Goal: Task Accomplishment & Management: Manage account settings

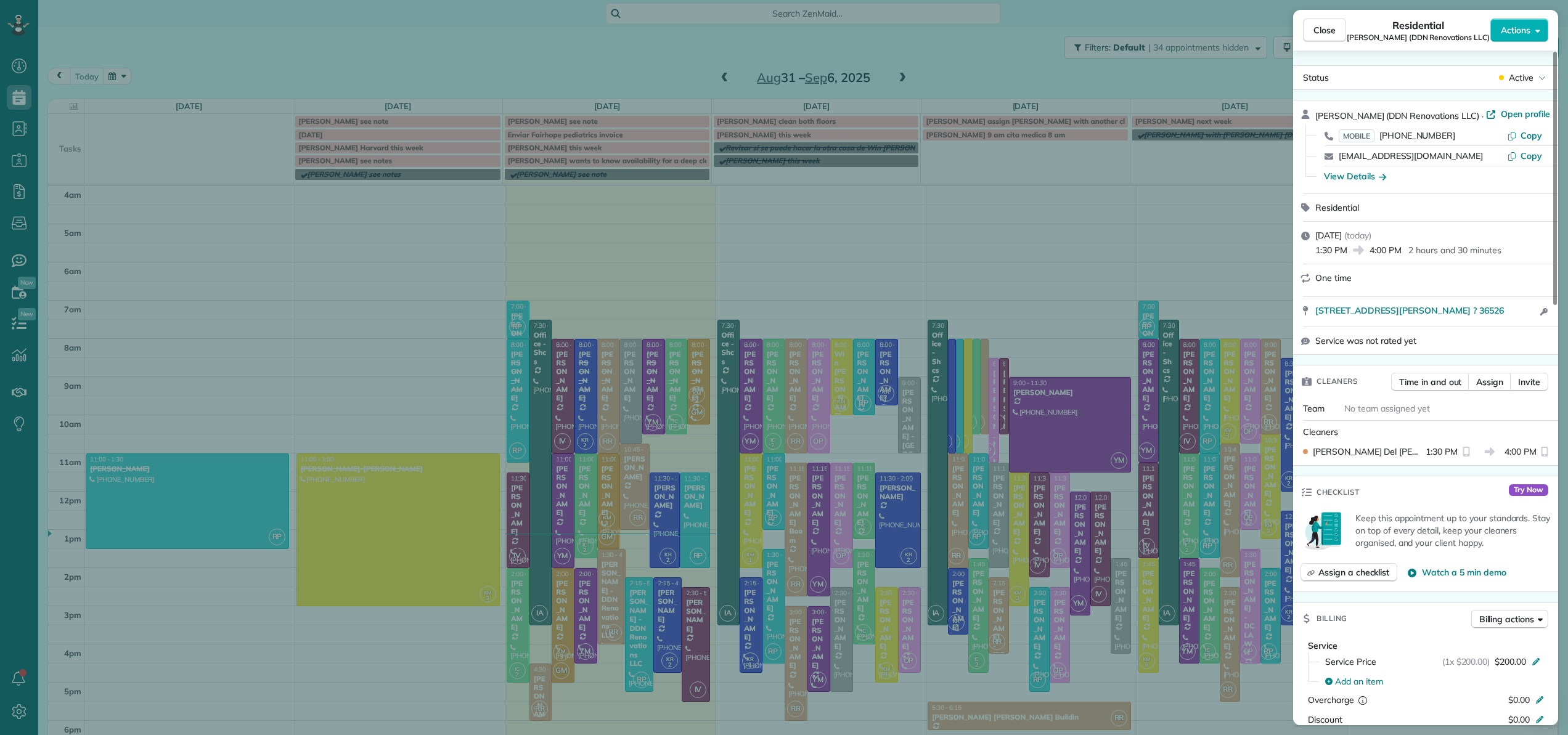
scroll to position [89, 0]
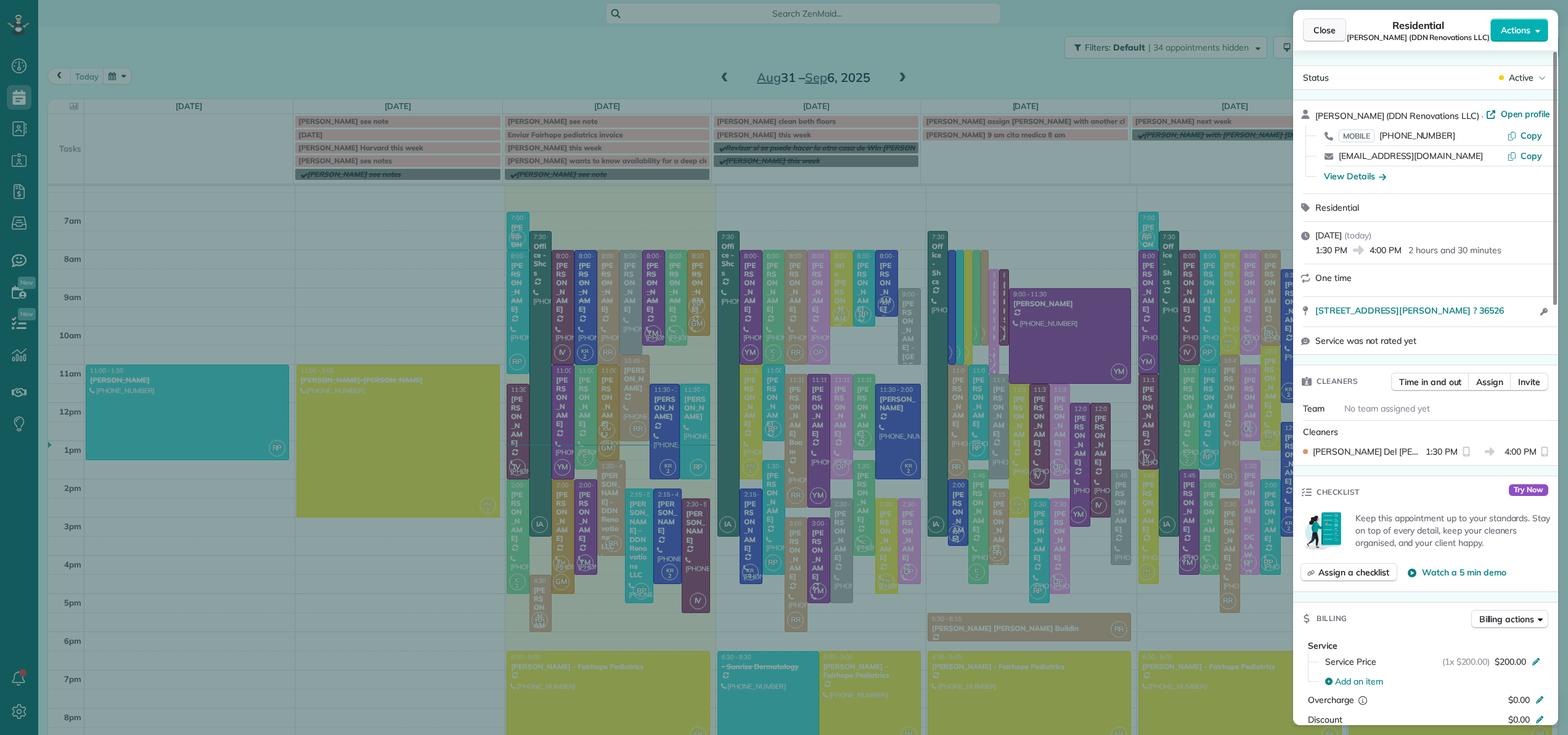
click at [1332, 30] on span "Close" at bounding box center [1325, 30] width 22 height 12
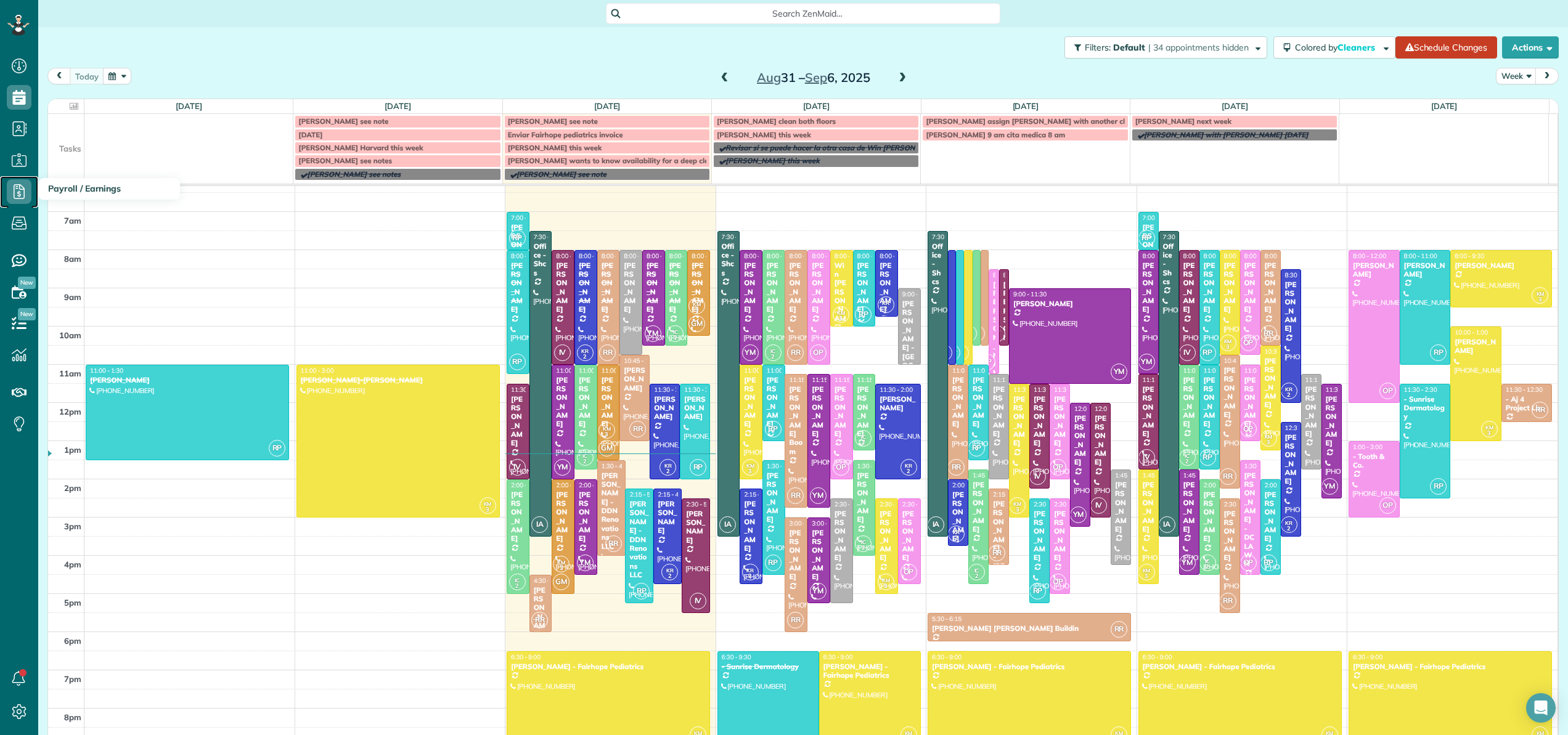
click at [18, 190] on icon at bounding box center [19, 192] width 25 height 25
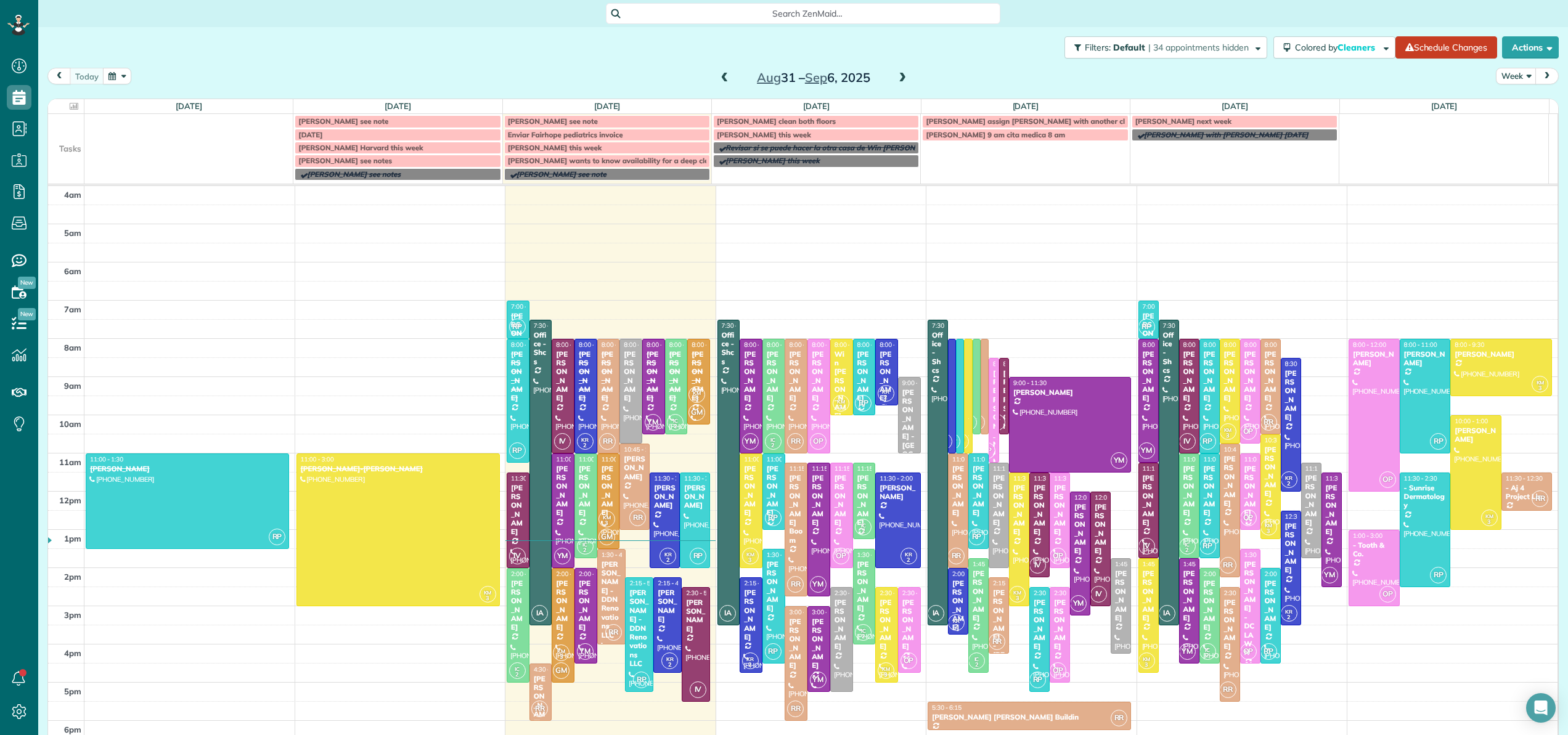
scroll to position [89, 0]
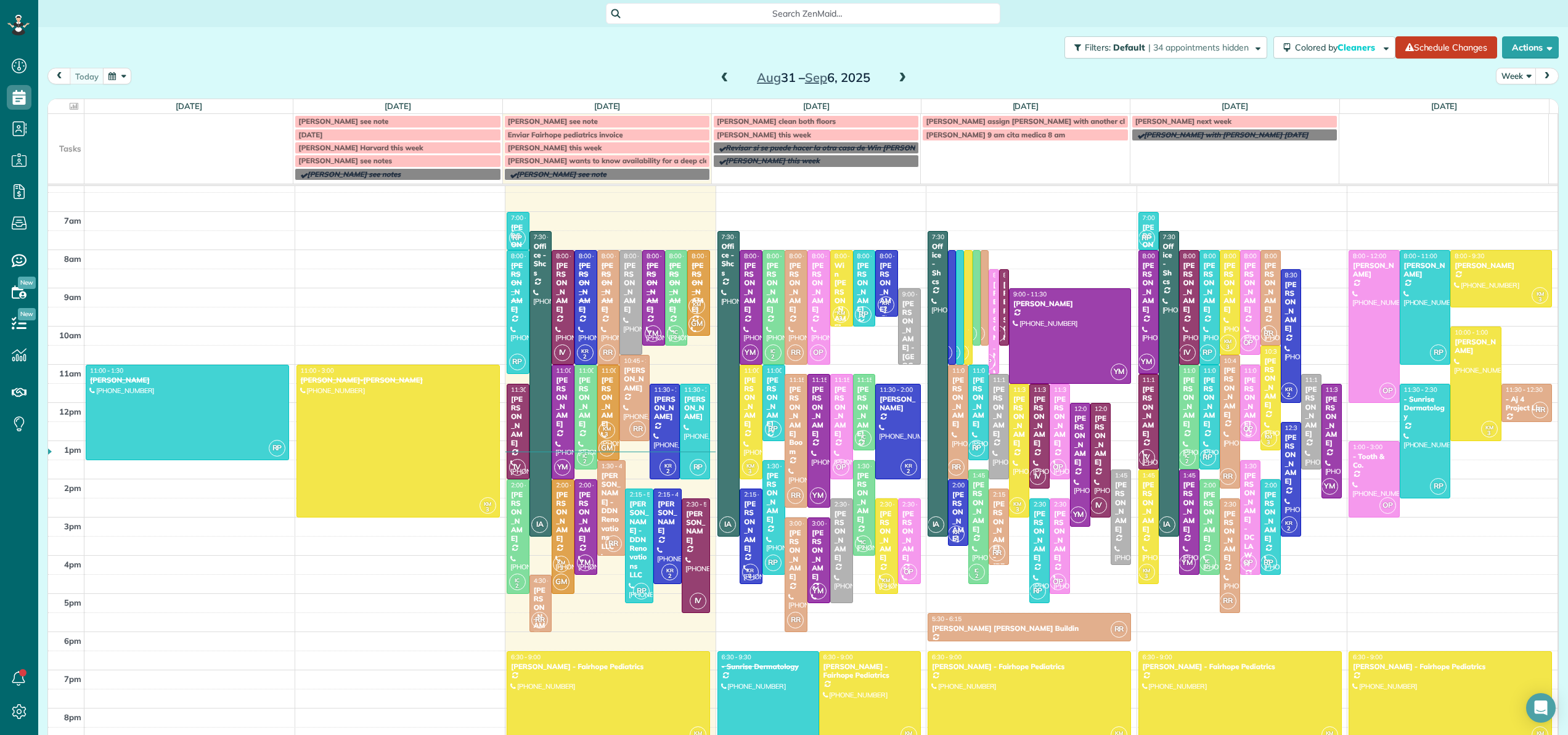
click at [646, 8] on span "Search ZenMaid…" at bounding box center [808, 14] width 375 height 12
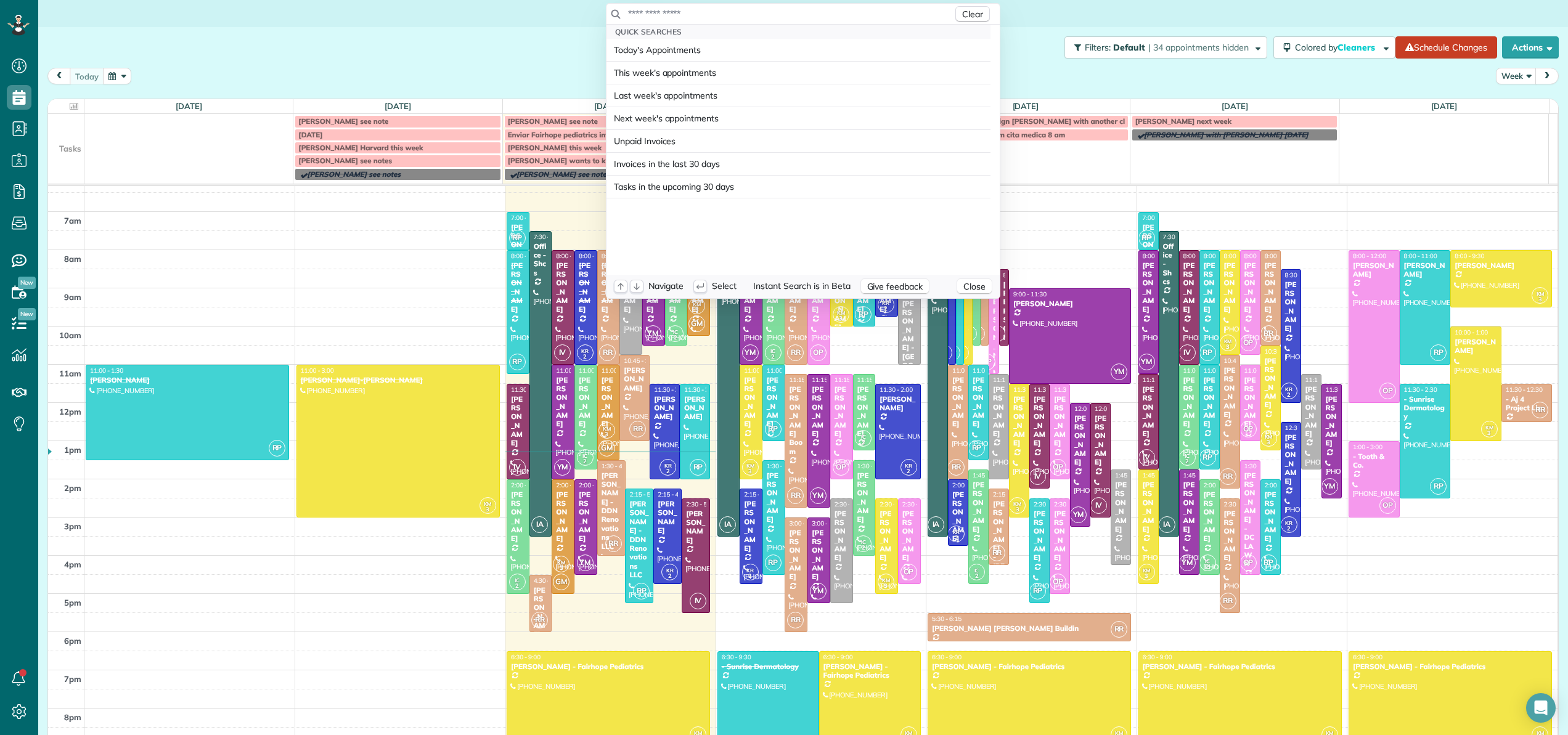
click at [646, 8] on input "text" at bounding box center [790, 14] width 326 height 12
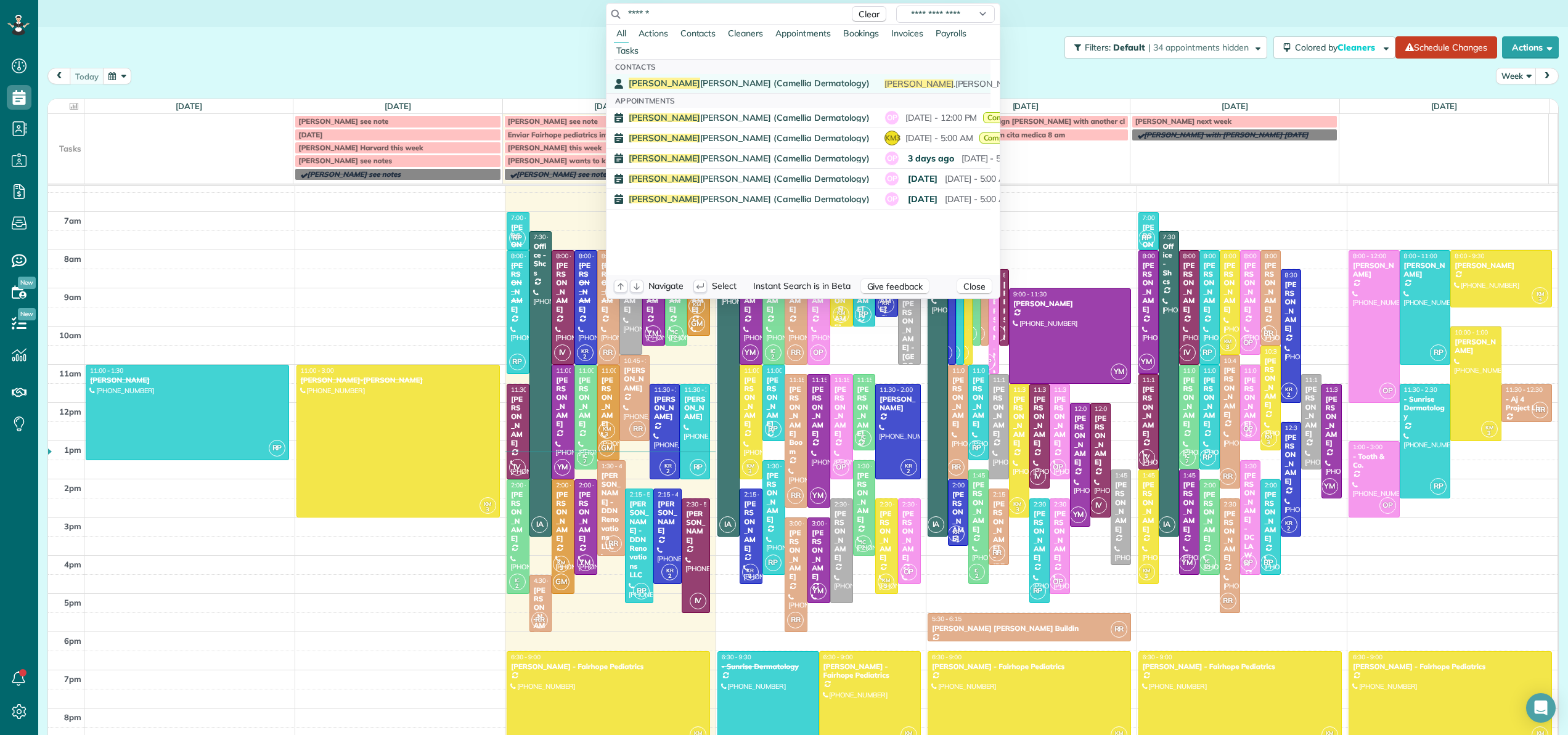
type input "******"
click at [673, 83] on span "Romona Newton (Camellia Dermatology)" at bounding box center [749, 83] width 241 height 11
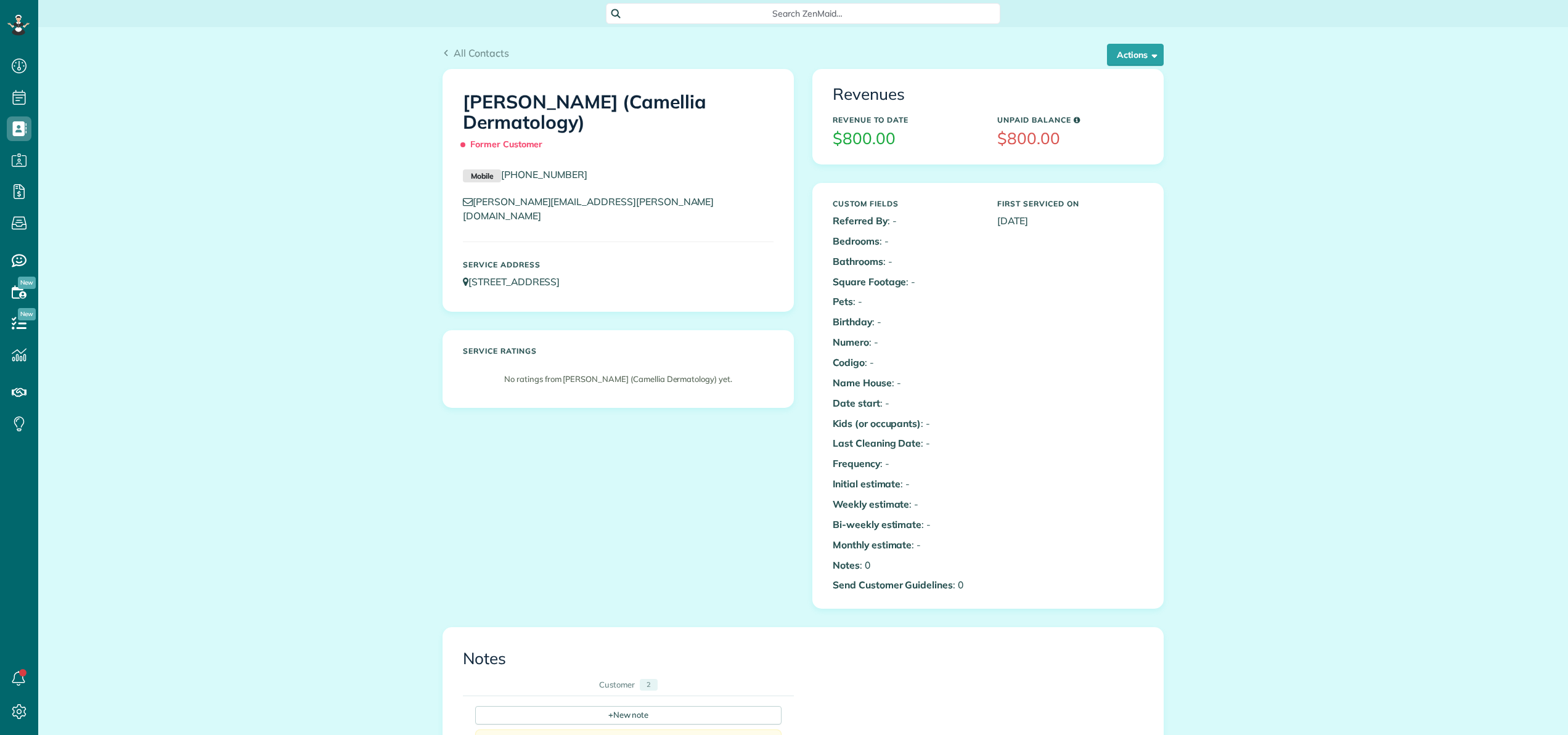
scroll to position [6, 6]
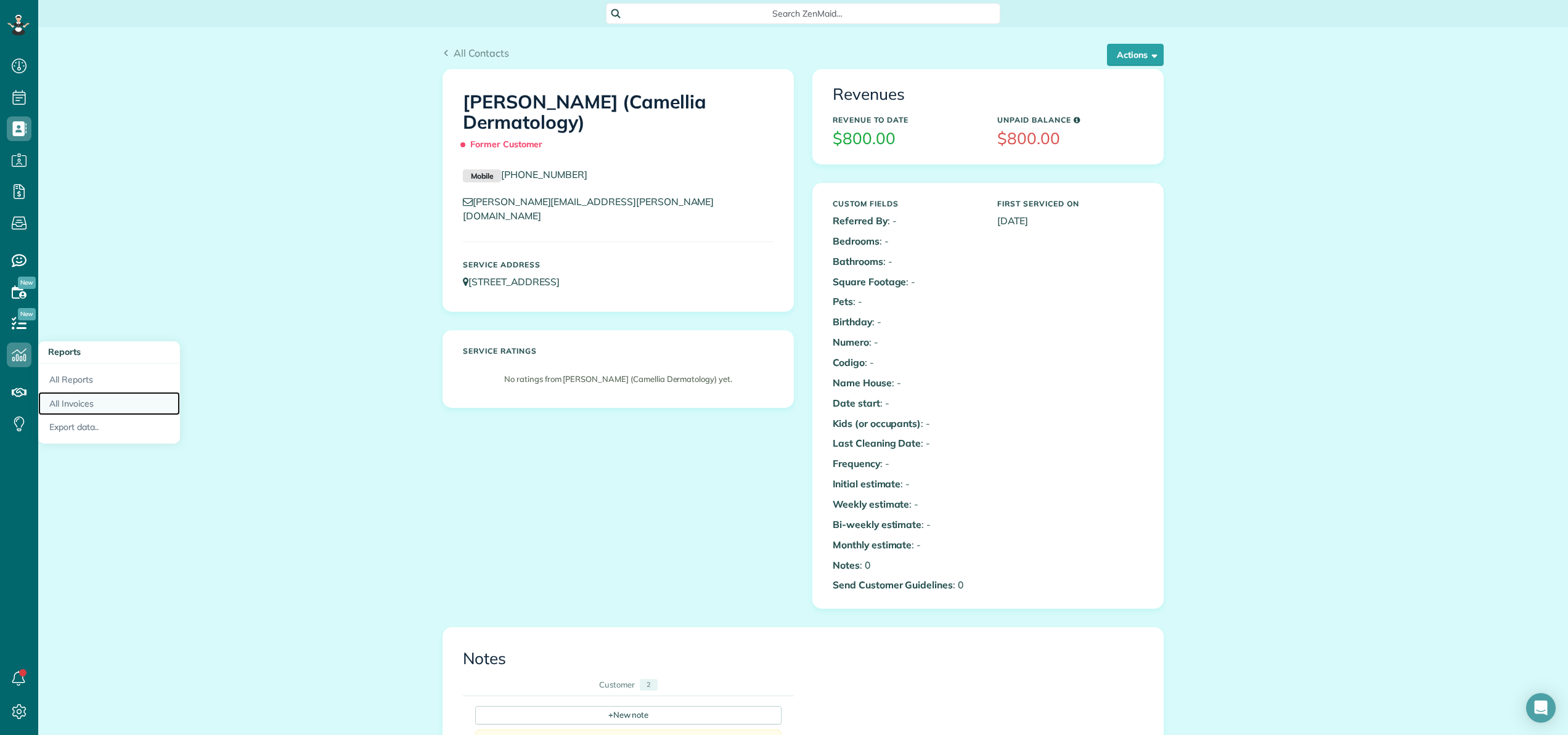
click at [79, 407] on link "All Invoices" at bounding box center [109, 404] width 142 height 24
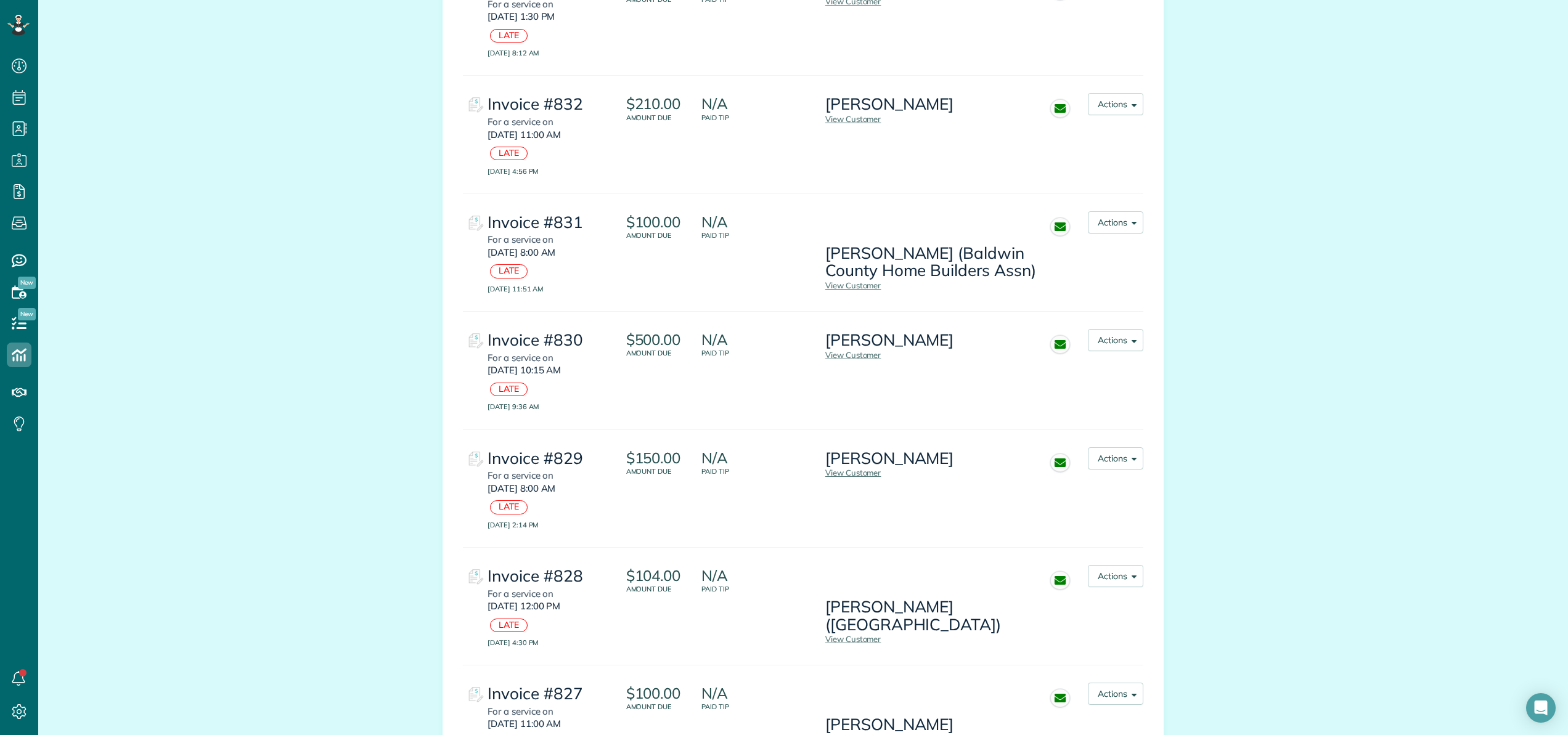
scroll to position [185, 0]
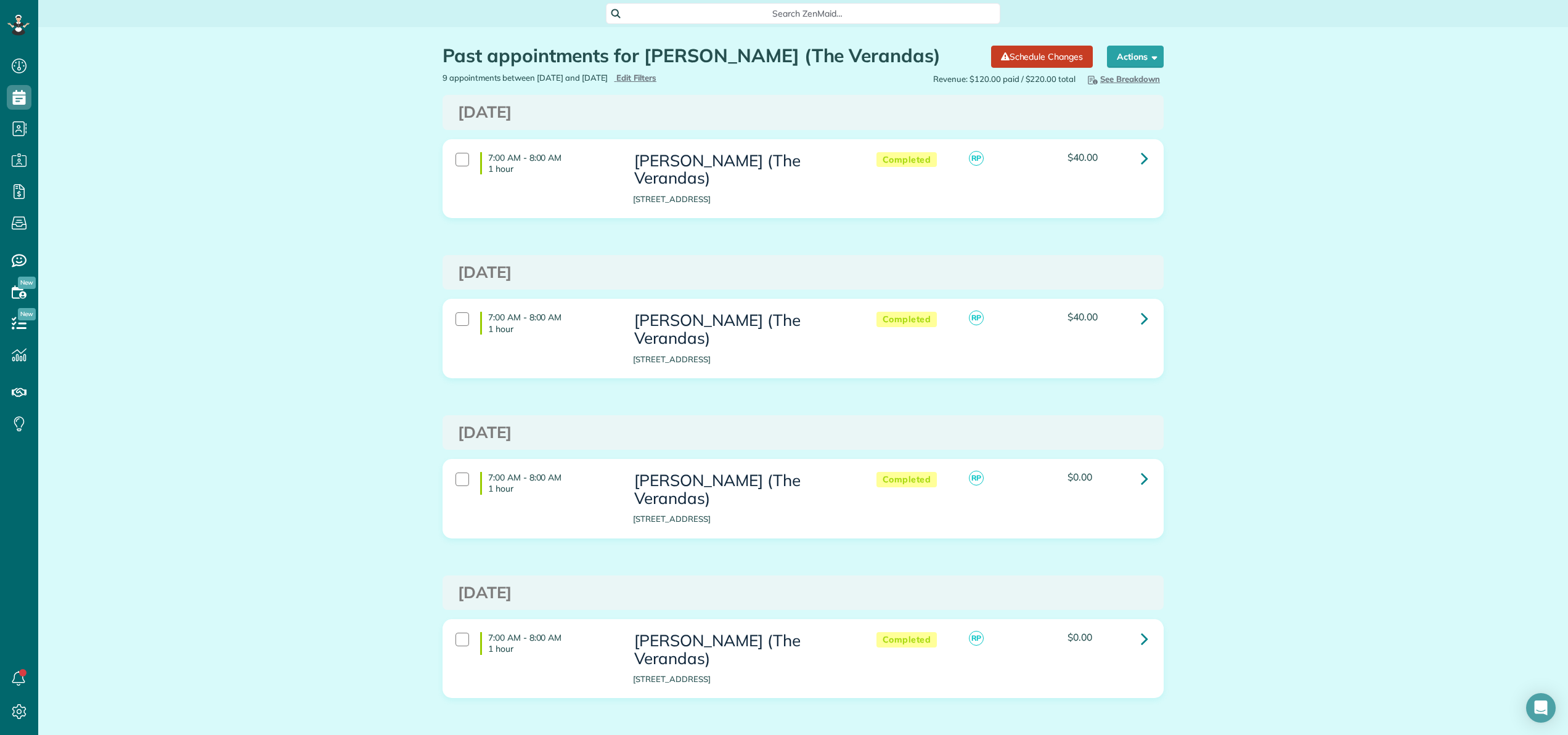
scroll to position [183, 0]
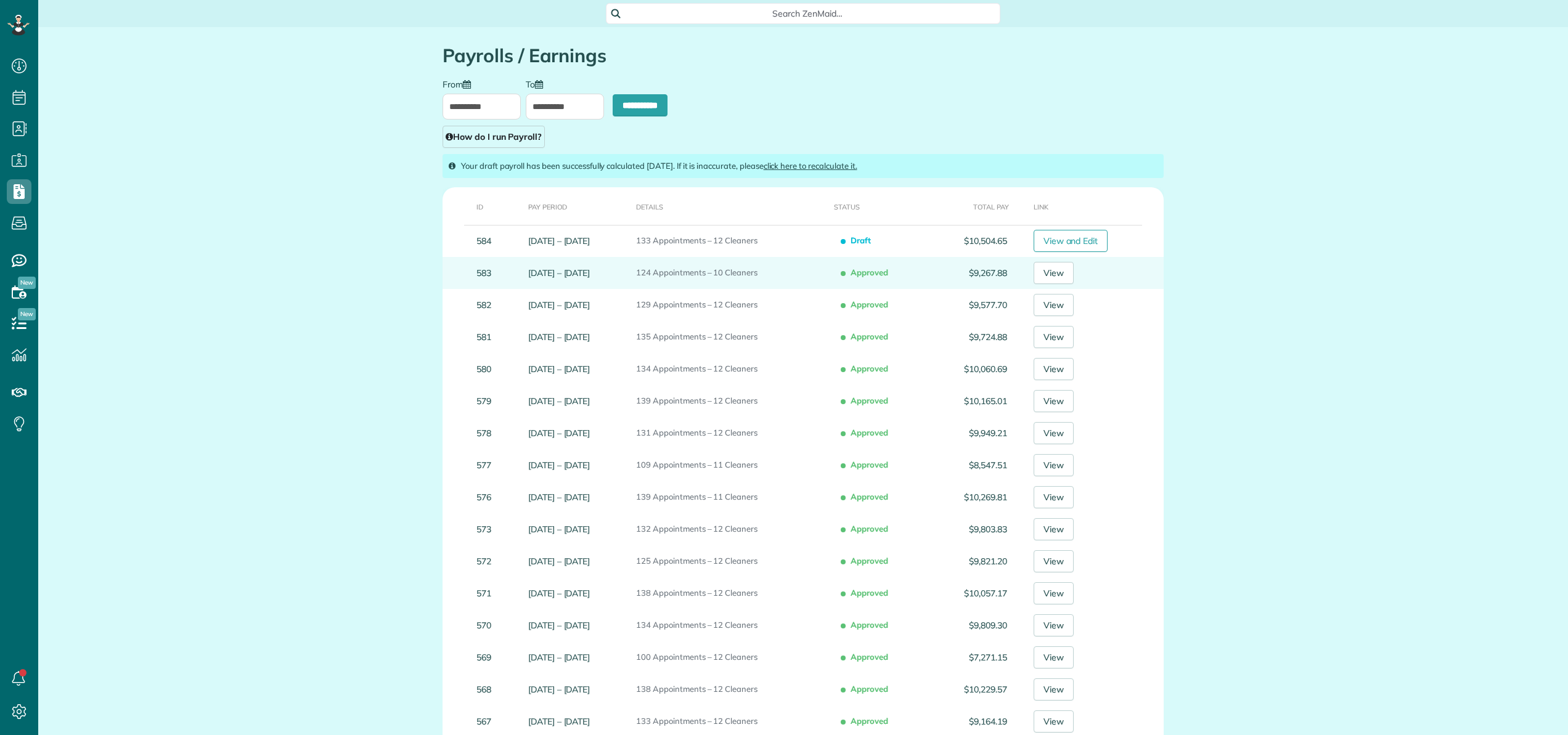
type input "**********"
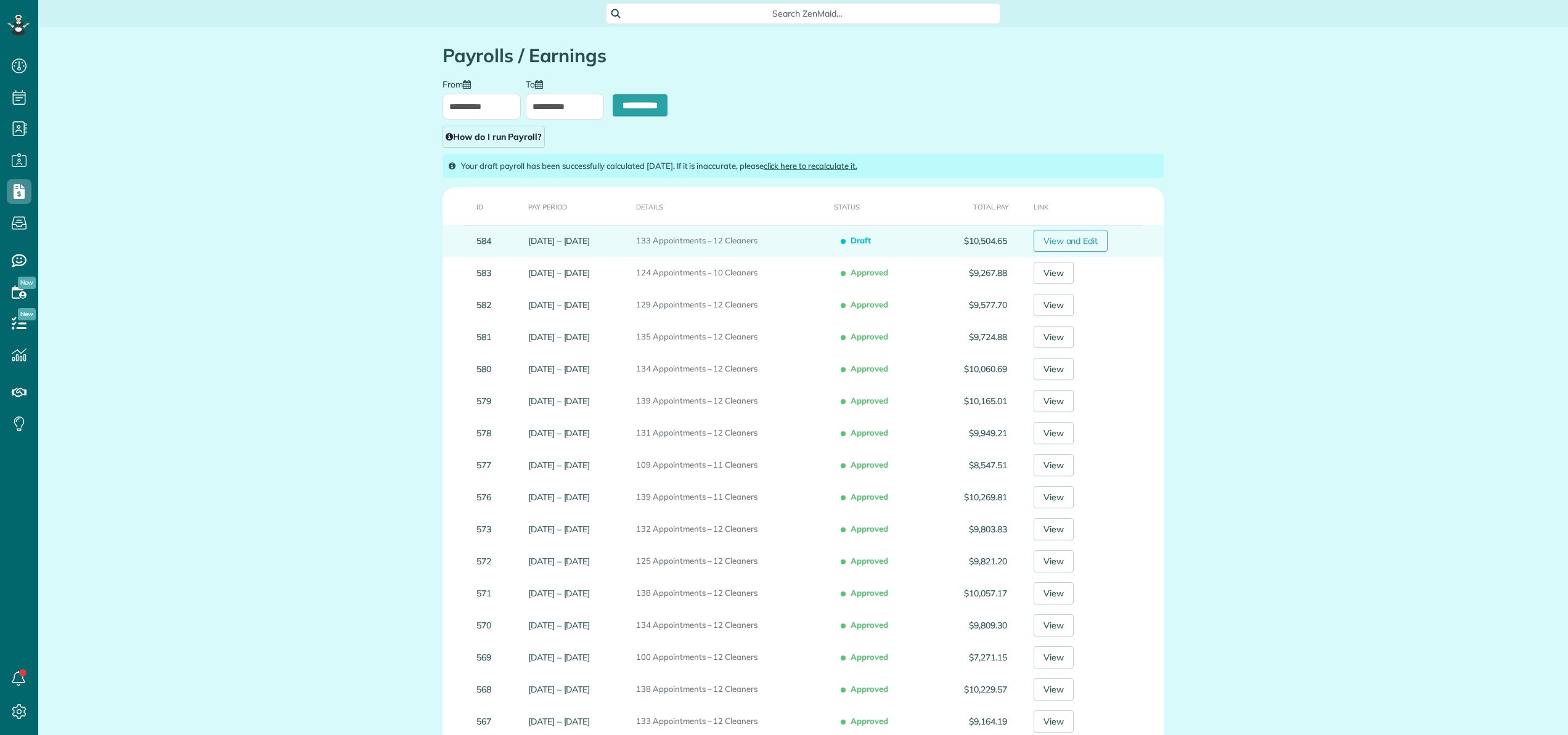
scroll to position [6, 6]
click at [1088, 241] on link "View and Edit" at bounding box center [1071, 241] width 75 height 22
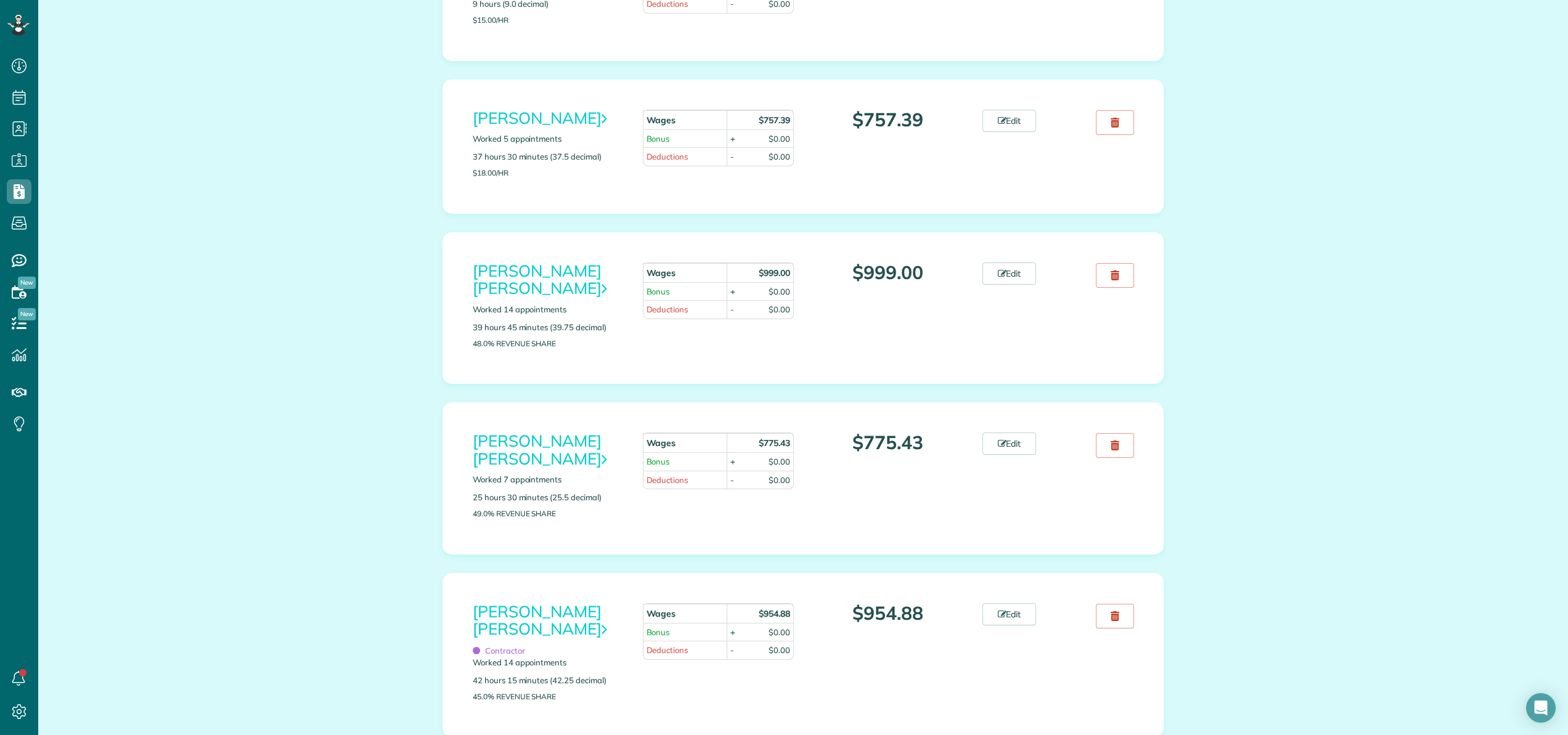
scroll to position [548, 0]
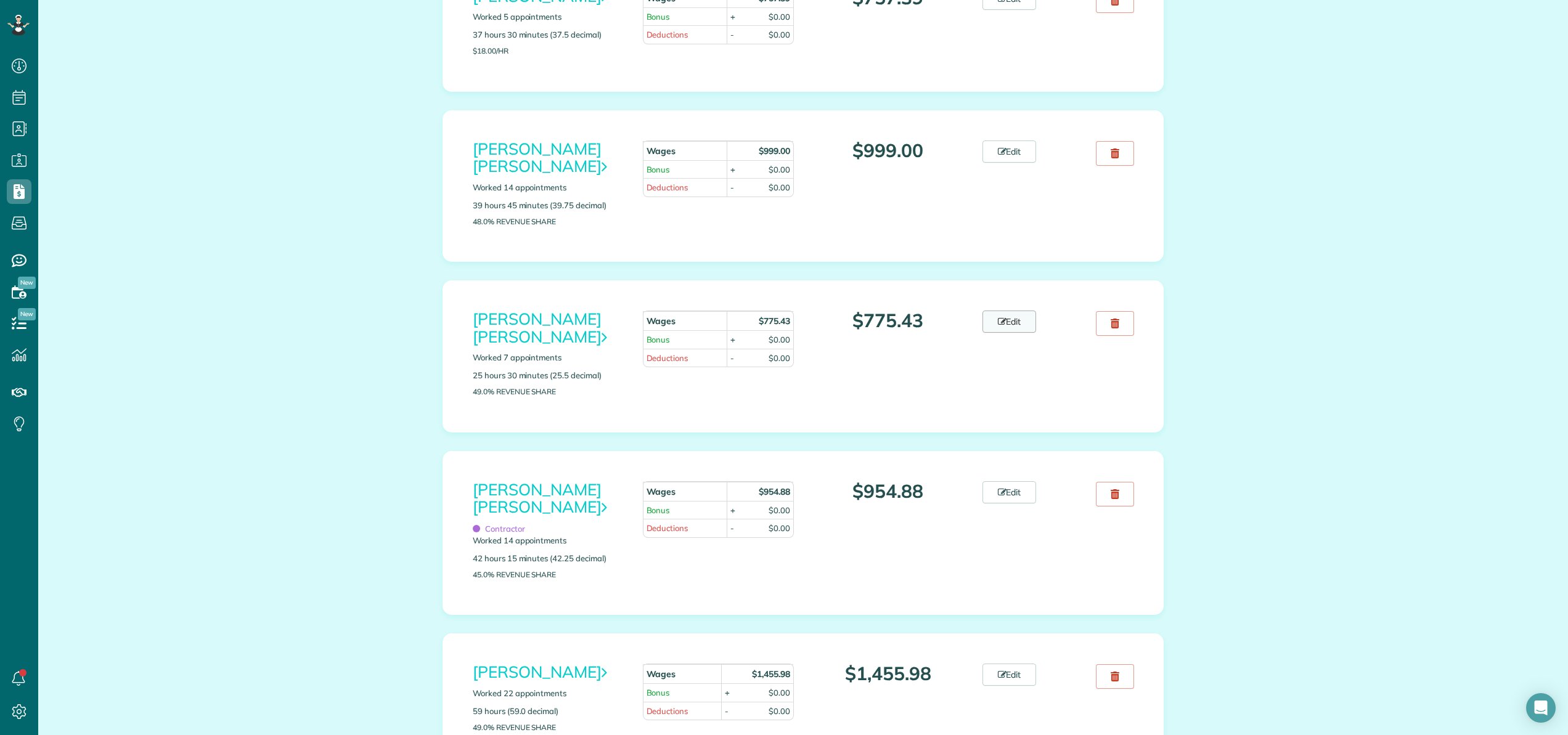
click at [1019, 310] on link "Edit" at bounding box center [1009, 322] width 54 height 22
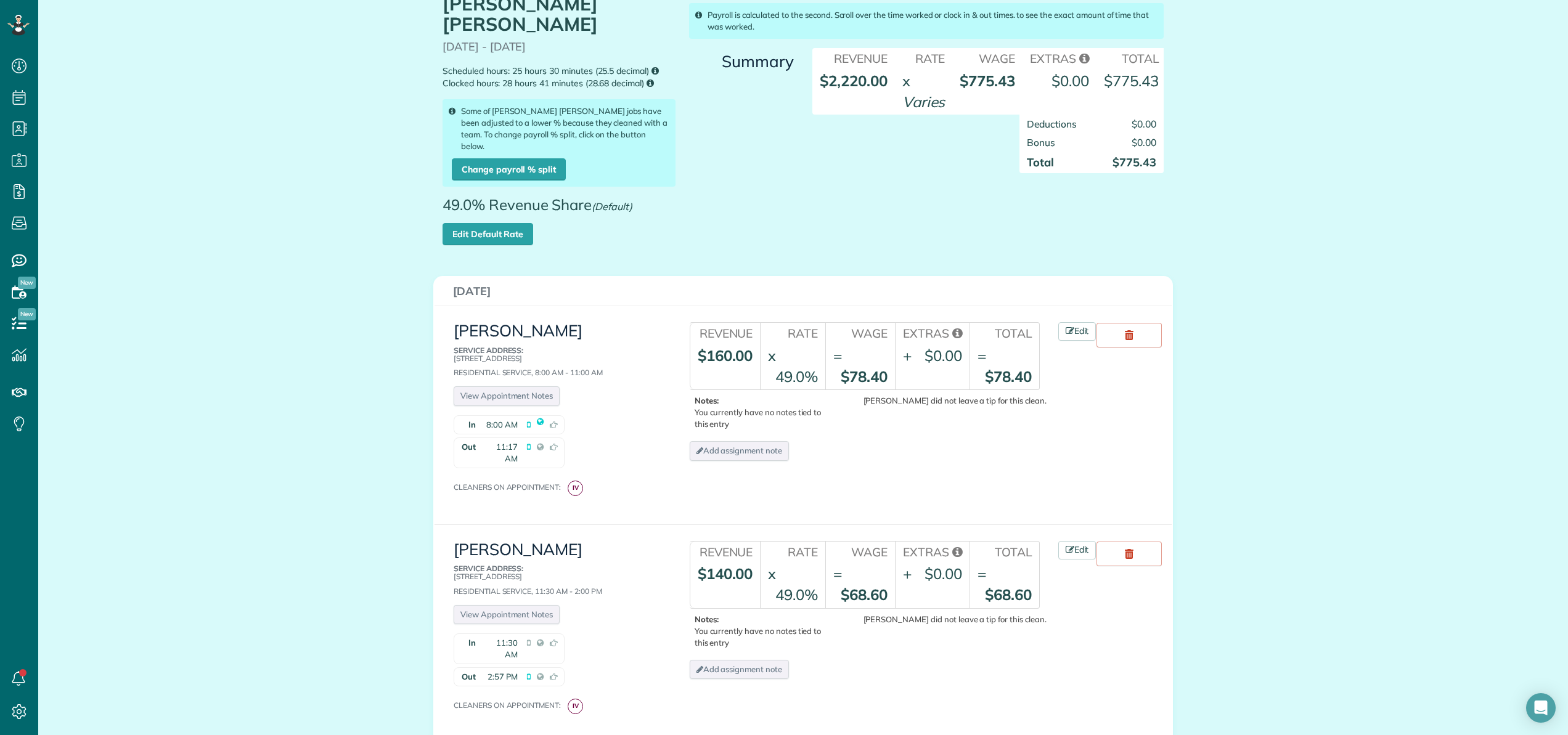
scroll to position [109, 0]
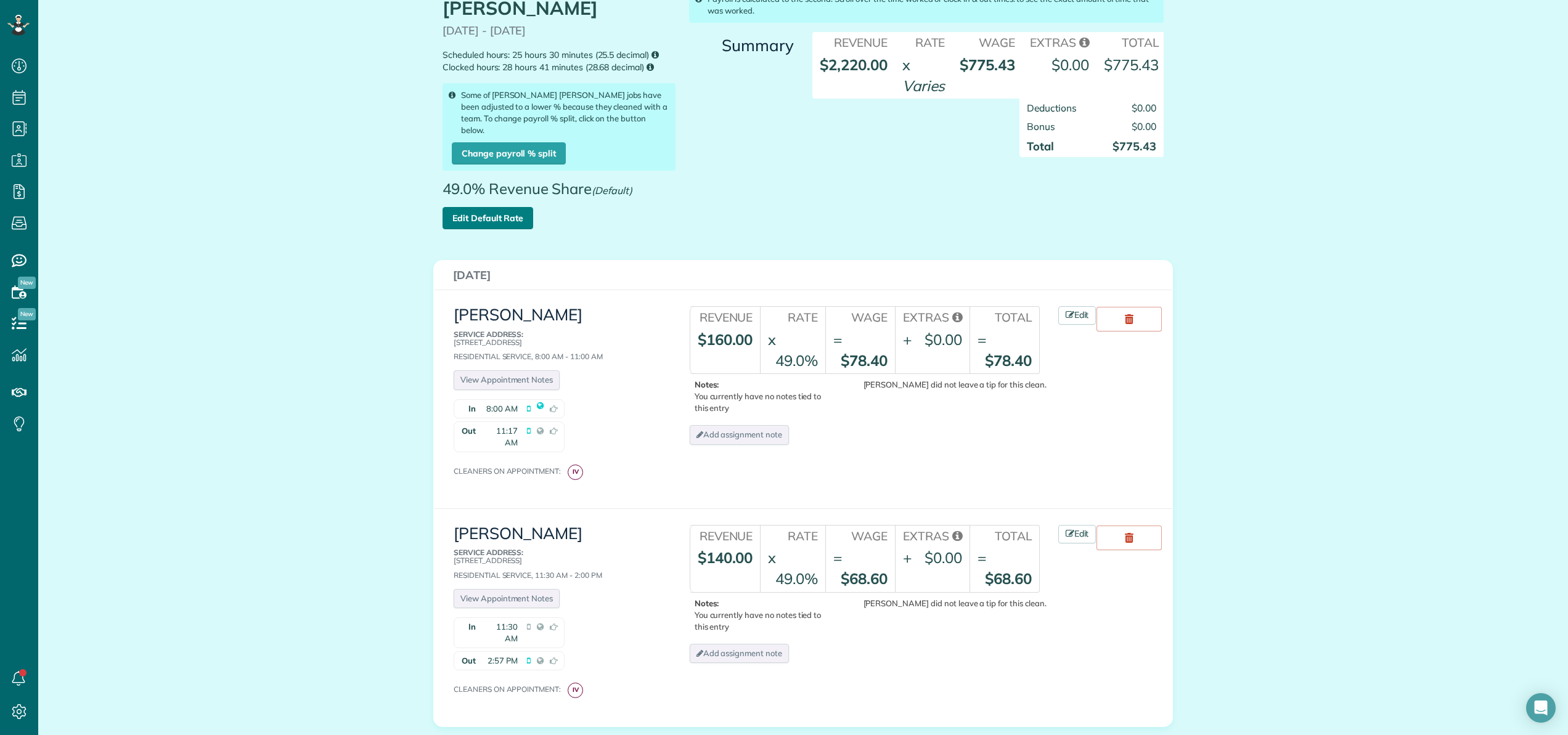
click at [502, 216] on link "Edit Default Rate" at bounding box center [487, 218] width 91 height 22
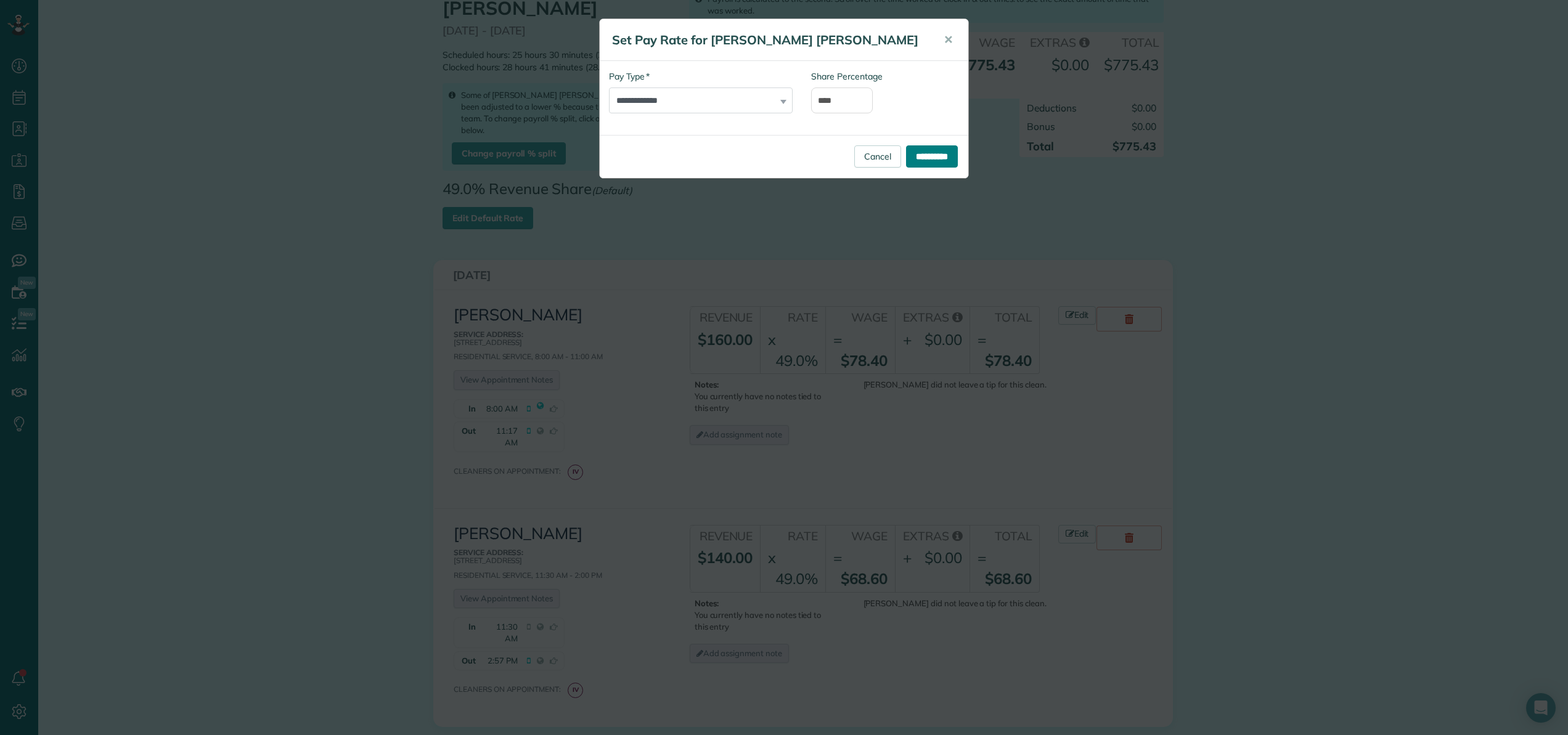
click at [920, 160] on input "**********" at bounding box center [931, 156] width 52 height 22
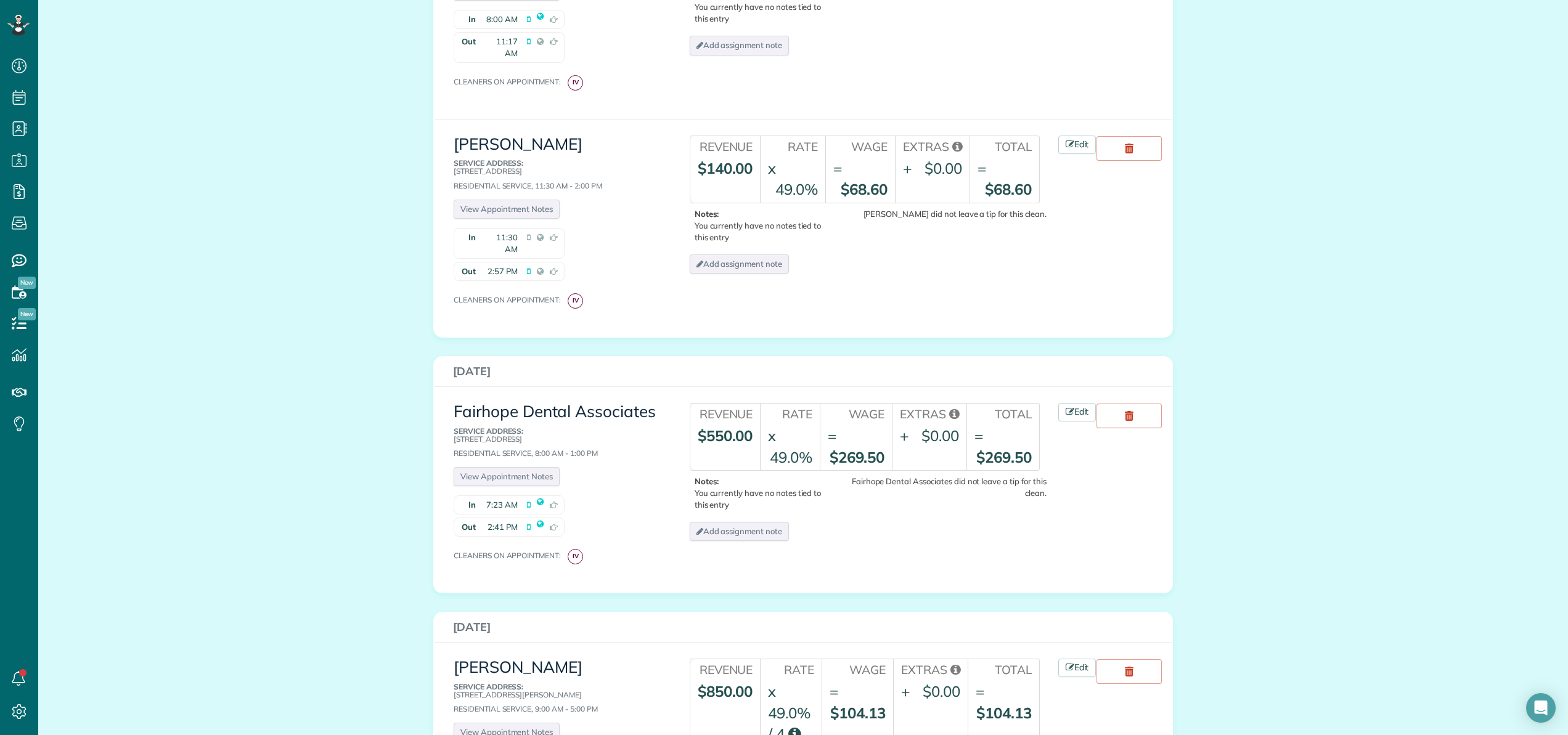
scroll to position [506, 0]
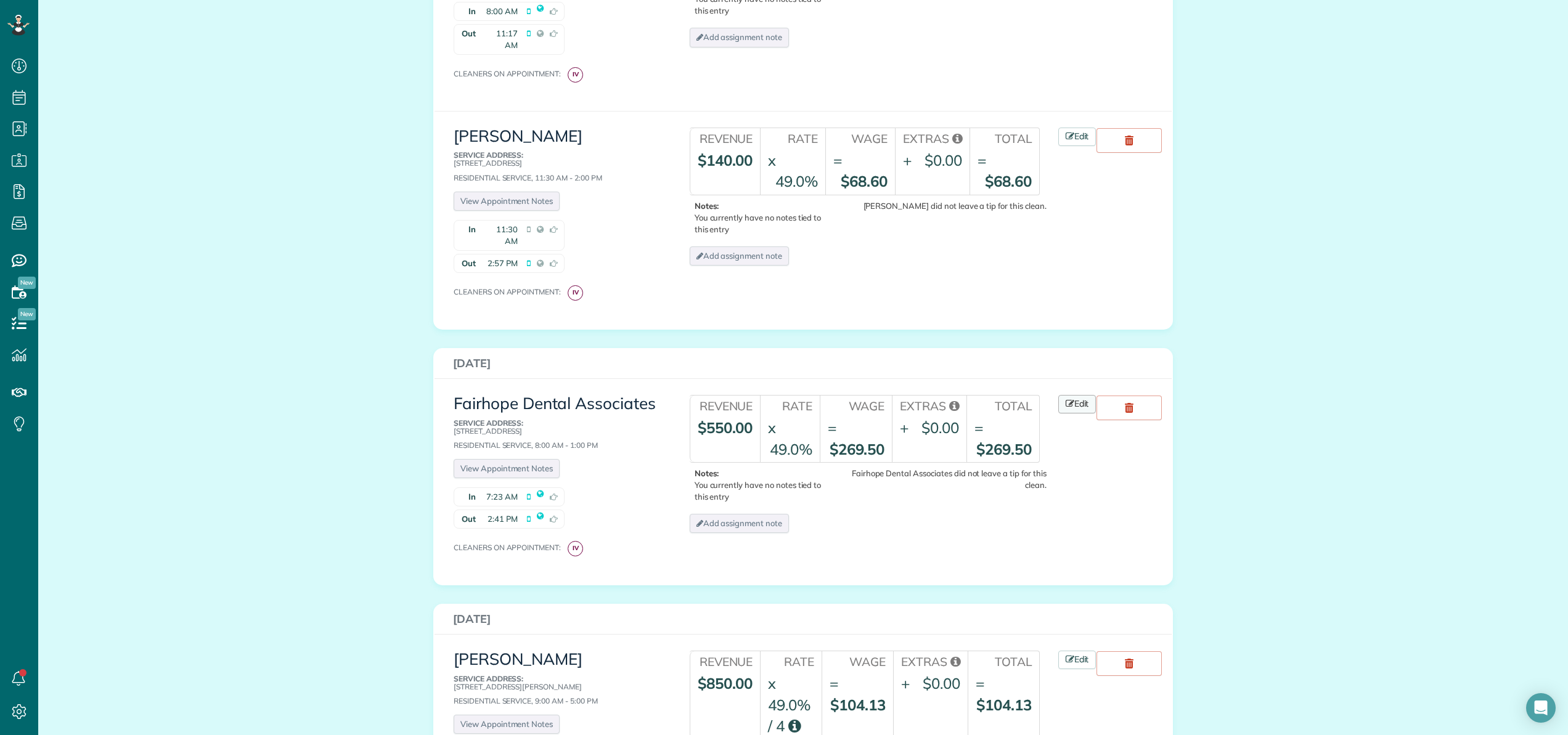
click at [1078, 395] on link "Edit" at bounding box center [1077, 404] width 38 height 19
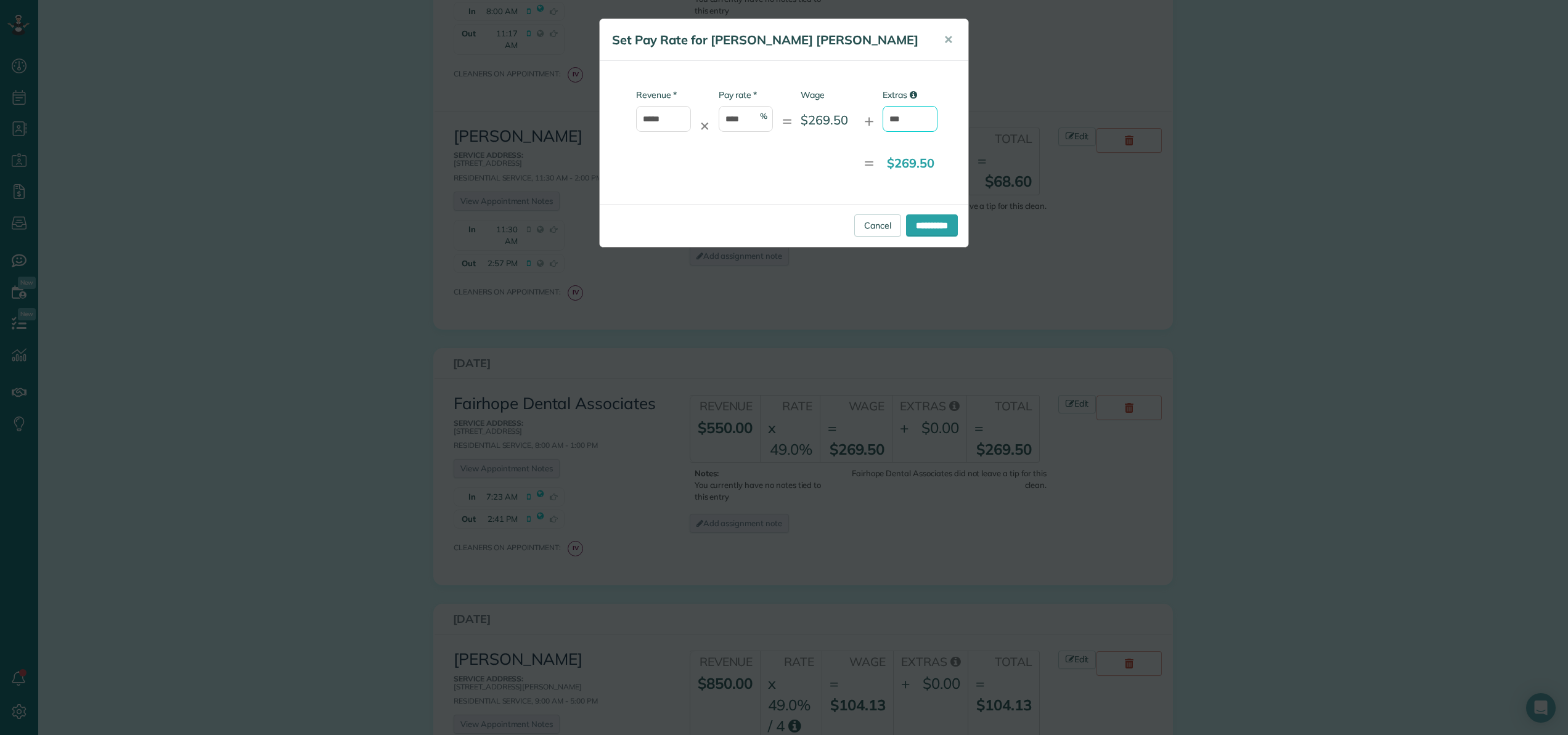
click at [911, 118] on input "***" at bounding box center [910, 118] width 55 height 26
type input "*"
type input "*****"
click at [923, 225] on input "**********" at bounding box center [931, 225] width 52 height 22
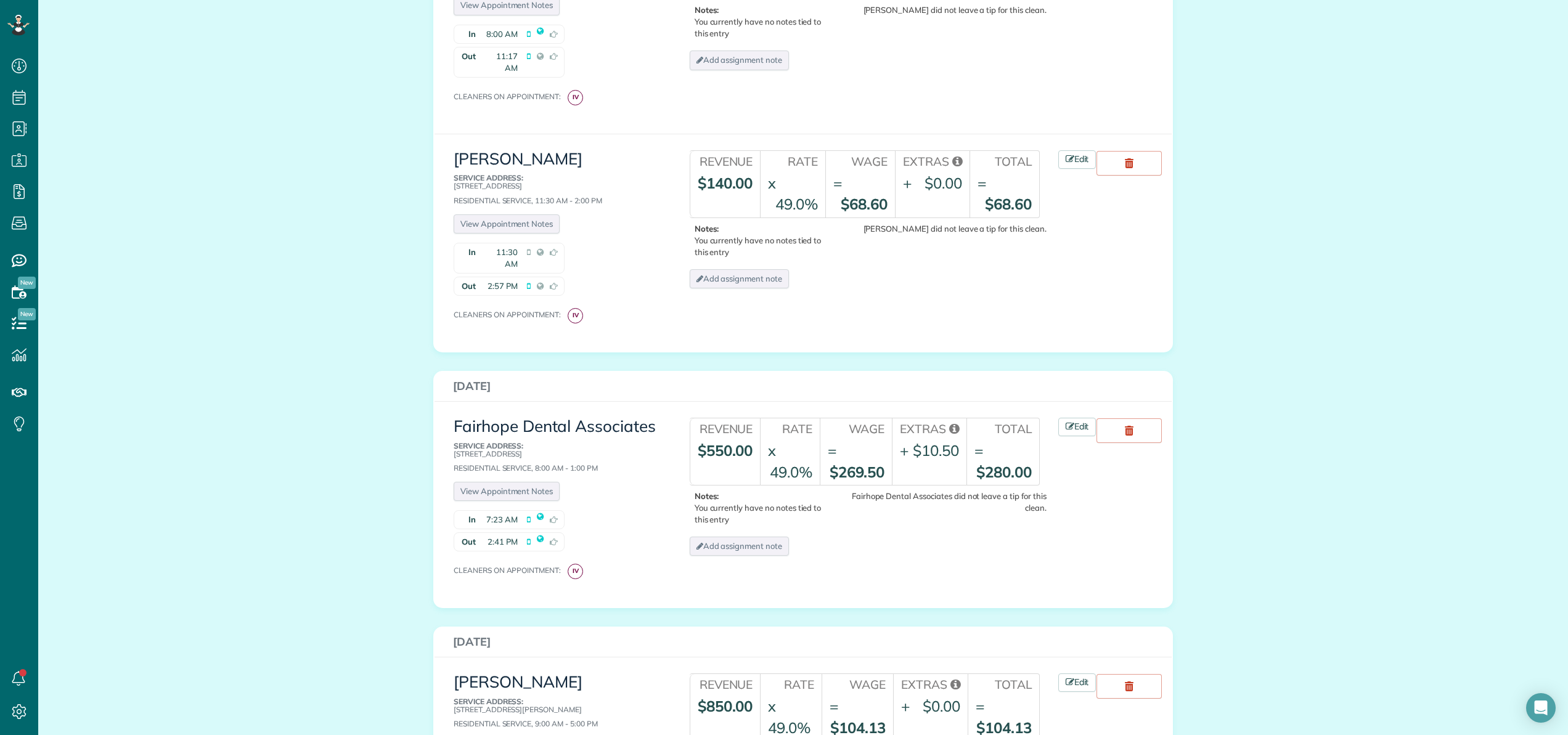
scroll to position [546, 0]
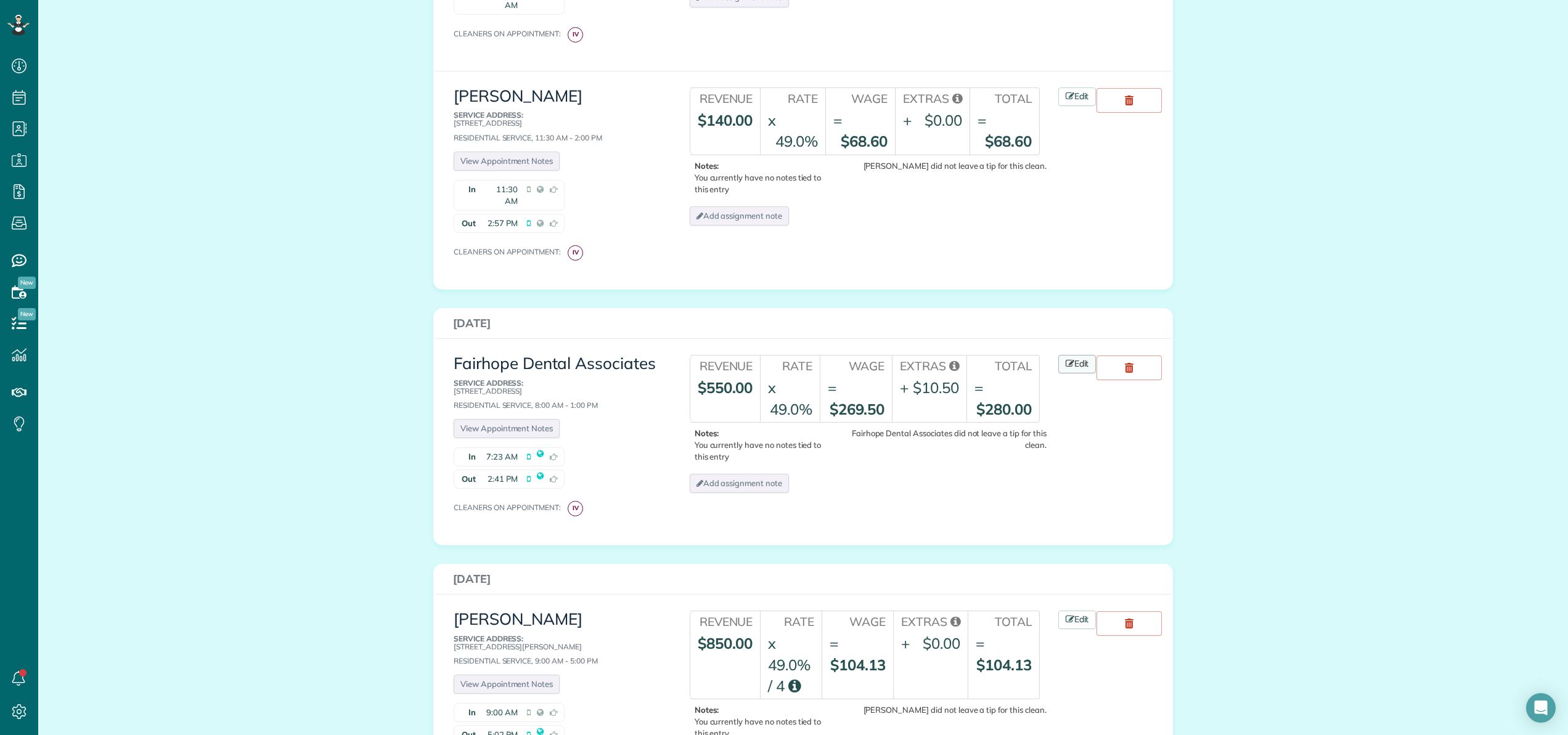
click at [1084, 355] on link "Edit" at bounding box center [1077, 364] width 38 height 19
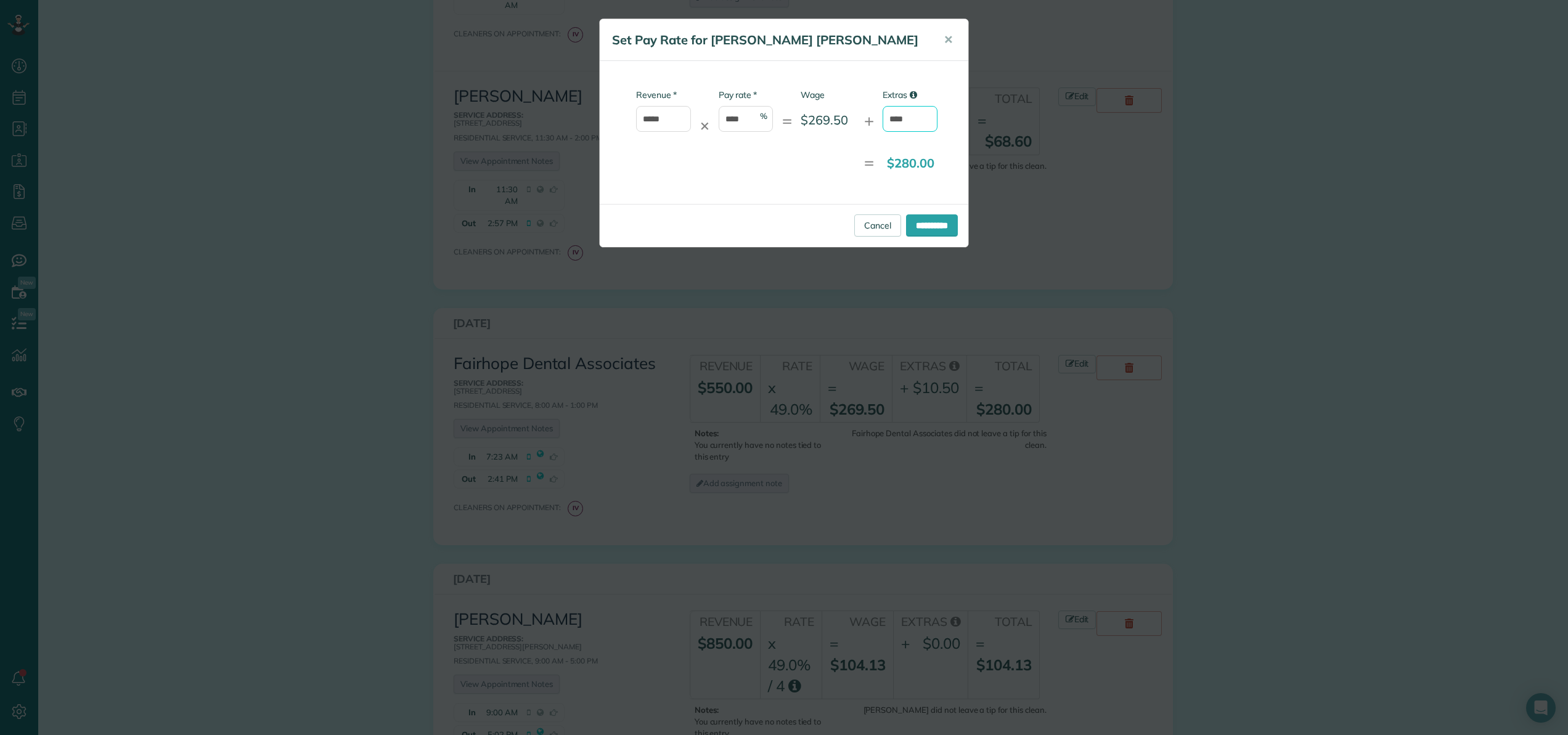
click at [924, 118] on input "****" at bounding box center [910, 118] width 55 height 26
type input "*"
type input "****"
click at [915, 221] on input "**********" at bounding box center [931, 225] width 52 height 22
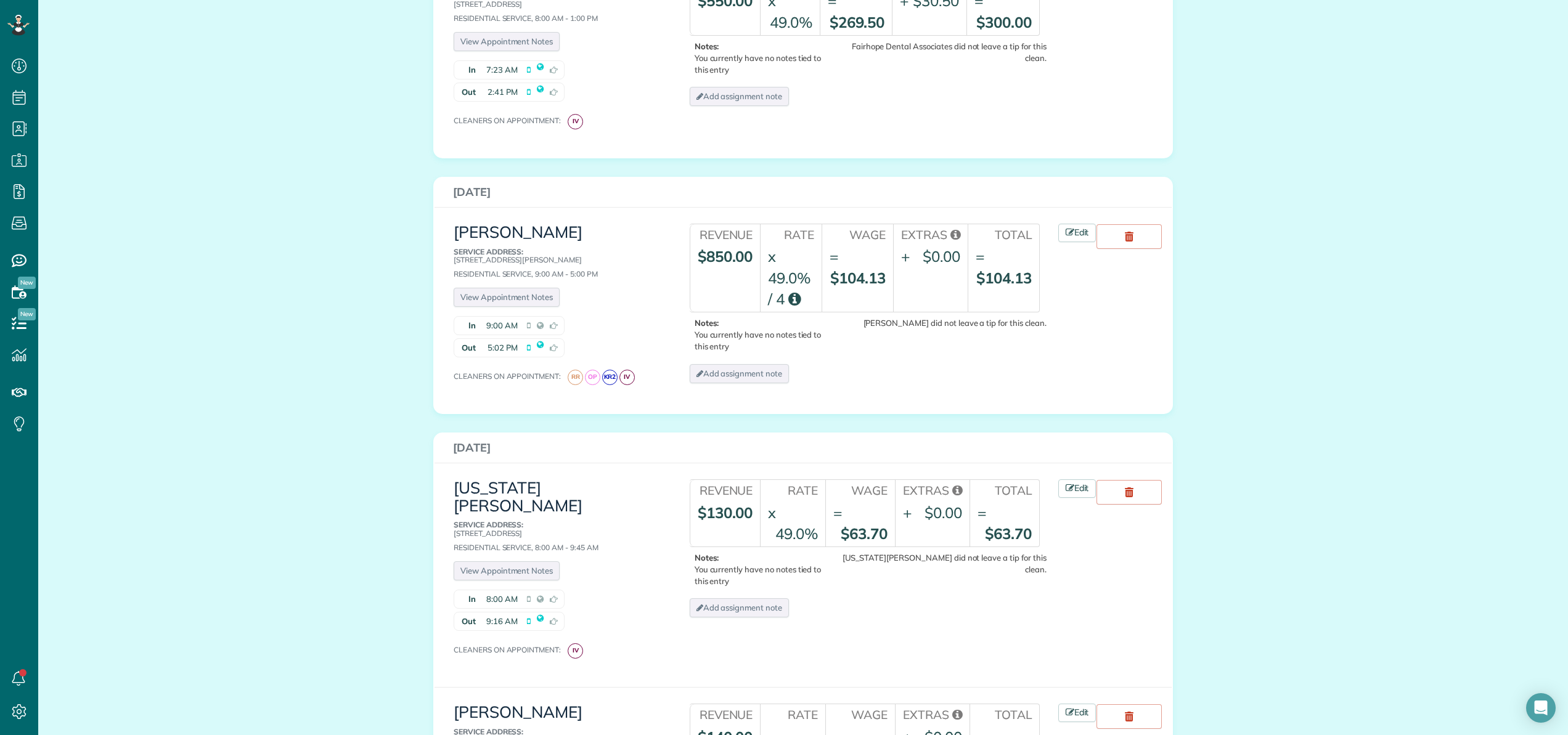
scroll to position [917, 0]
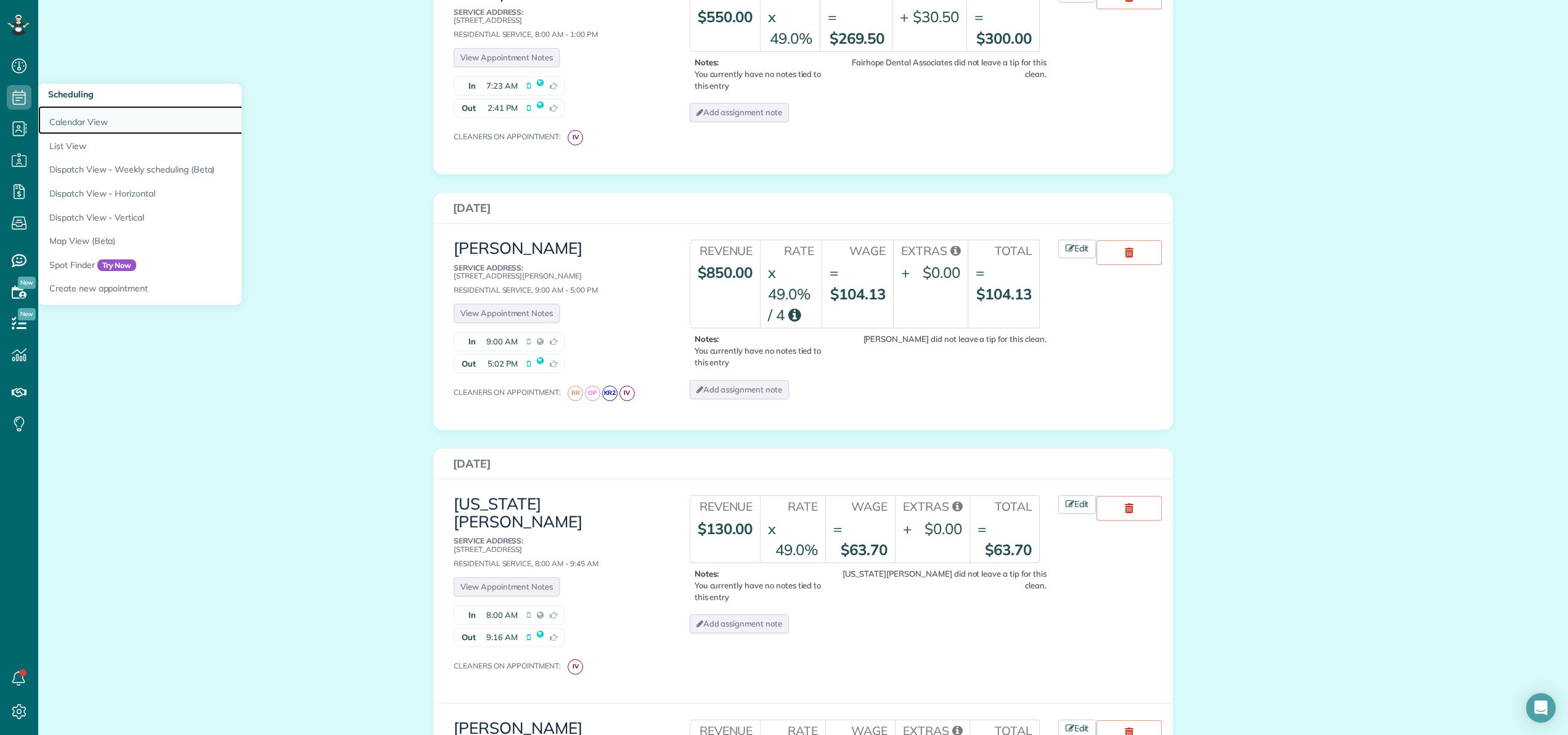
click at [77, 111] on link "Calendar View" at bounding box center [192, 120] width 308 height 28
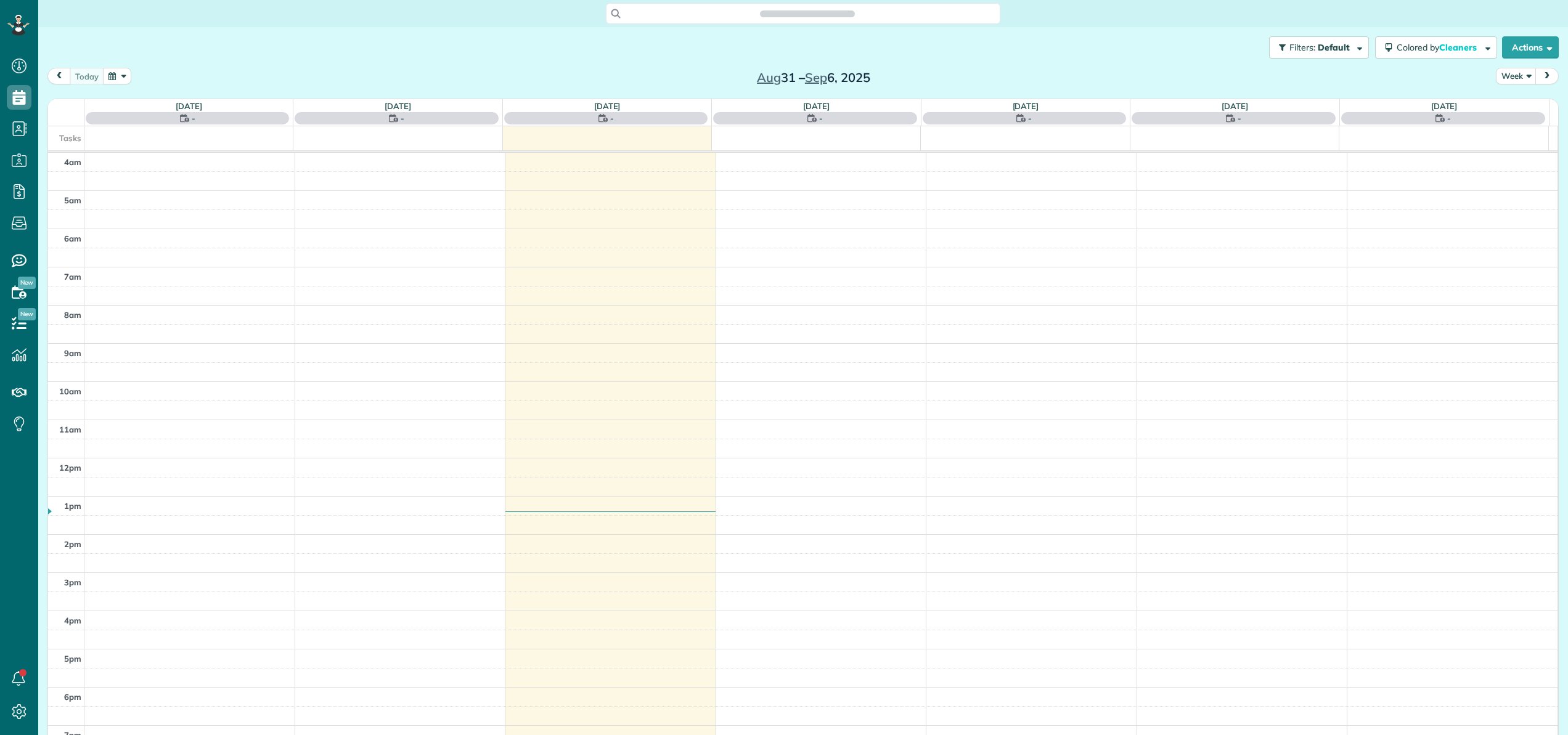
scroll to position [89, 0]
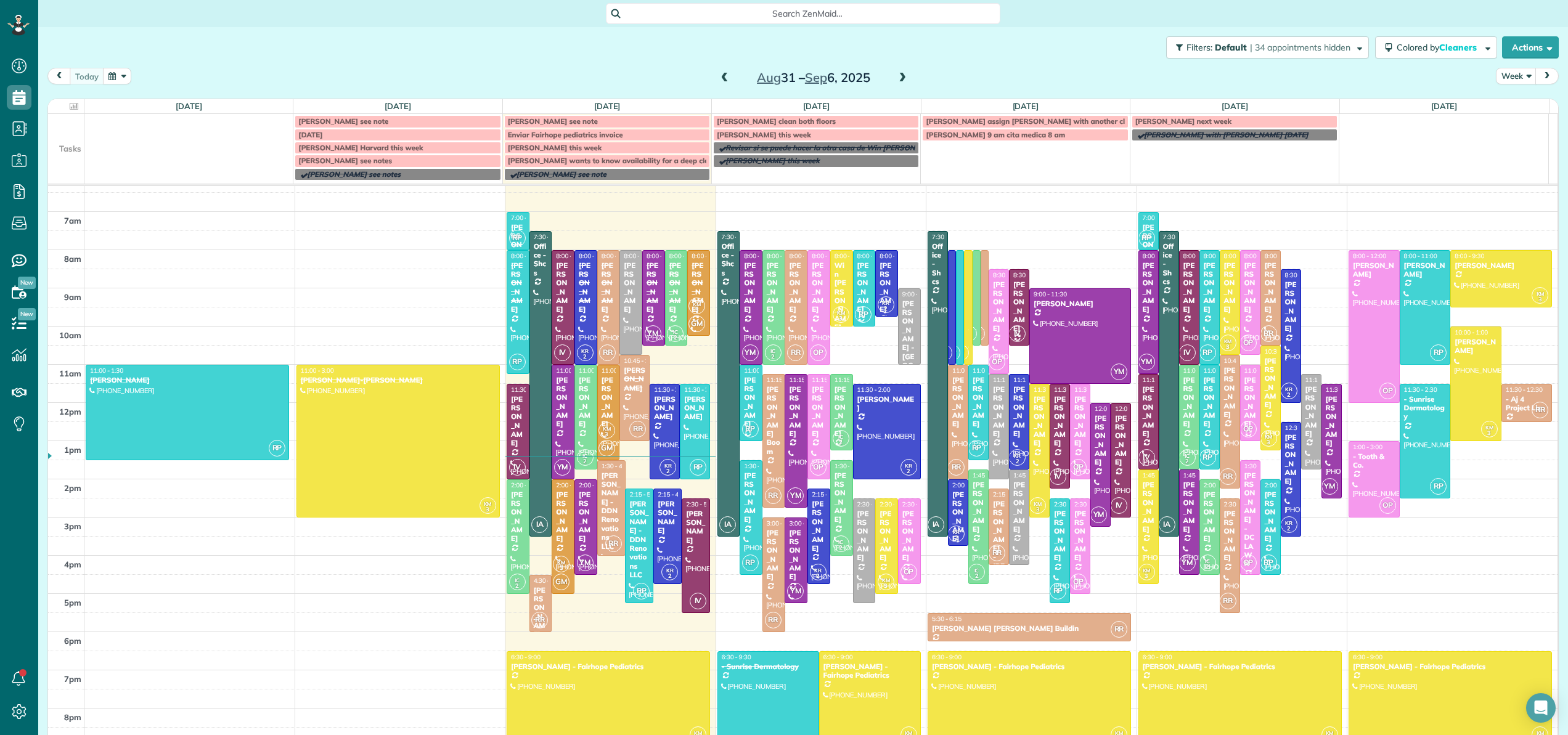
click at [718, 76] on span at bounding box center [725, 78] width 14 height 11
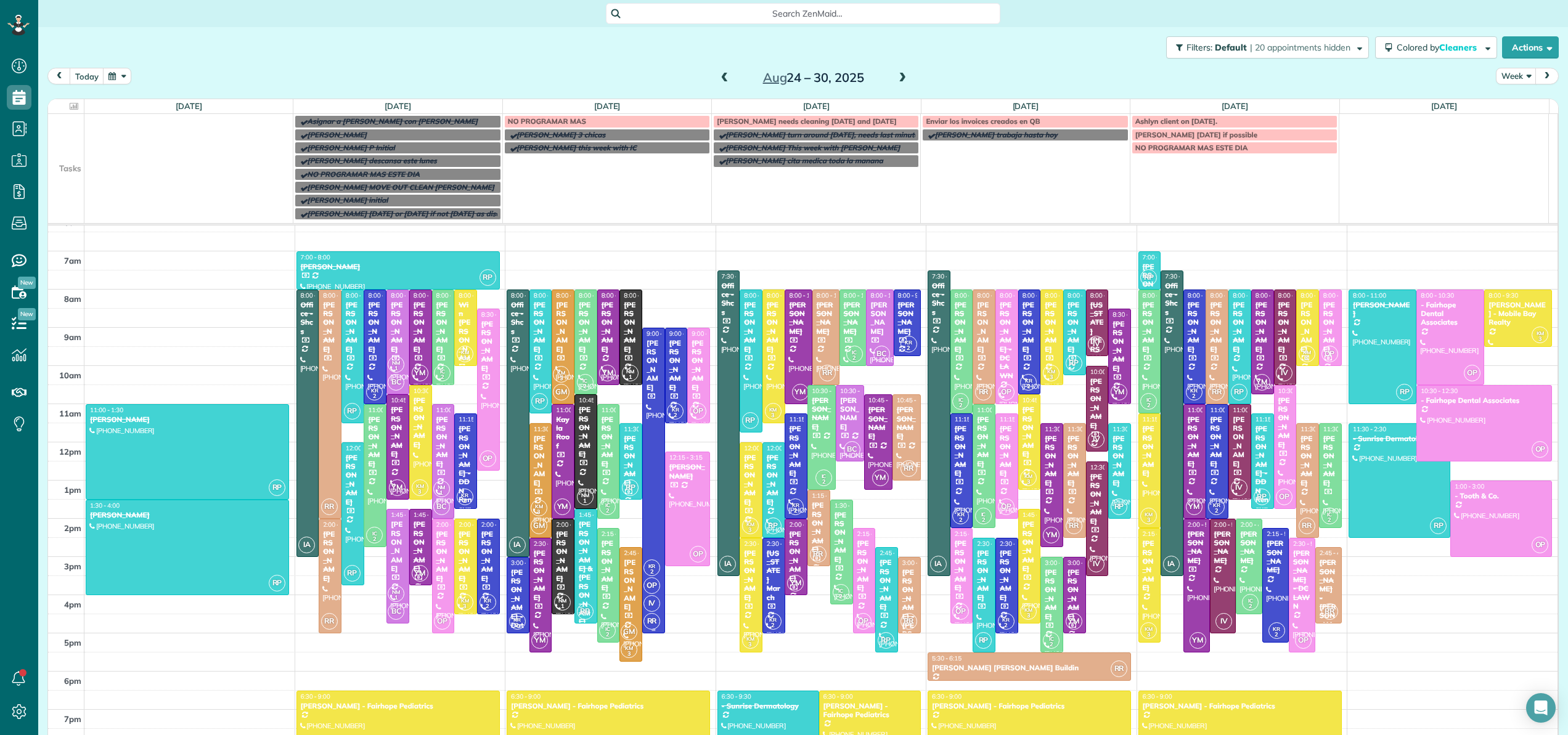
click at [643, 413] on div at bounding box center [653, 481] width 21 height 304
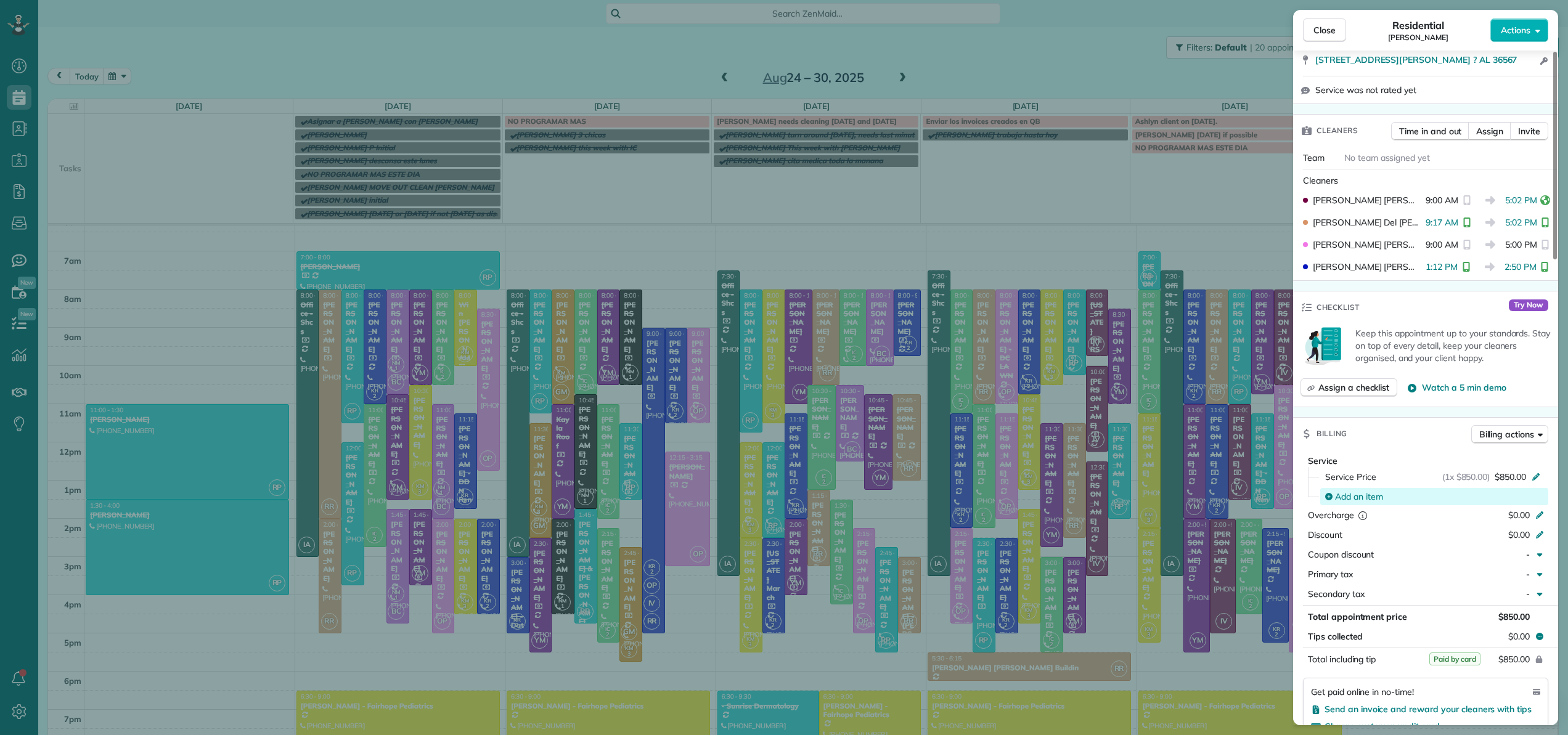
scroll to position [332, 0]
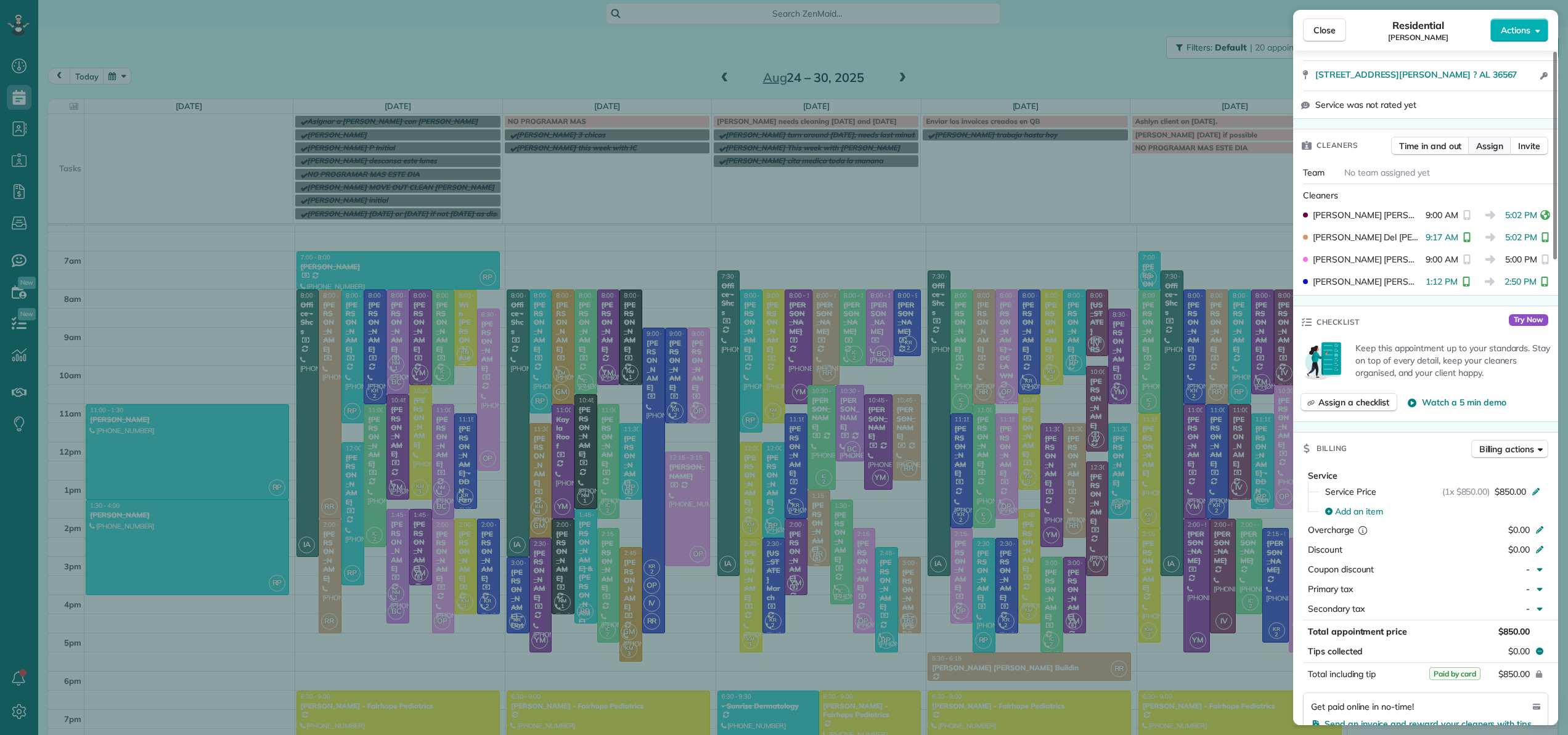
click at [1493, 140] on span "Assign" at bounding box center [1489, 146] width 27 height 12
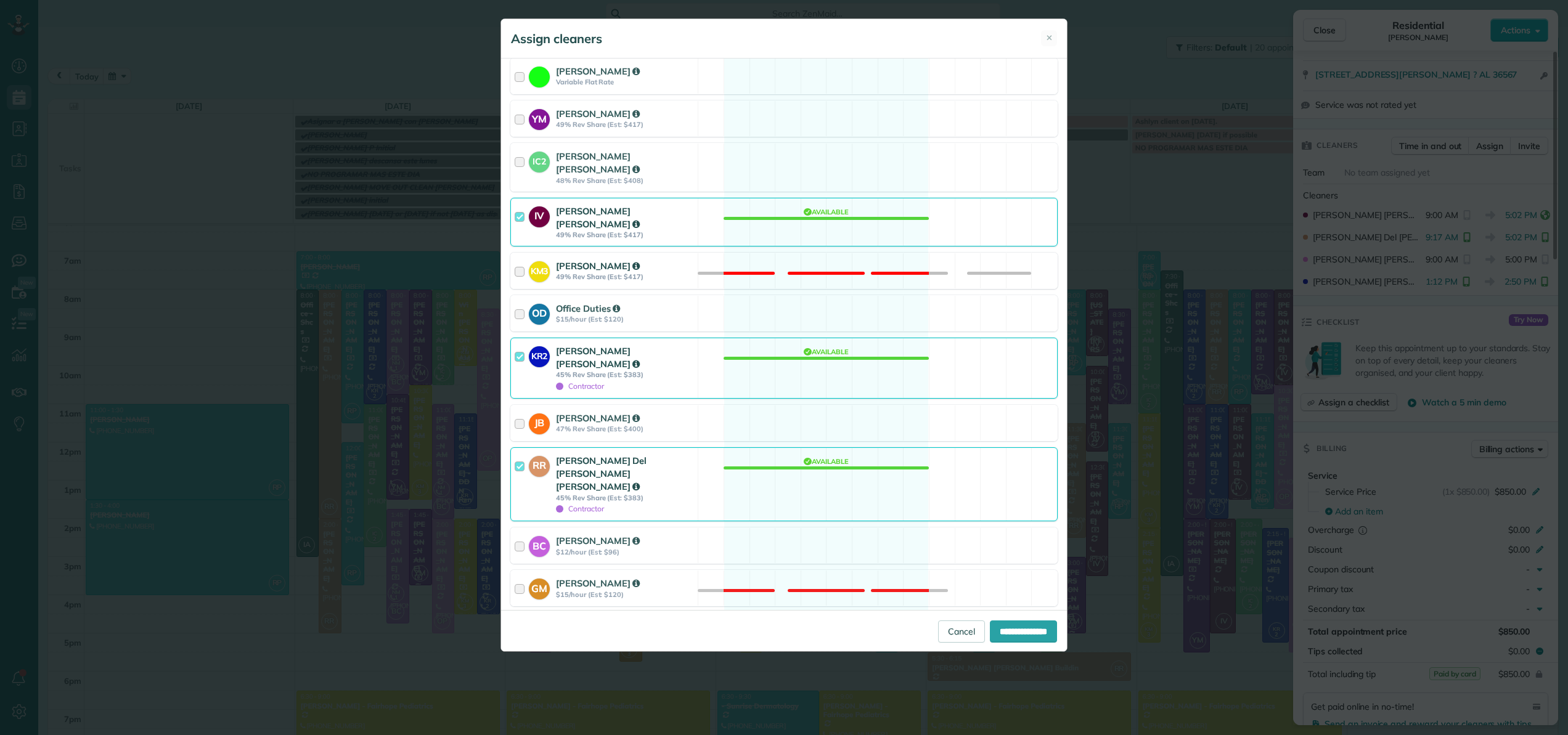
scroll to position [377, 0]
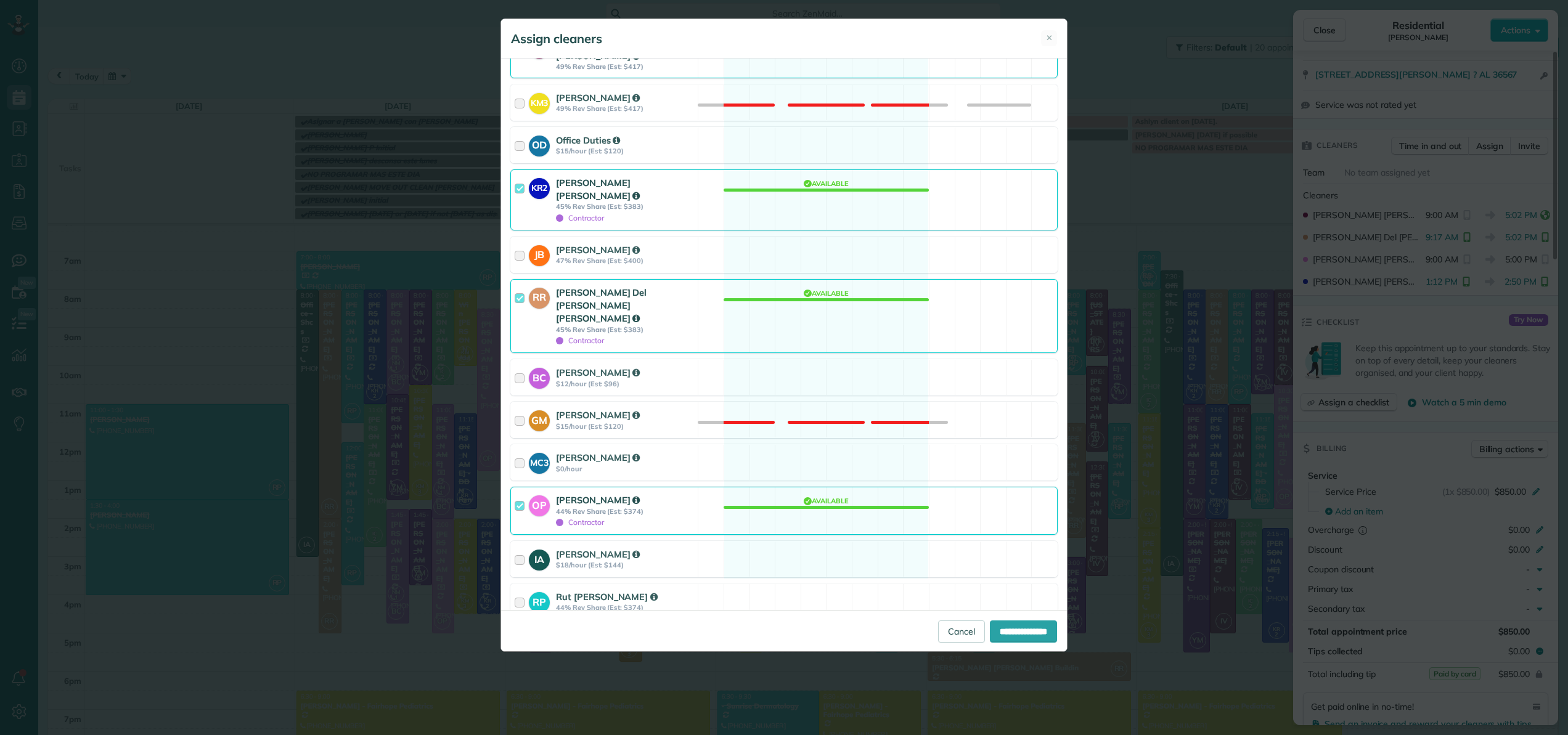
click at [519, 494] on div at bounding box center [521, 511] width 15 height 35
click at [1014, 633] on input "**********" at bounding box center [1023, 632] width 67 height 22
type input "**********"
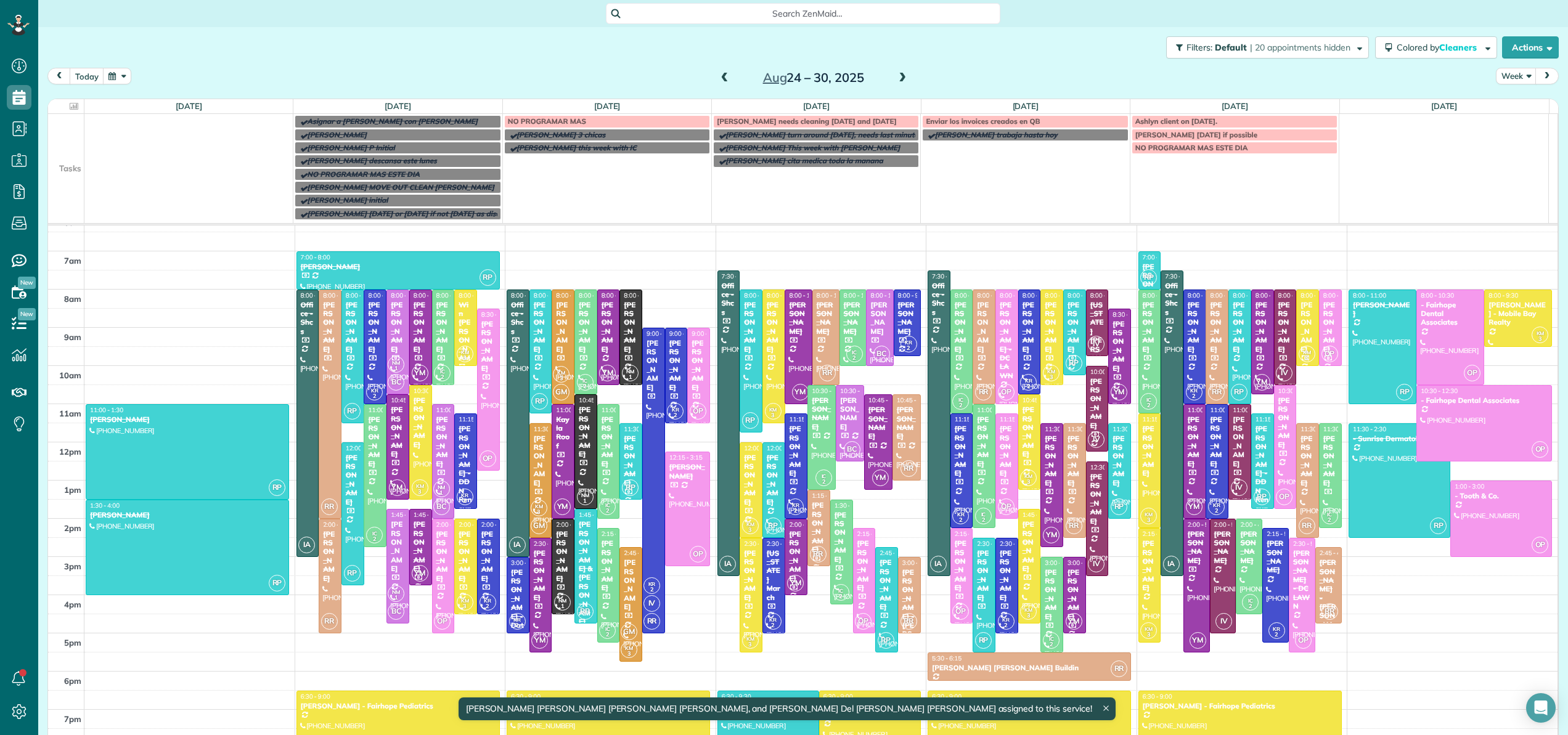
scroll to position [77, 0]
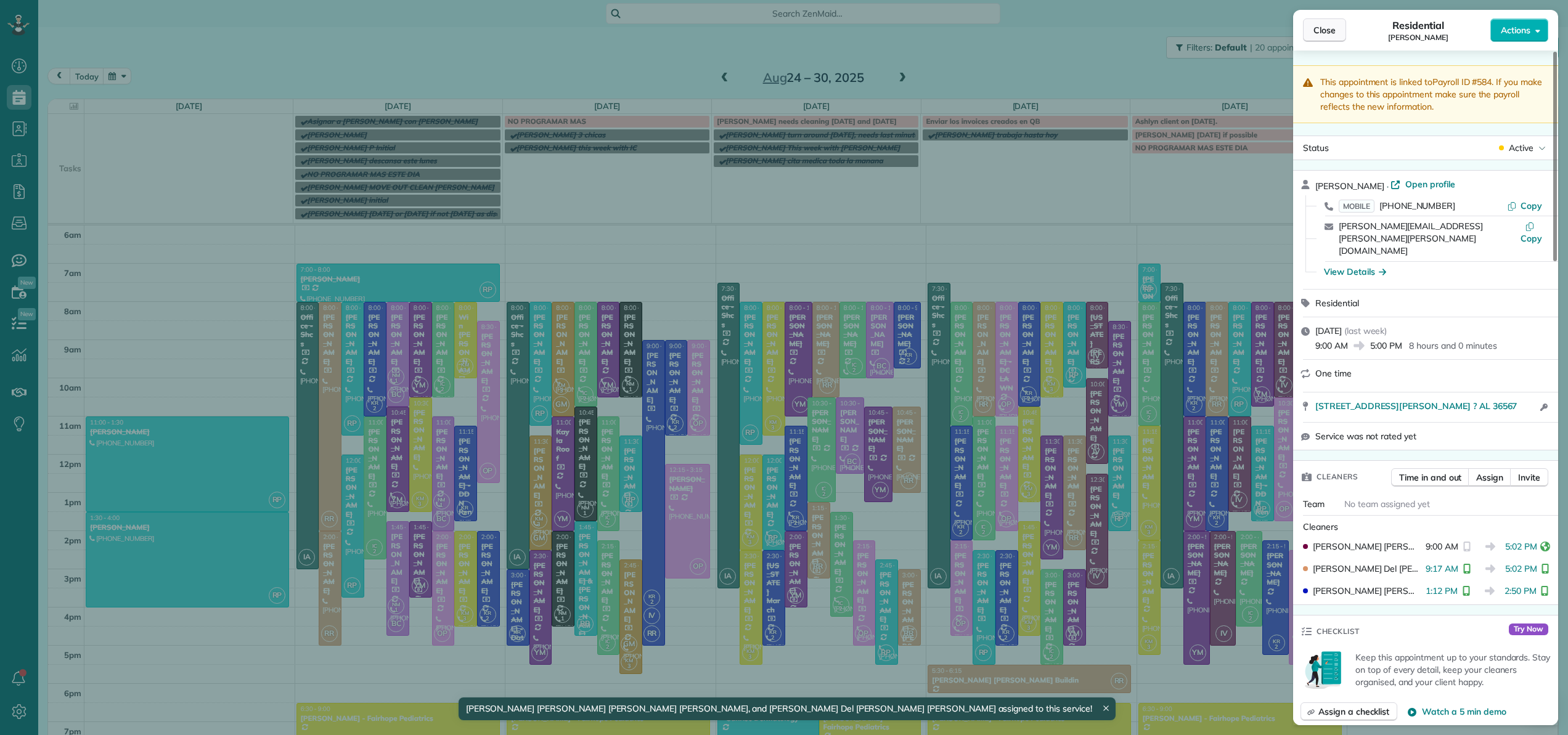
click at [1316, 36] on span "Close" at bounding box center [1325, 30] width 22 height 12
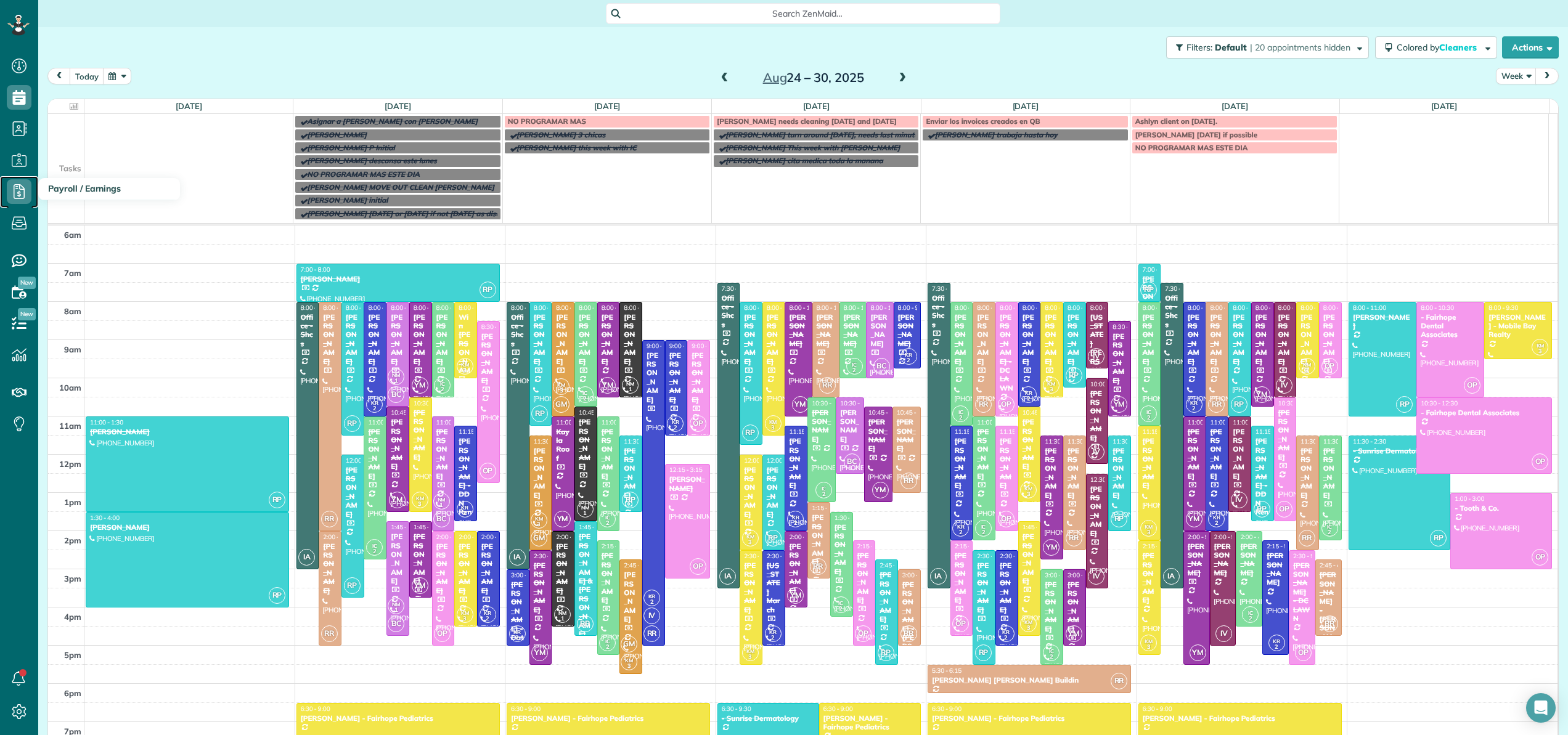
click at [15, 191] on icon at bounding box center [19, 192] width 25 height 25
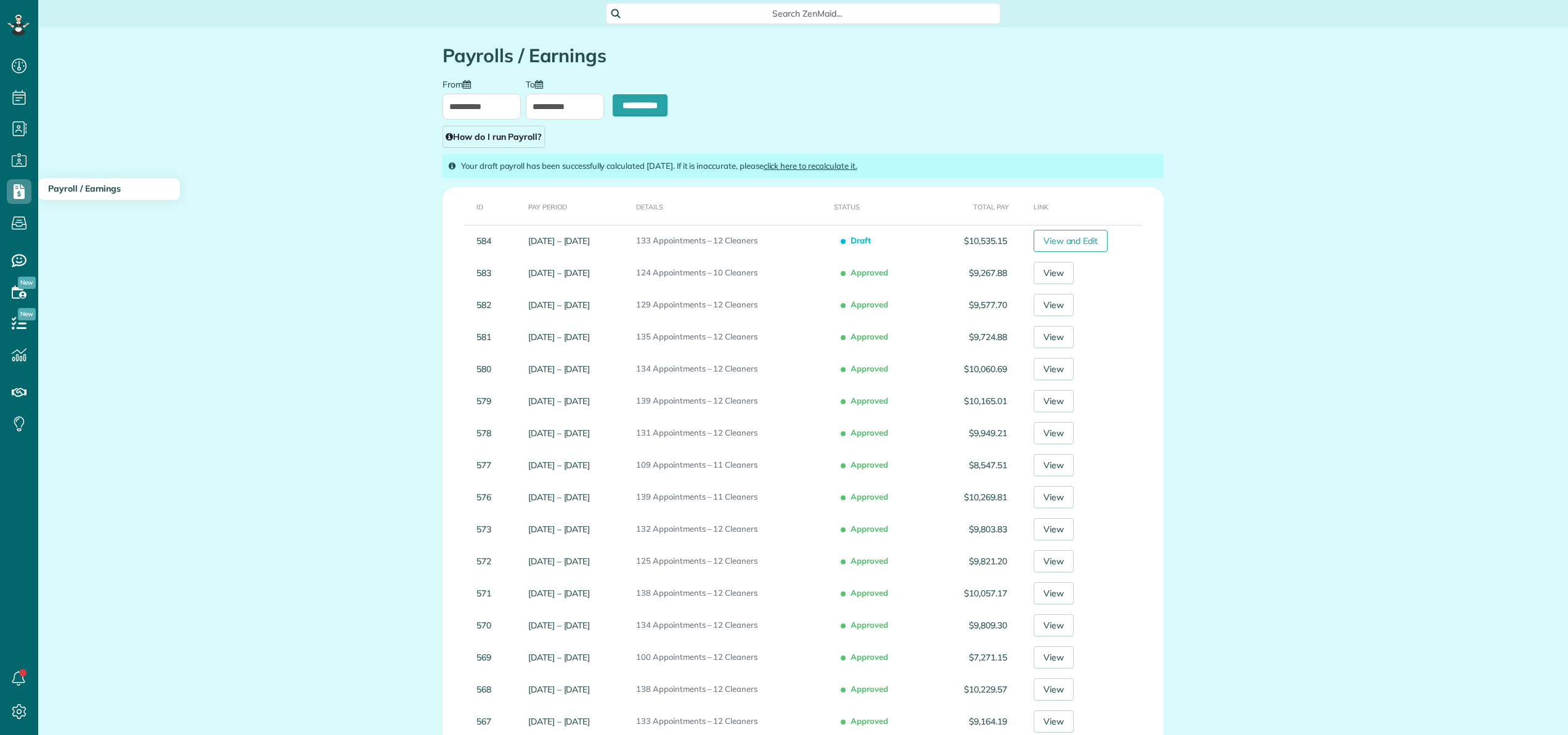
scroll to position [6, 6]
type input "**********"
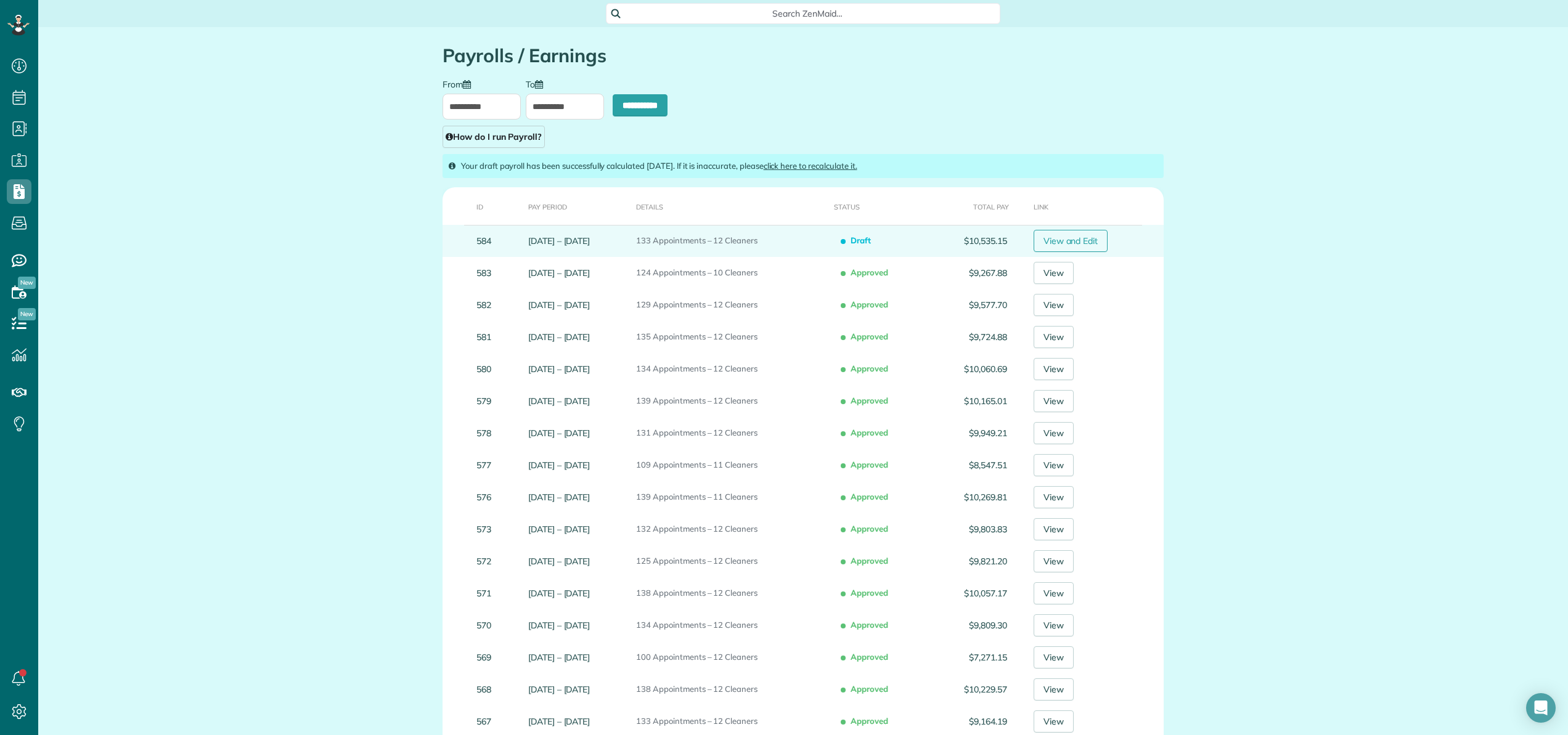
click at [1052, 241] on link "View and Edit" at bounding box center [1071, 241] width 75 height 22
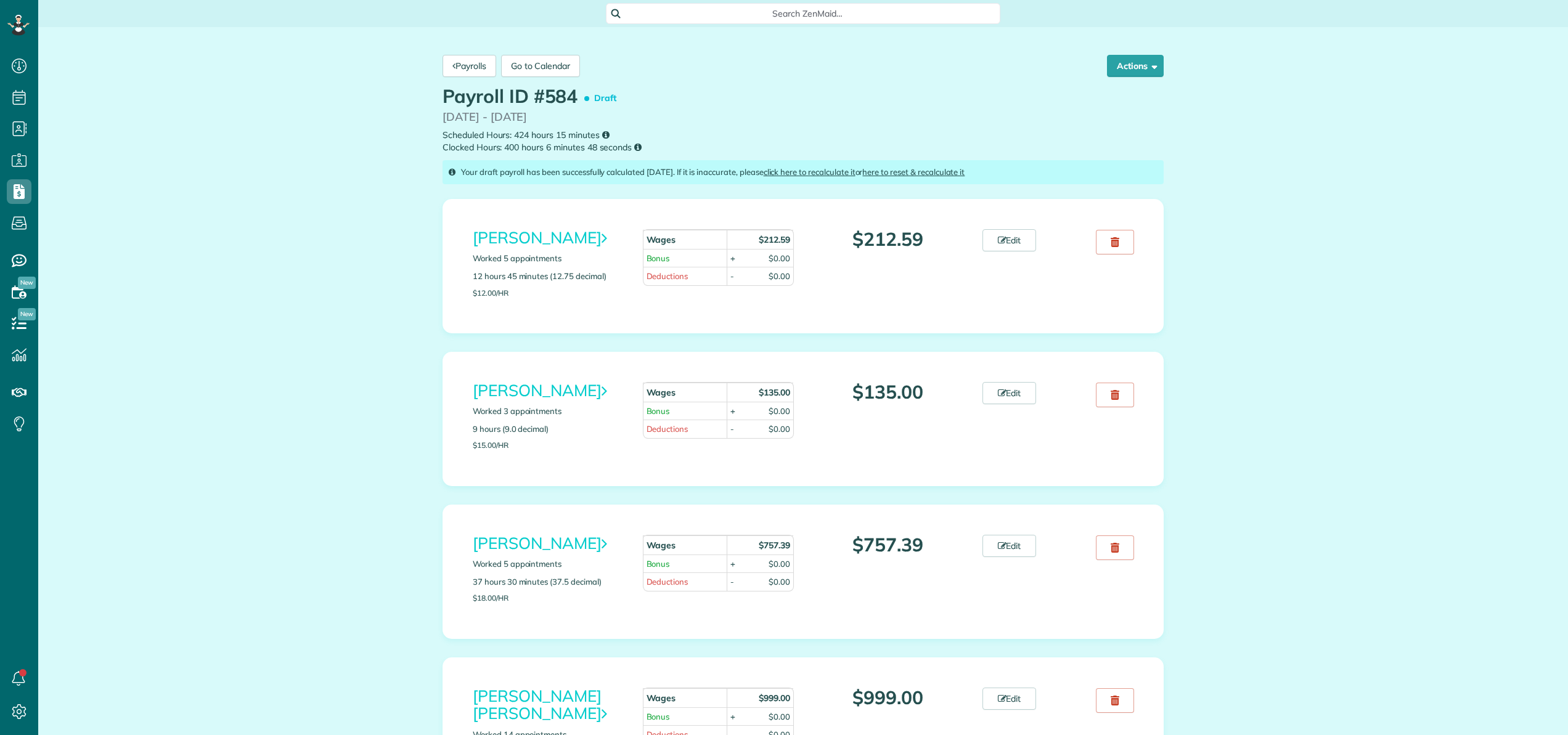
scroll to position [6, 6]
click at [1120, 64] on button "Actions" at bounding box center [1135, 66] width 57 height 22
click at [1103, 120] on link "Recalculate" at bounding box center [1103, 122] width 118 height 25
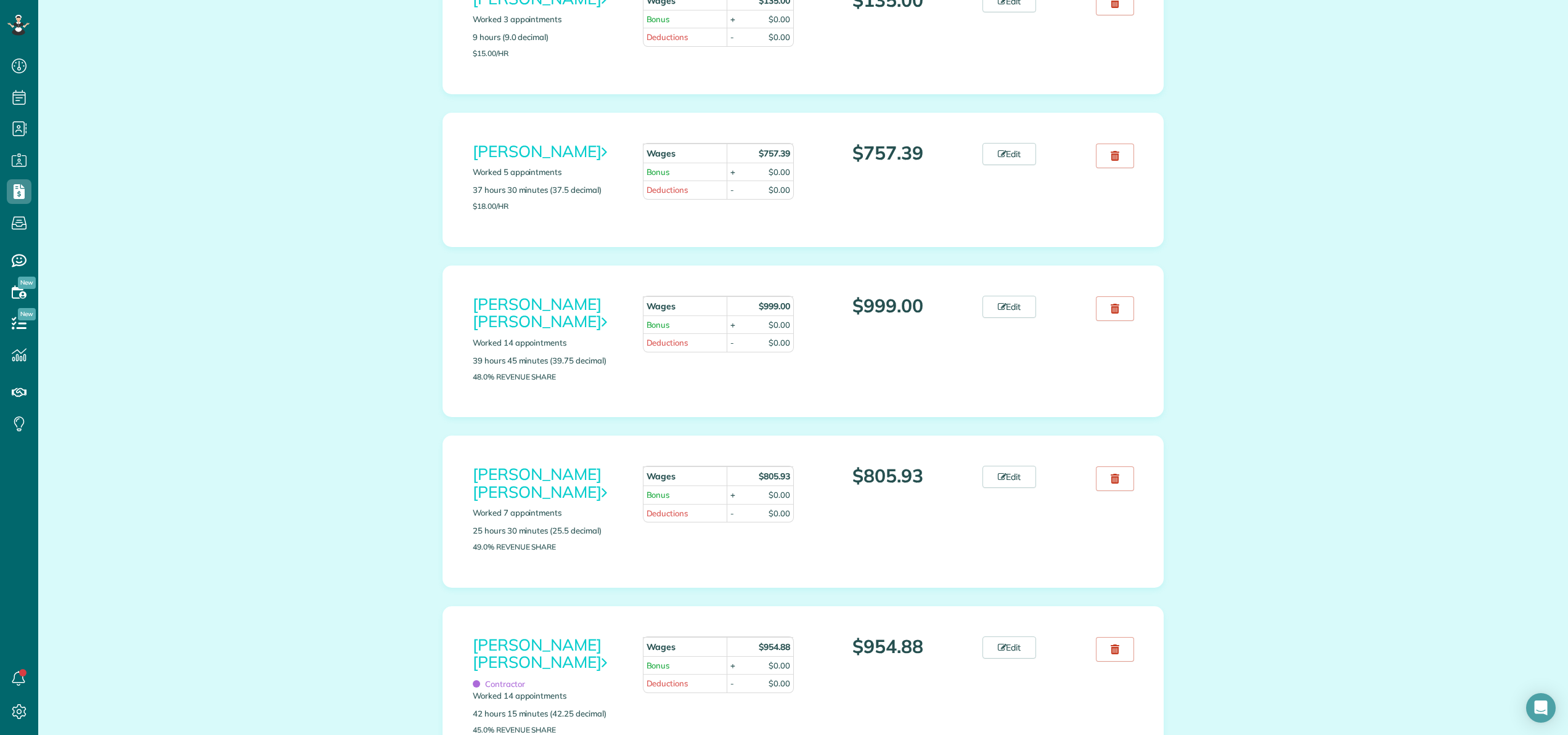
scroll to position [408, 0]
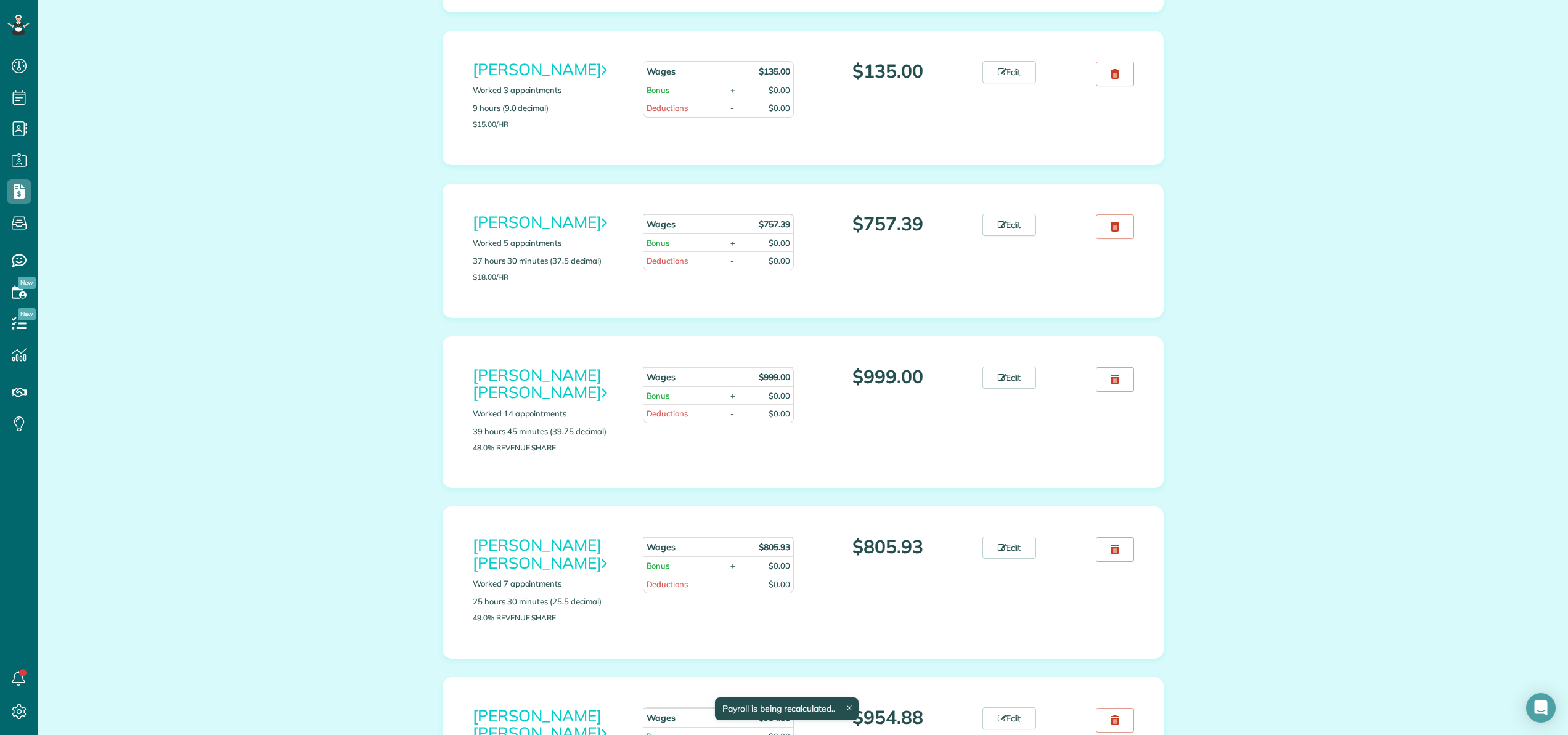
scroll to position [319, 0]
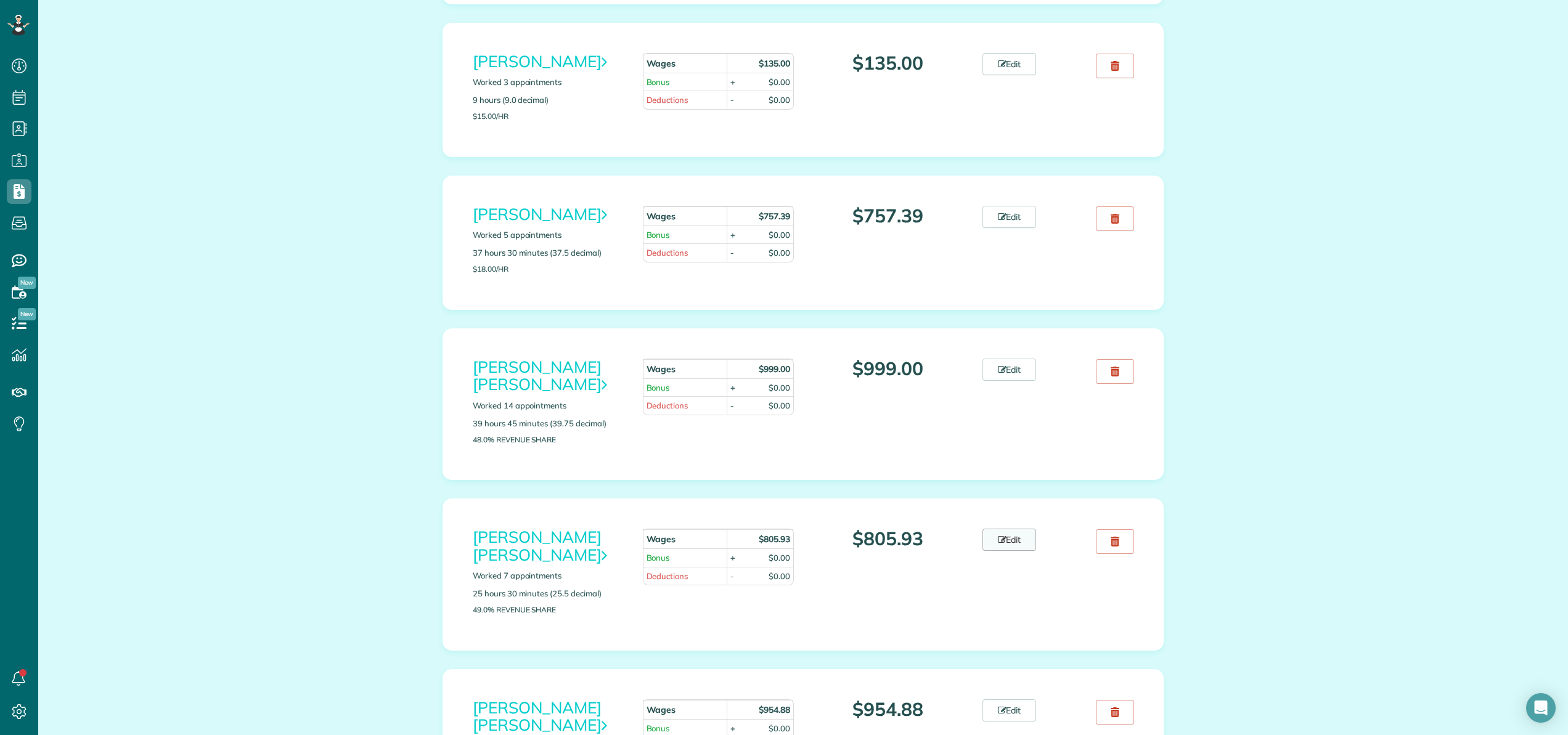
click at [1014, 529] on link "Edit" at bounding box center [1009, 540] width 54 height 22
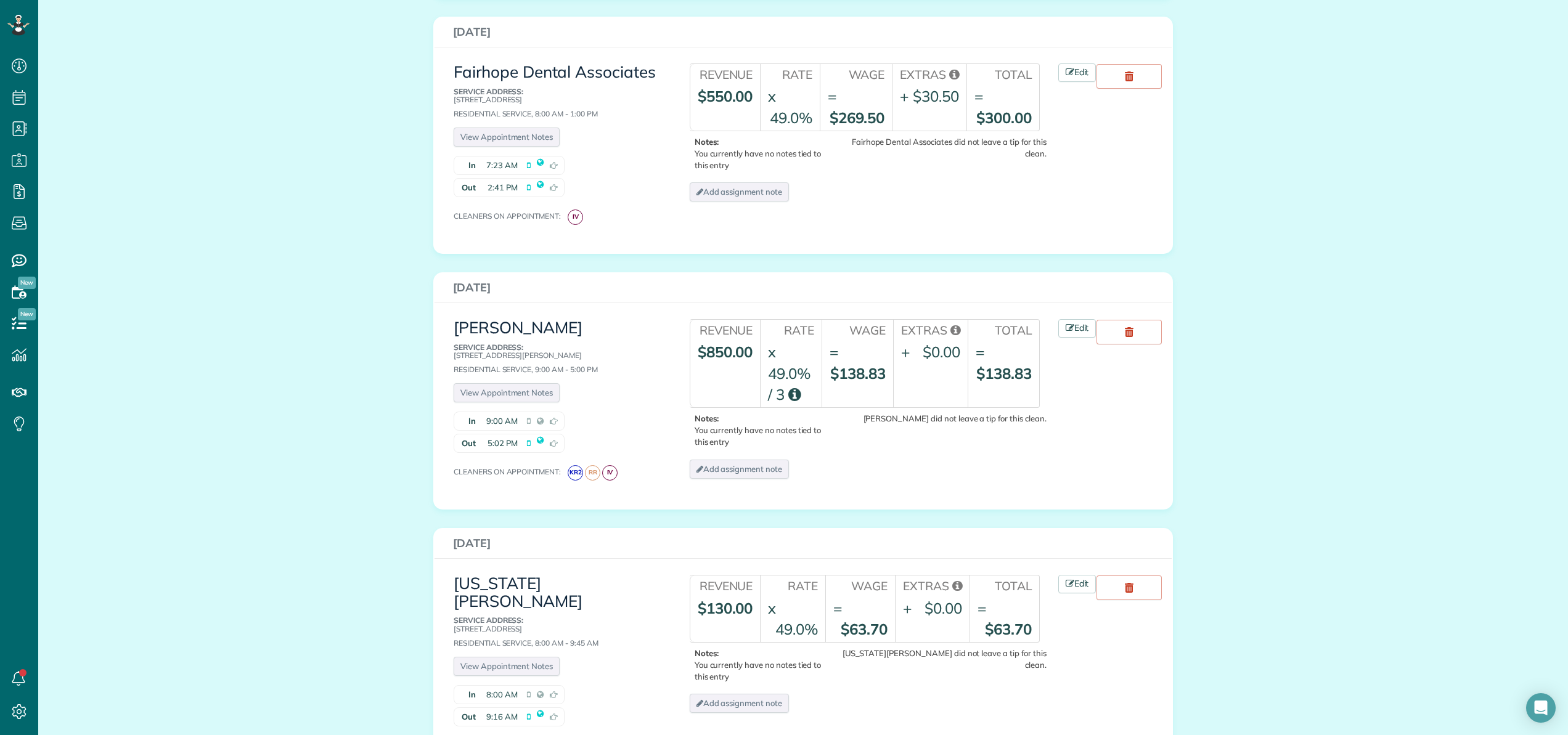
scroll to position [846, 0]
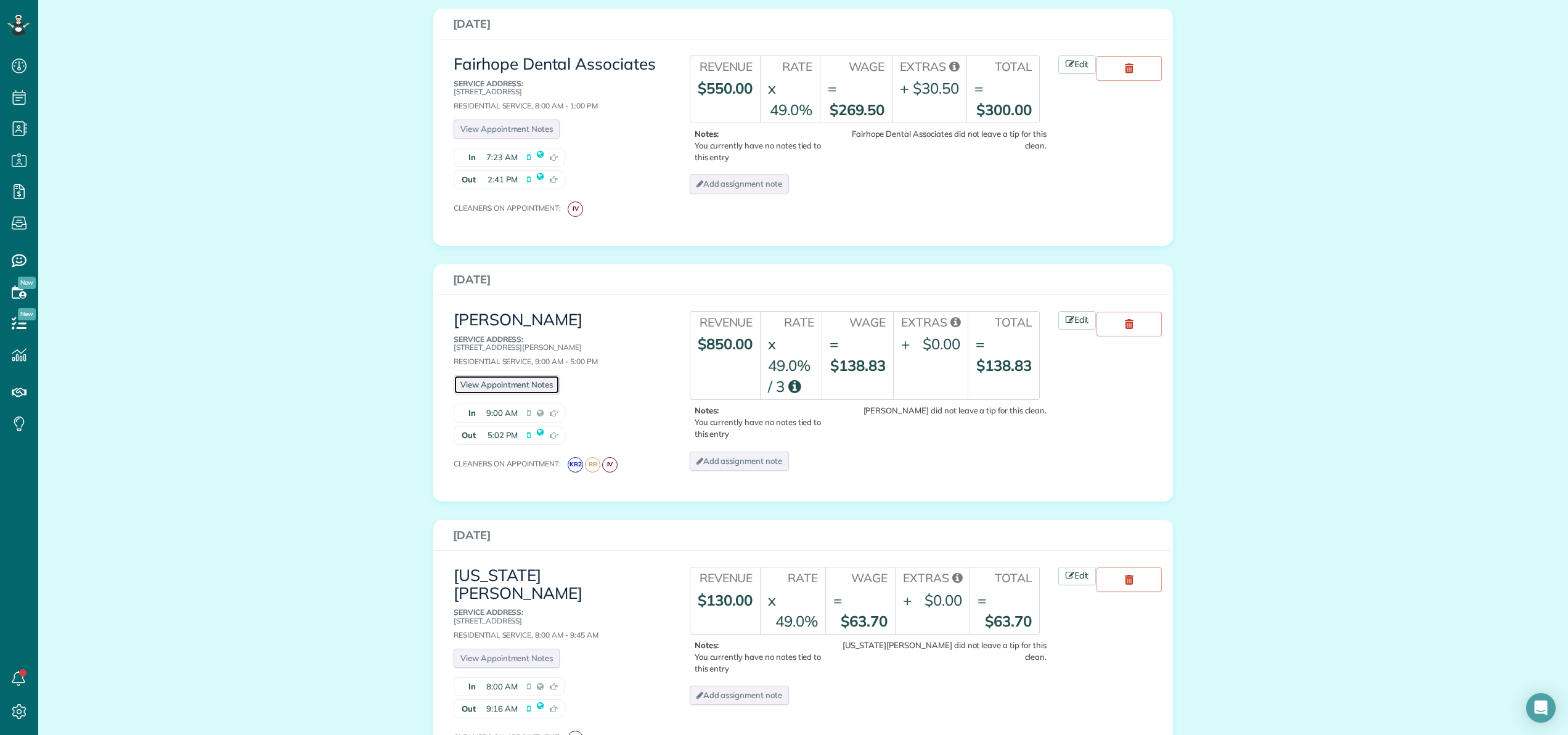
click at [525, 375] on link "View Appointment Notes" at bounding box center [506, 385] width 106 height 19
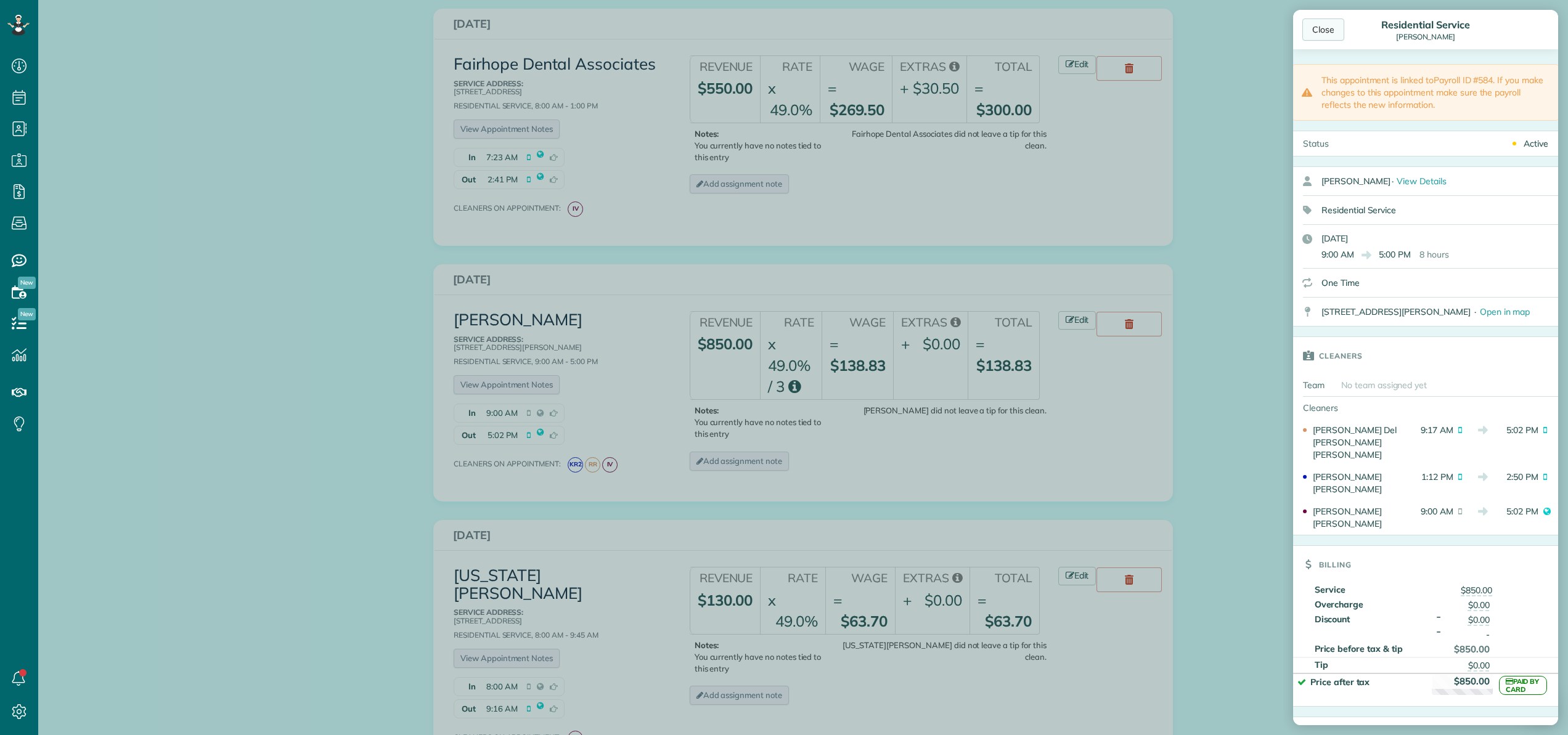
click at [1329, 35] on div "Close" at bounding box center [1323, 30] width 42 height 22
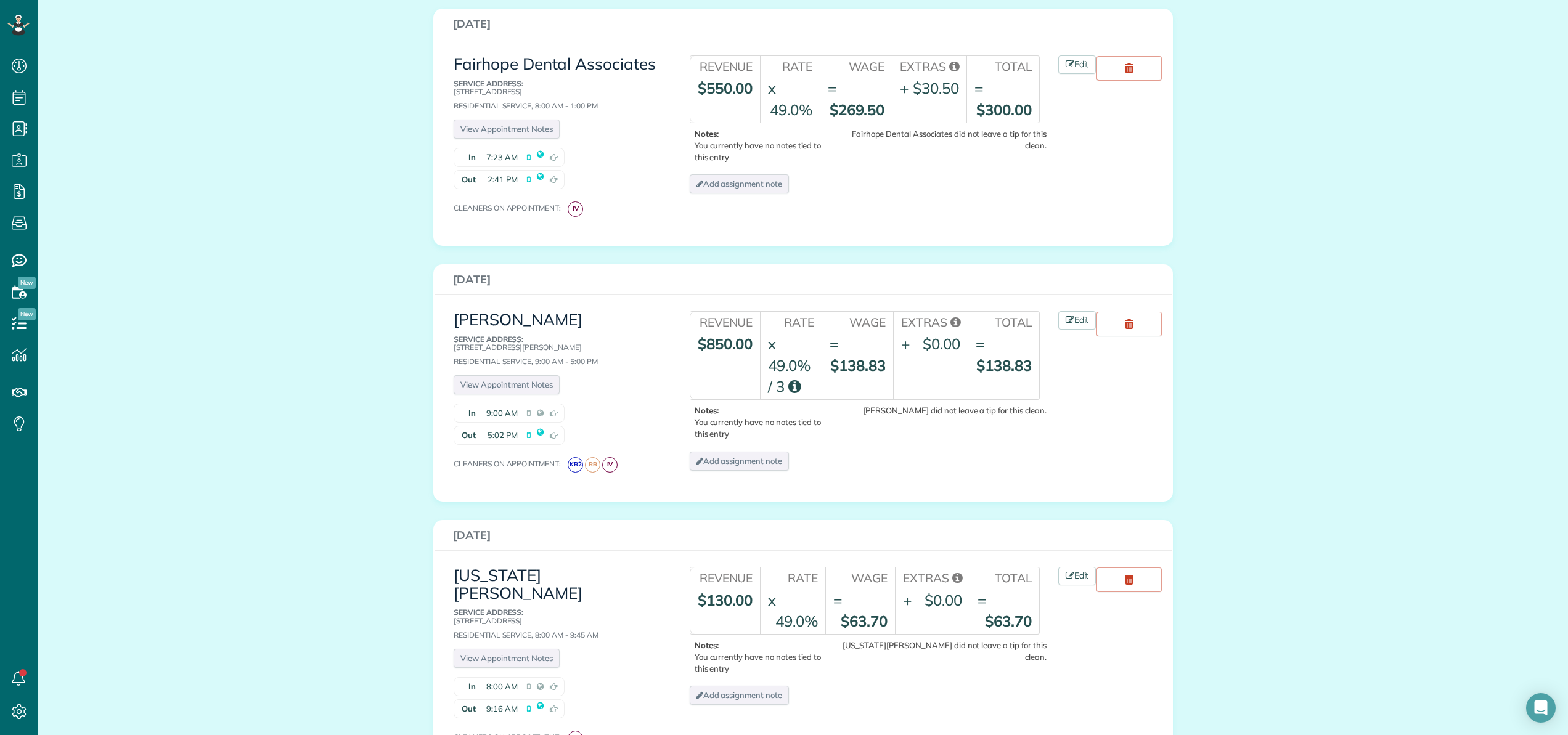
scroll to position [854, 0]
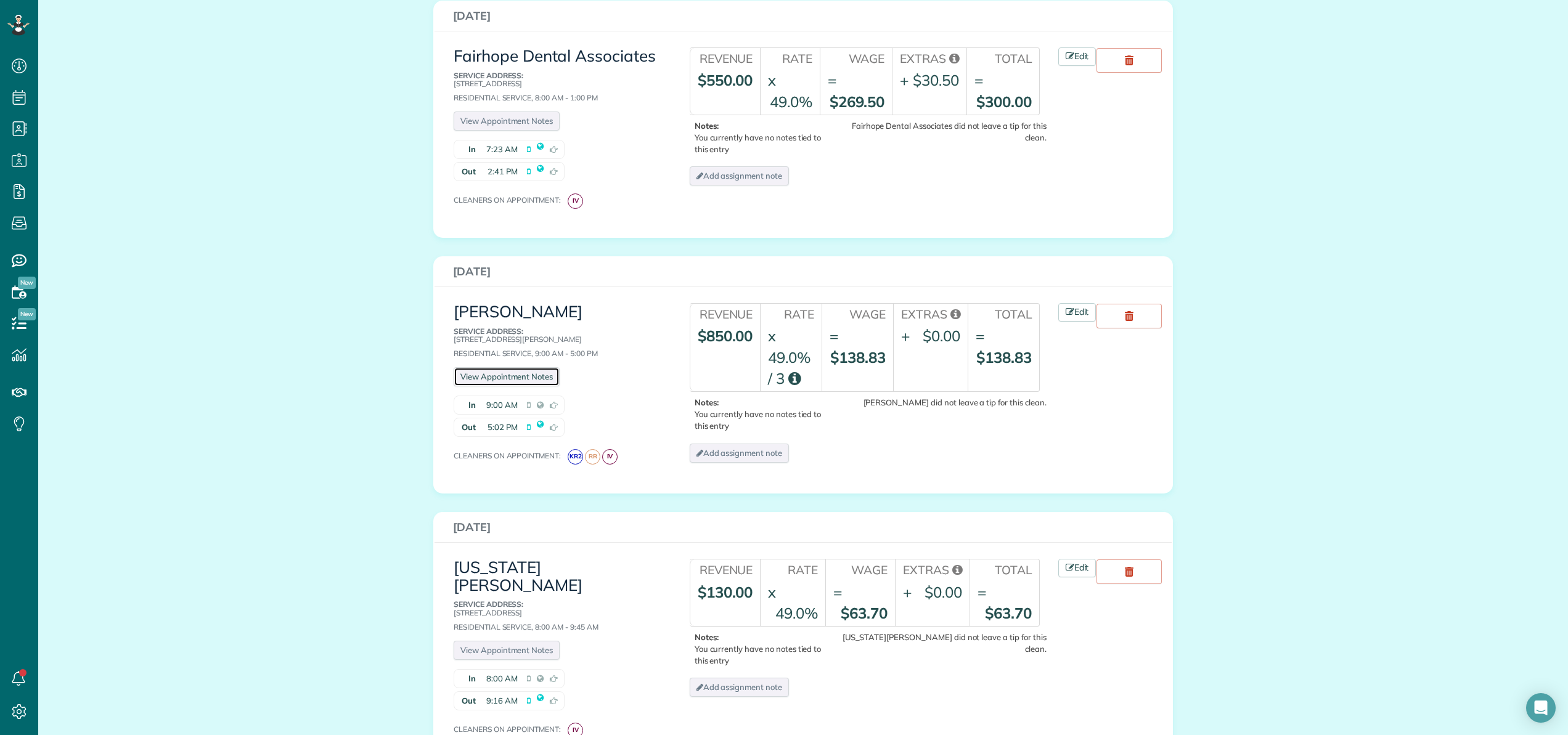
click at [497, 367] on link "View Appointment Notes" at bounding box center [506, 377] width 106 height 19
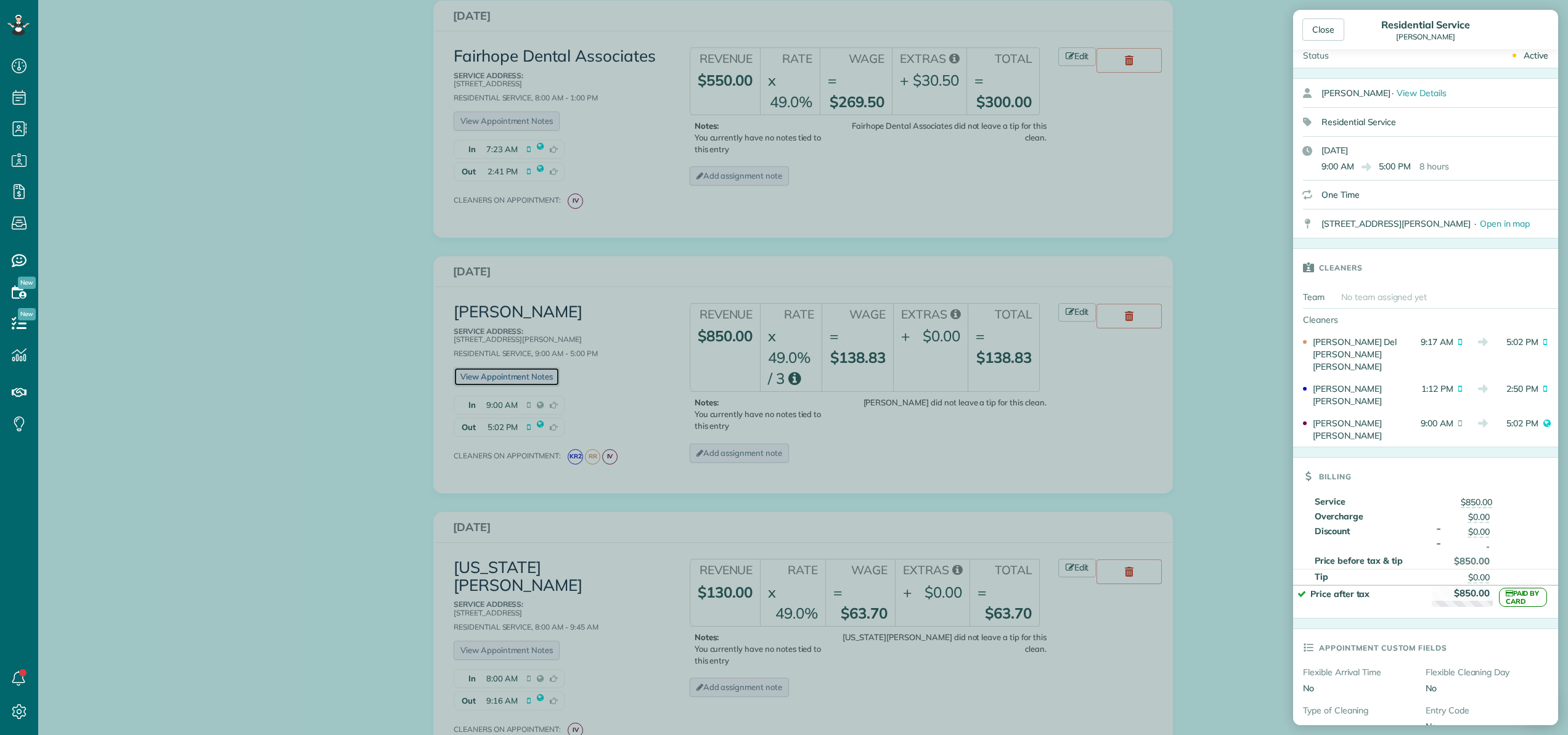
scroll to position [0, 0]
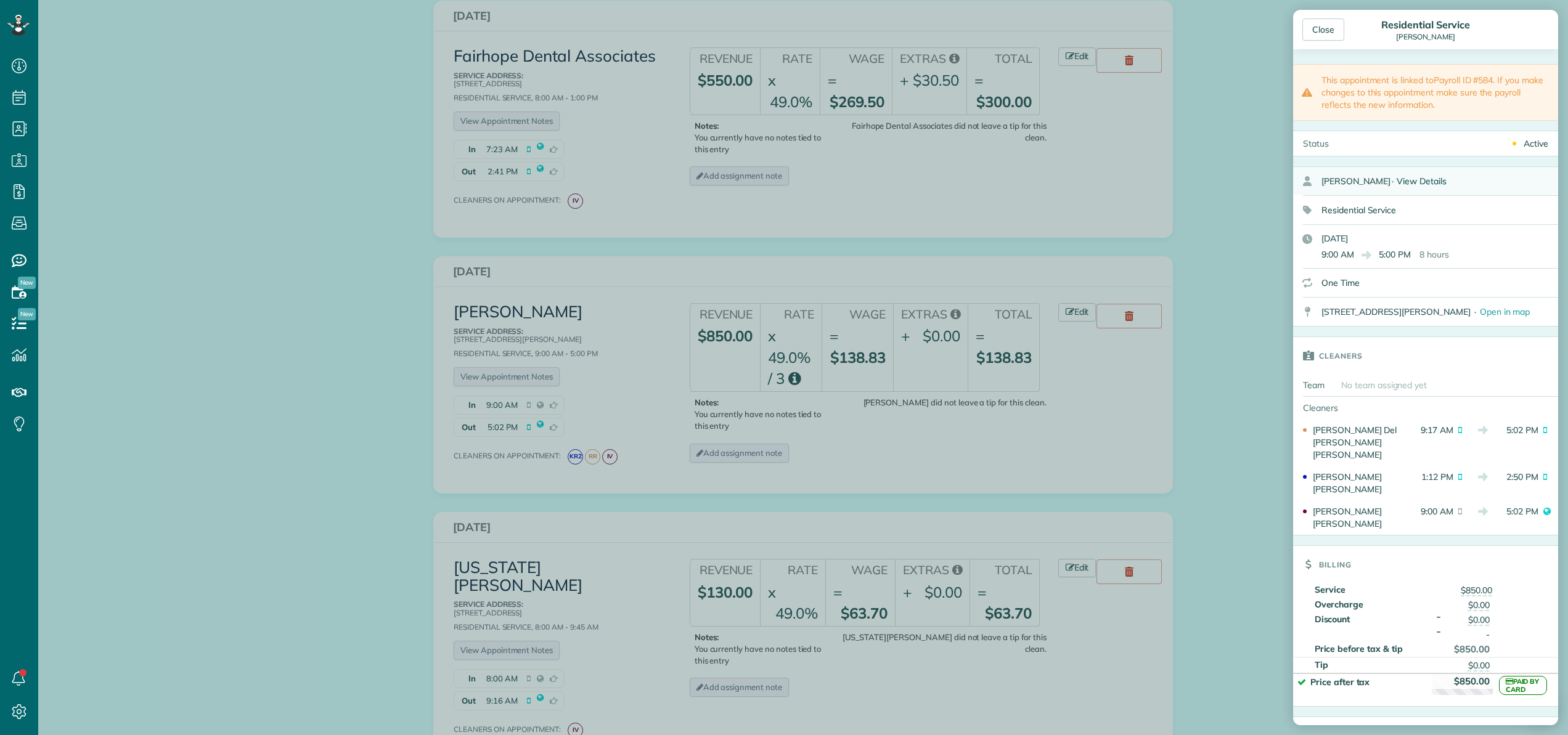
click at [1424, 177] on span "View Details" at bounding box center [1421, 181] width 50 height 11
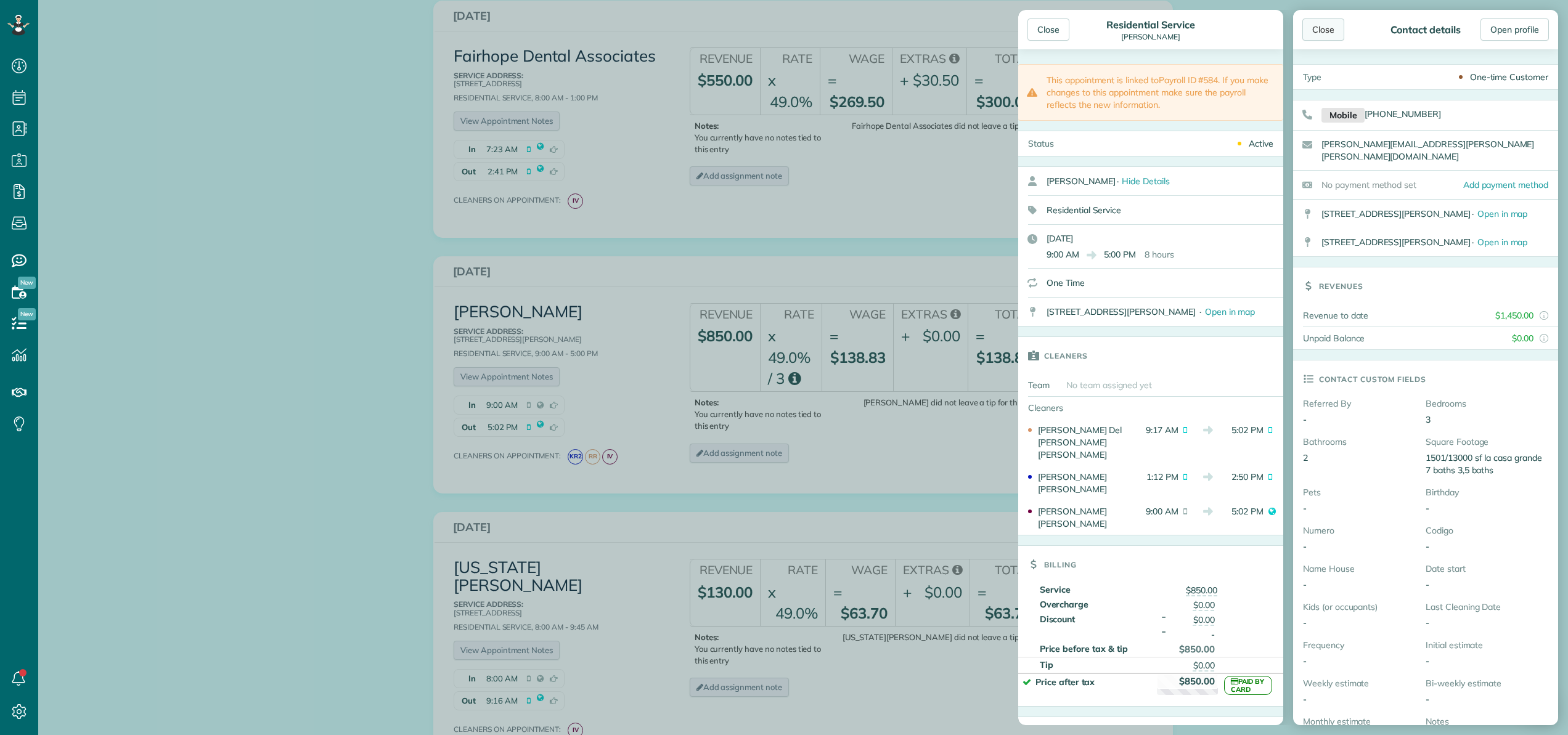
click at [1331, 30] on div "Close" at bounding box center [1323, 30] width 42 height 22
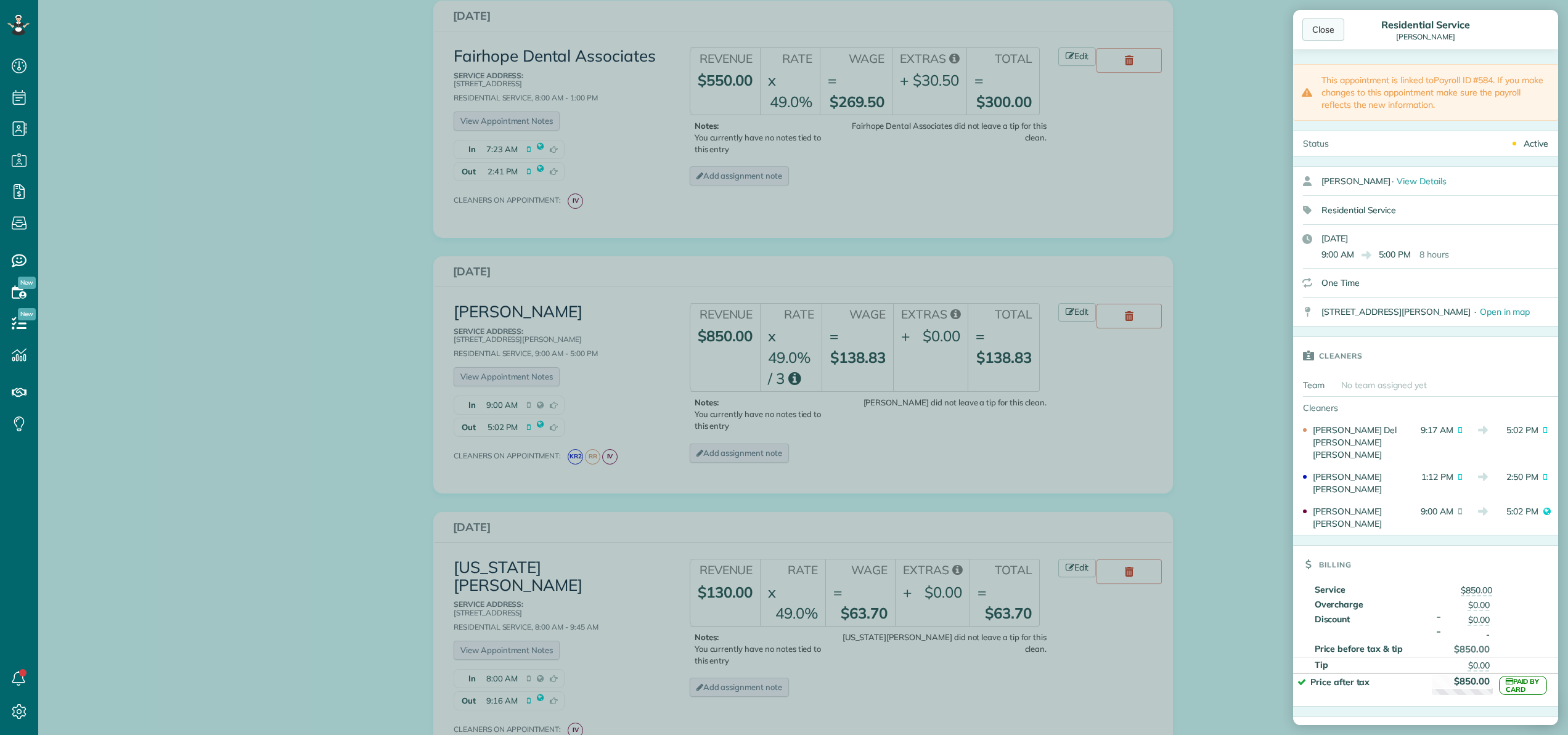
click at [1328, 28] on div "Close" at bounding box center [1323, 30] width 42 height 22
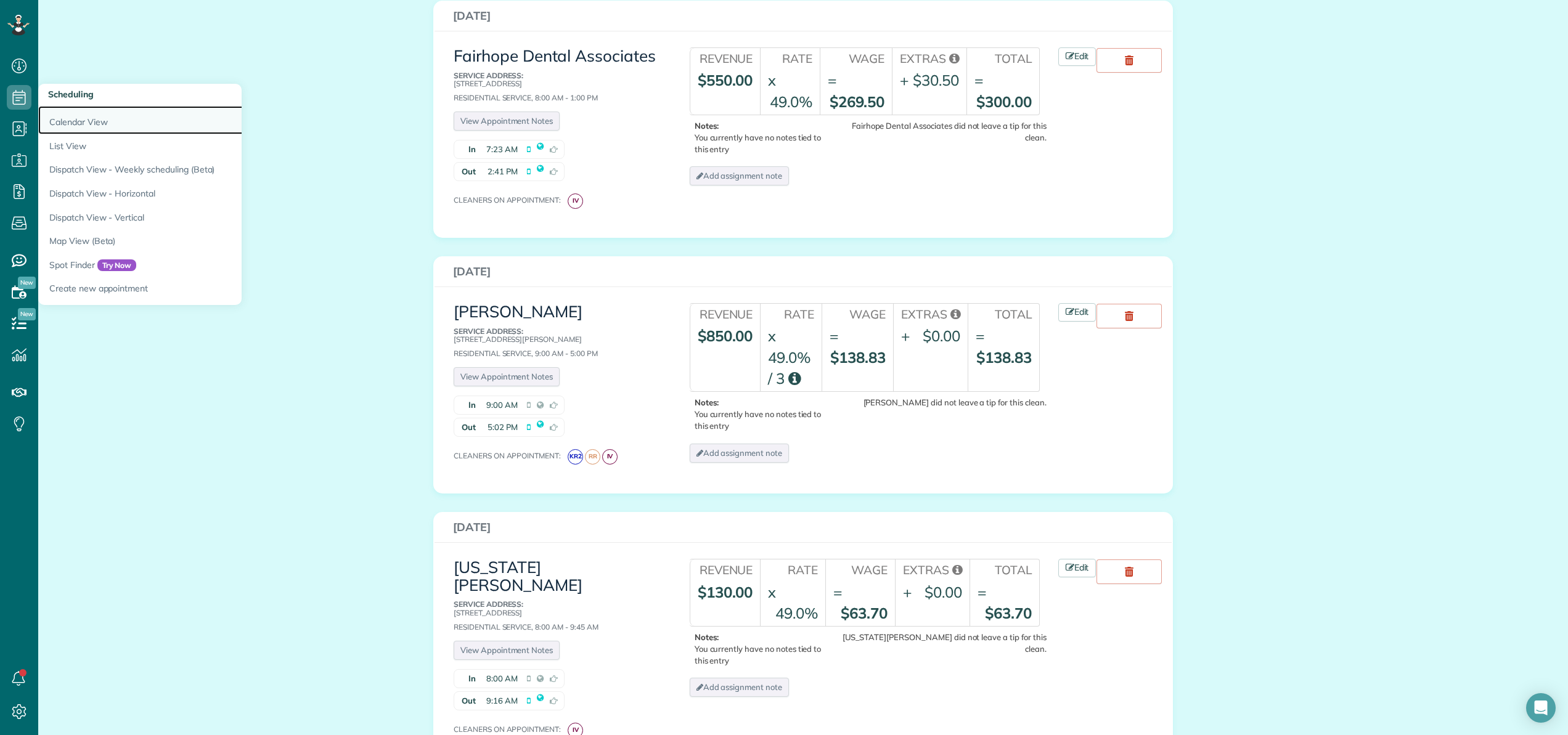
click at [64, 118] on link "Calendar View" at bounding box center [192, 120] width 308 height 28
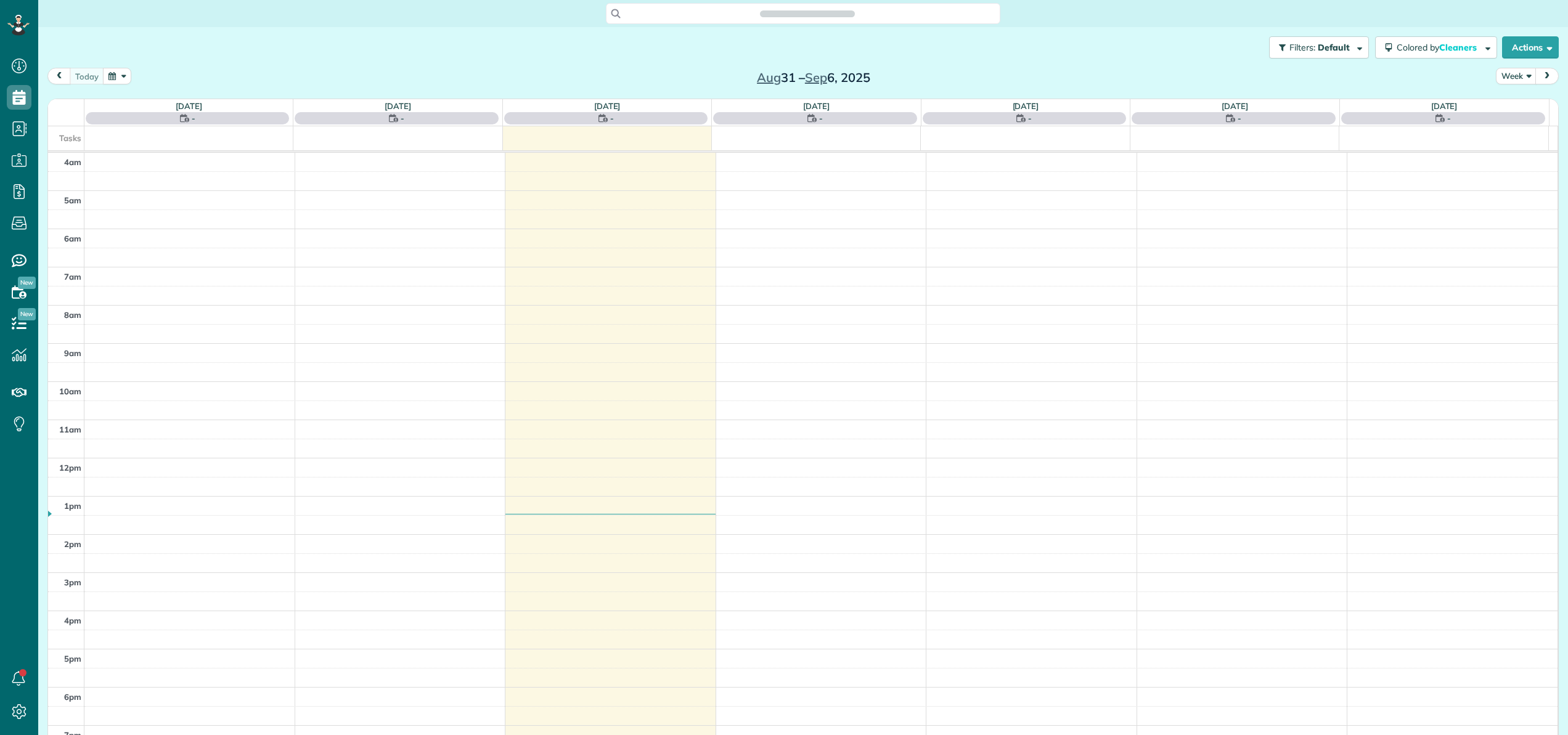
scroll to position [89, 0]
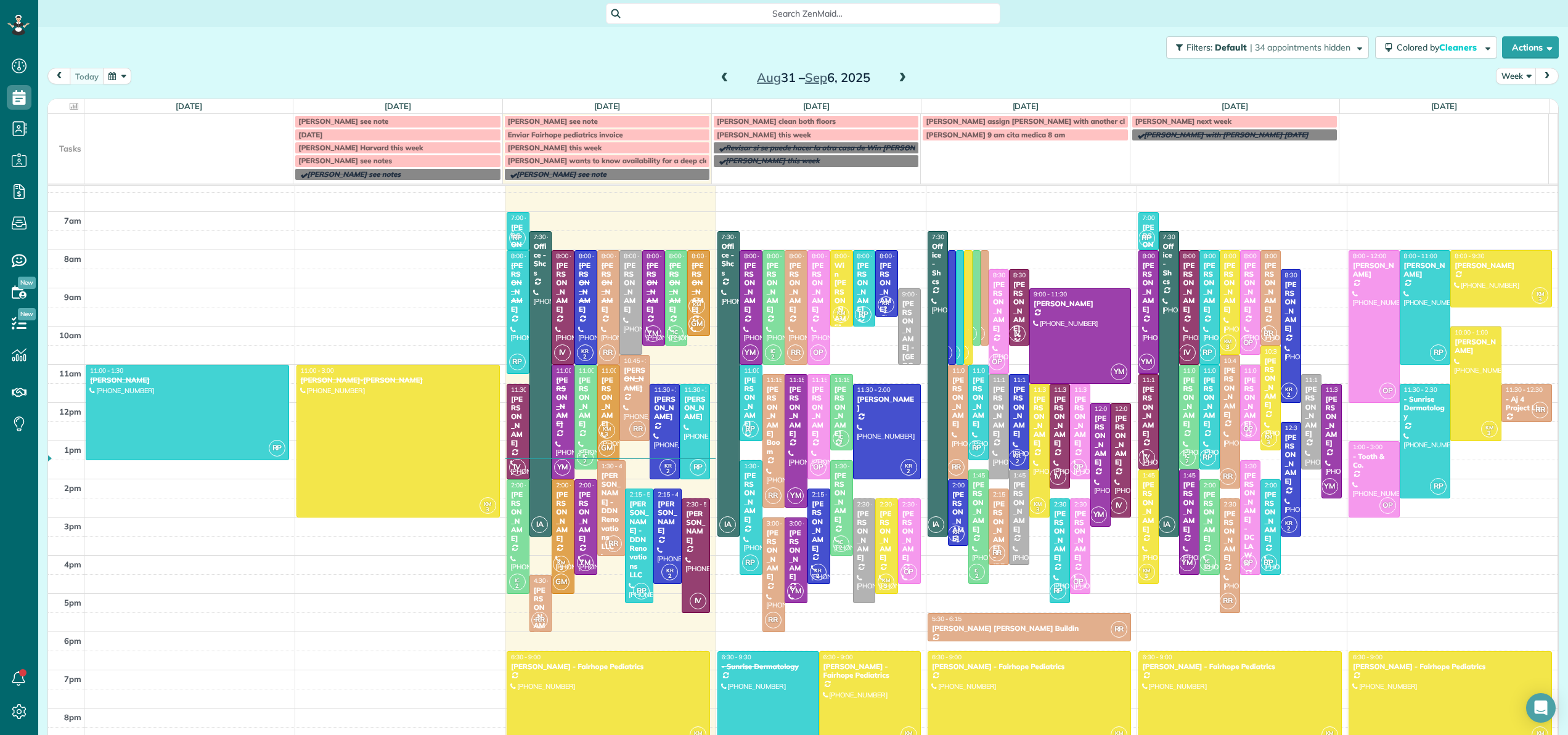
click at [723, 80] on span at bounding box center [725, 78] width 14 height 11
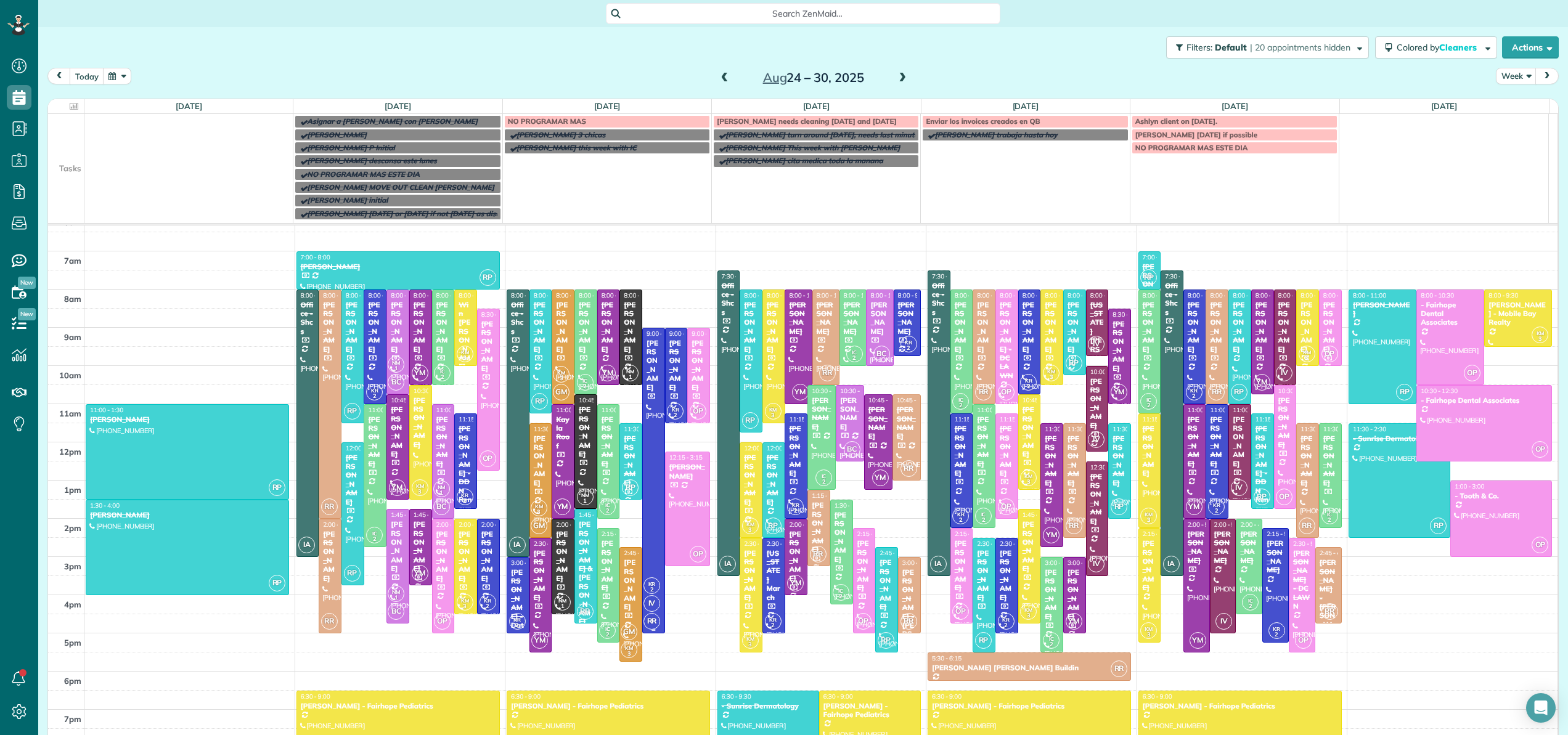
click at [650, 462] on div at bounding box center [653, 481] width 21 height 304
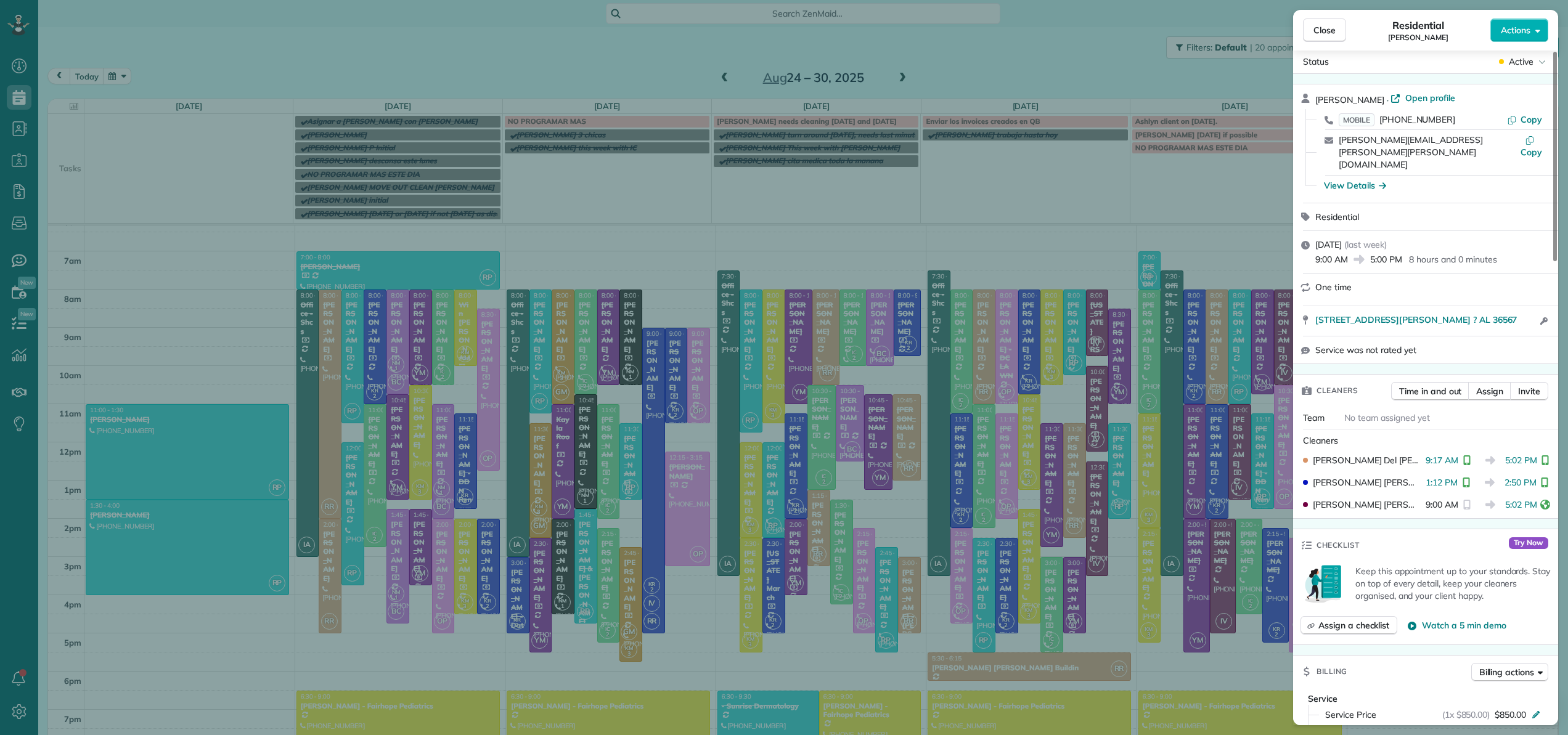
scroll to position [162, 0]
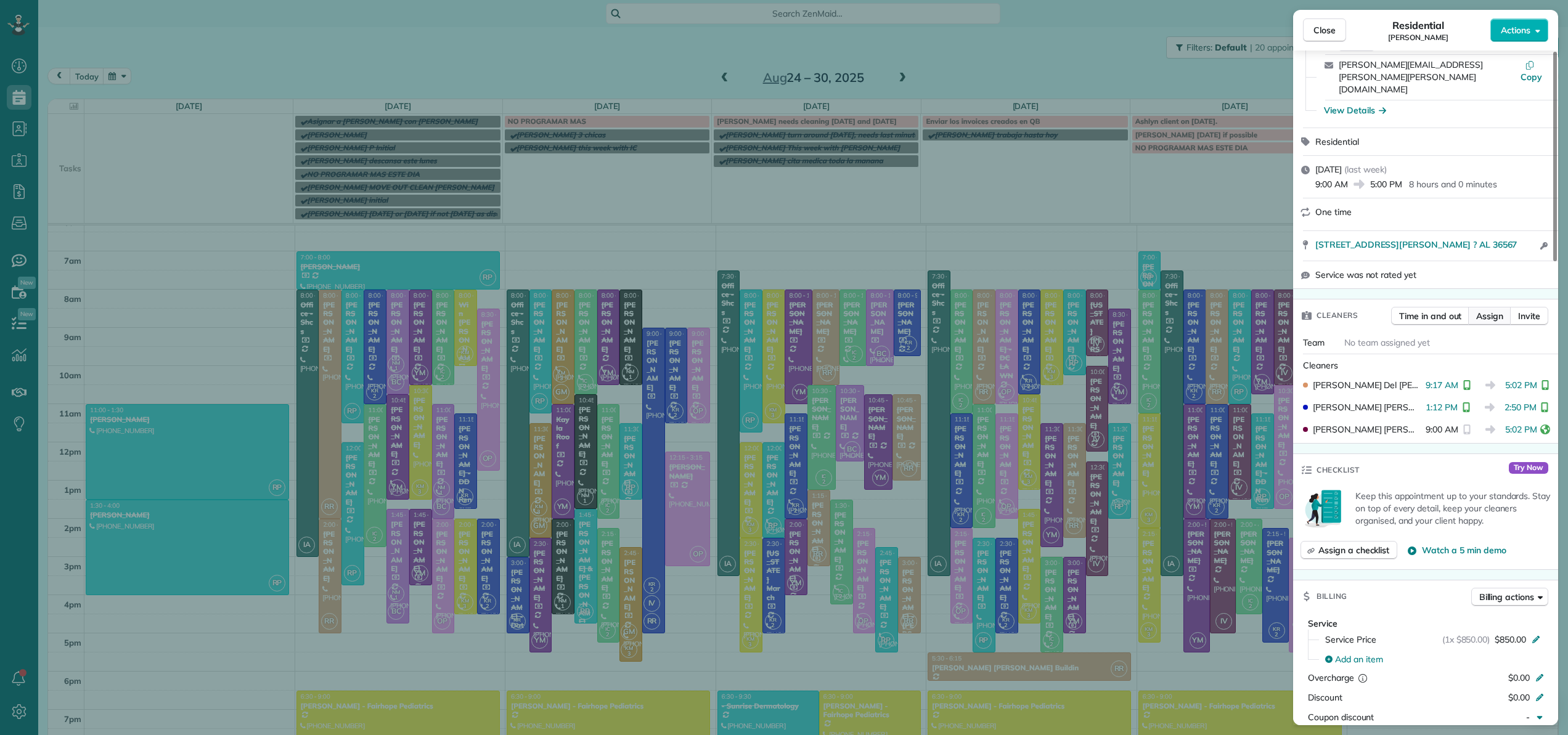
click at [1494, 310] on span "Assign" at bounding box center [1489, 316] width 27 height 12
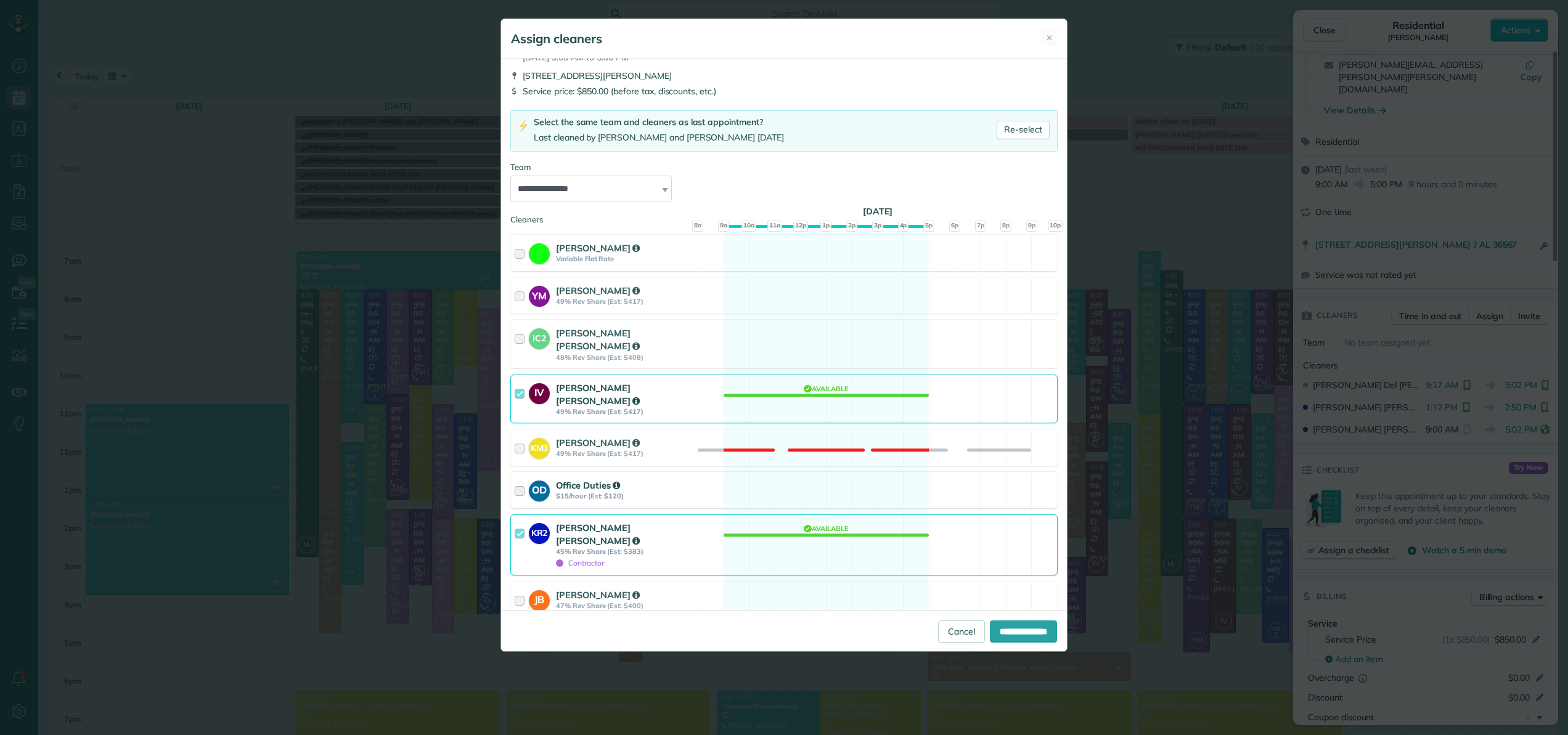
scroll to position [76, 0]
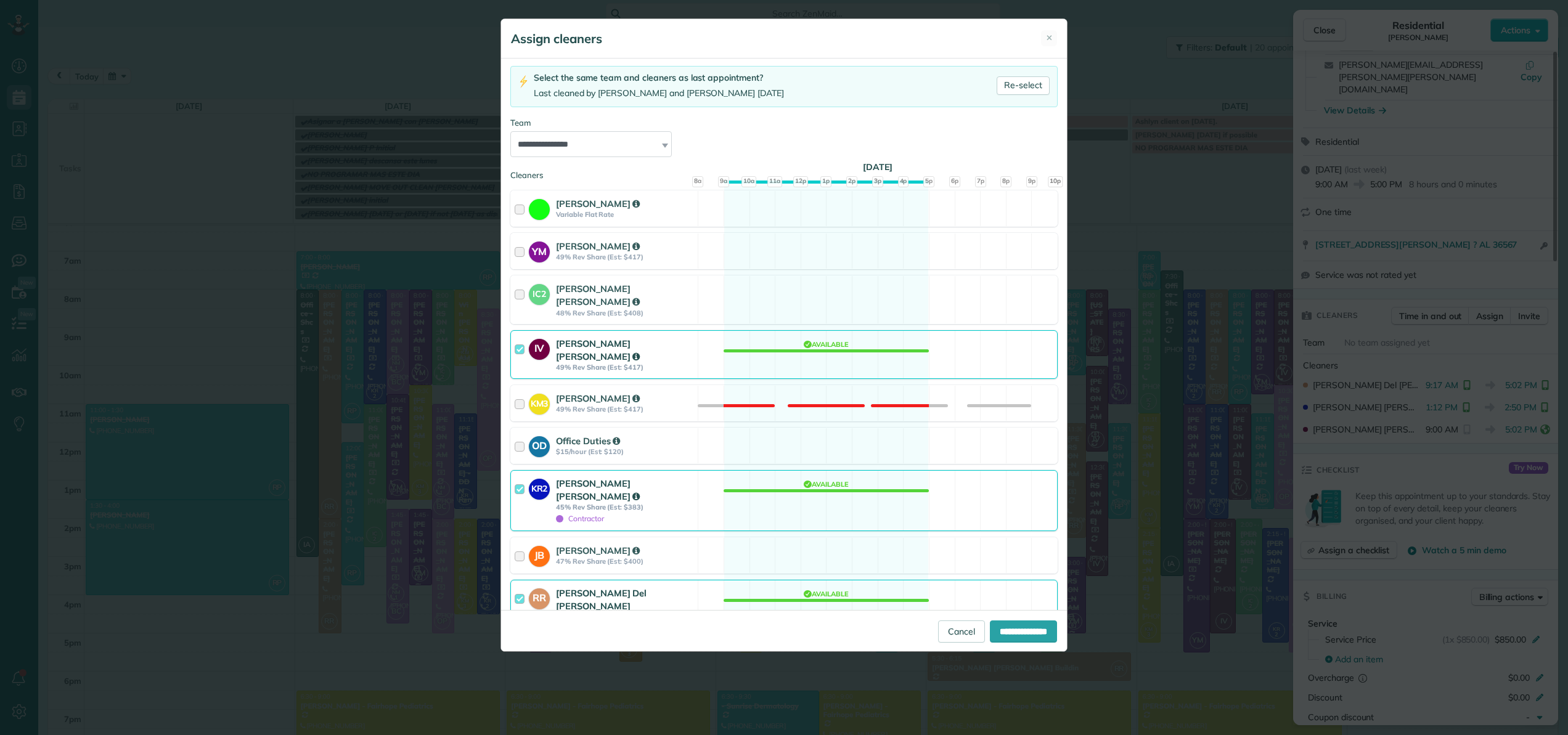
click at [520, 478] on div at bounding box center [521, 501] width 15 height 48
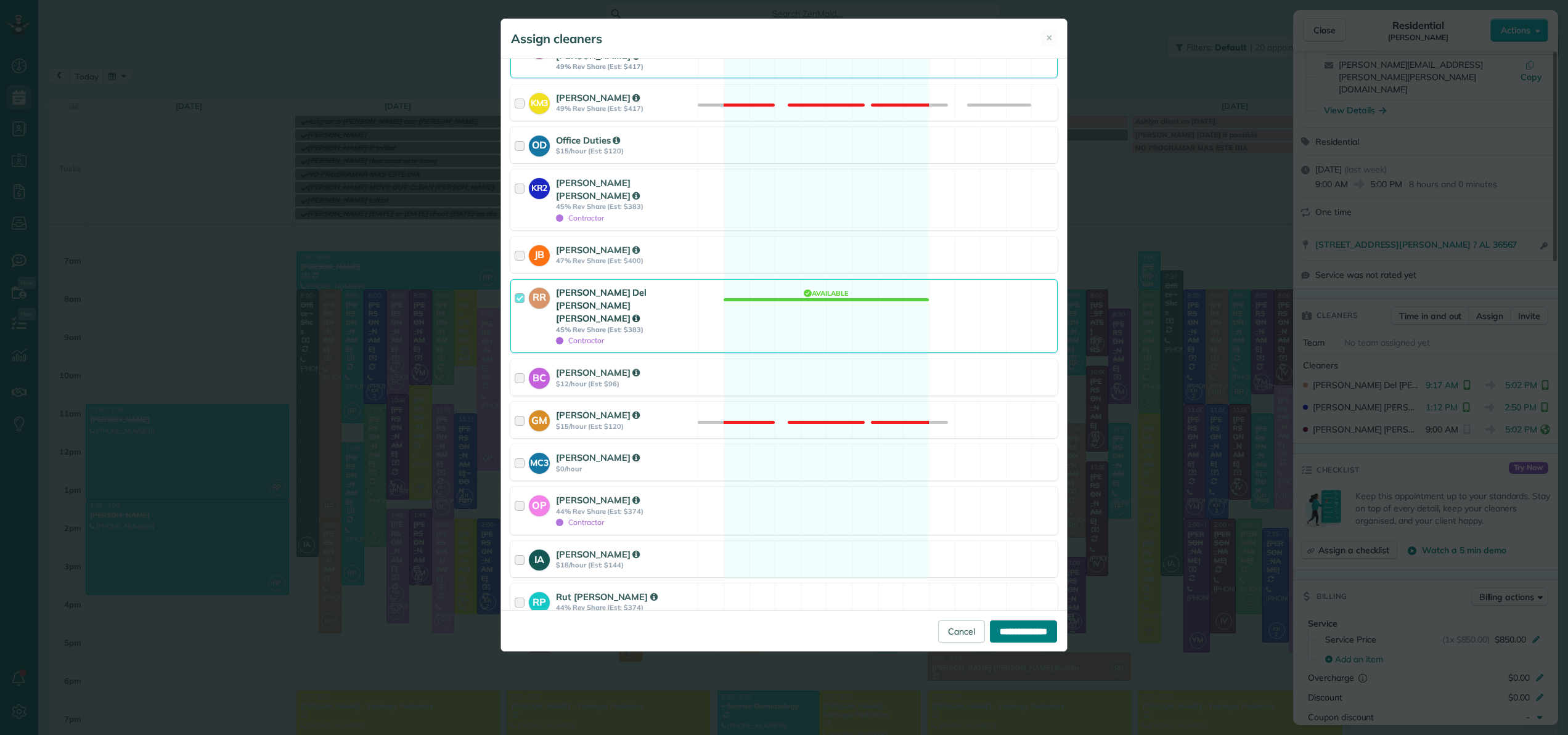
click at [1002, 633] on input "**********" at bounding box center [1023, 632] width 67 height 22
type input "**********"
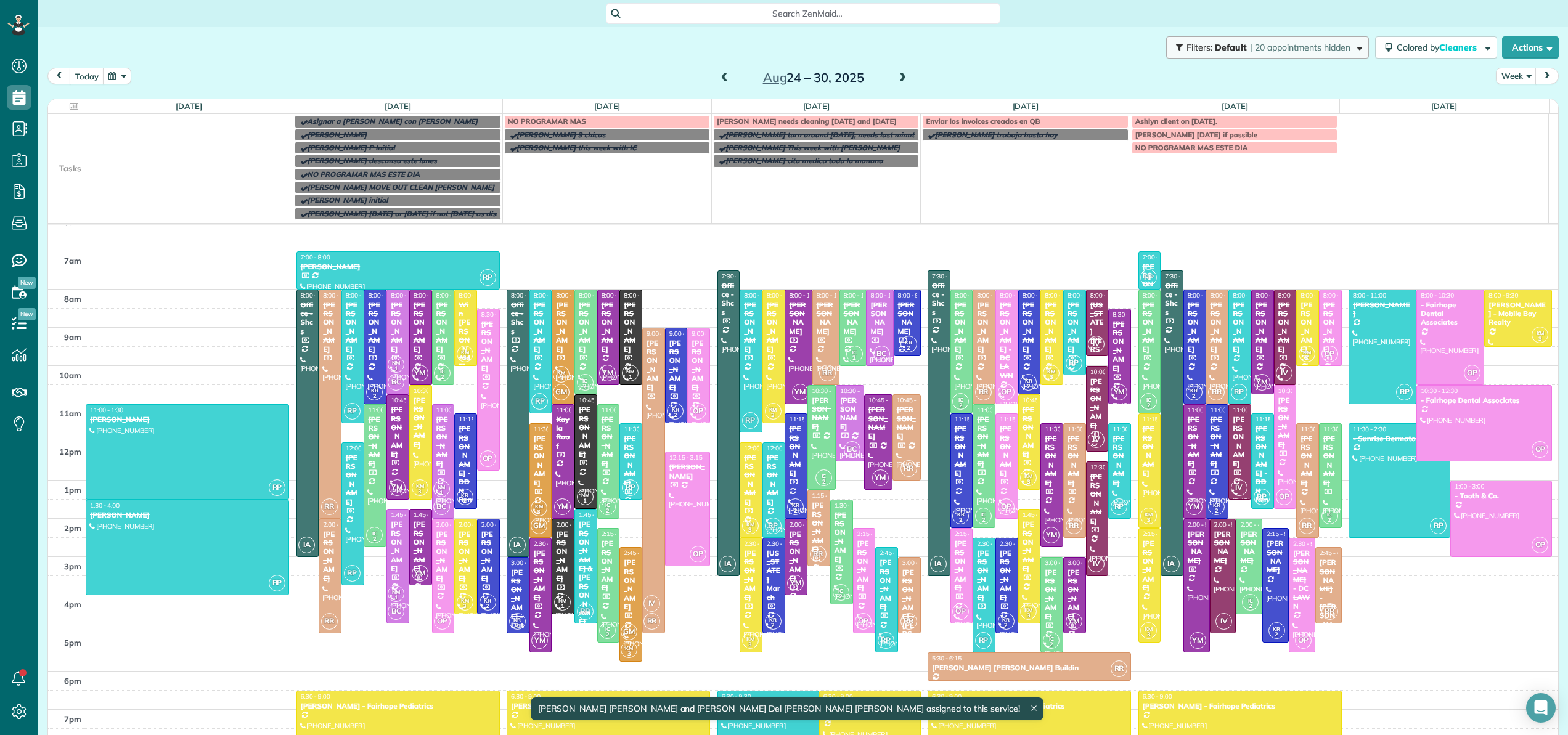
scroll to position [77, 0]
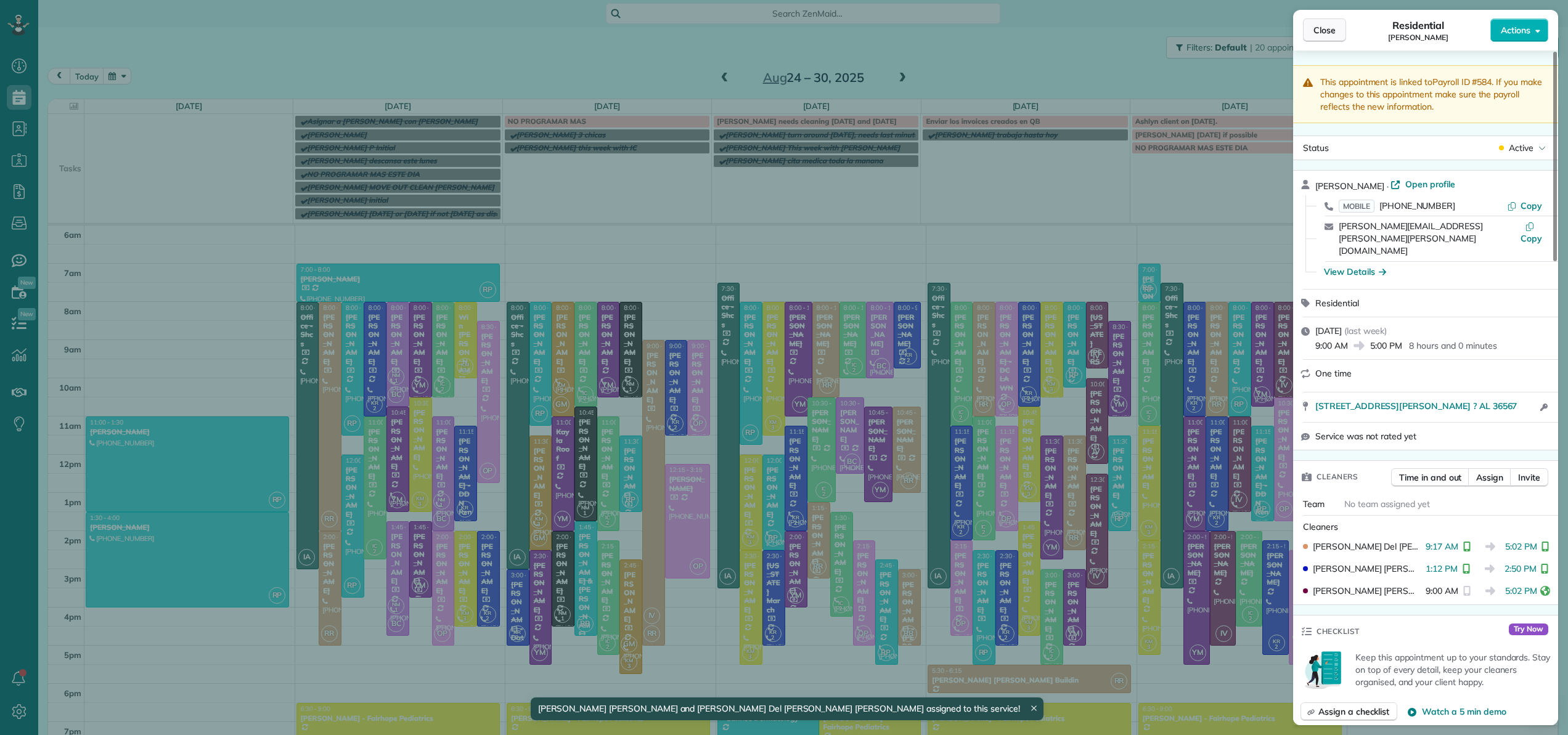
click at [1325, 30] on span "Close" at bounding box center [1325, 30] width 22 height 12
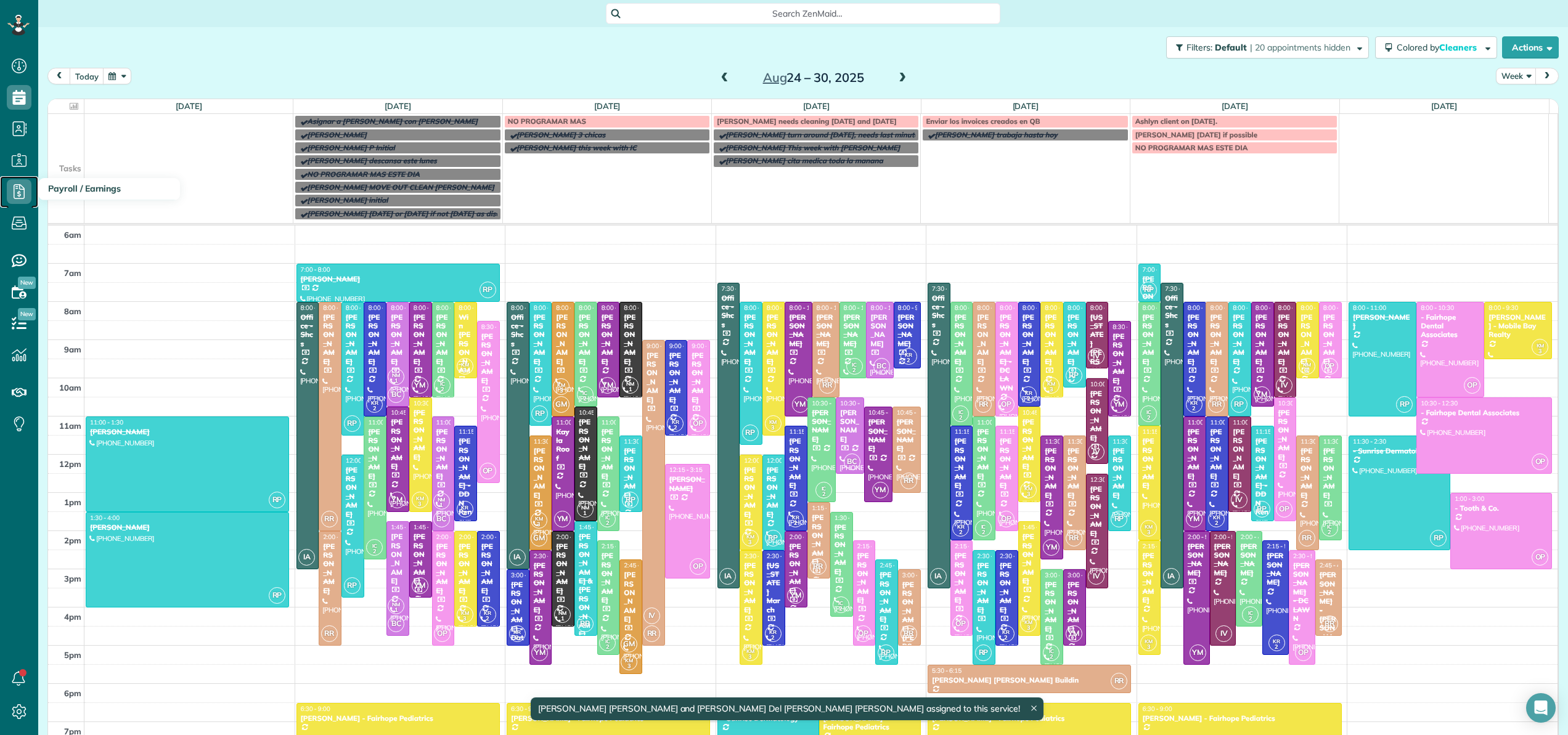
click at [19, 190] on icon at bounding box center [19, 192] width 25 height 25
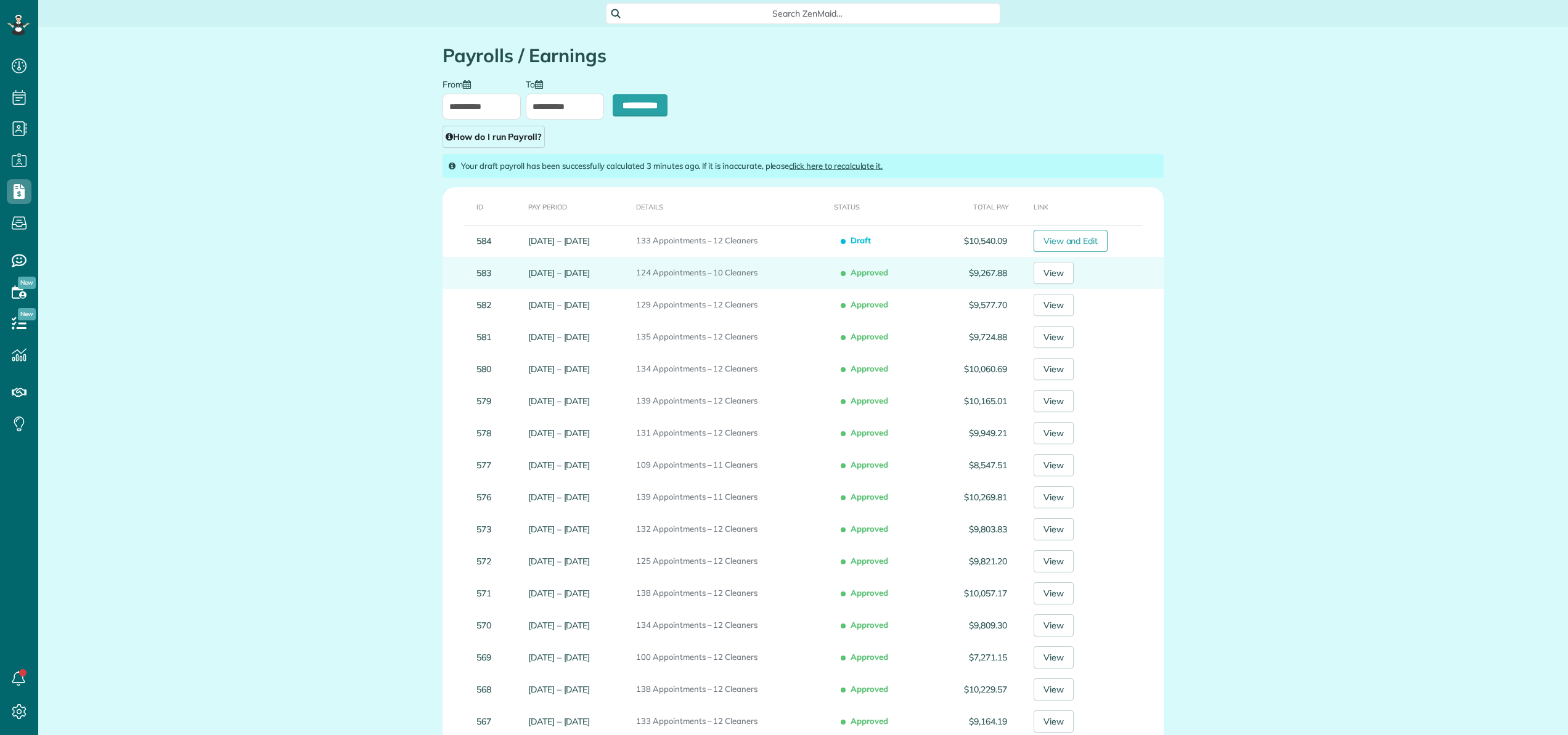
scroll to position [6, 6]
type input "**********"
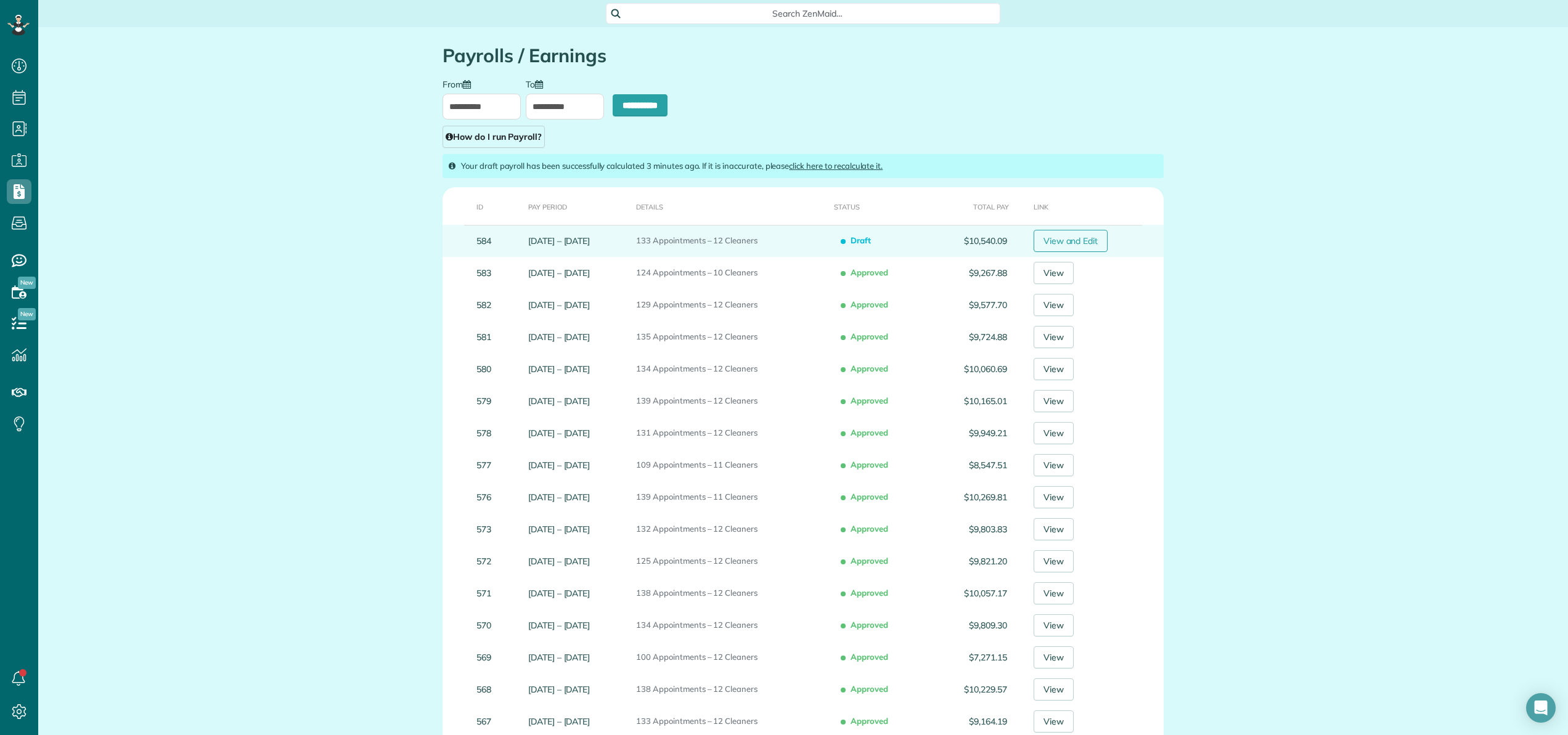
click at [1099, 242] on link "View and Edit" at bounding box center [1071, 241] width 75 height 22
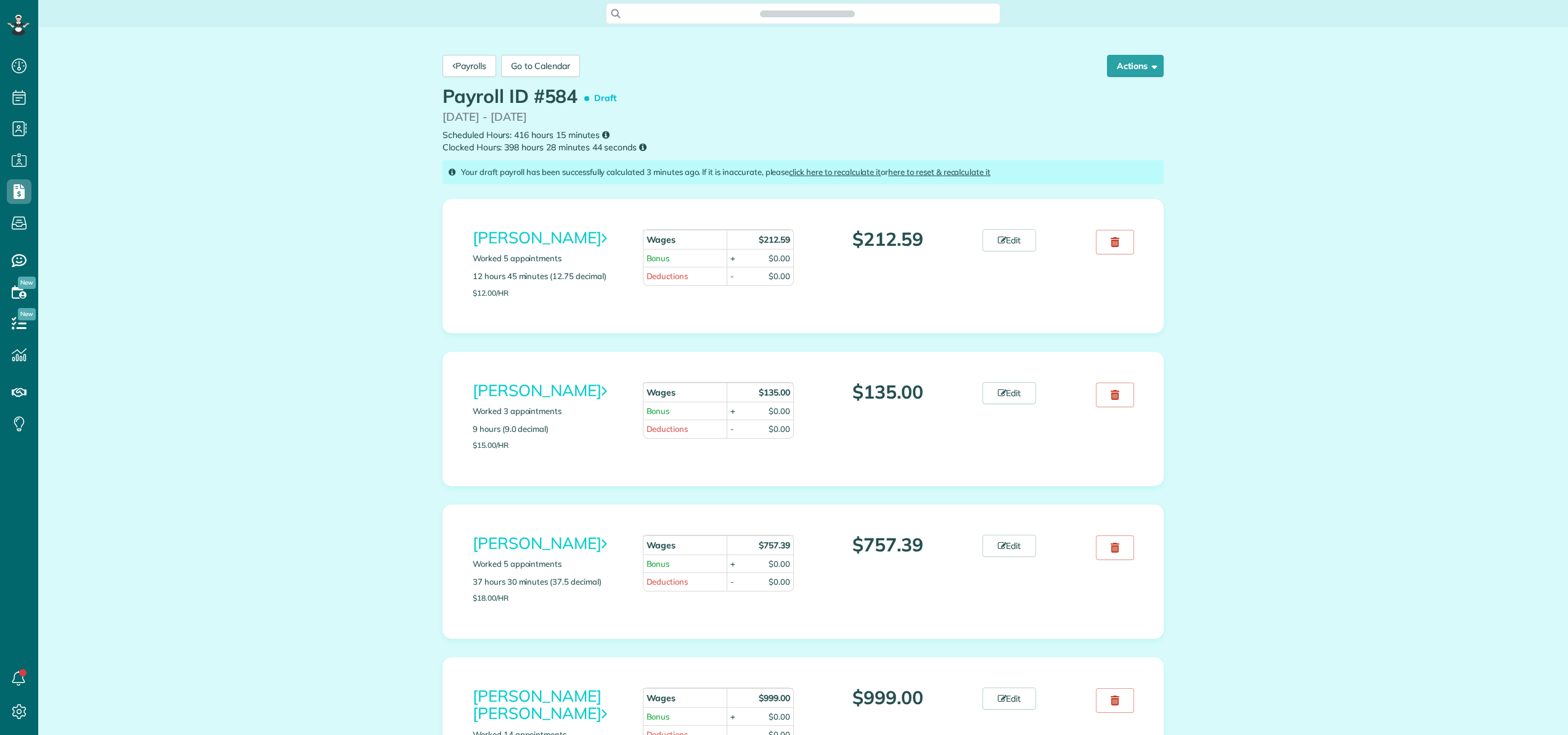
scroll to position [6, 6]
click at [1127, 69] on button "Actions" at bounding box center [1135, 66] width 57 height 22
click at [1101, 145] on link "Reset and Recalculate" at bounding box center [1103, 147] width 118 height 25
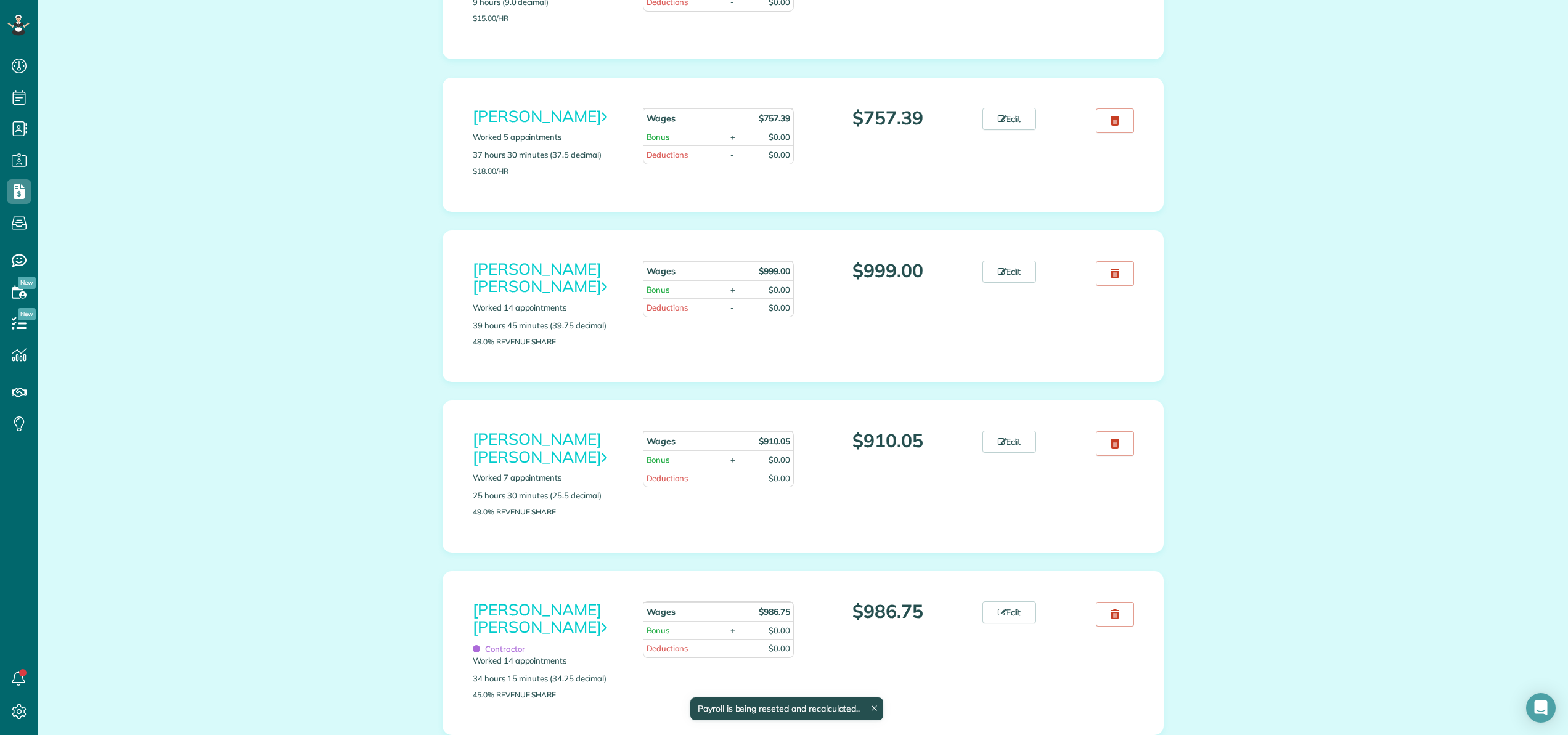
scroll to position [447, 0]
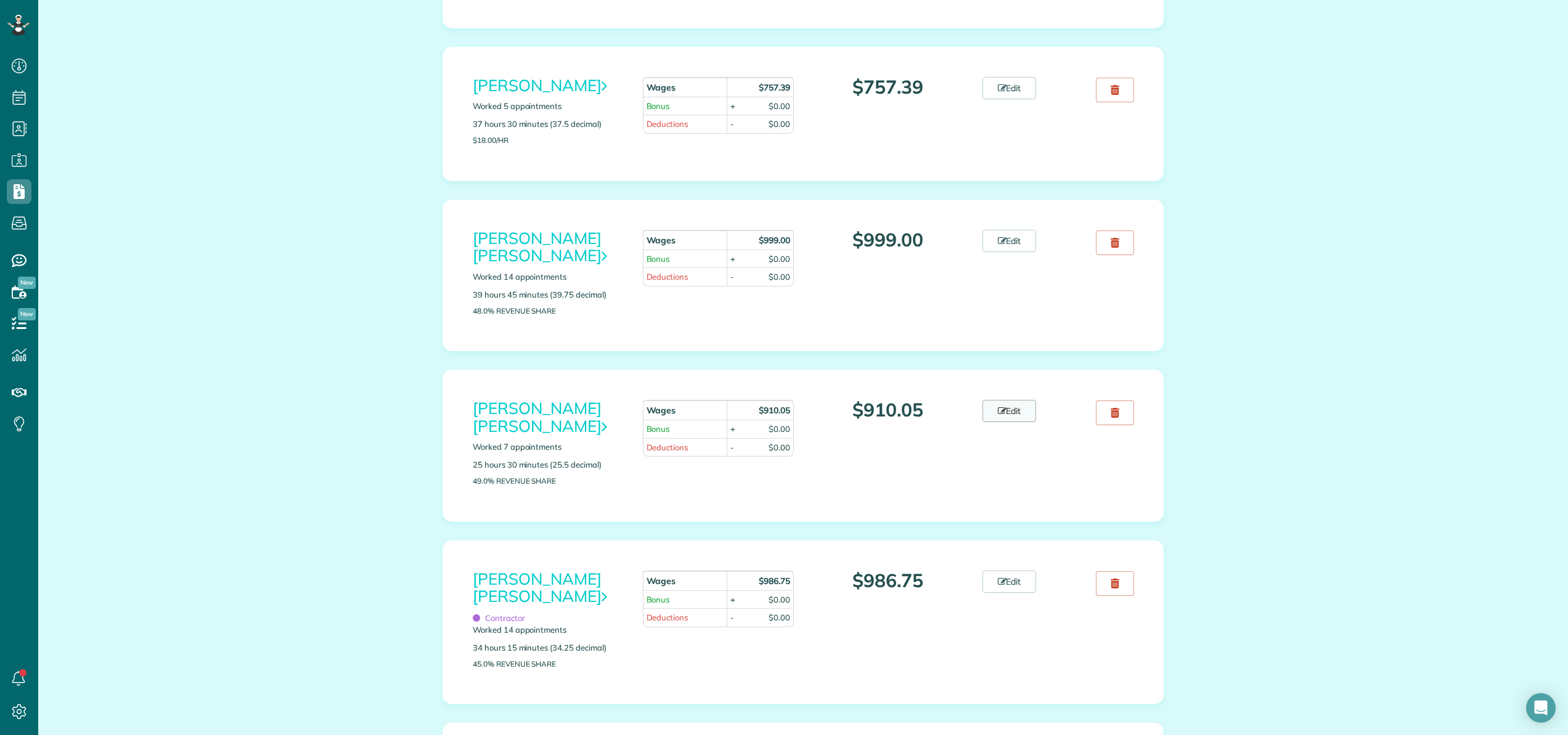
click at [1007, 400] on link "Edit" at bounding box center [1009, 411] width 54 height 22
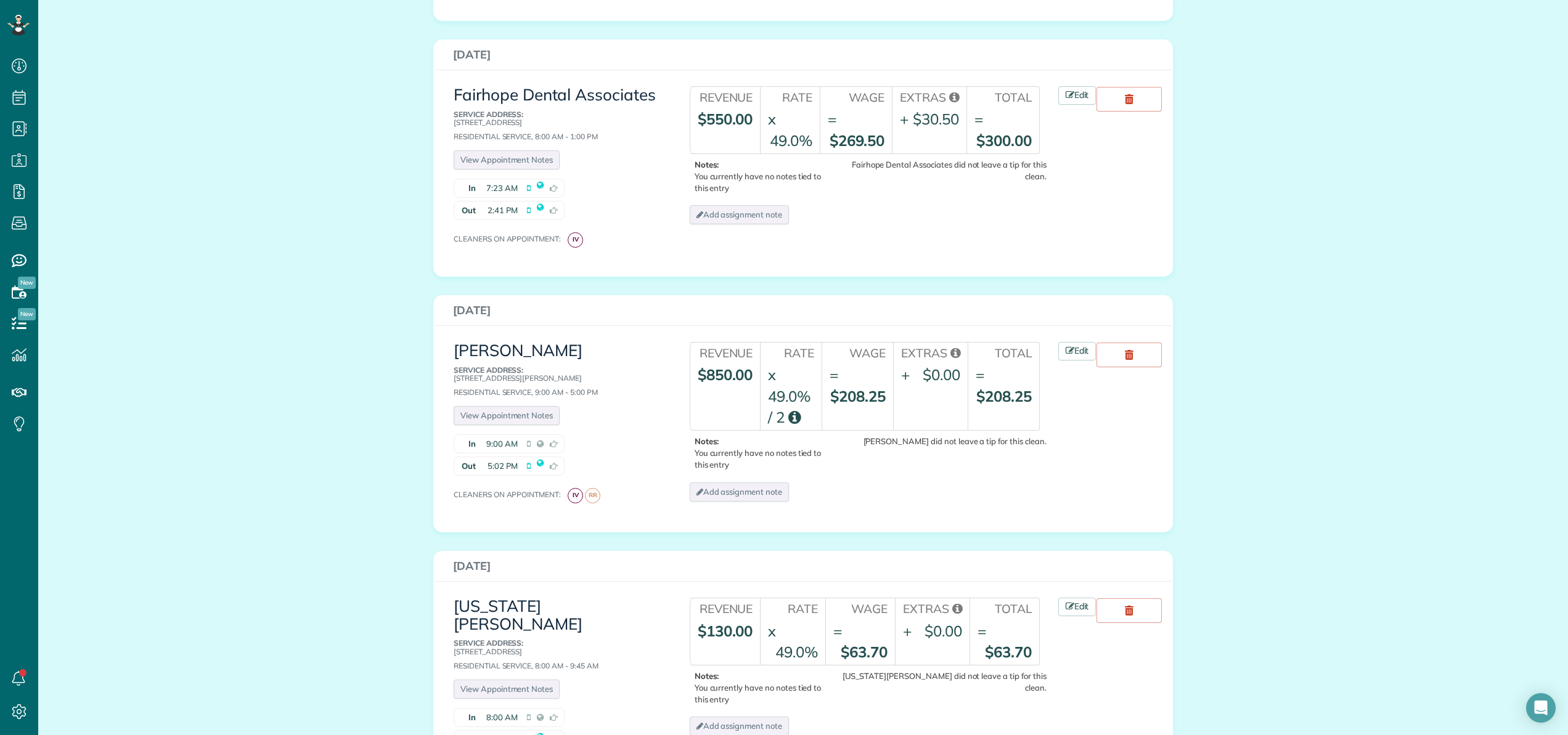
scroll to position [823, 0]
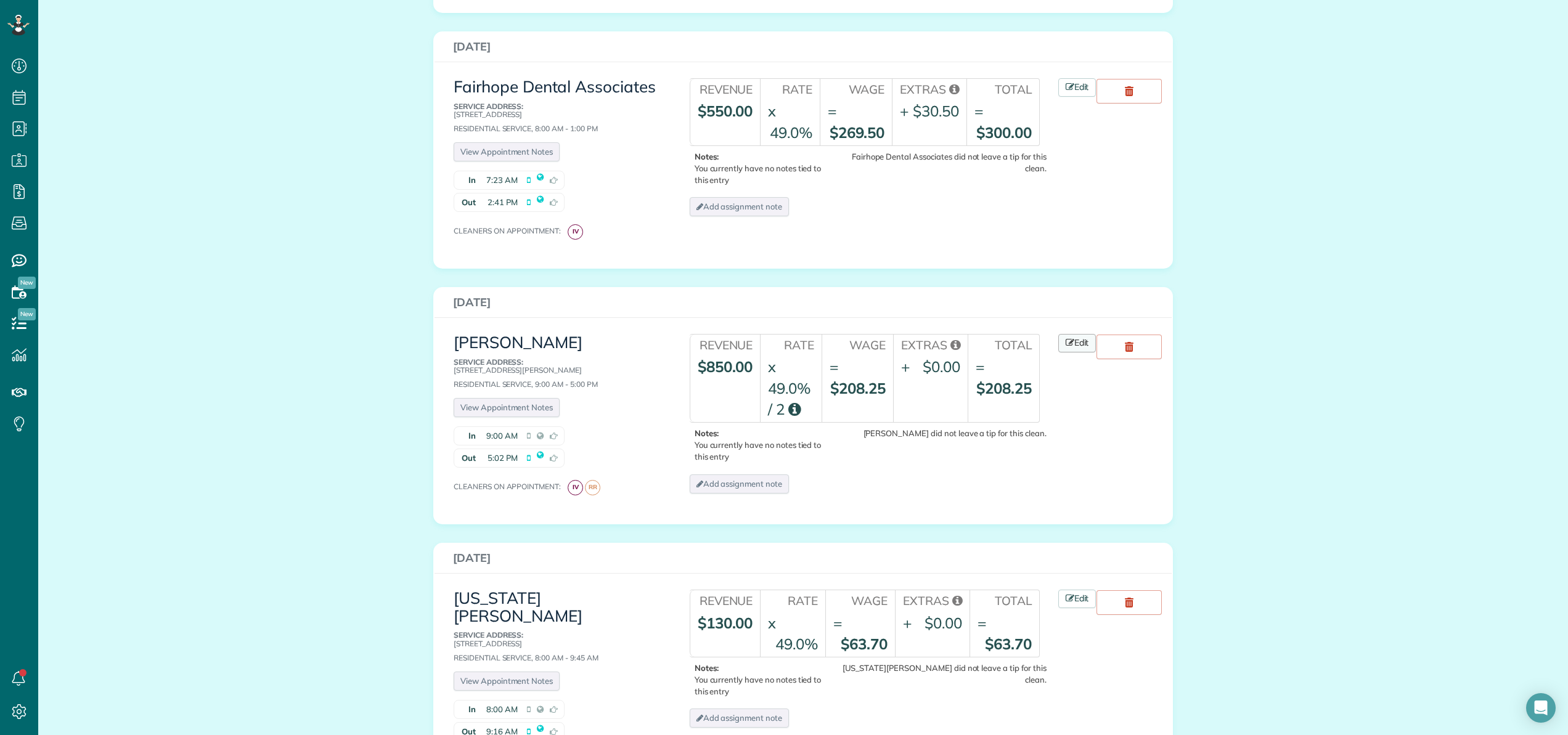
click at [1074, 334] on link "Edit" at bounding box center [1077, 343] width 38 height 19
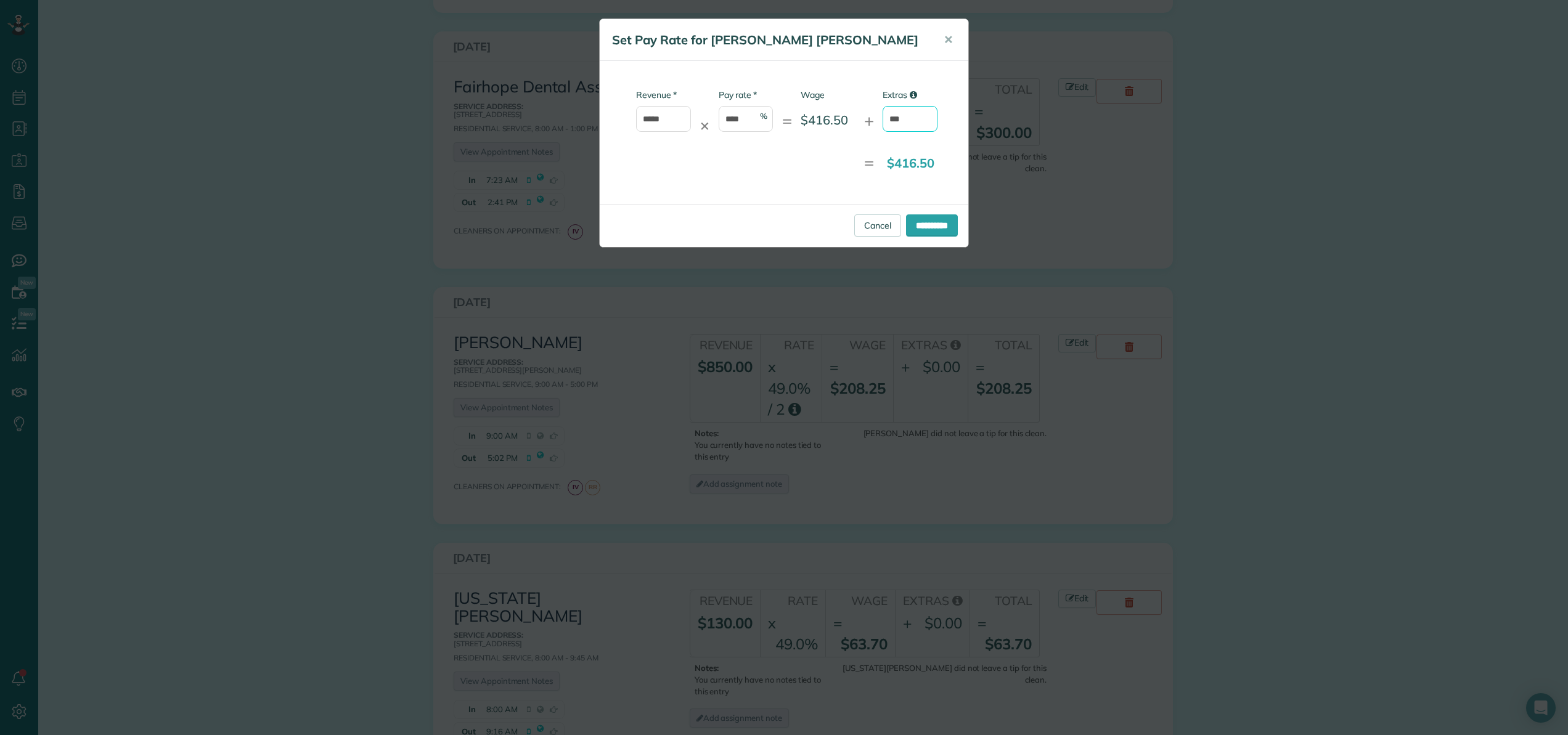
click at [906, 119] on input "***" at bounding box center [910, 118] width 55 height 26
type input "*"
type input "*****"
click at [917, 229] on input "**********" at bounding box center [931, 225] width 52 height 22
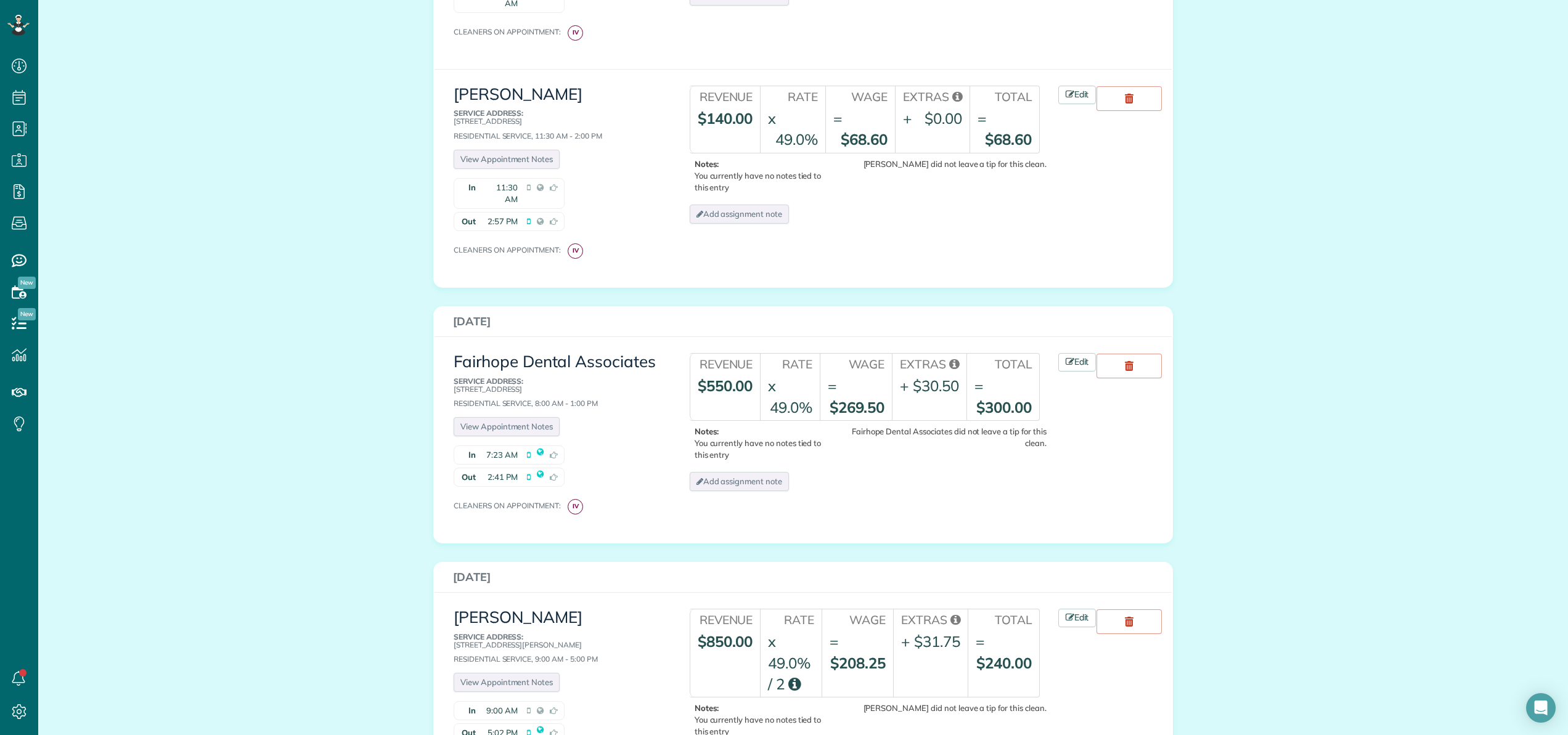
scroll to position [564, 0]
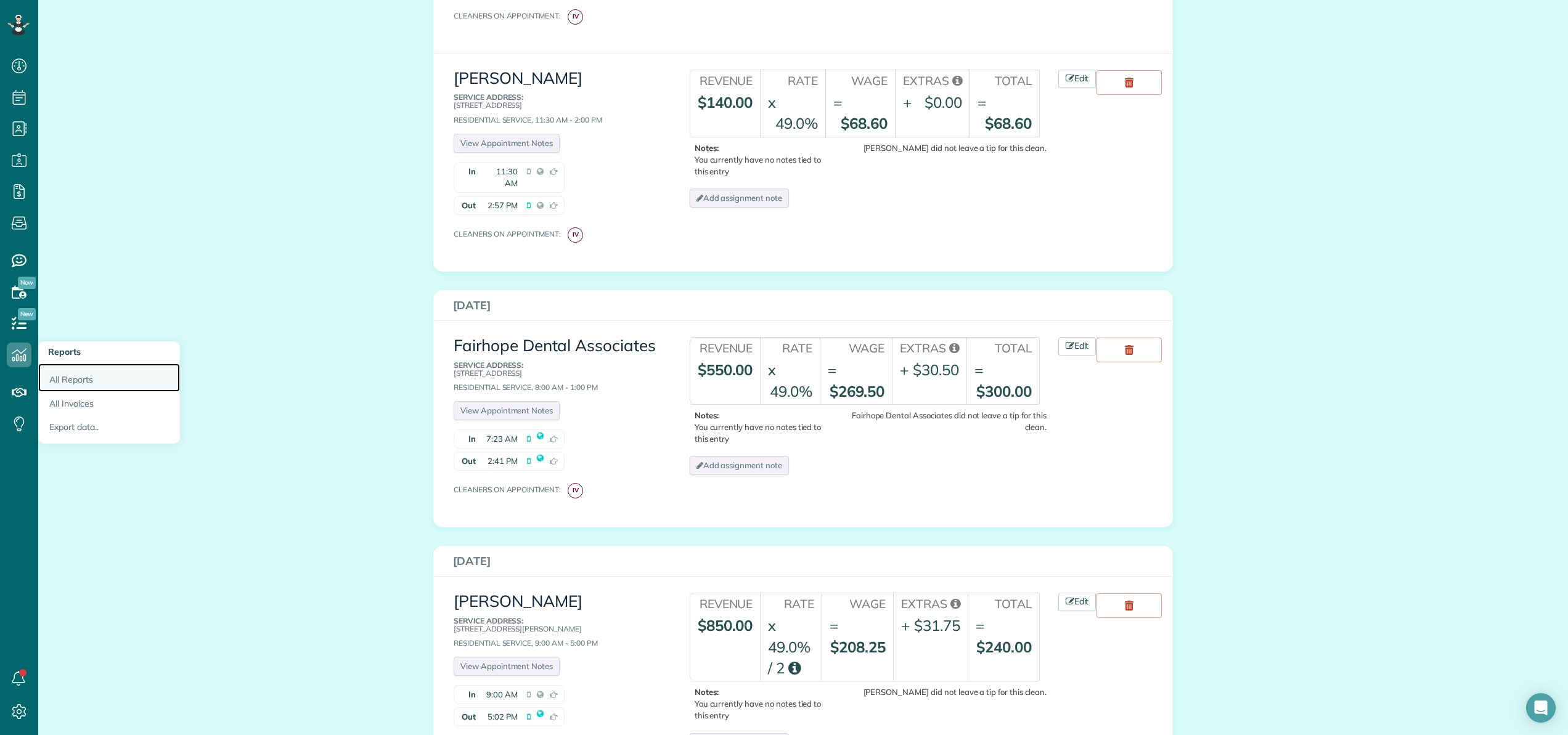
click at [64, 377] on link "All Reports" at bounding box center [109, 378] width 142 height 28
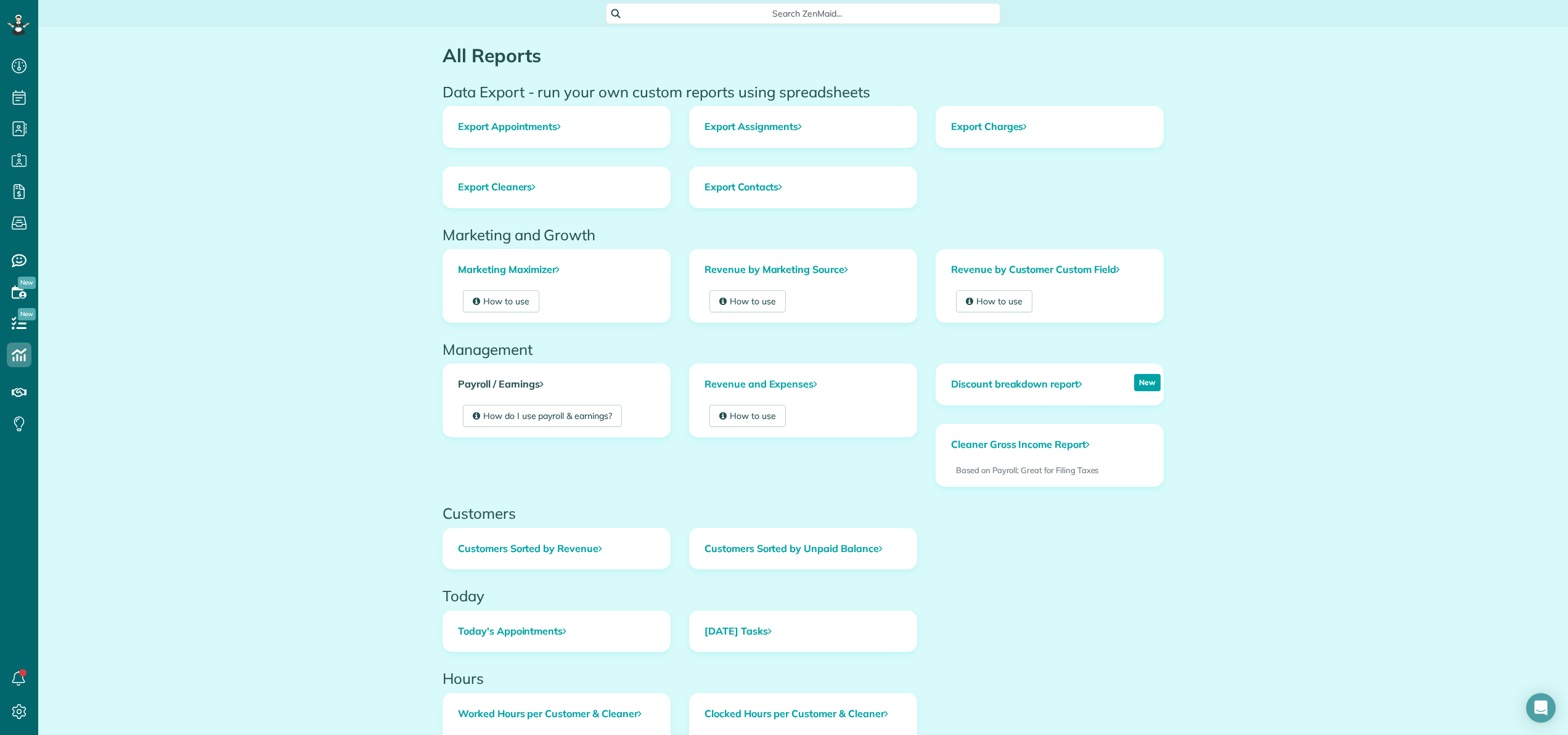
scroll to position [23, 0]
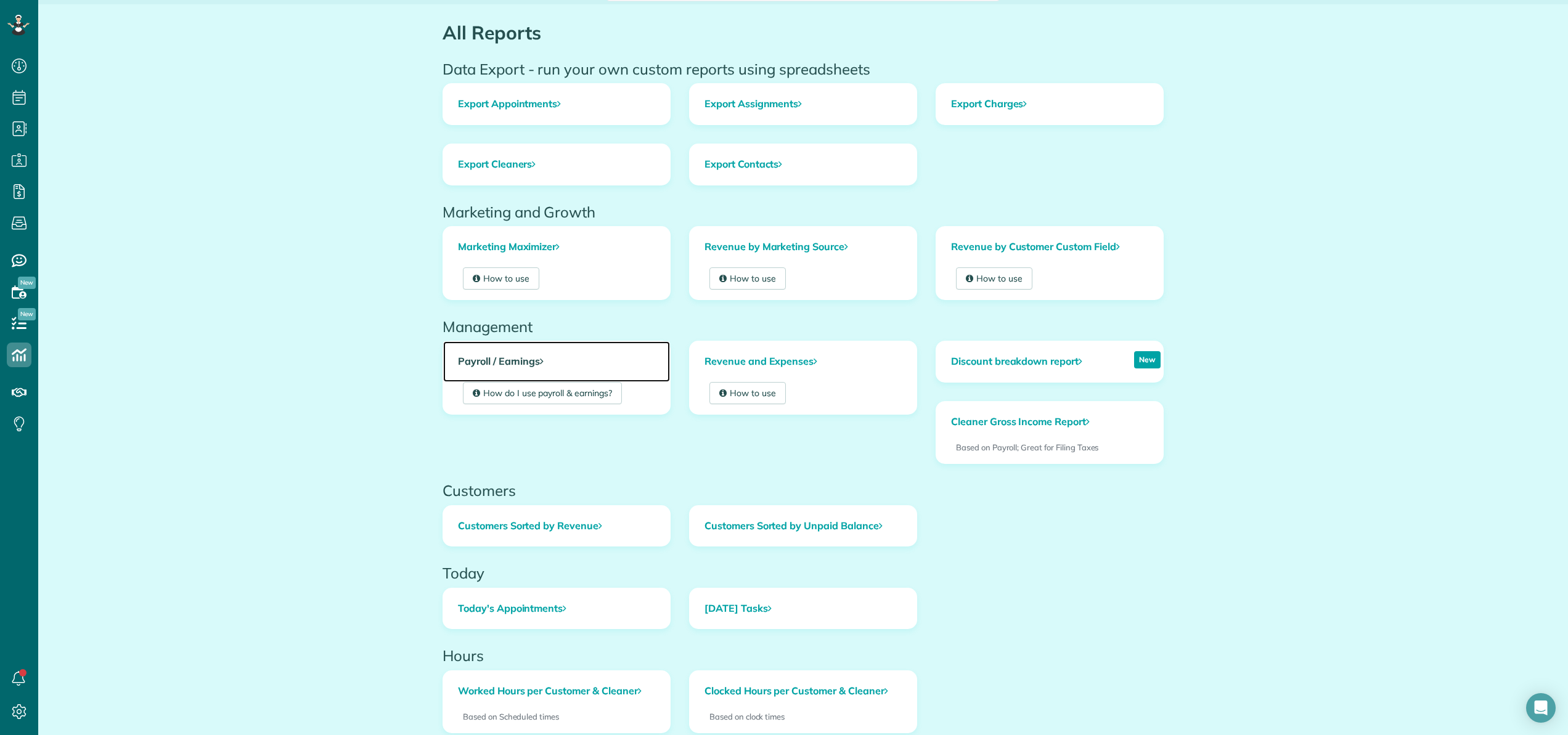
click at [505, 357] on link "Payroll / Earnings" at bounding box center [557, 362] width 227 height 41
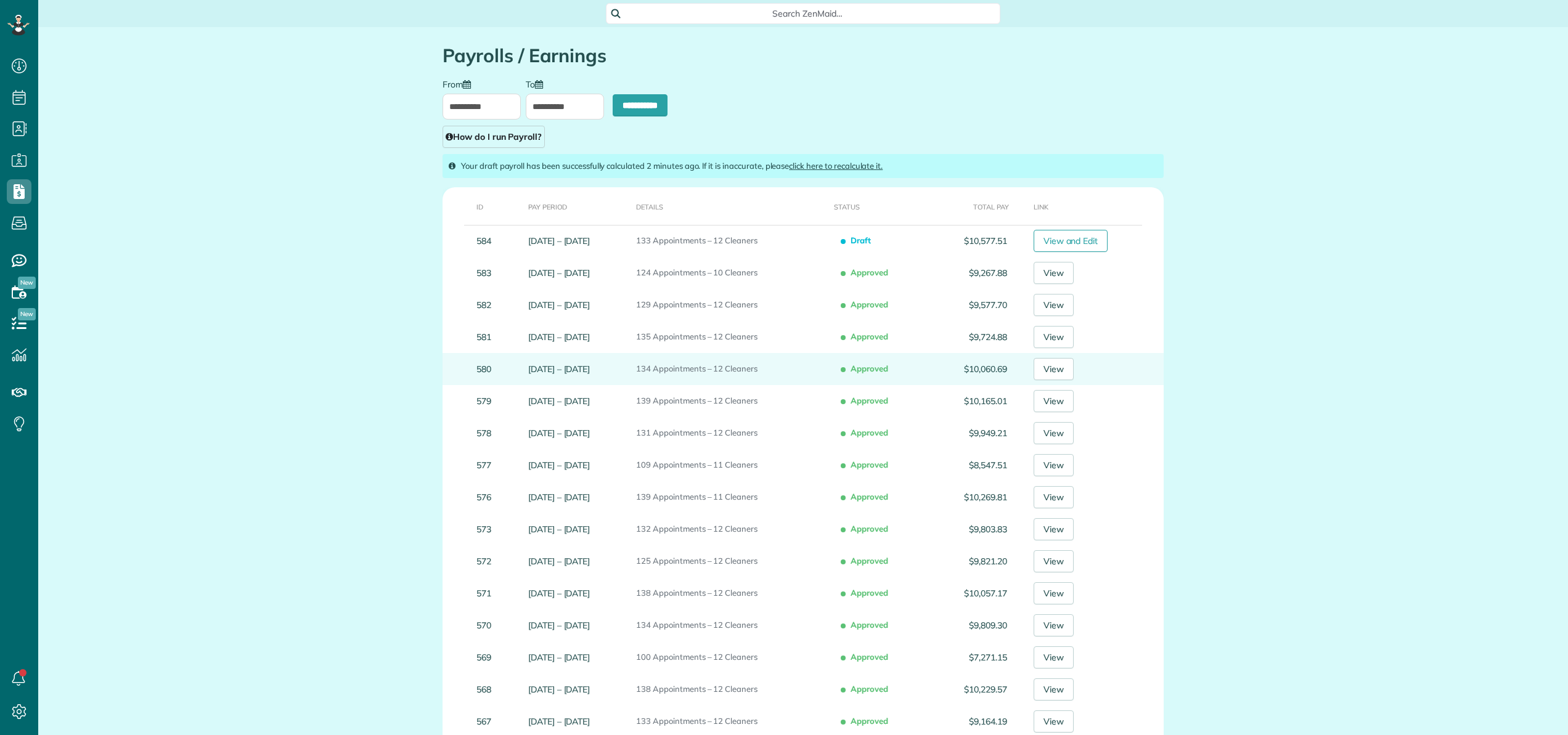
scroll to position [6, 6]
type input "**********"
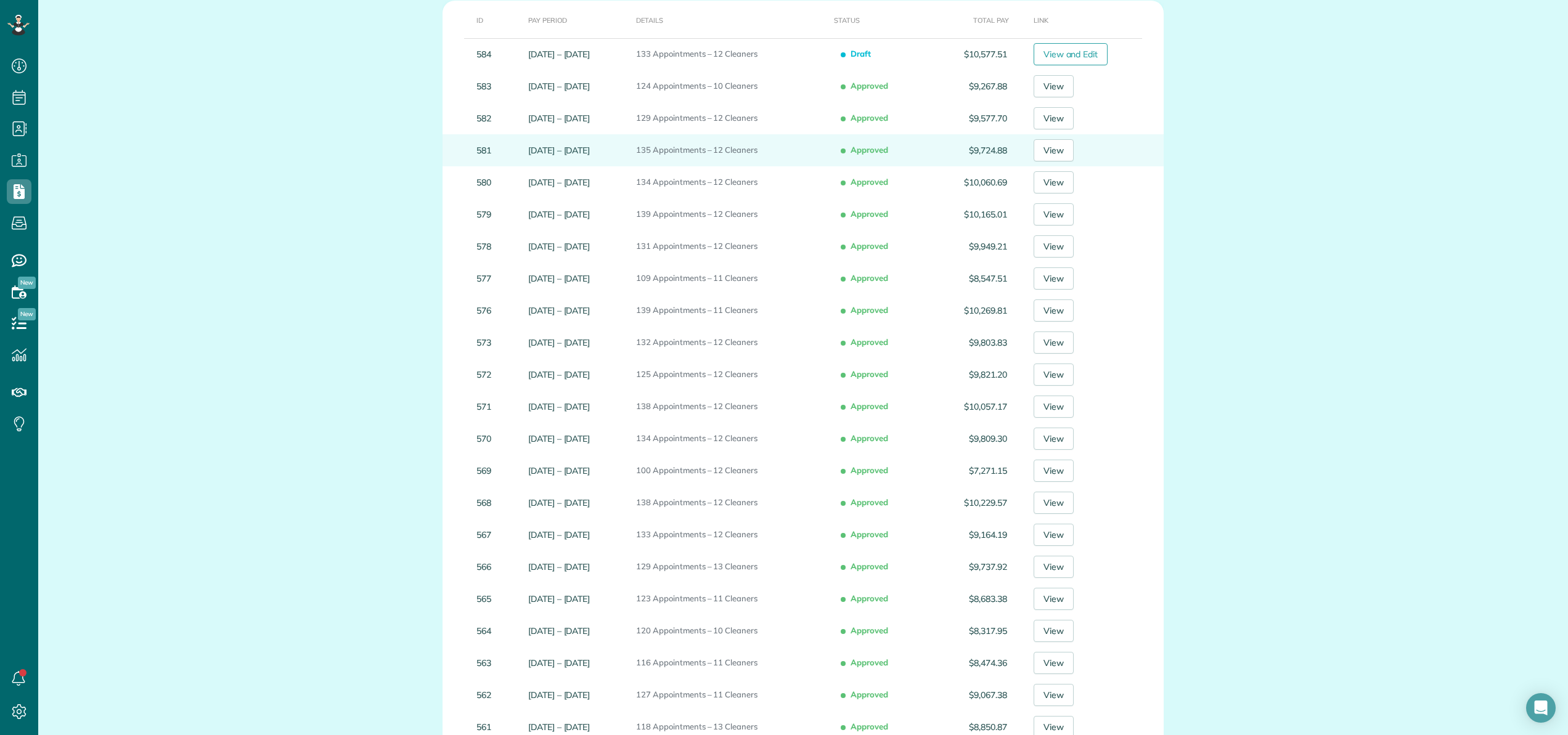
scroll to position [171, 0]
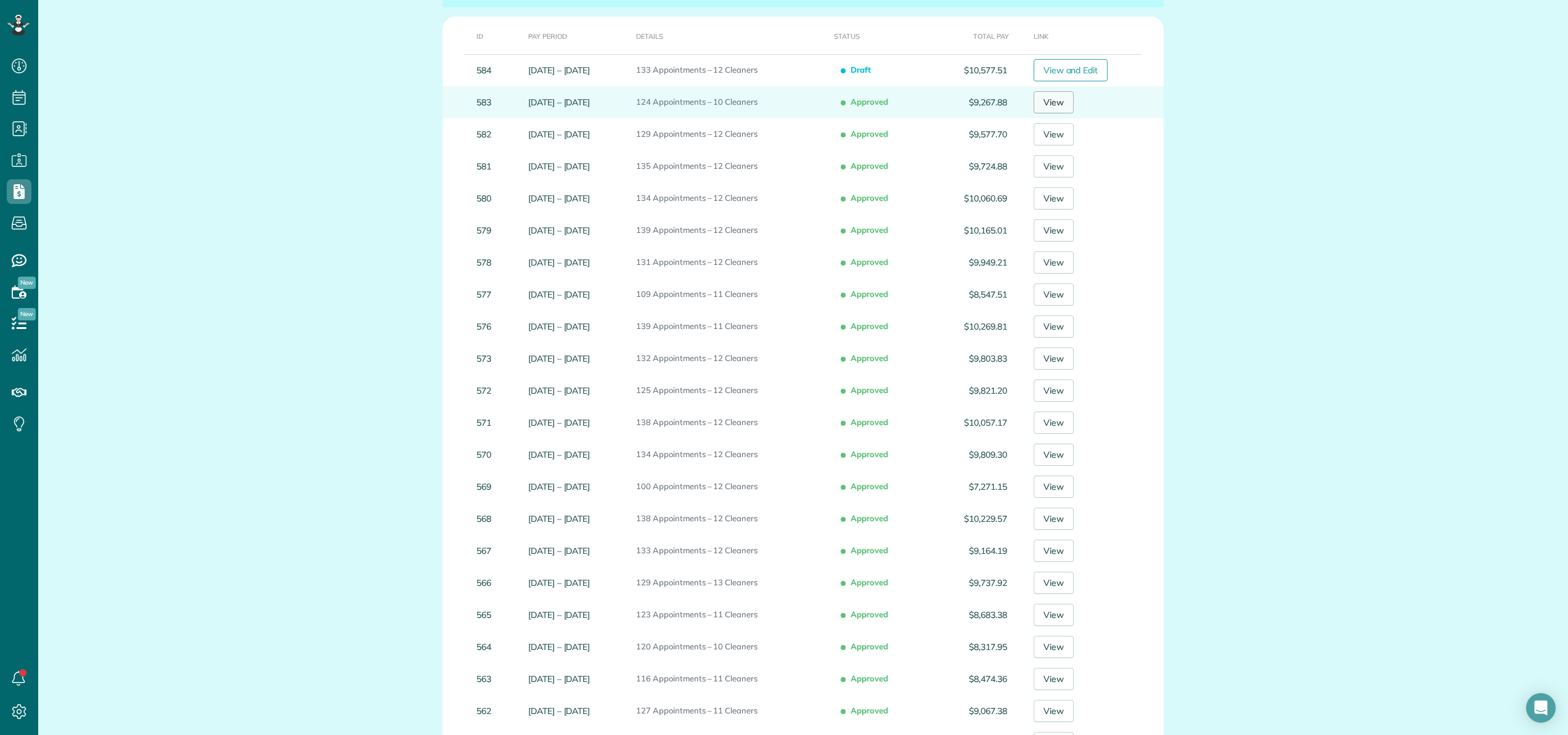
click at [1069, 104] on link "View" at bounding box center [1054, 102] width 40 height 22
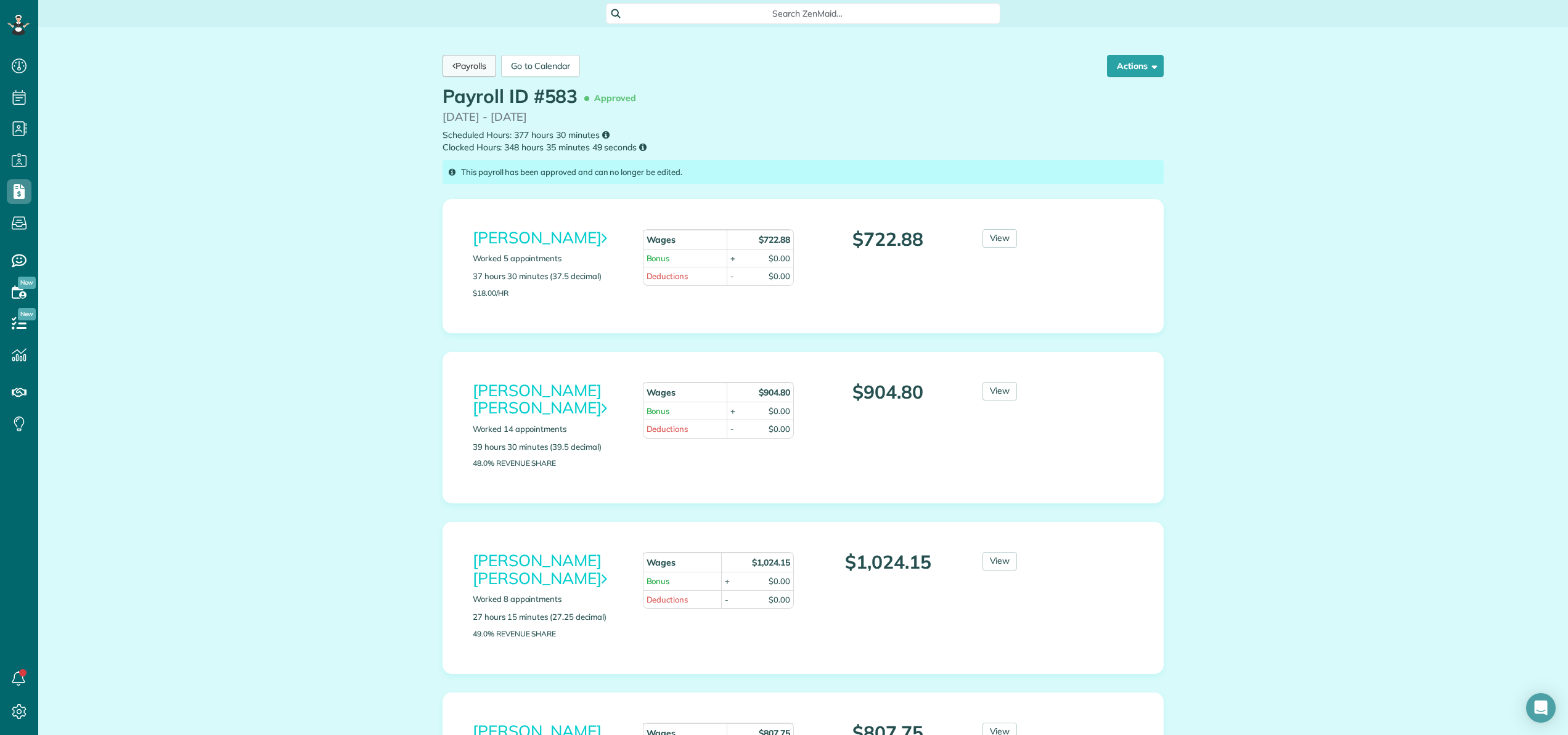
click at [443, 59] on link "Payrolls" at bounding box center [469, 66] width 54 height 22
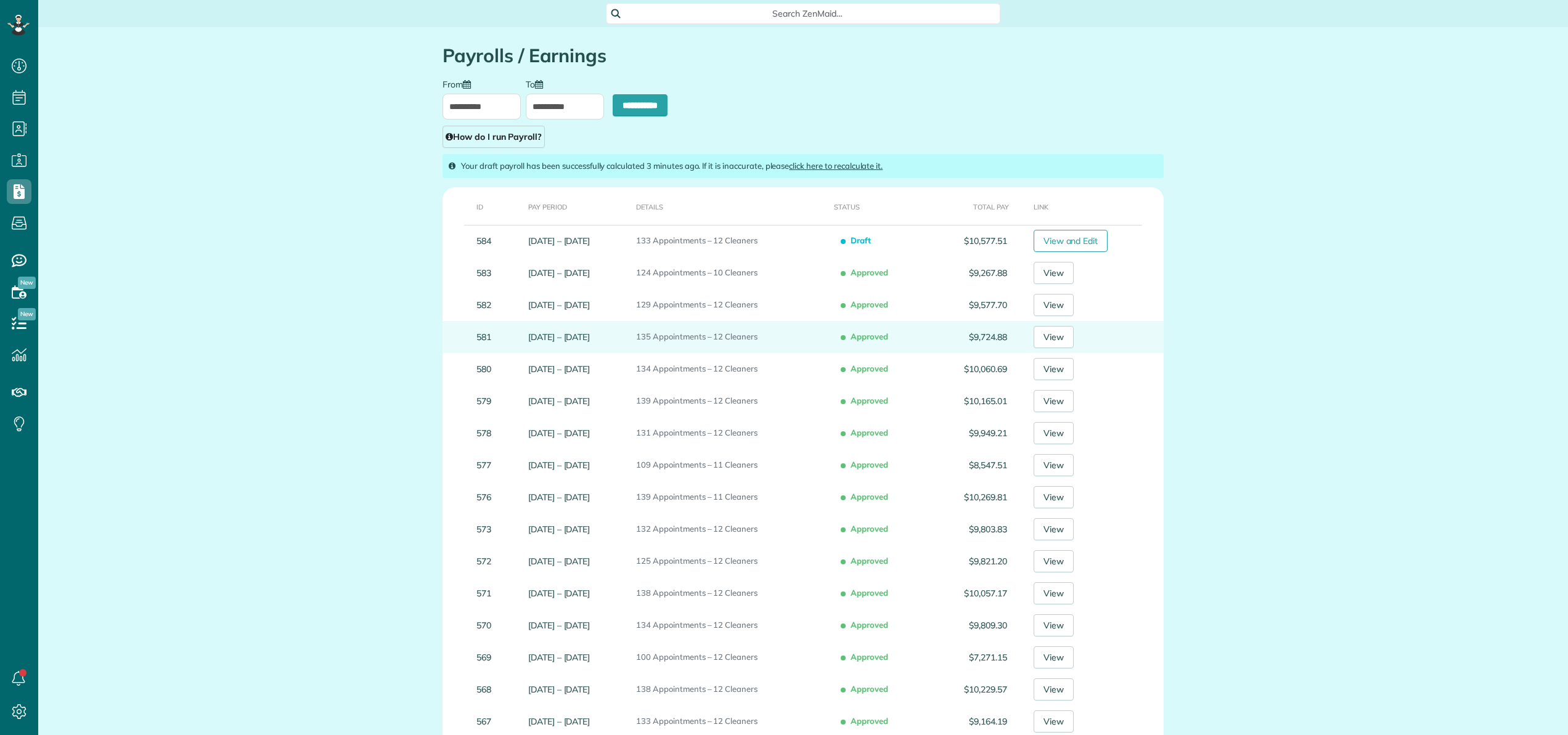
scroll to position [6, 6]
type input "**********"
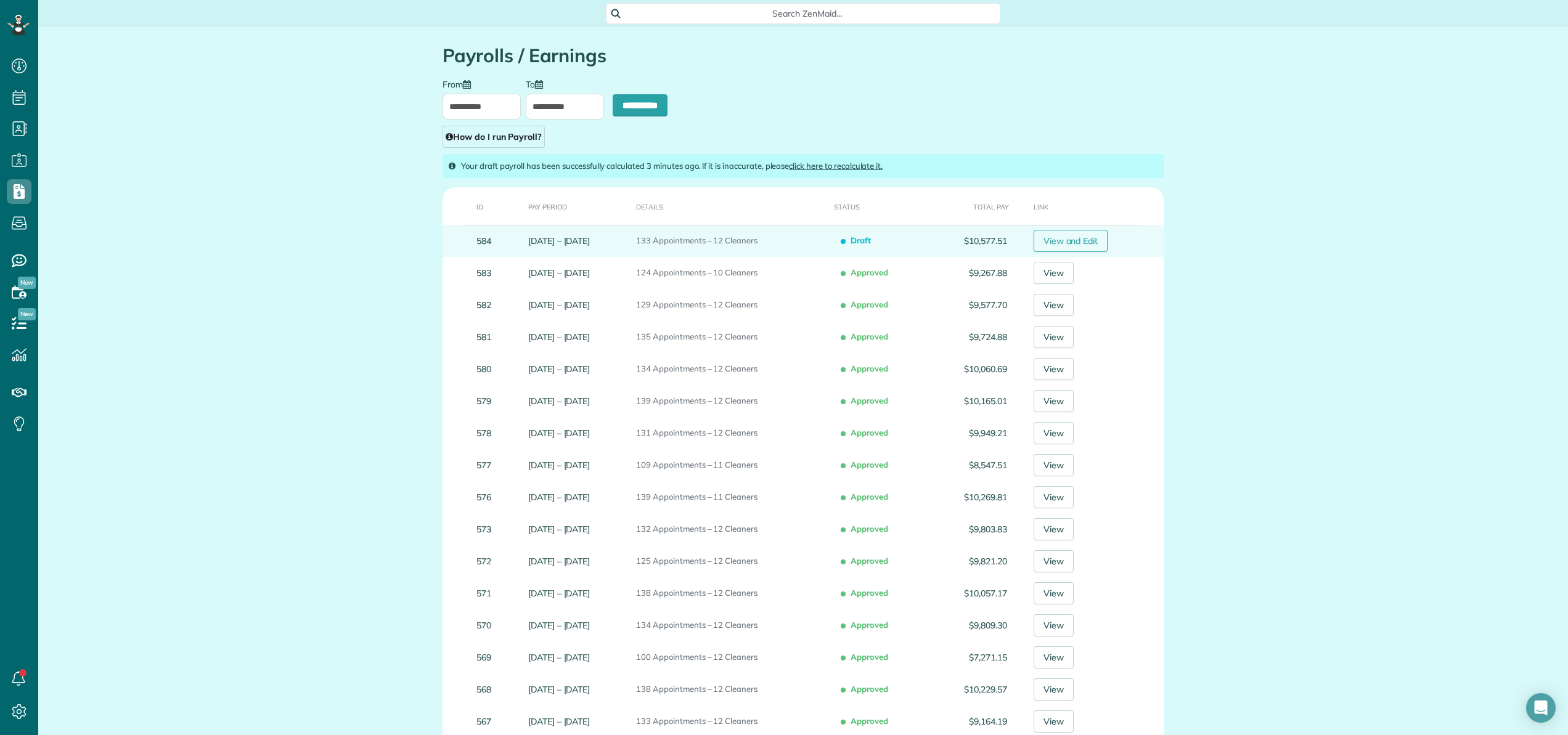
click at [1093, 243] on link "View and Edit" at bounding box center [1071, 241] width 75 height 22
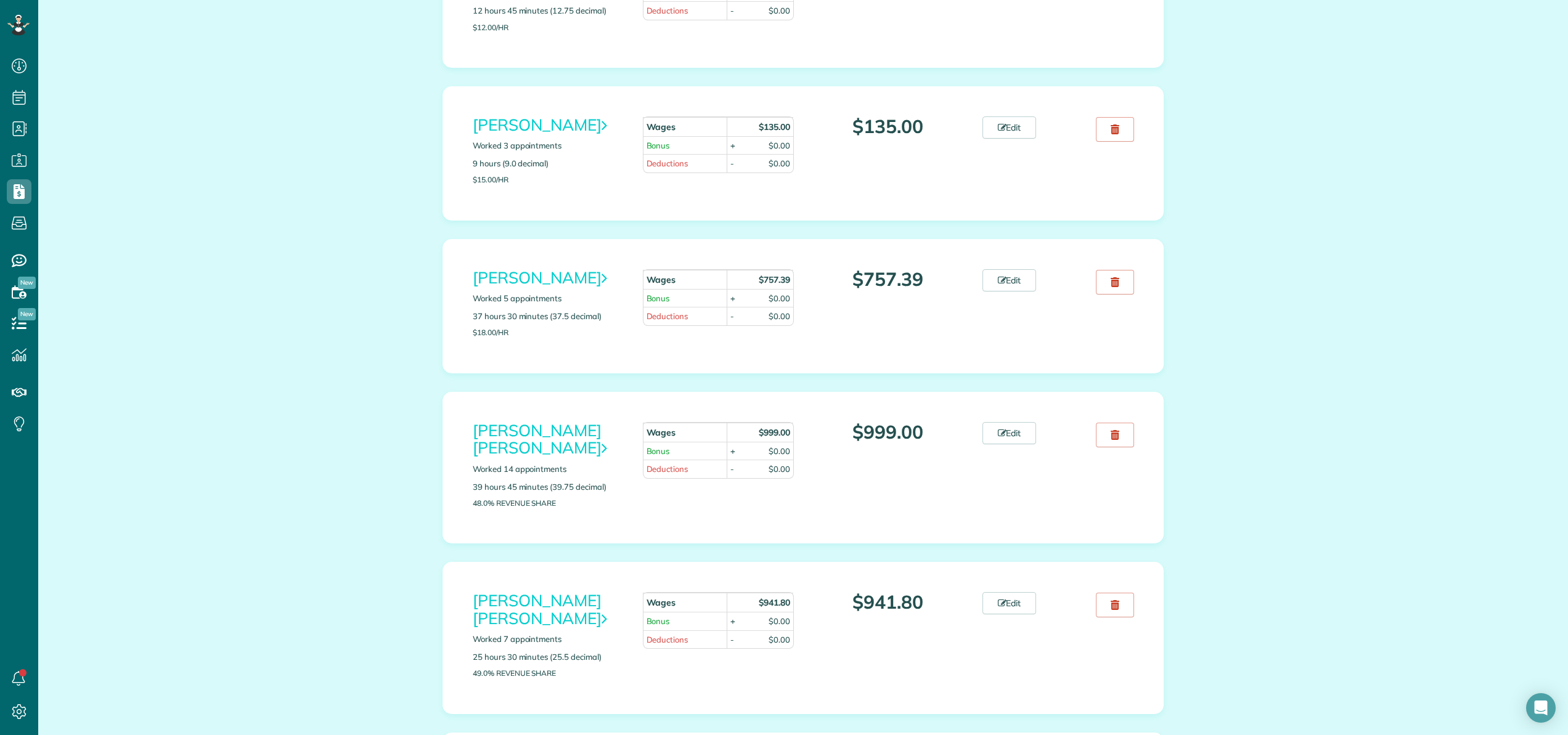
scroll to position [408, 0]
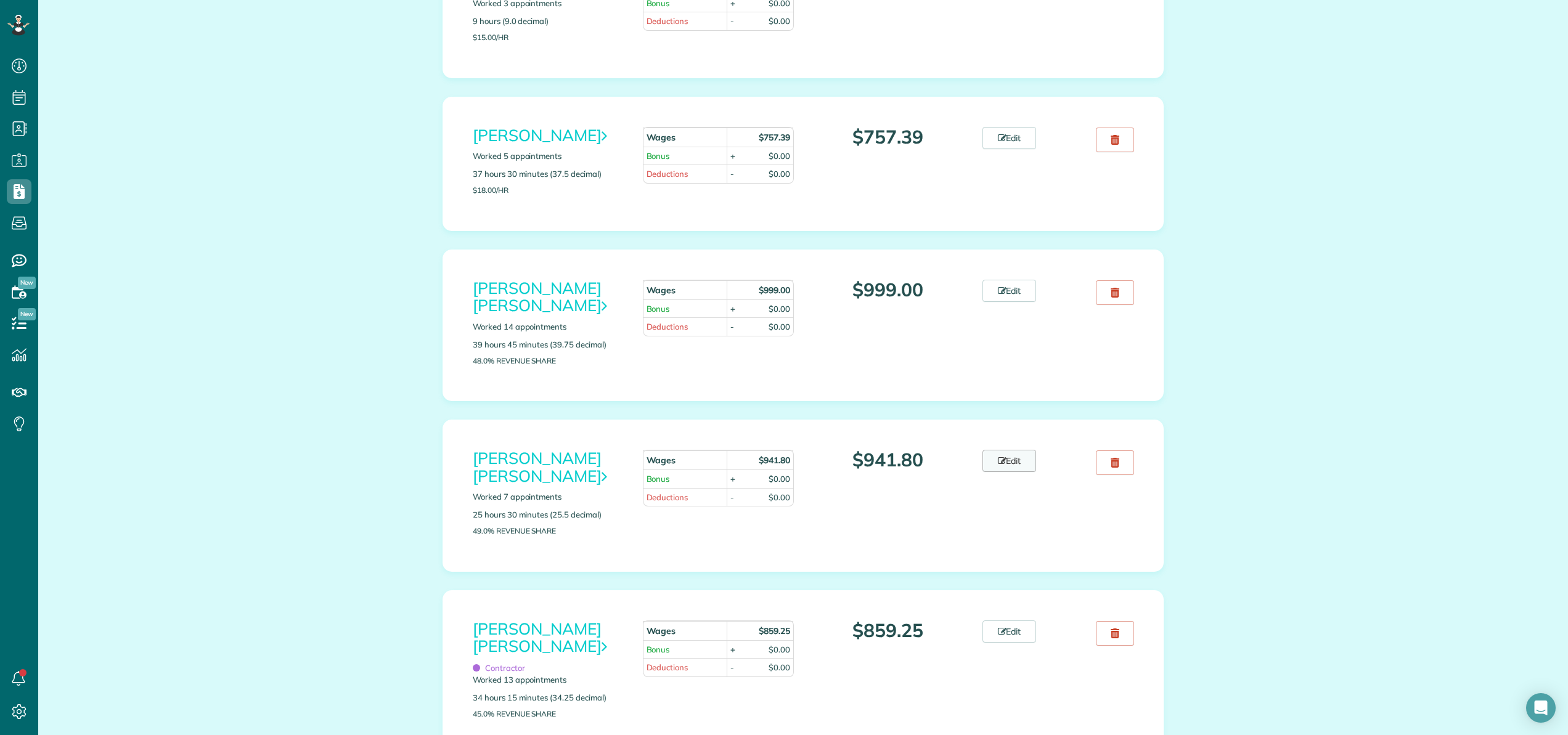
click at [1016, 450] on link "Edit" at bounding box center [1009, 461] width 54 height 22
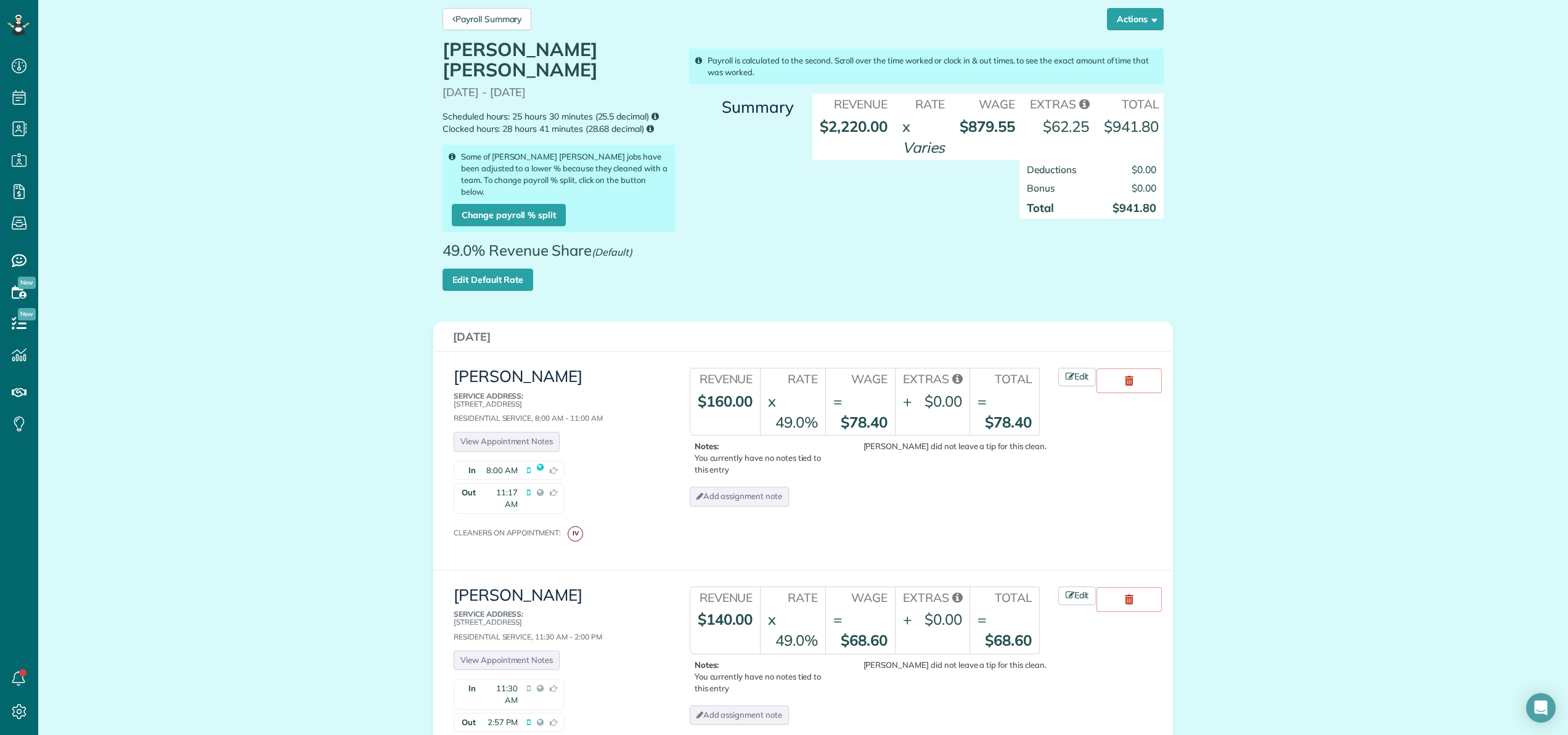
scroll to position [39, 0]
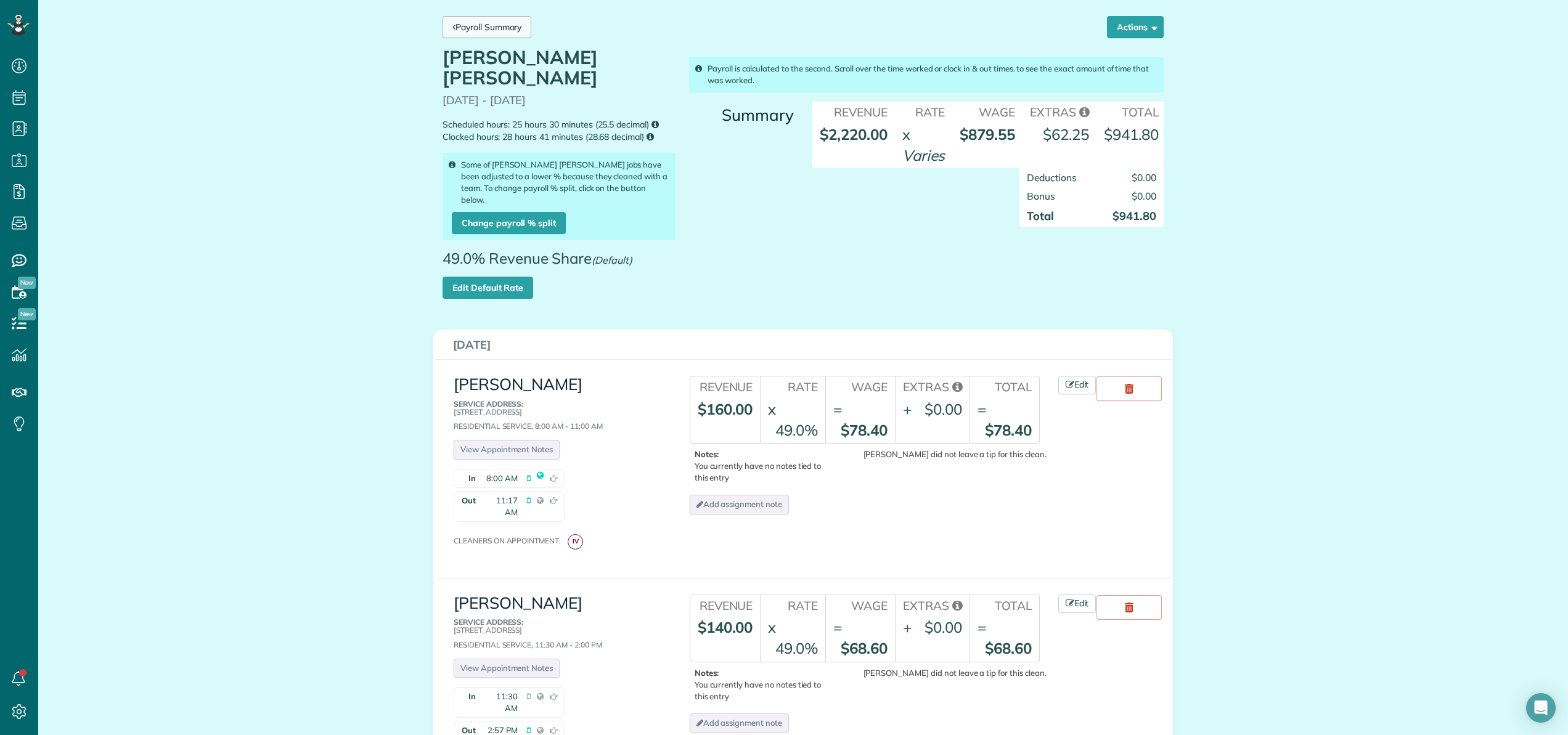
click at [498, 28] on link "Payroll Summary" at bounding box center [487, 27] width 88 height 22
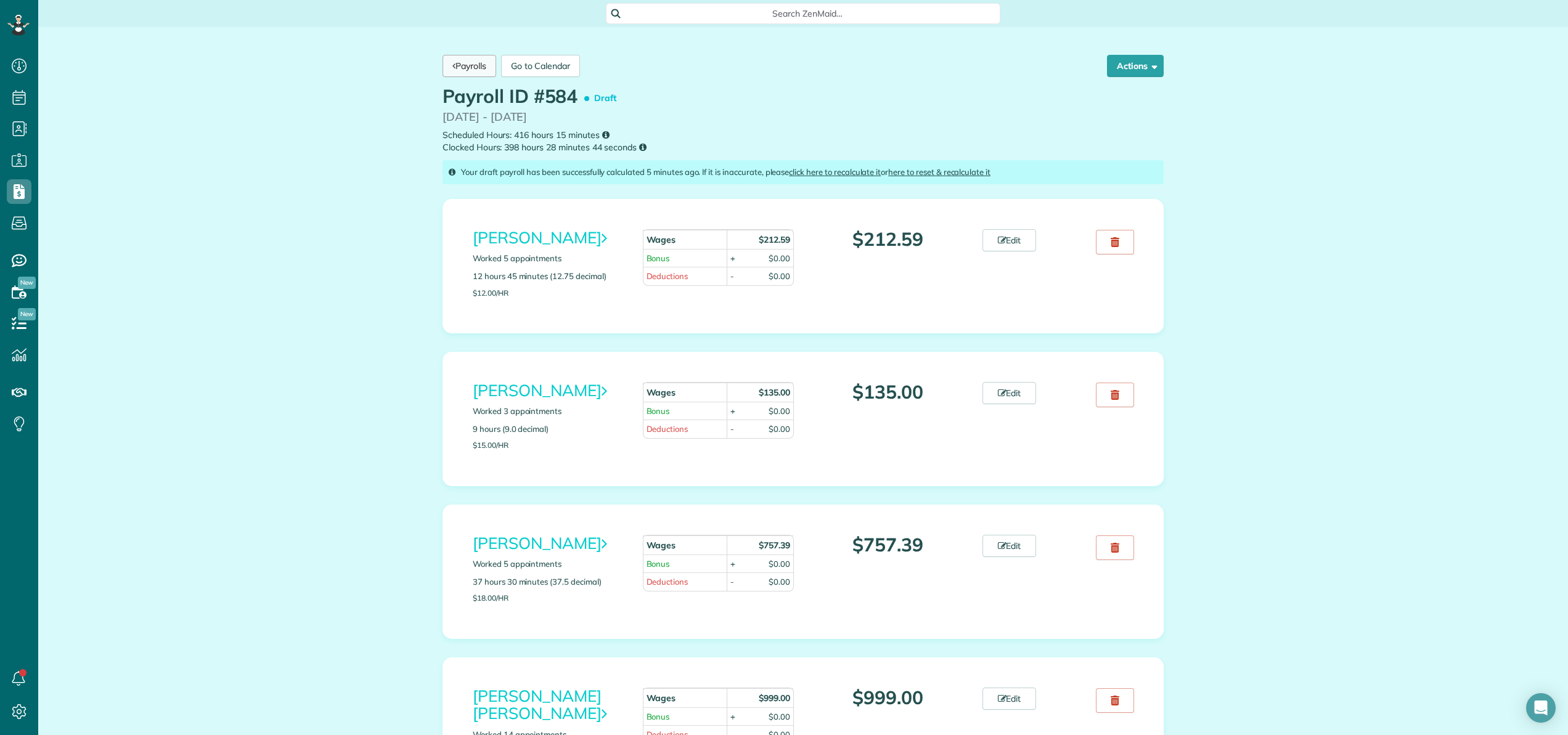
click at [474, 68] on link "Payrolls" at bounding box center [469, 66] width 54 height 22
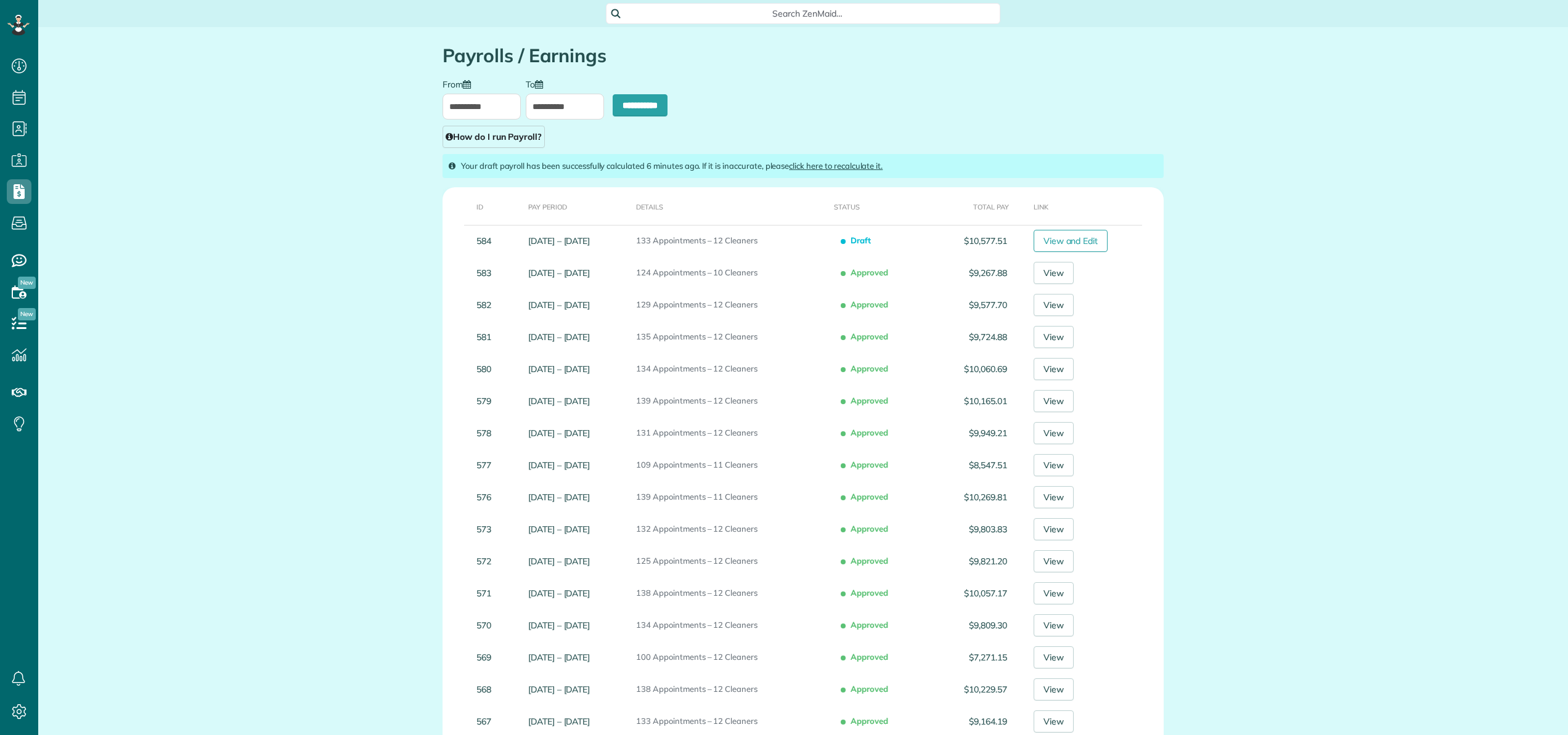
scroll to position [6, 6]
type input "**********"
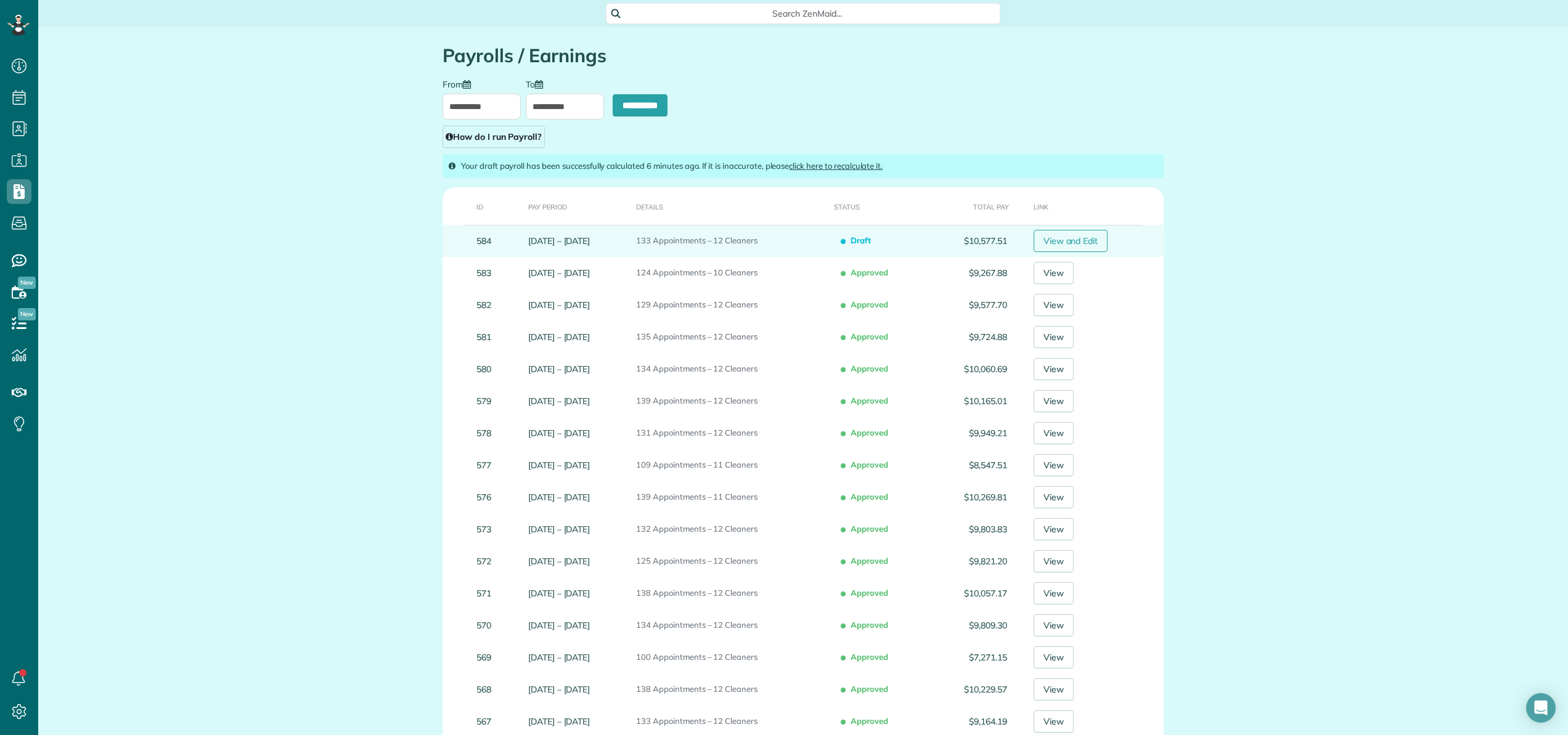
click at [1083, 243] on link "View and Edit" at bounding box center [1071, 241] width 75 height 22
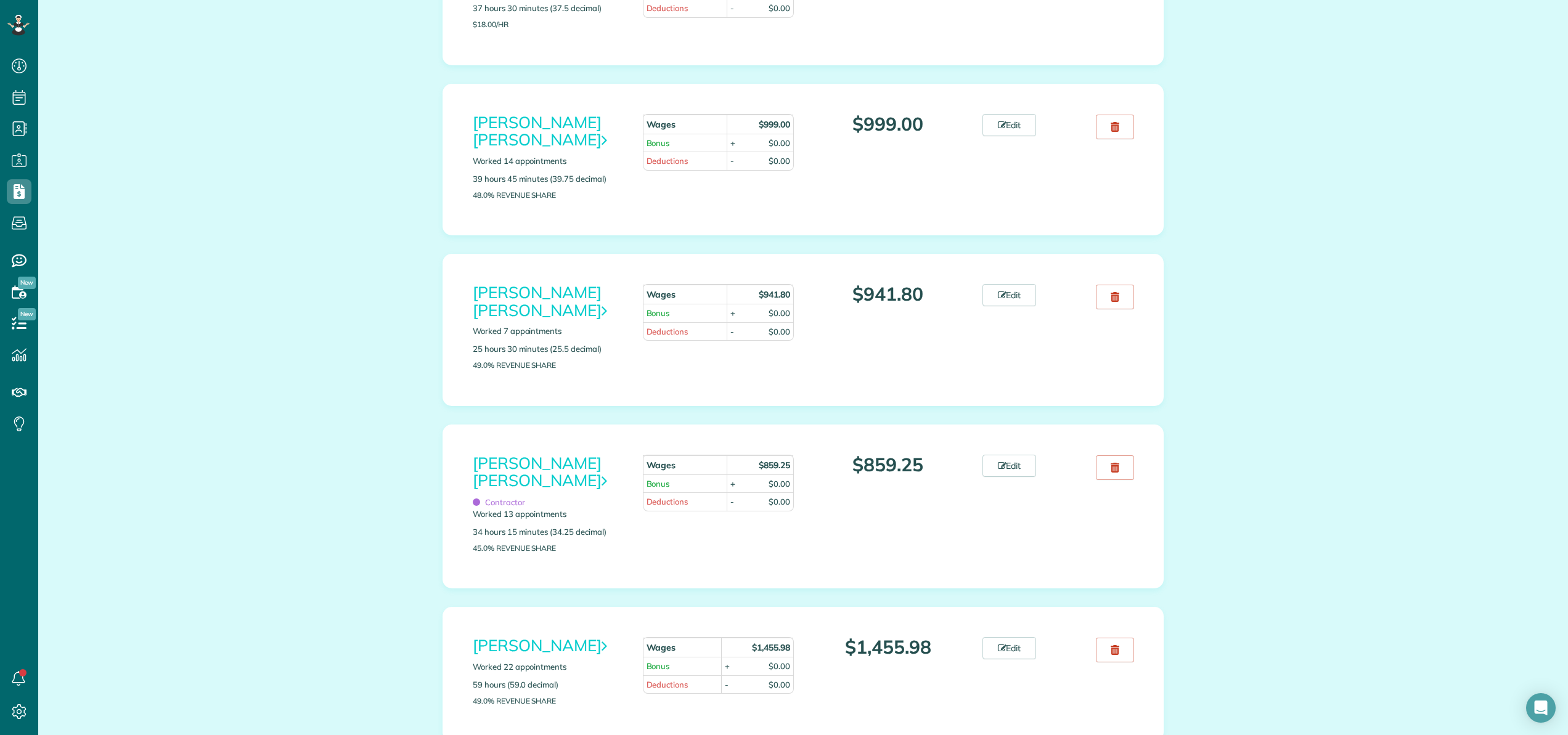
scroll to position [599, 0]
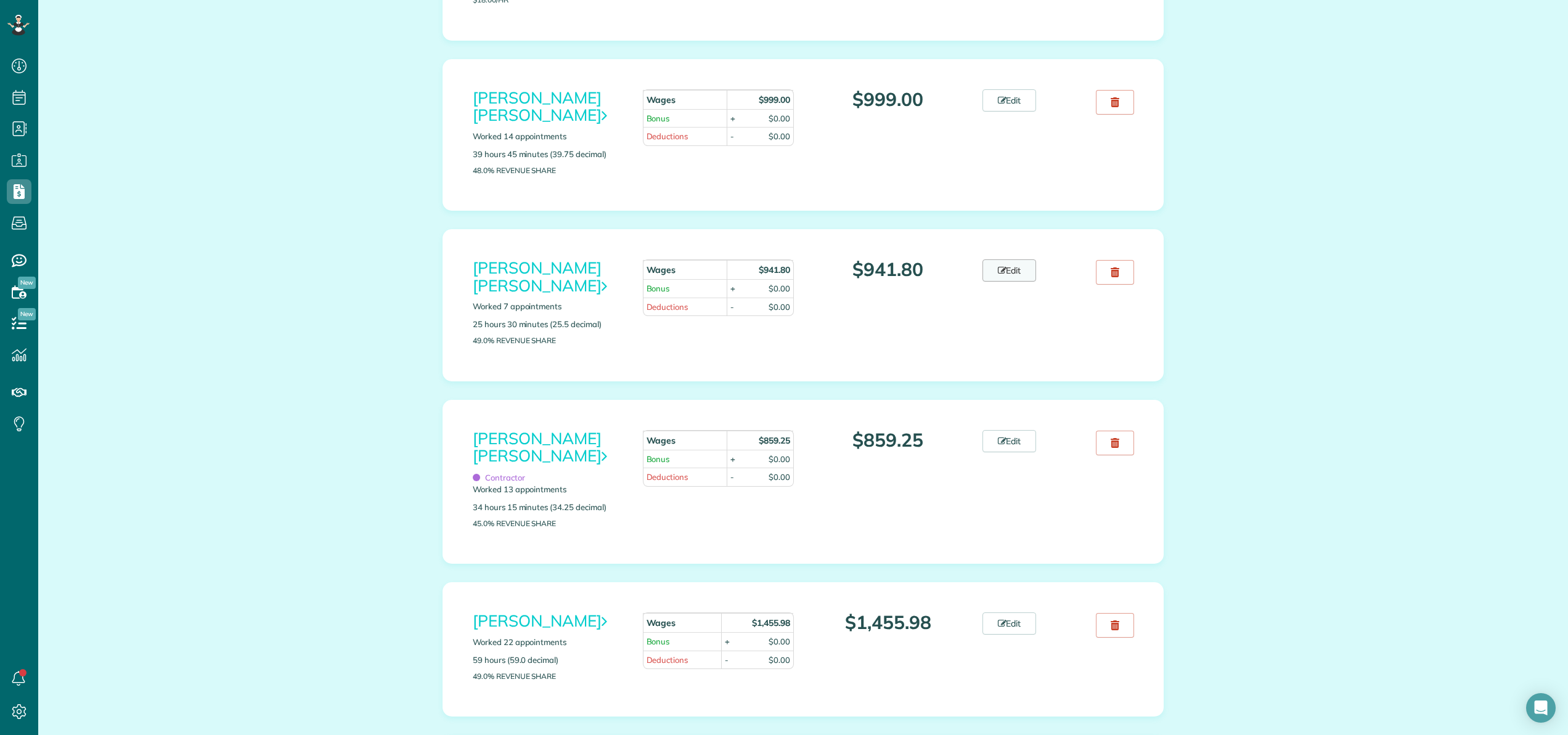
click at [1009, 259] on link "Edit" at bounding box center [1009, 270] width 54 height 22
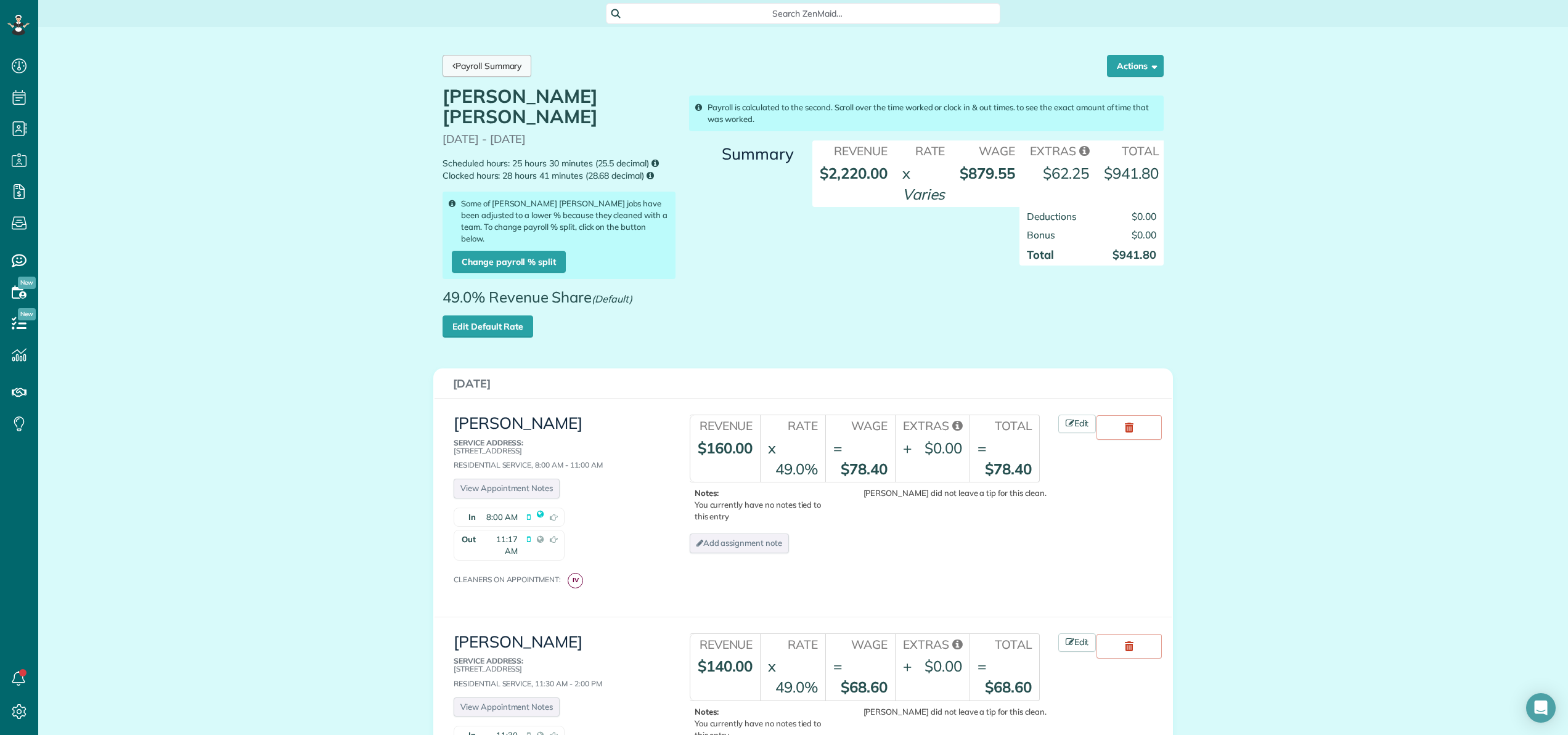
click at [523, 69] on link "Payroll Summary" at bounding box center [487, 66] width 88 height 22
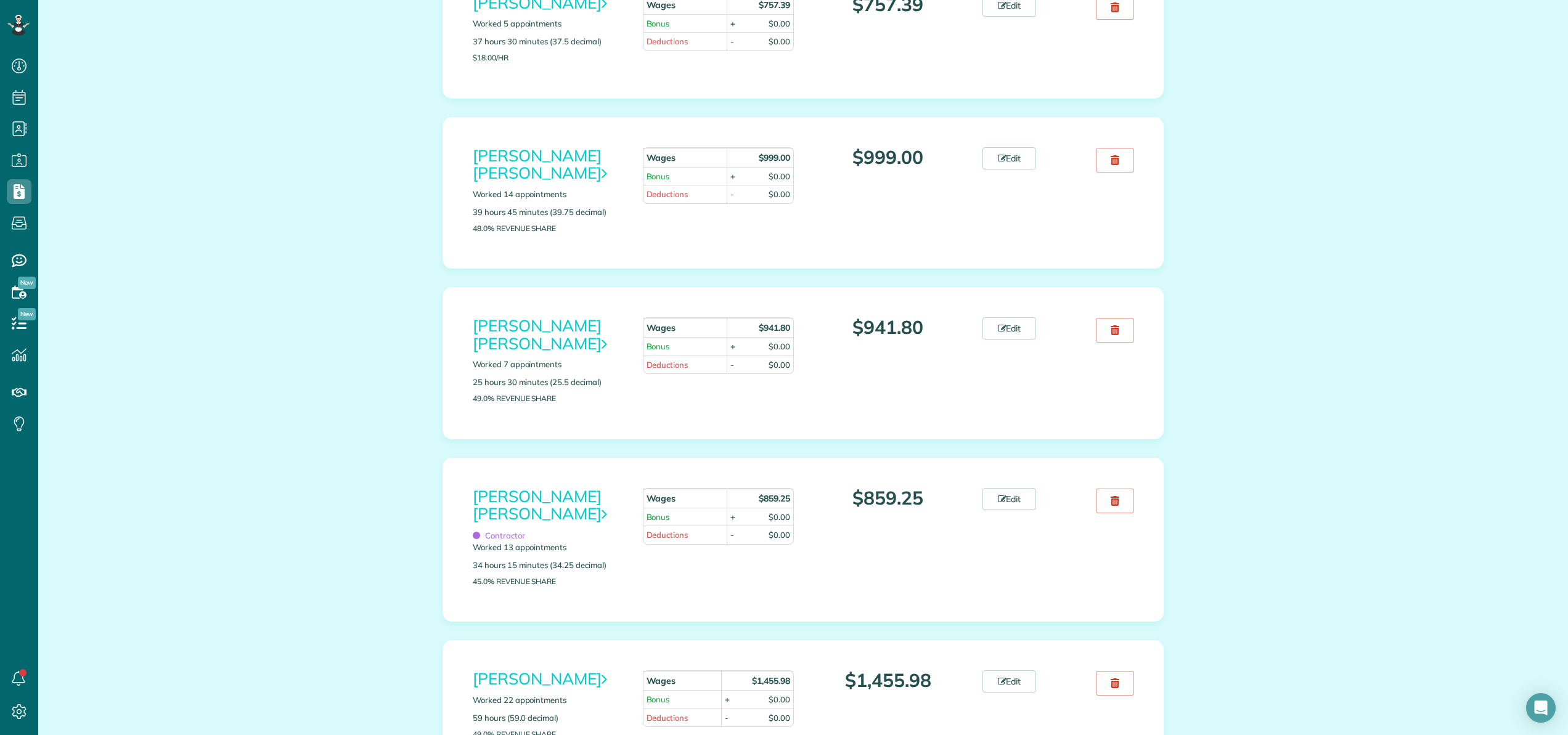
scroll to position [398, 0]
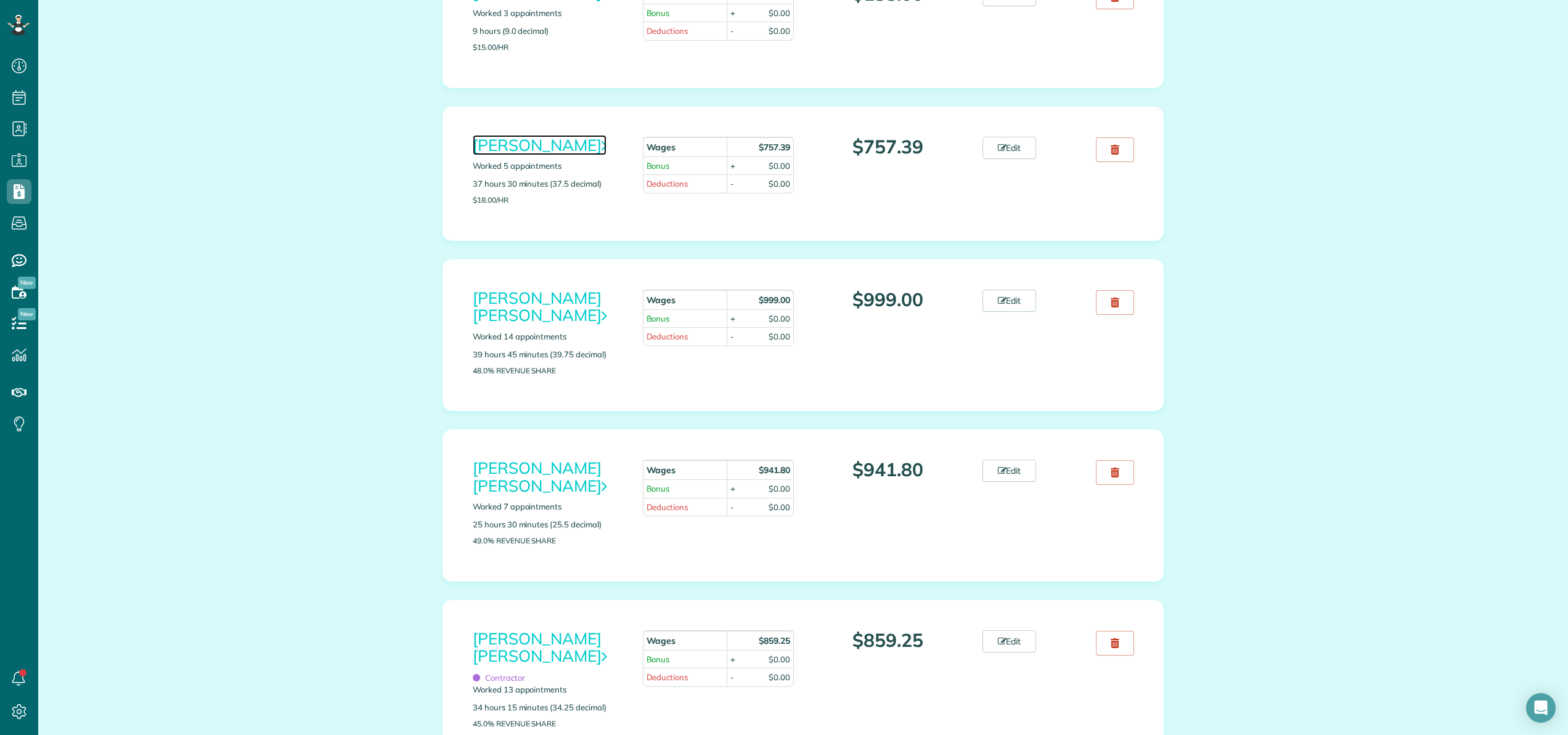
click at [496, 143] on link "[PERSON_NAME]" at bounding box center [539, 145] width 133 height 20
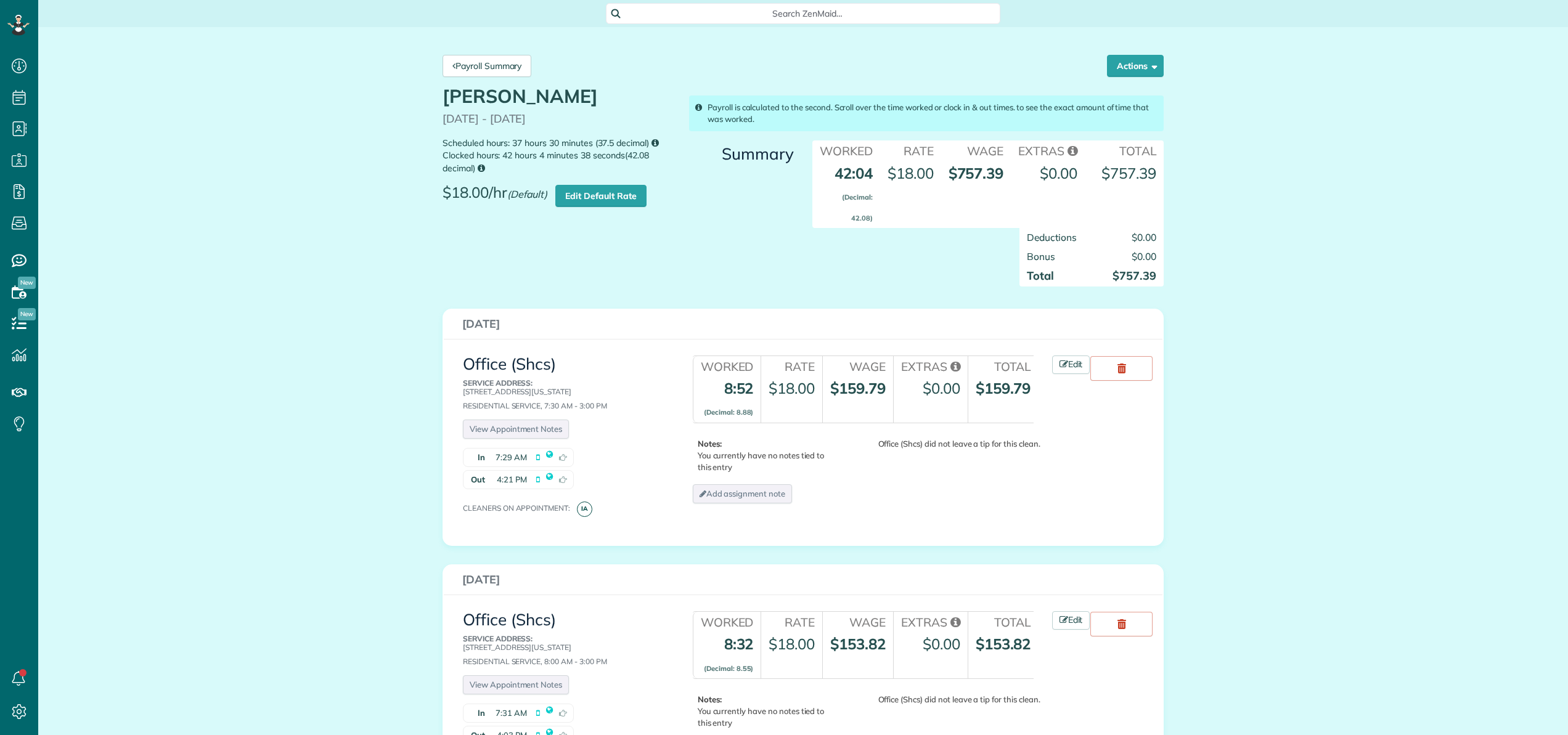
scroll to position [6, 6]
click at [467, 66] on link "Payroll Summary" at bounding box center [487, 66] width 88 height 22
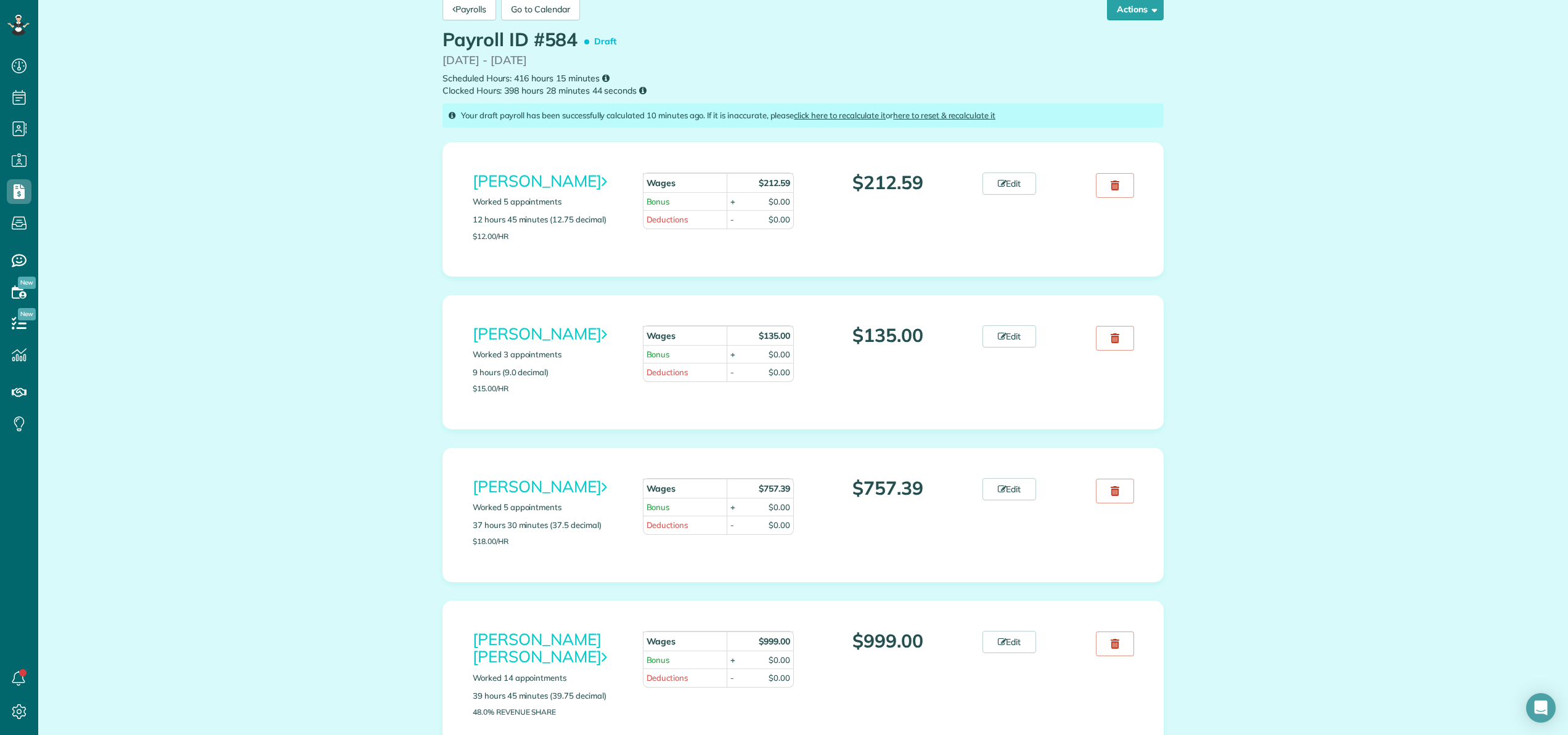
scroll to position [65, 0]
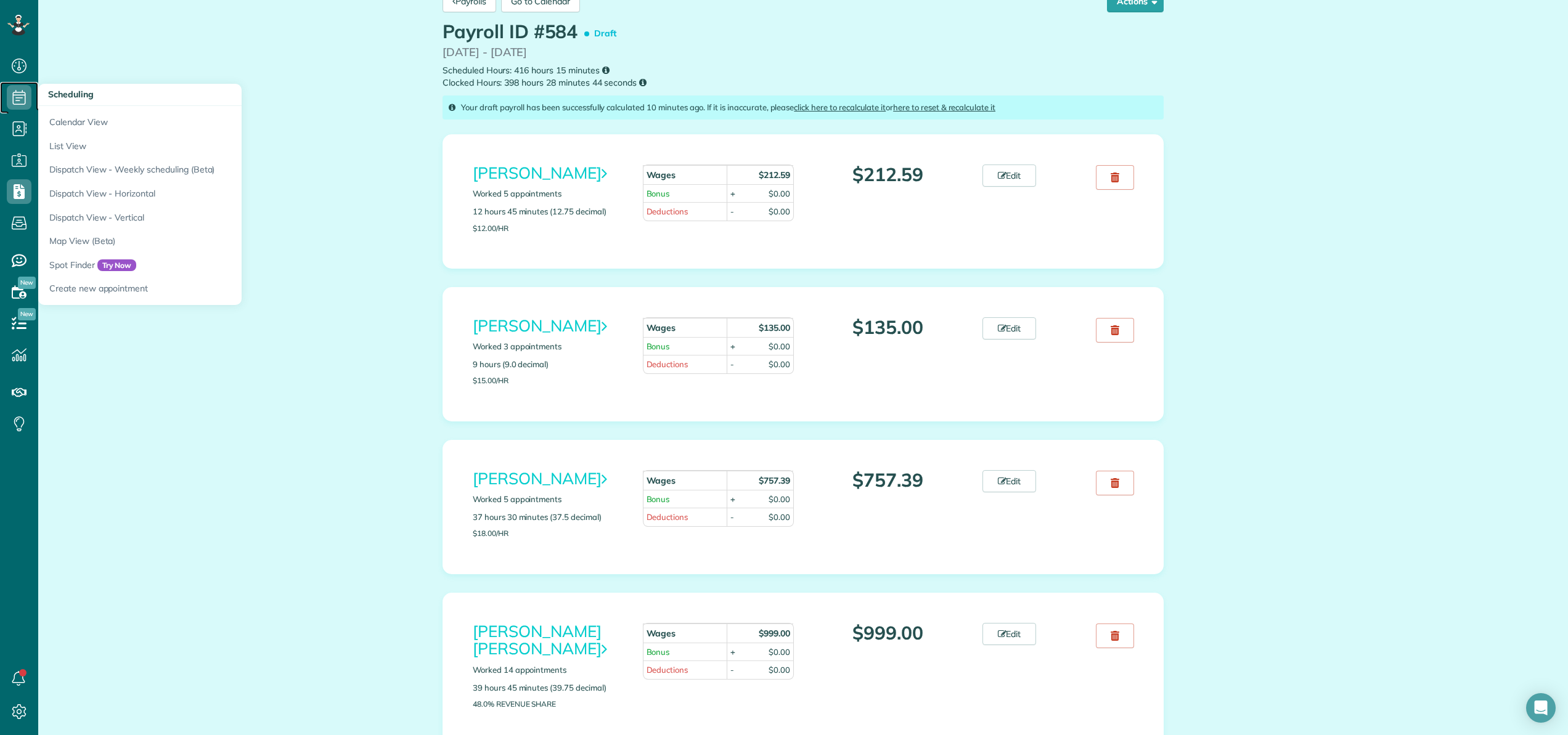
click at [16, 96] on icon at bounding box center [19, 97] width 25 height 25
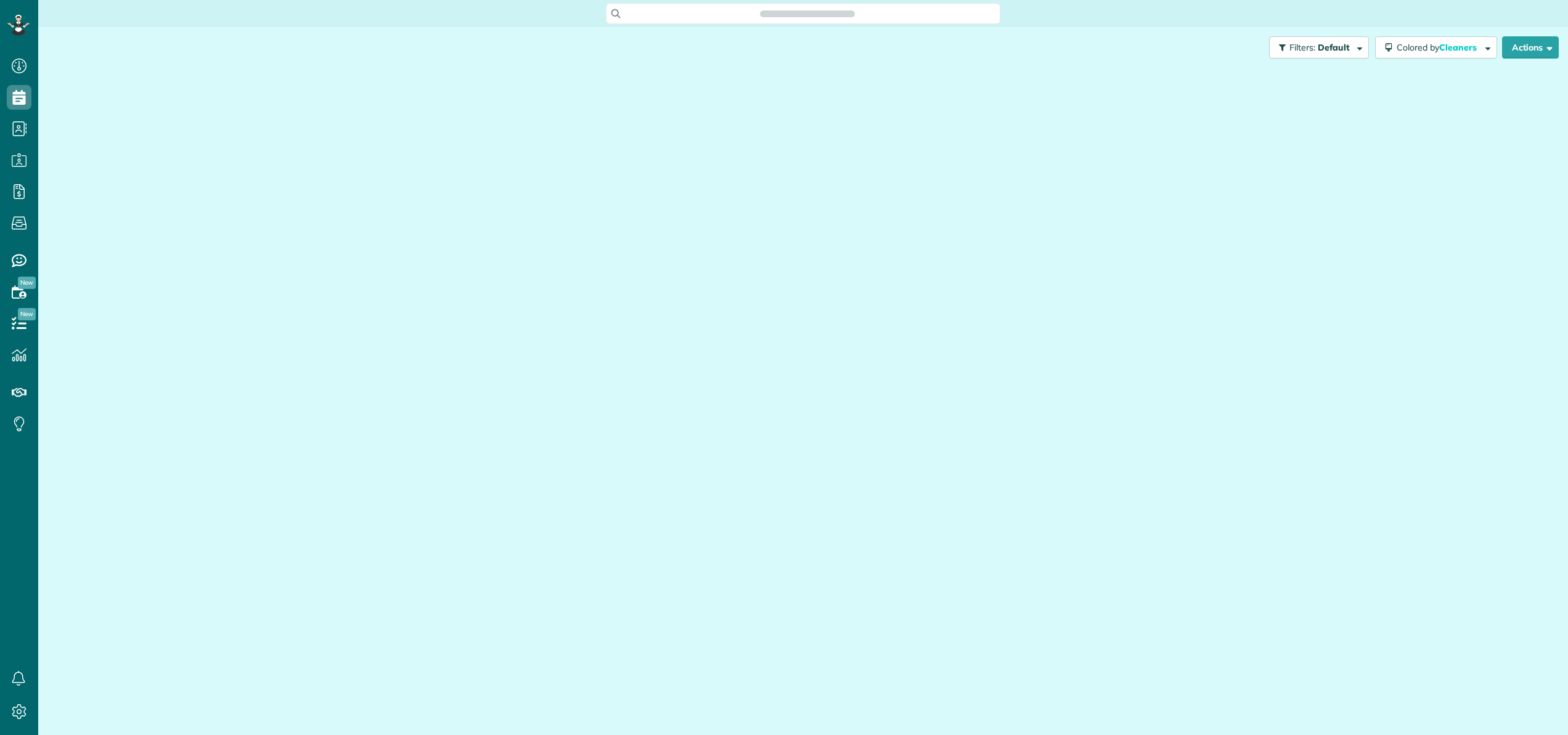
click at [64, 120] on div at bounding box center [803, 389] width 1511 height 643
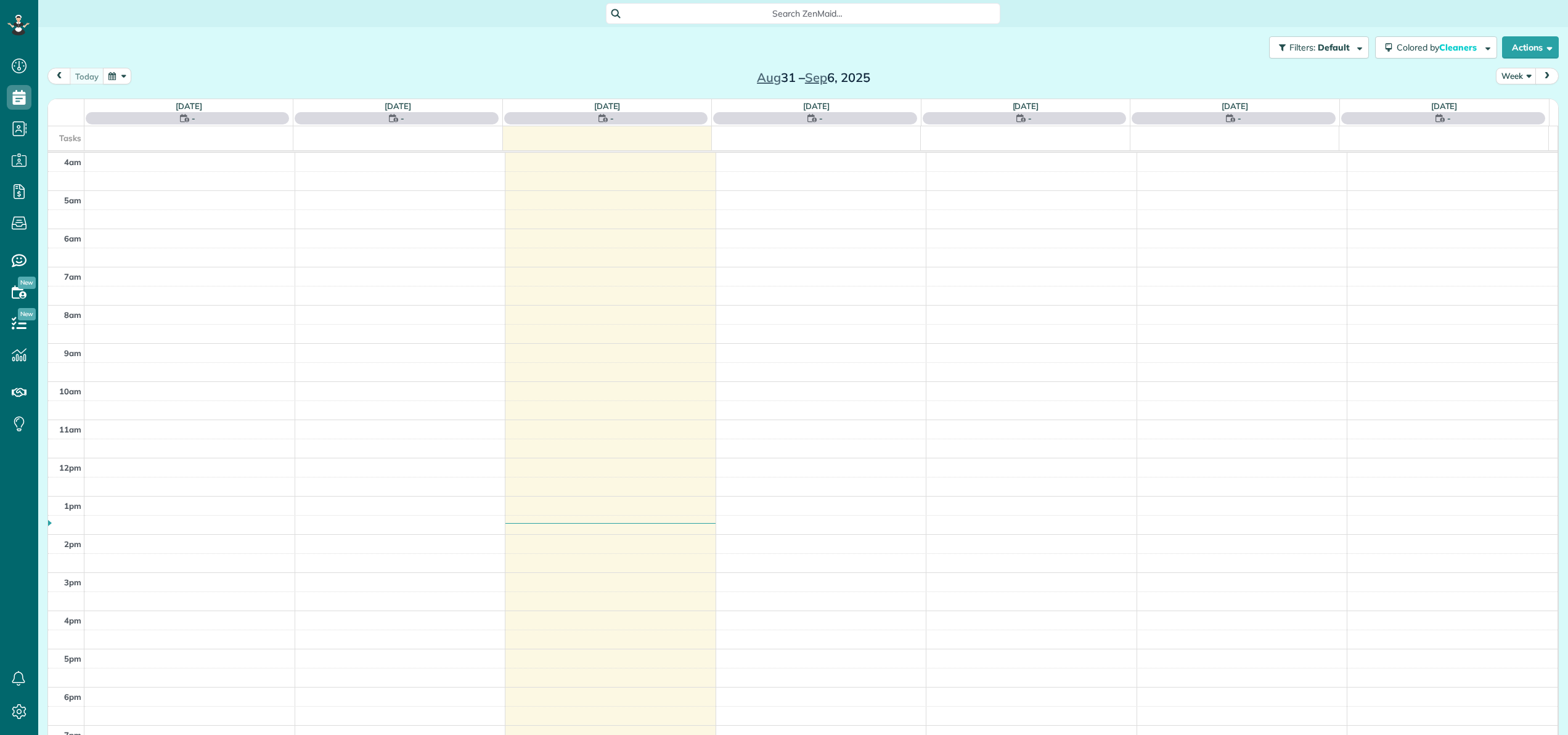
scroll to position [89, 0]
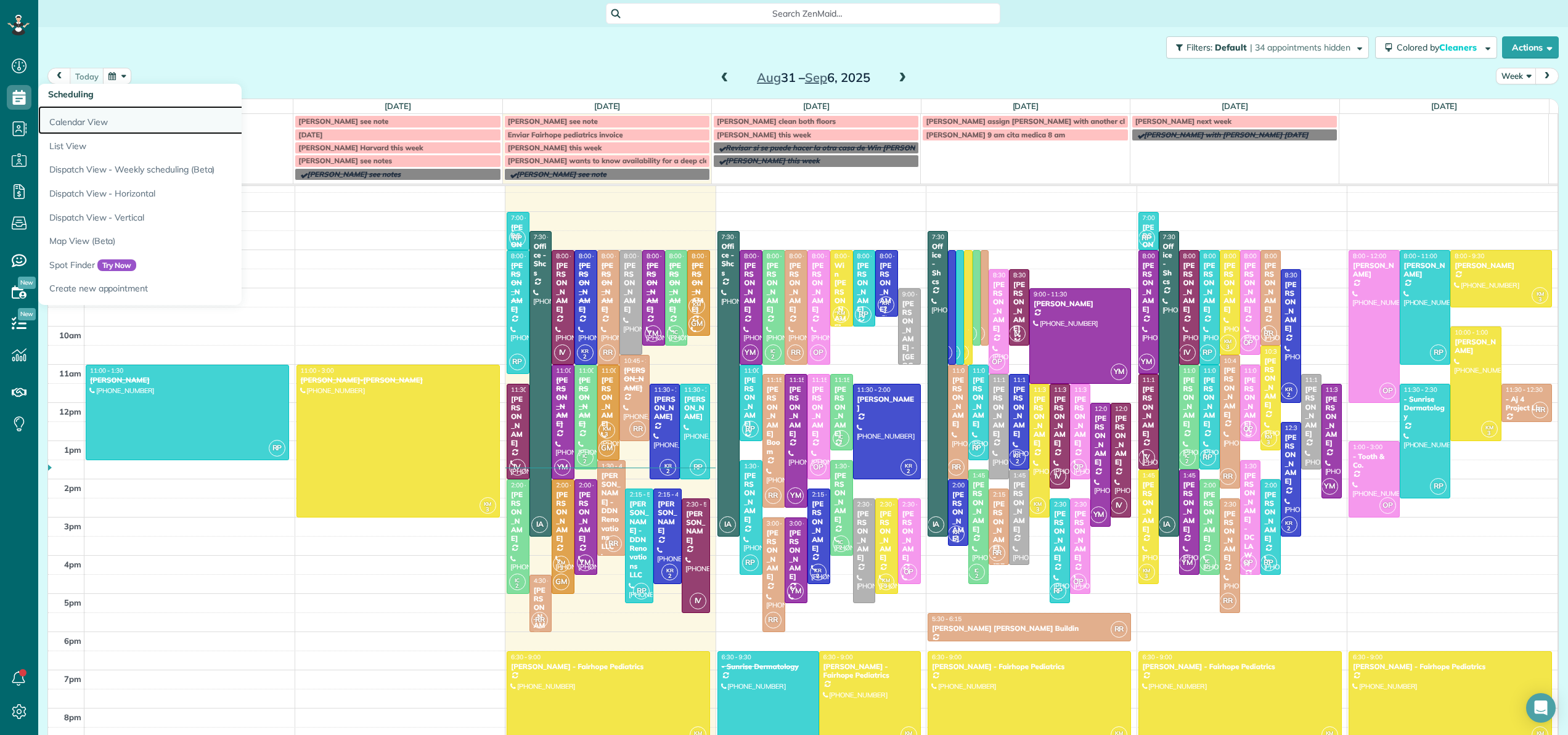
click at [64, 113] on link "Calendar View" at bounding box center [192, 120] width 308 height 28
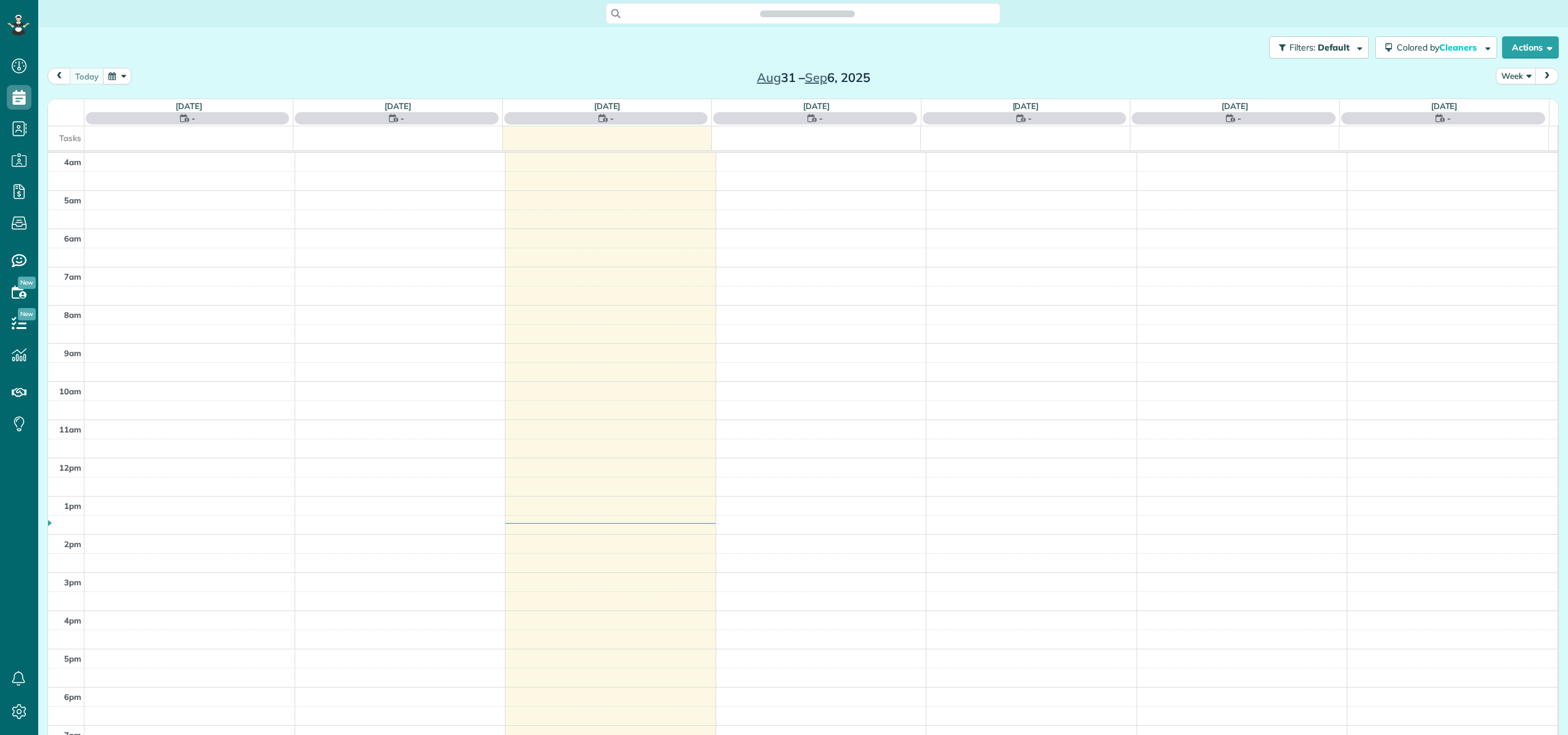
scroll to position [89, 0]
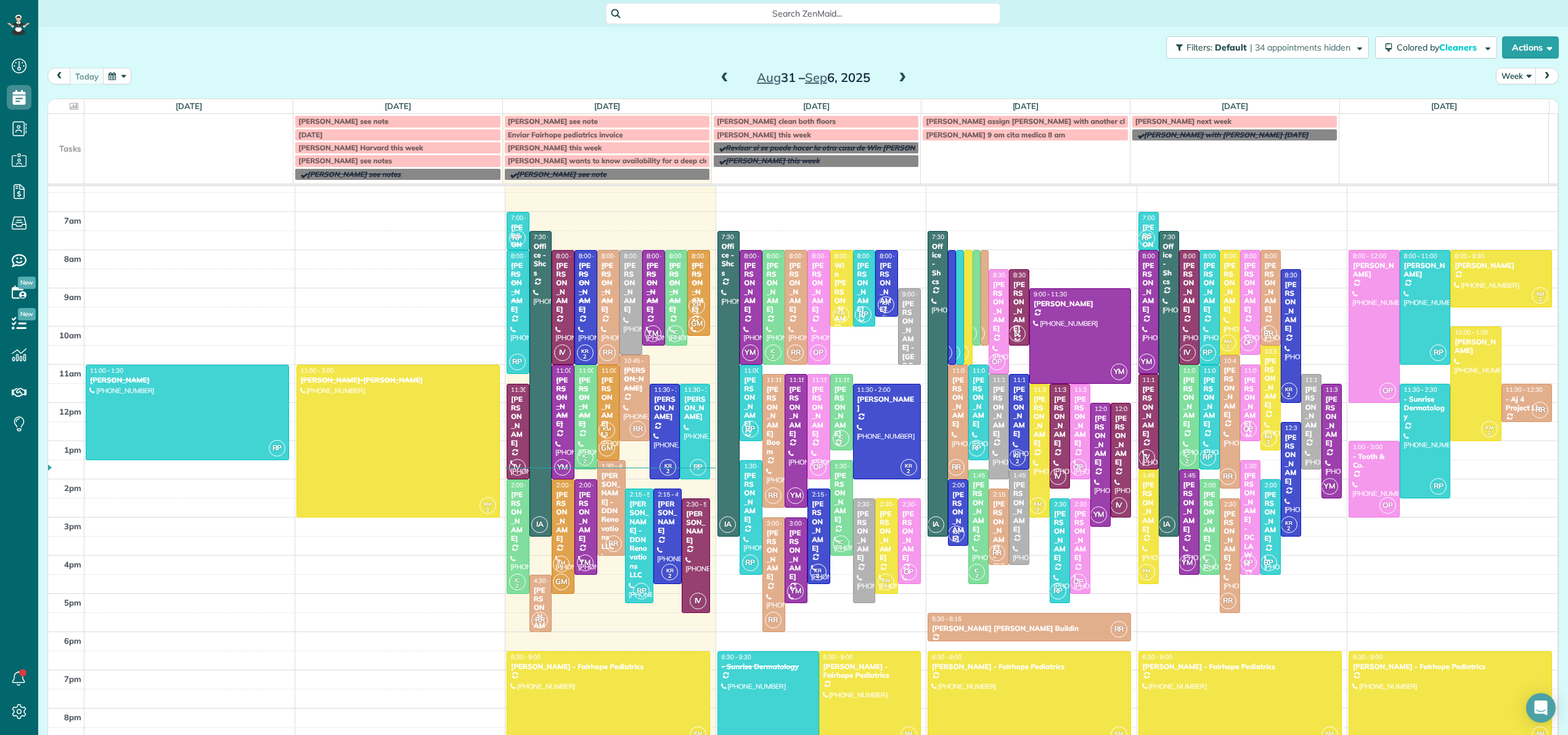
click at [718, 79] on span at bounding box center [725, 78] width 14 height 11
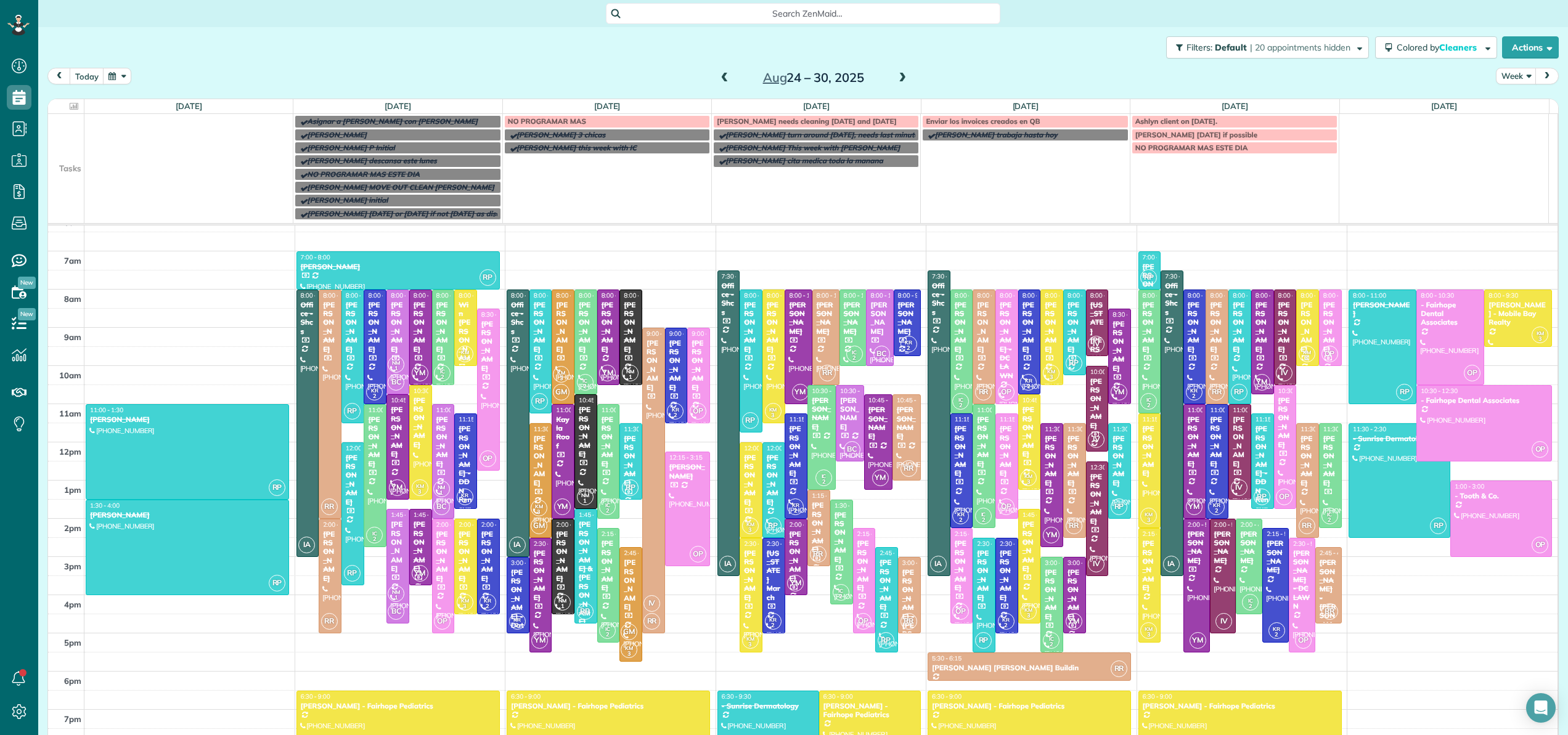
click at [897, 319] on div "DeLane Coggins" at bounding box center [907, 319] width 20 height 36
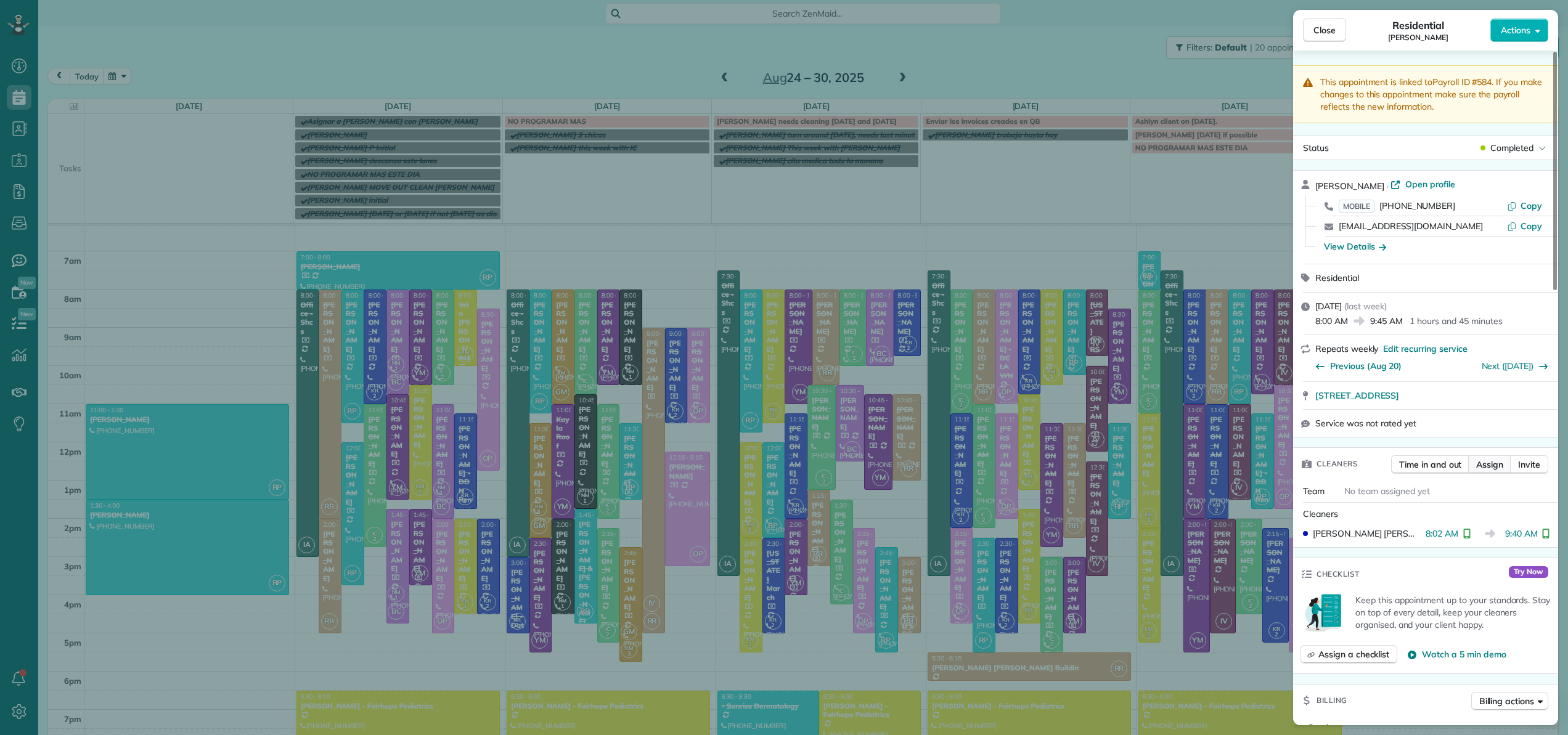
click at [1497, 459] on span "Assign" at bounding box center [1489, 465] width 27 height 12
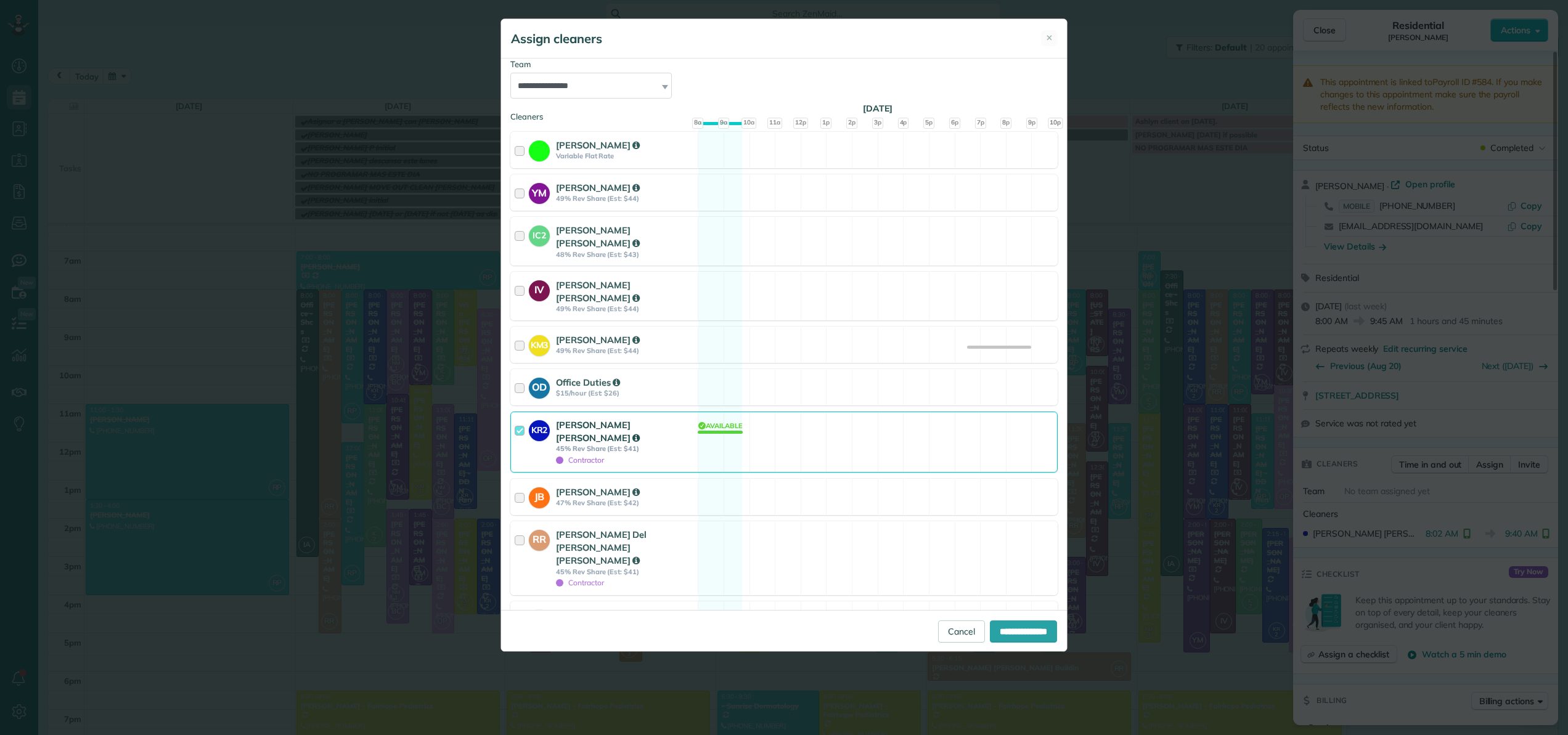
scroll to position [55, 0]
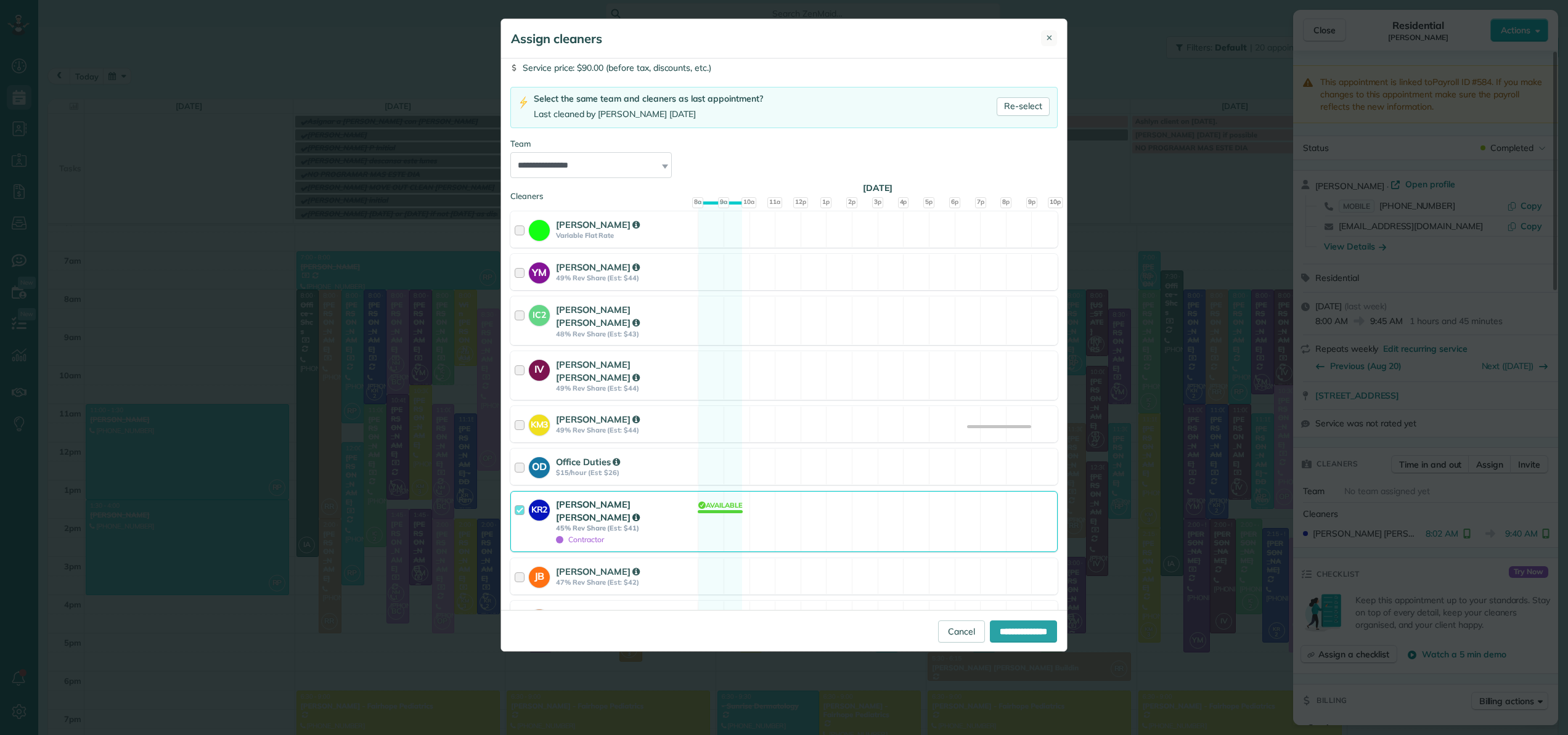
click at [1048, 35] on span "✕" at bounding box center [1049, 37] width 7 height 12
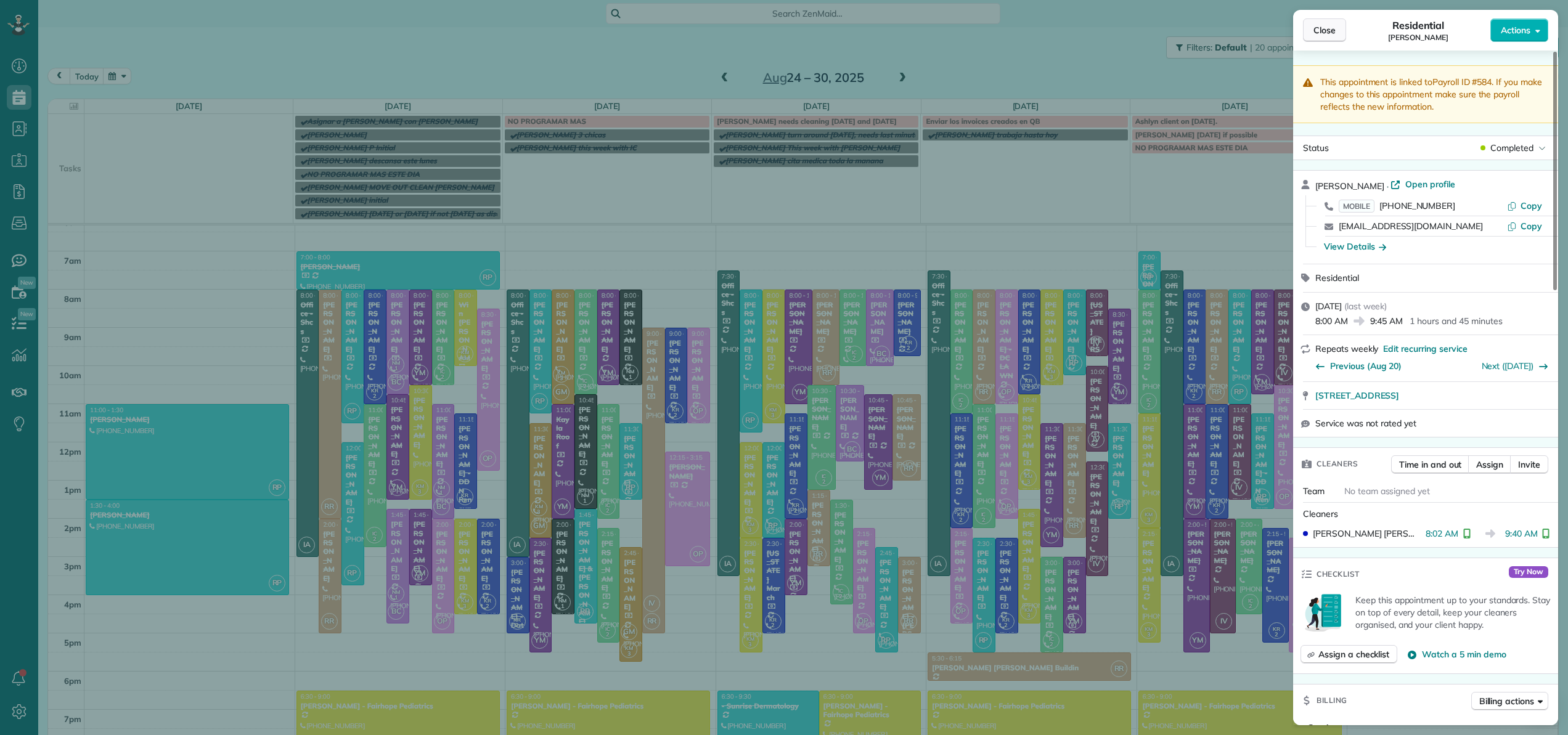
click at [1333, 35] on span "Close" at bounding box center [1325, 30] width 22 height 12
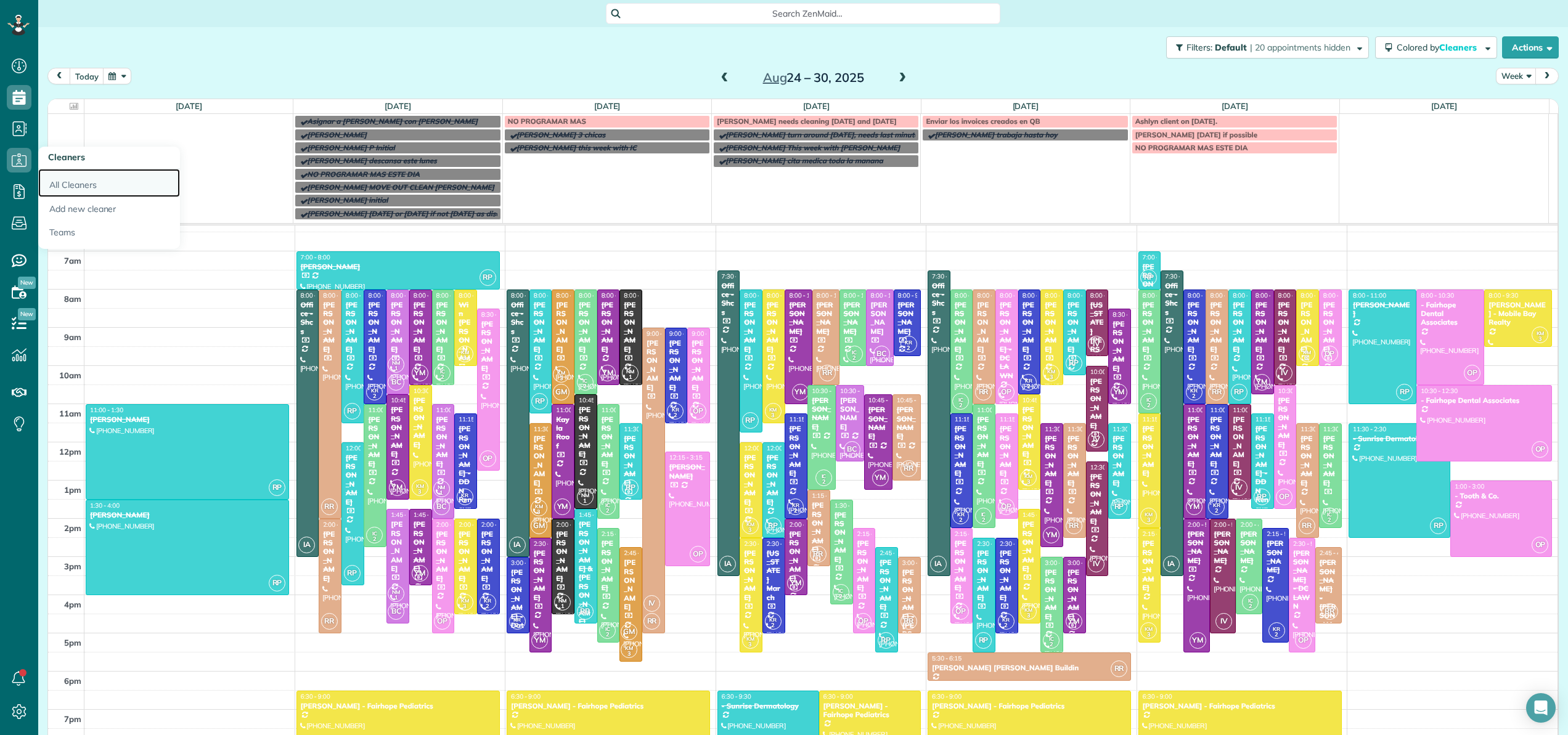
click at [59, 180] on link "All Cleaners" at bounding box center [109, 183] width 142 height 28
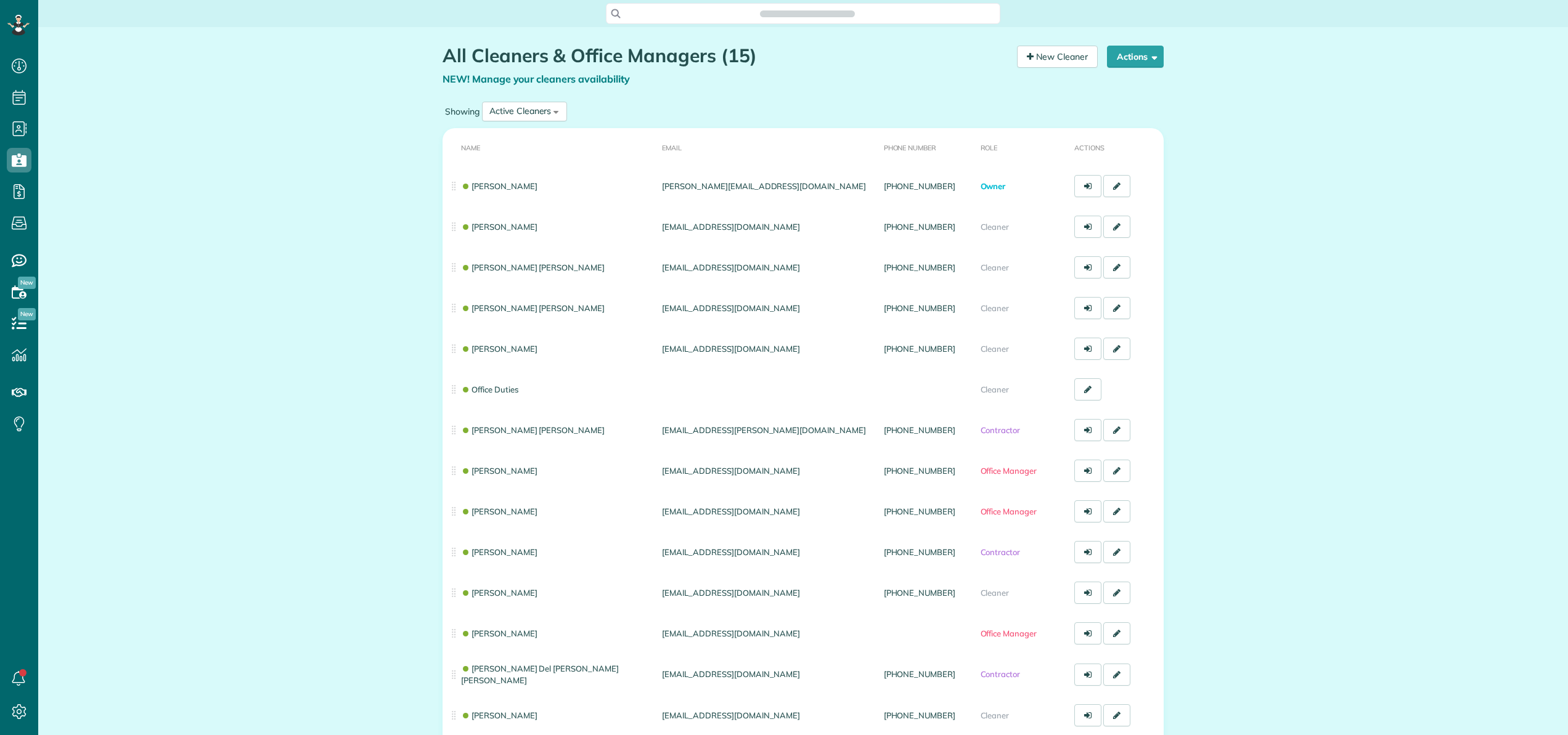
scroll to position [6, 6]
click at [1135, 57] on button "Actions" at bounding box center [1135, 57] width 57 height 22
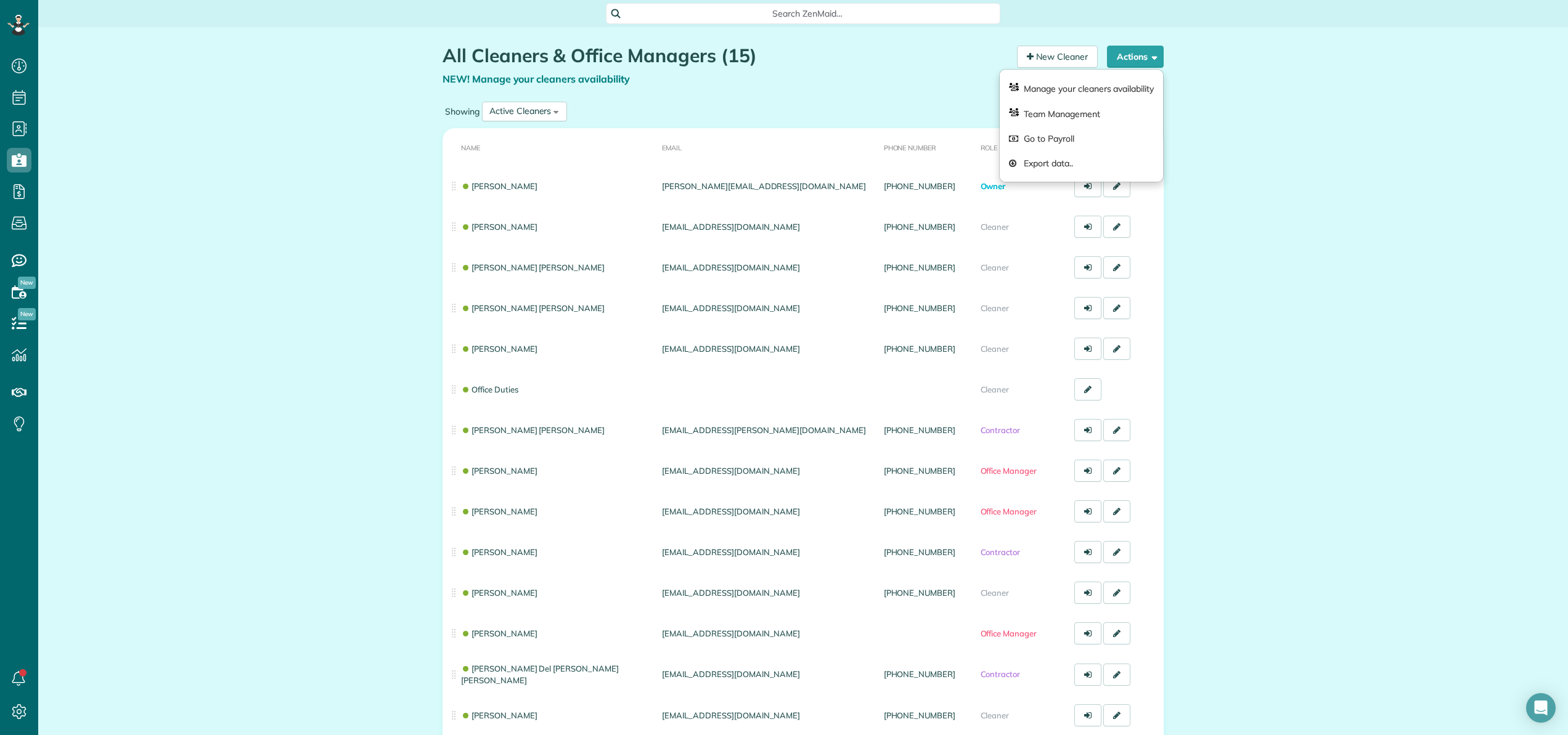
click at [1228, 142] on div "All Cleaners & Office Managers (15) NEW! Manage your cleaners availability Your…" at bounding box center [803, 453] width 1530 height 853
click at [529, 112] on div "Active Cleaners" at bounding box center [520, 111] width 62 height 13
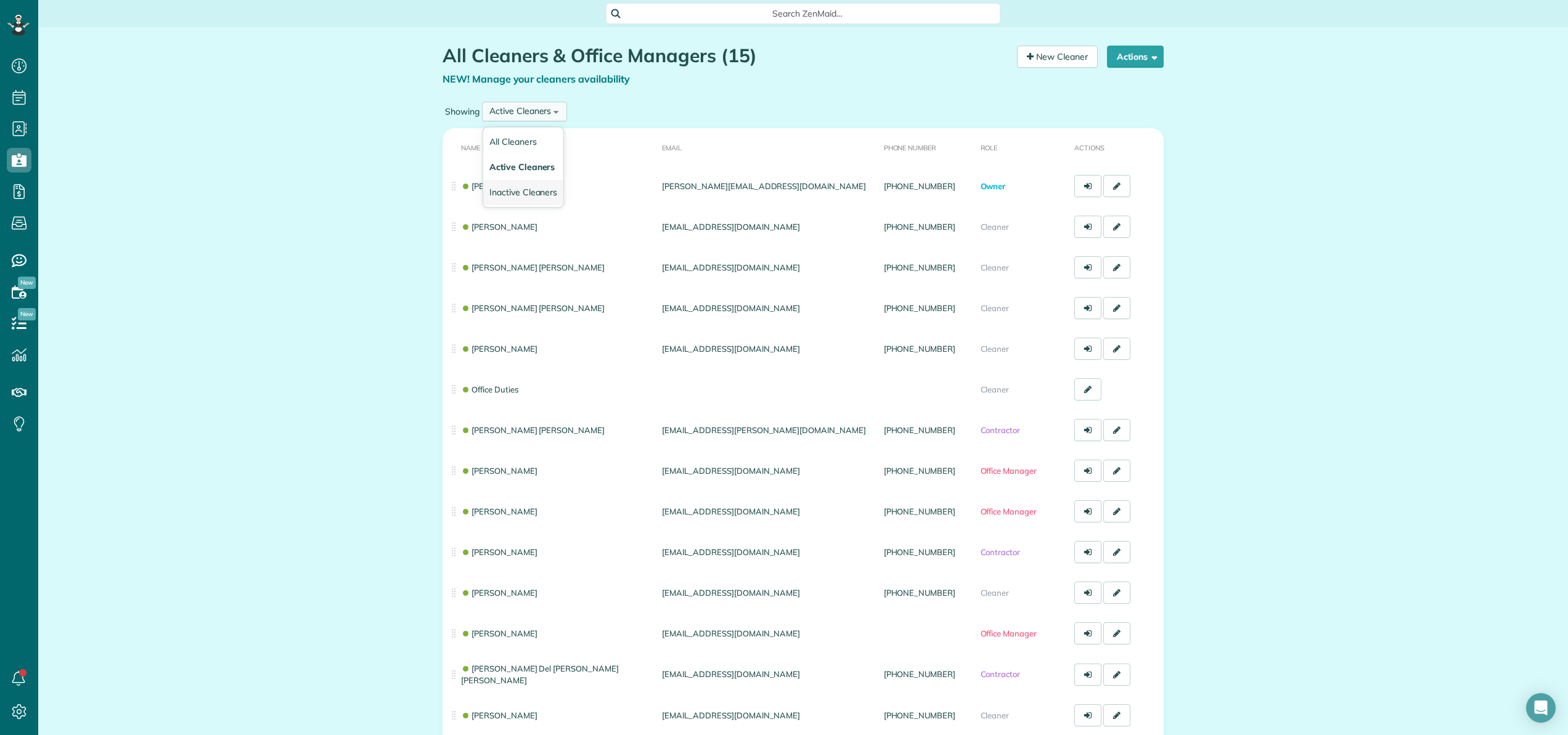
click at [521, 189] on span "Inactive Cleaners" at bounding box center [523, 192] width 68 height 11
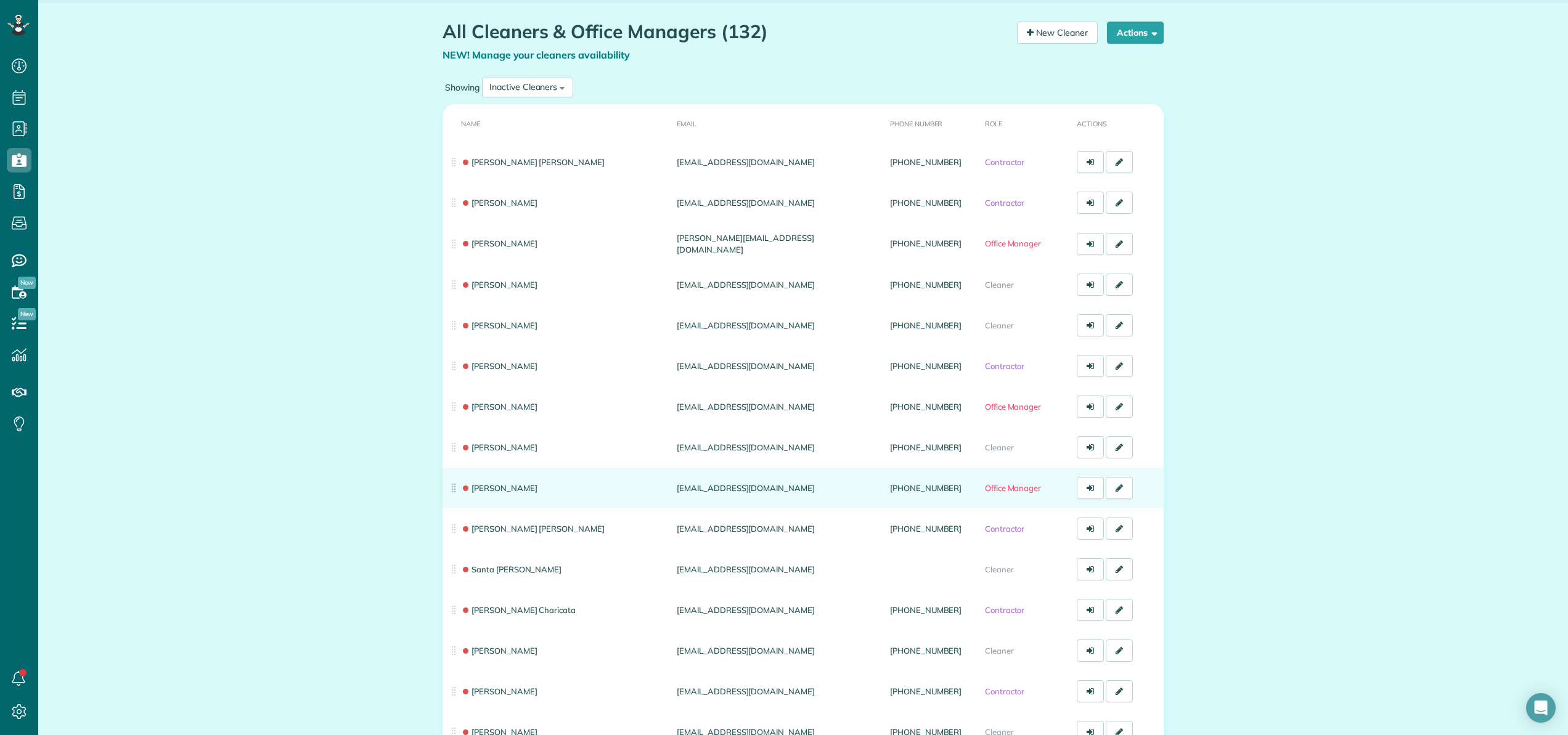
scroll to position [32, 0]
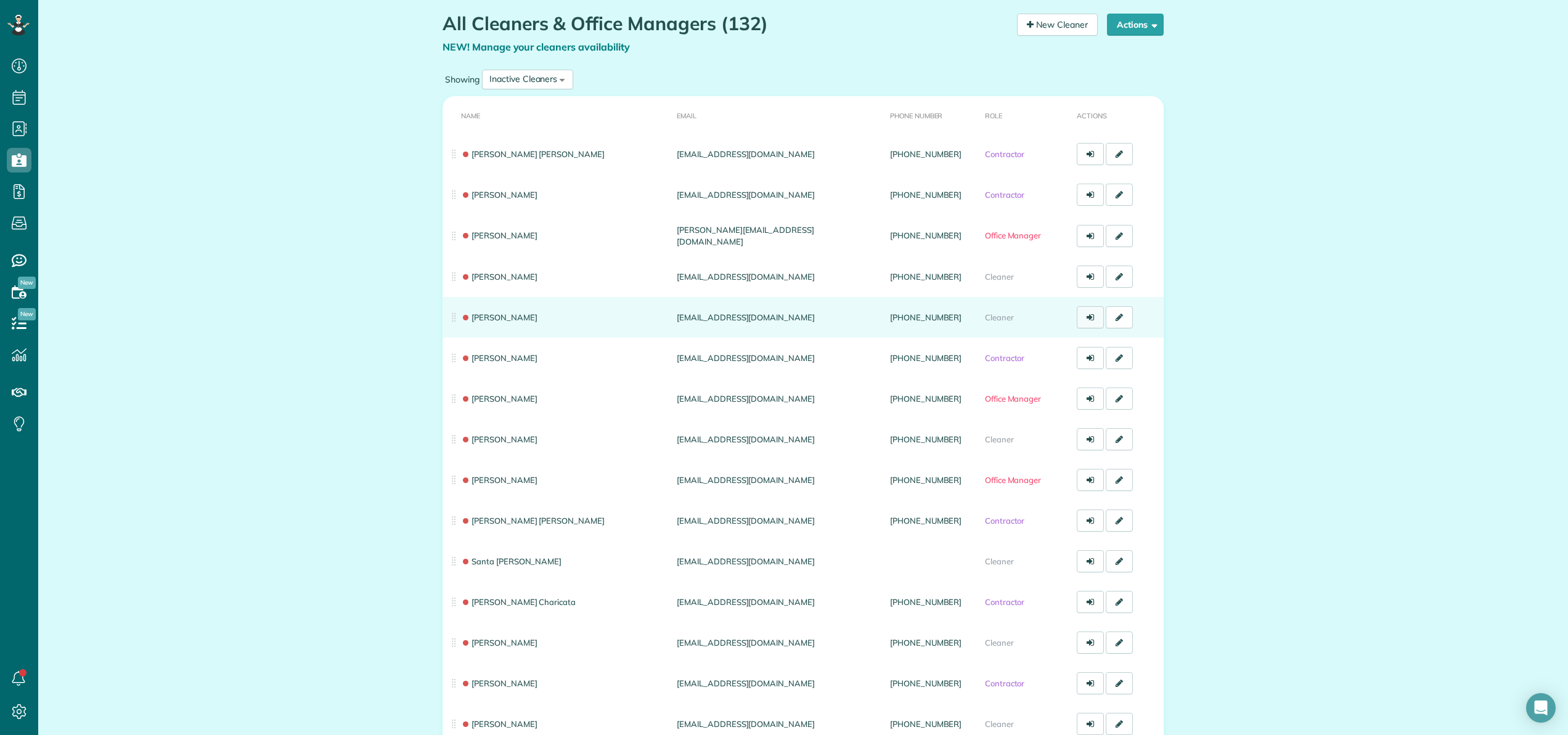
click at [1087, 317] on icon at bounding box center [1090, 317] width 8 height 8
click at [1110, 316] on link at bounding box center [1119, 317] width 27 height 22
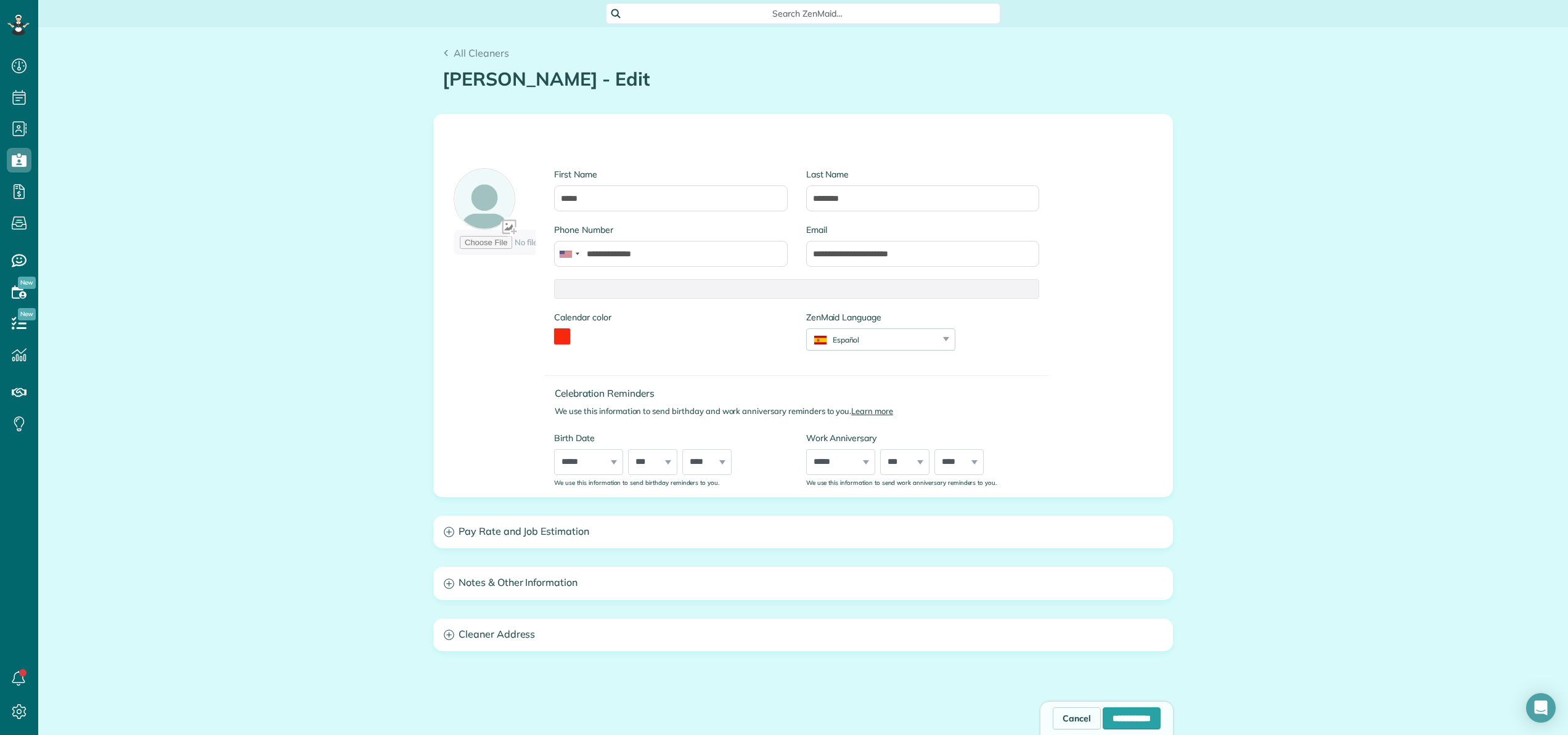
scroll to position [83, 0]
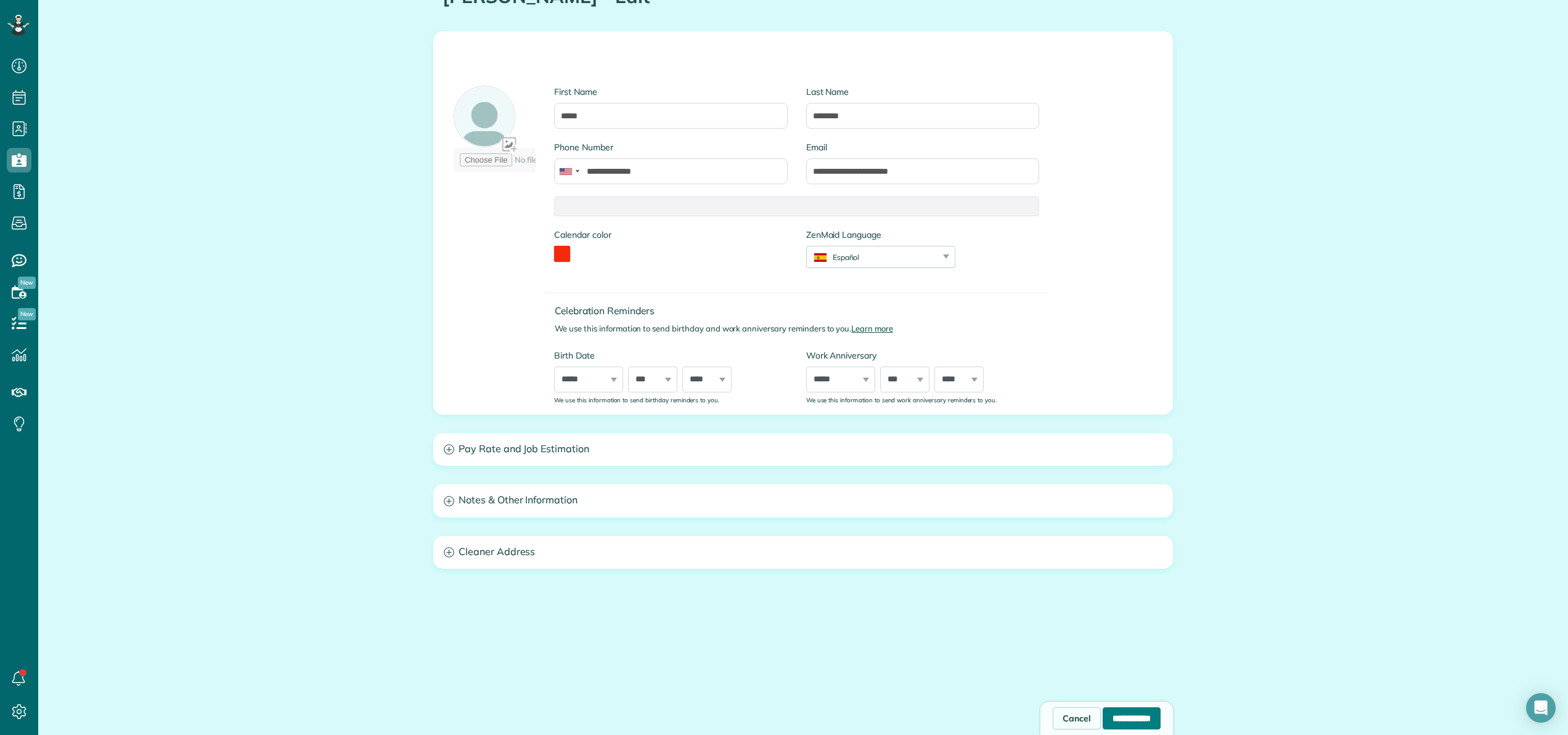
click at [1137, 716] on input "**********" at bounding box center [1132, 718] width 58 height 22
type input "**********"
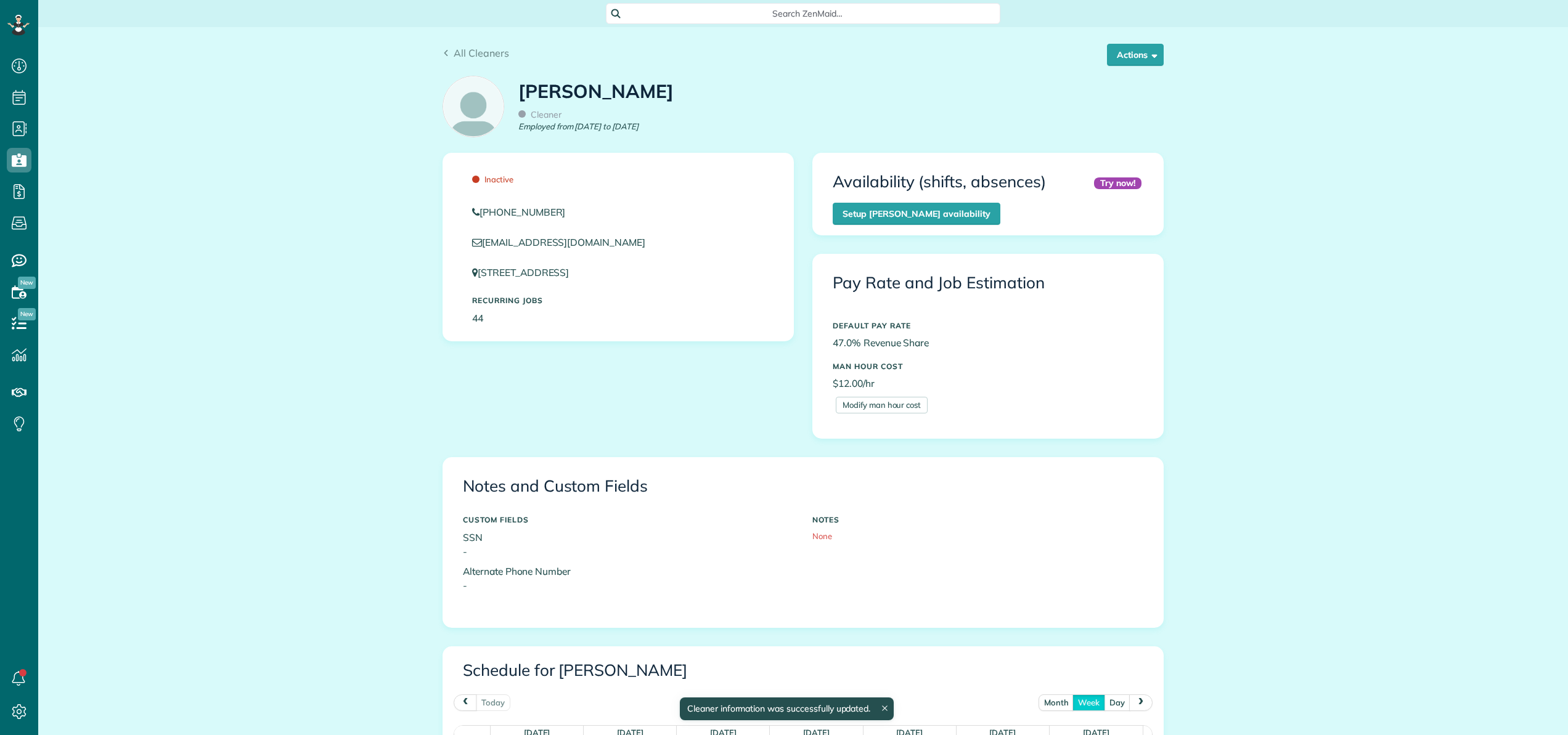
scroll to position [115, 0]
click at [1127, 55] on button "Actions" at bounding box center [1135, 55] width 57 height 22
click at [1110, 131] on link "Reactivate" at bounding box center [1112, 136] width 101 height 25
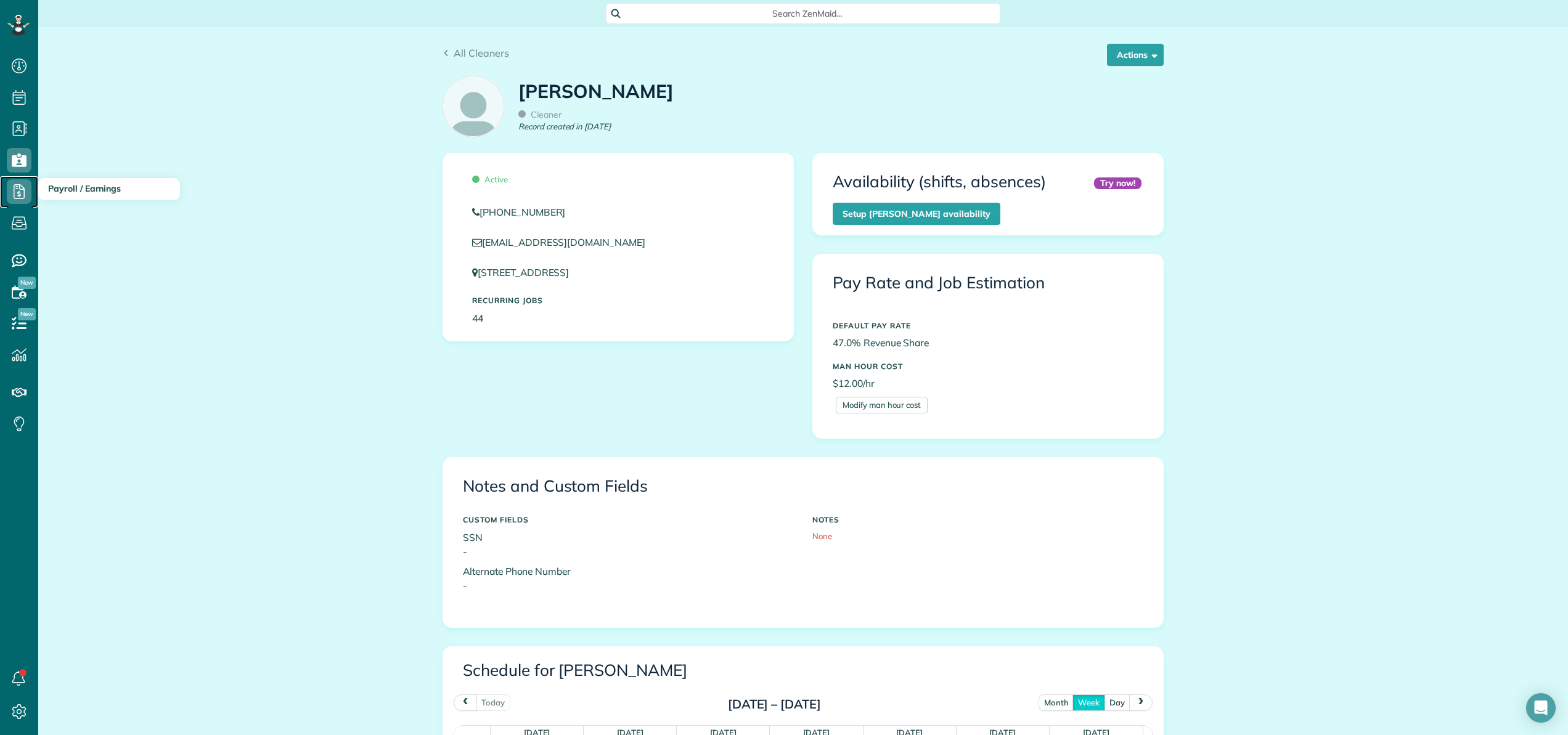
click at [18, 196] on use at bounding box center [19, 192] width 11 height 15
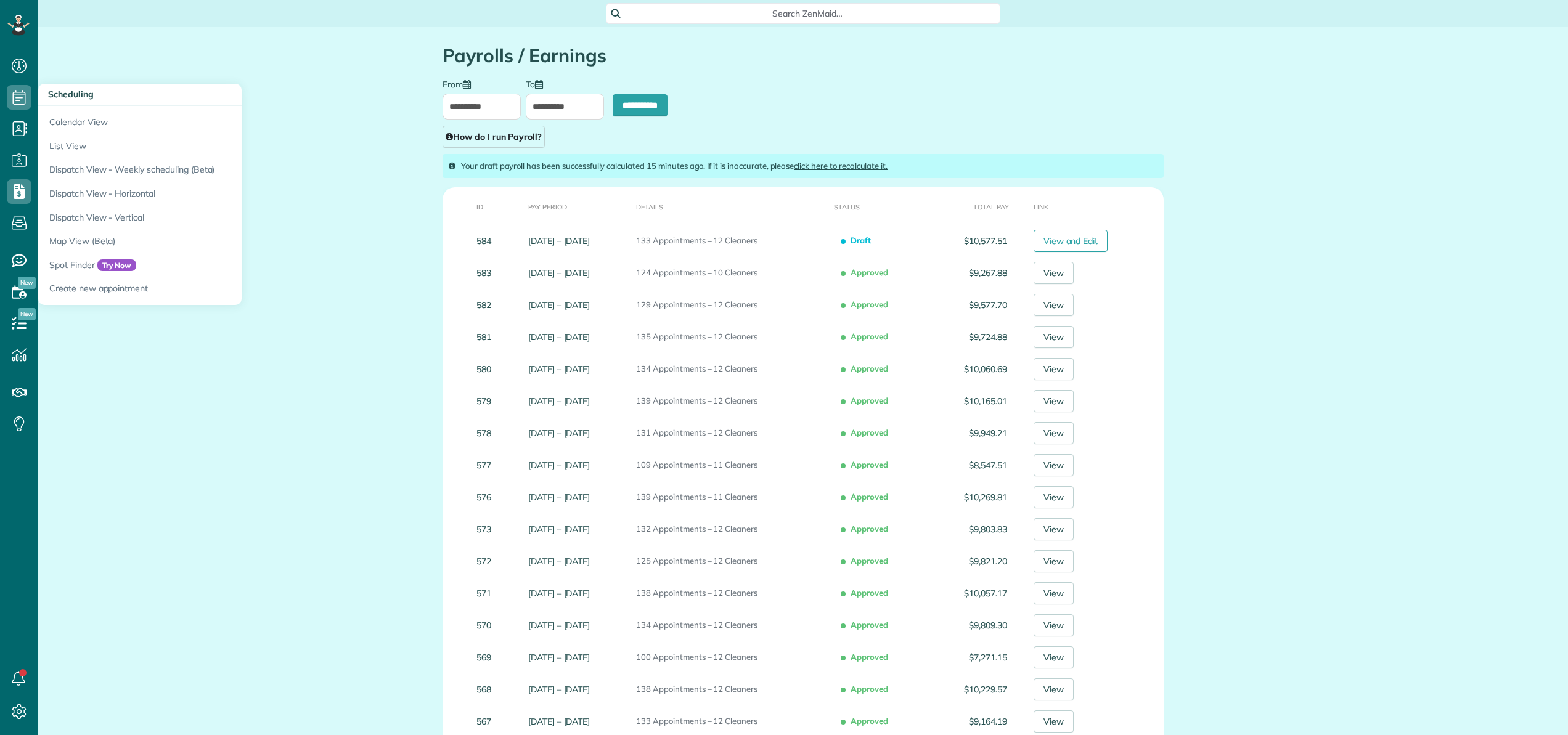
scroll to position [6, 6]
type input "**********"
click at [58, 118] on link "Calendar View" at bounding box center [192, 120] width 308 height 28
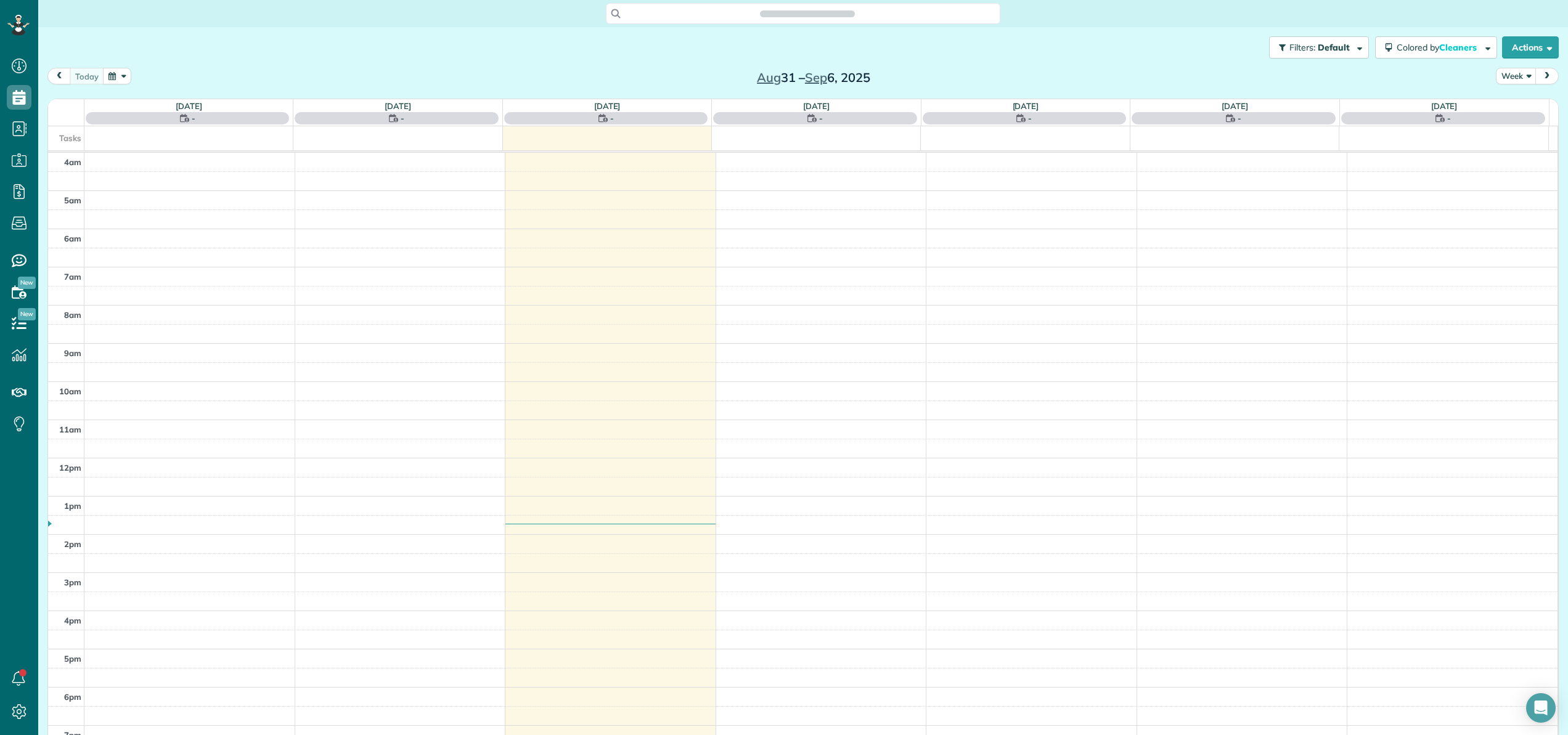
scroll to position [89, 0]
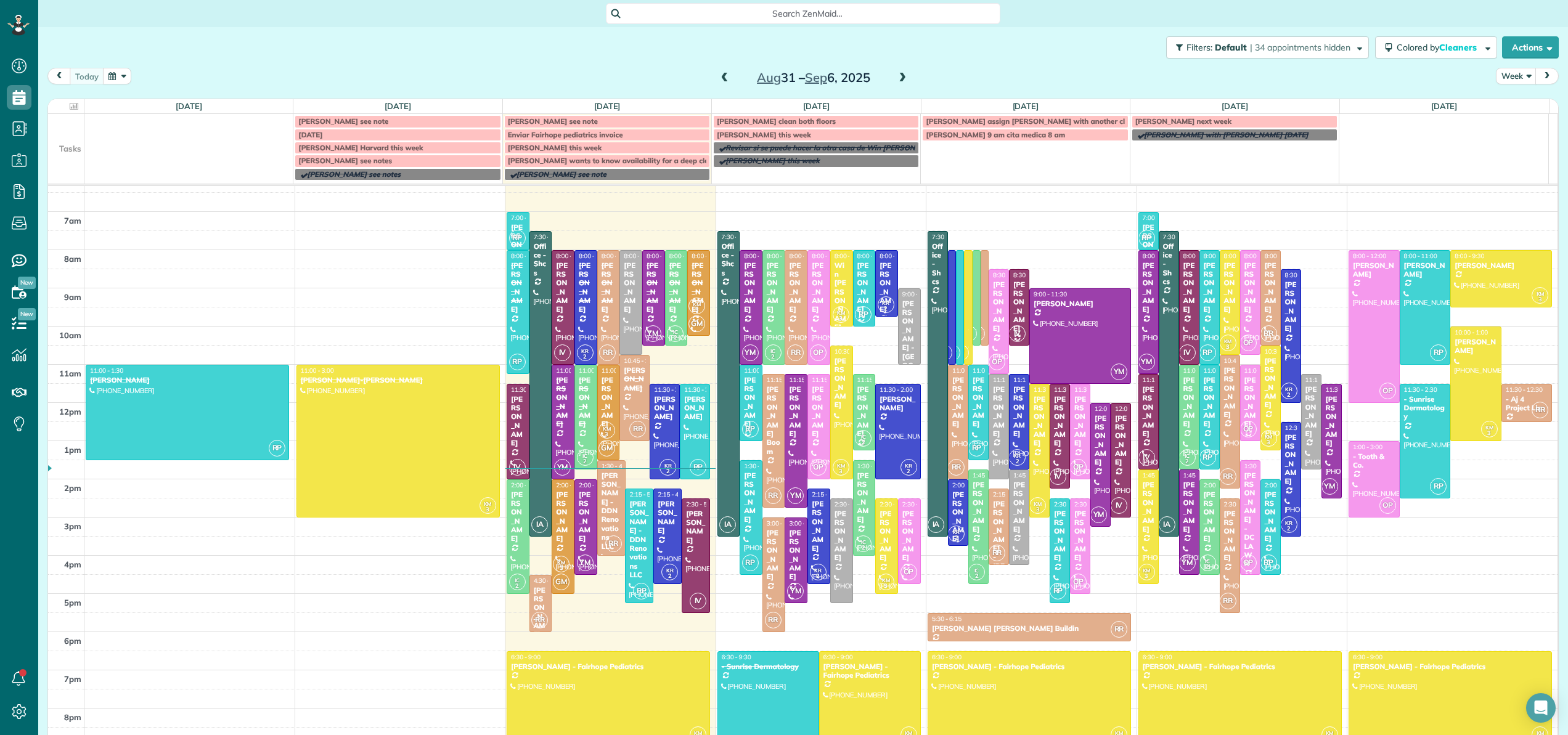
click at [718, 79] on span at bounding box center [725, 78] width 14 height 11
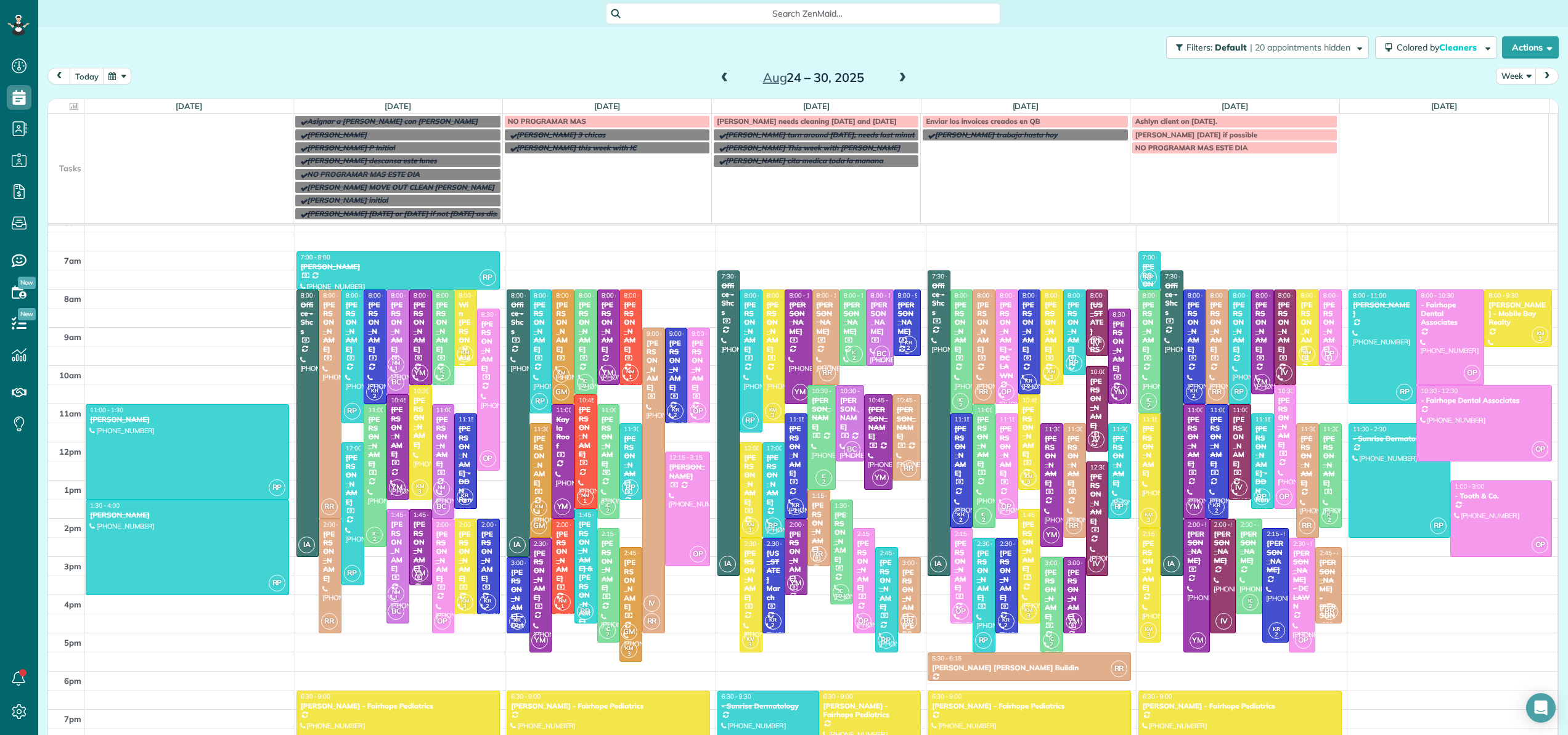
click at [899, 322] on div "[PERSON_NAME]" at bounding box center [907, 319] width 20 height 36
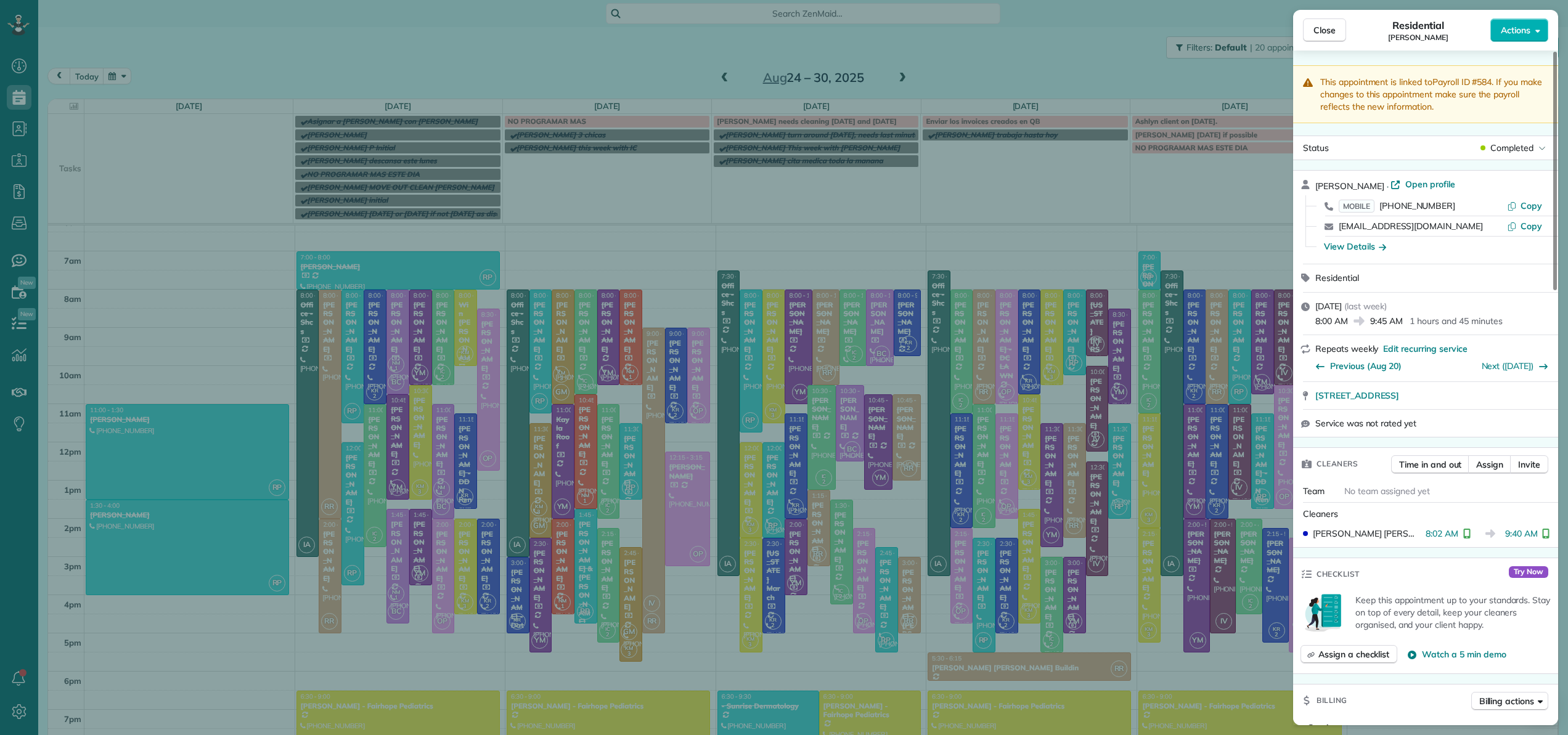
click at [1331, 33] on span "Close" at bounding box center [1325, 30] width 22 height 12
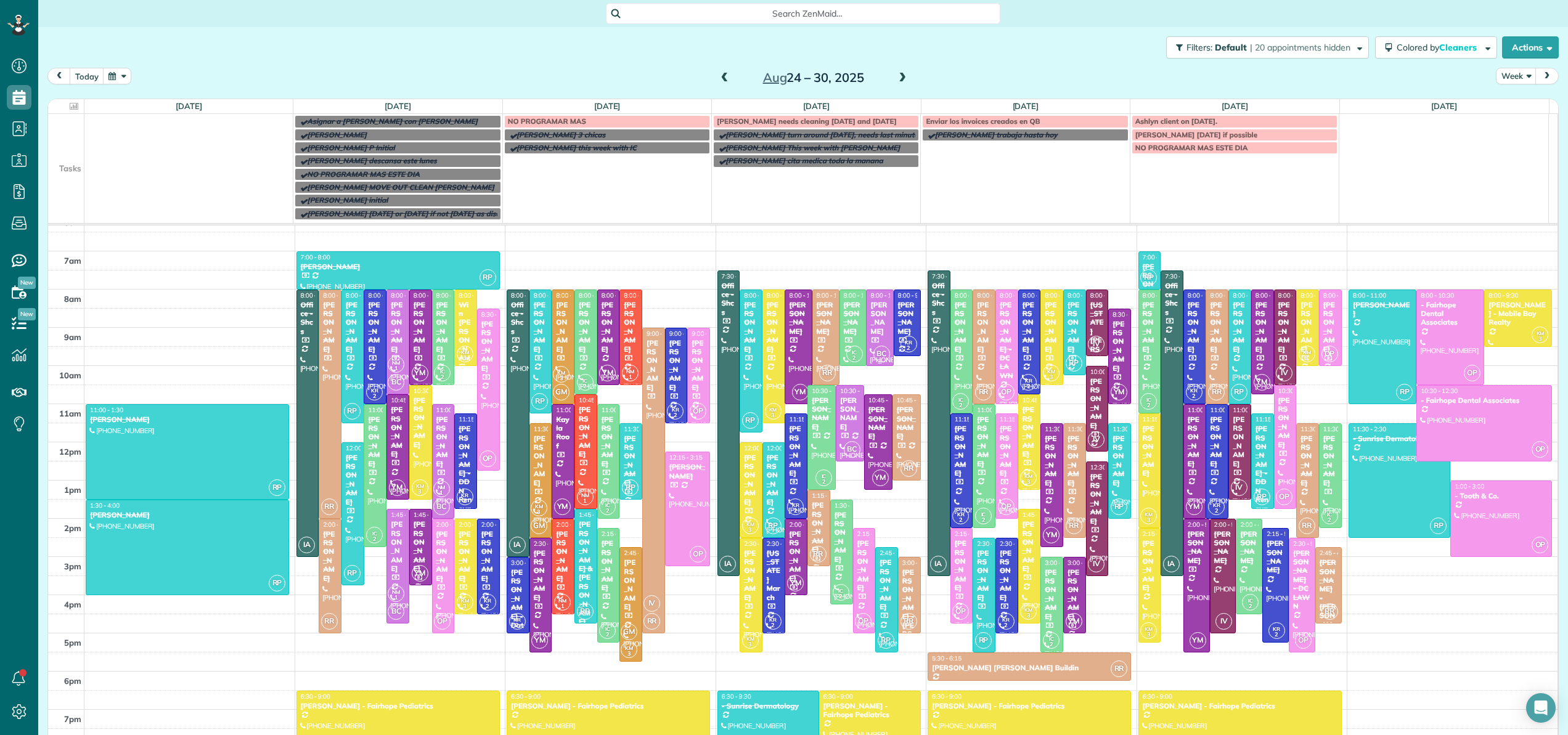
click at [870, 326] on div "Colette Vanyo" at bounding box center [879, 319] width 20 height 36
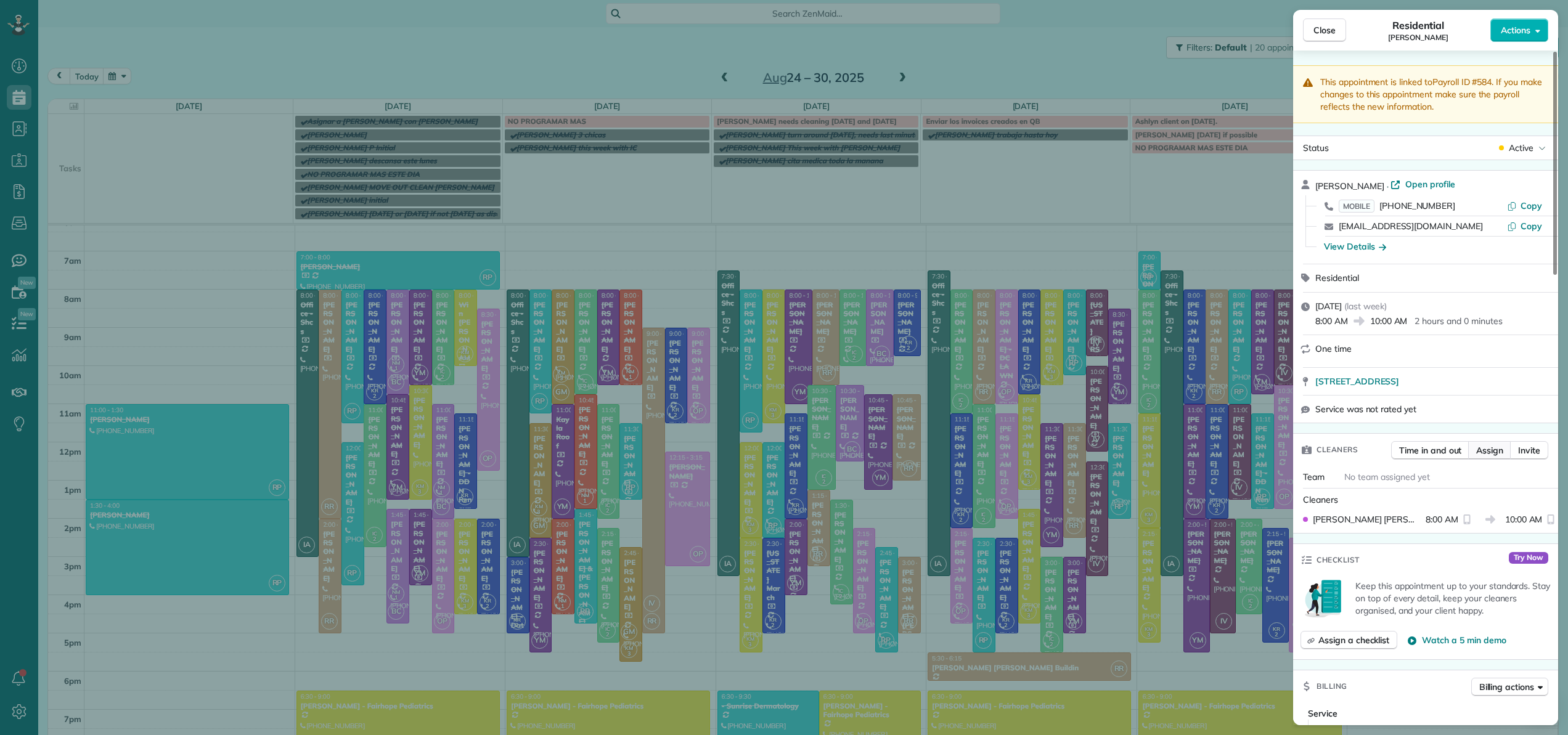
click at [1488, 446] on span "Assign" at bounding box center [1489, 451] width 27 height 12
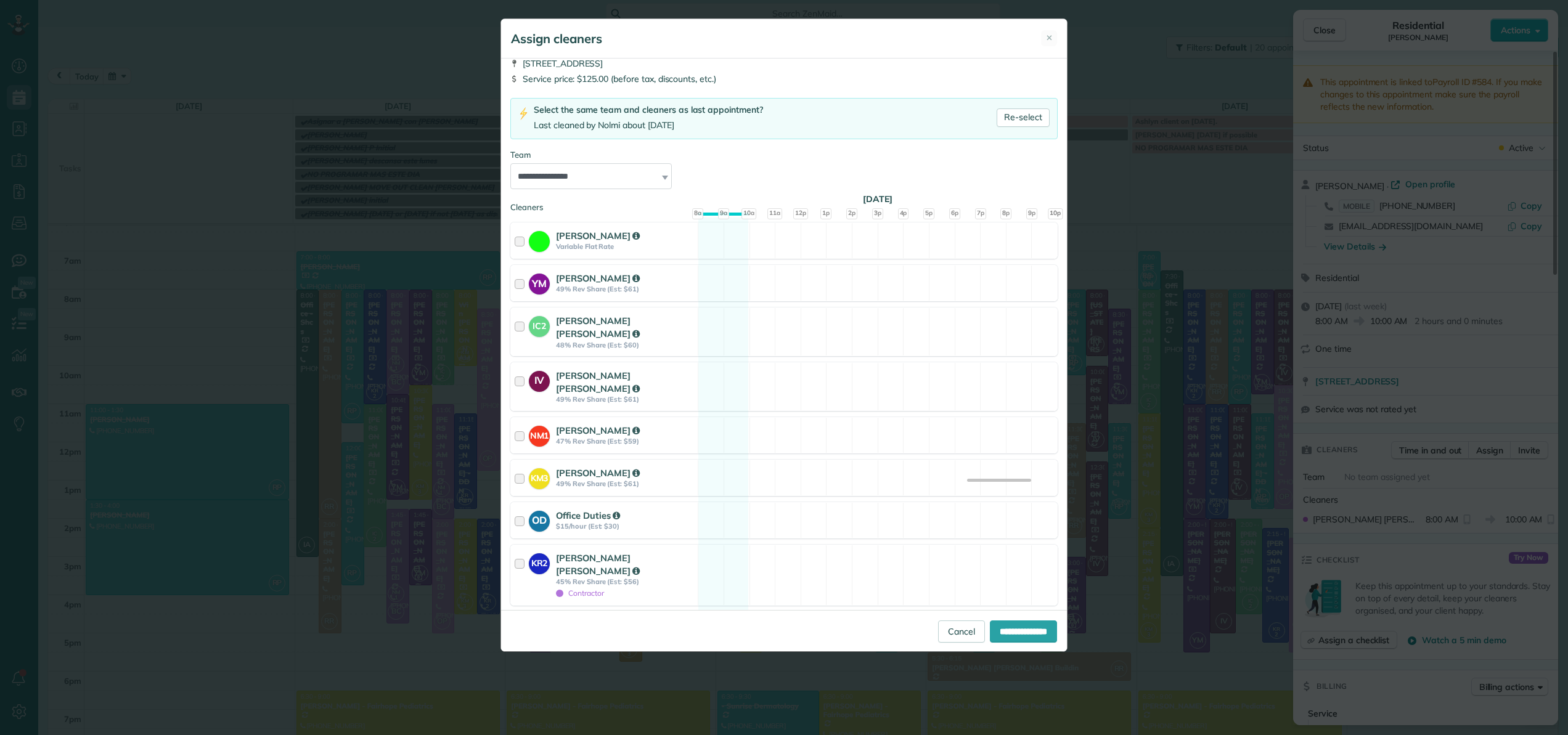
scroll to position [84, 0]
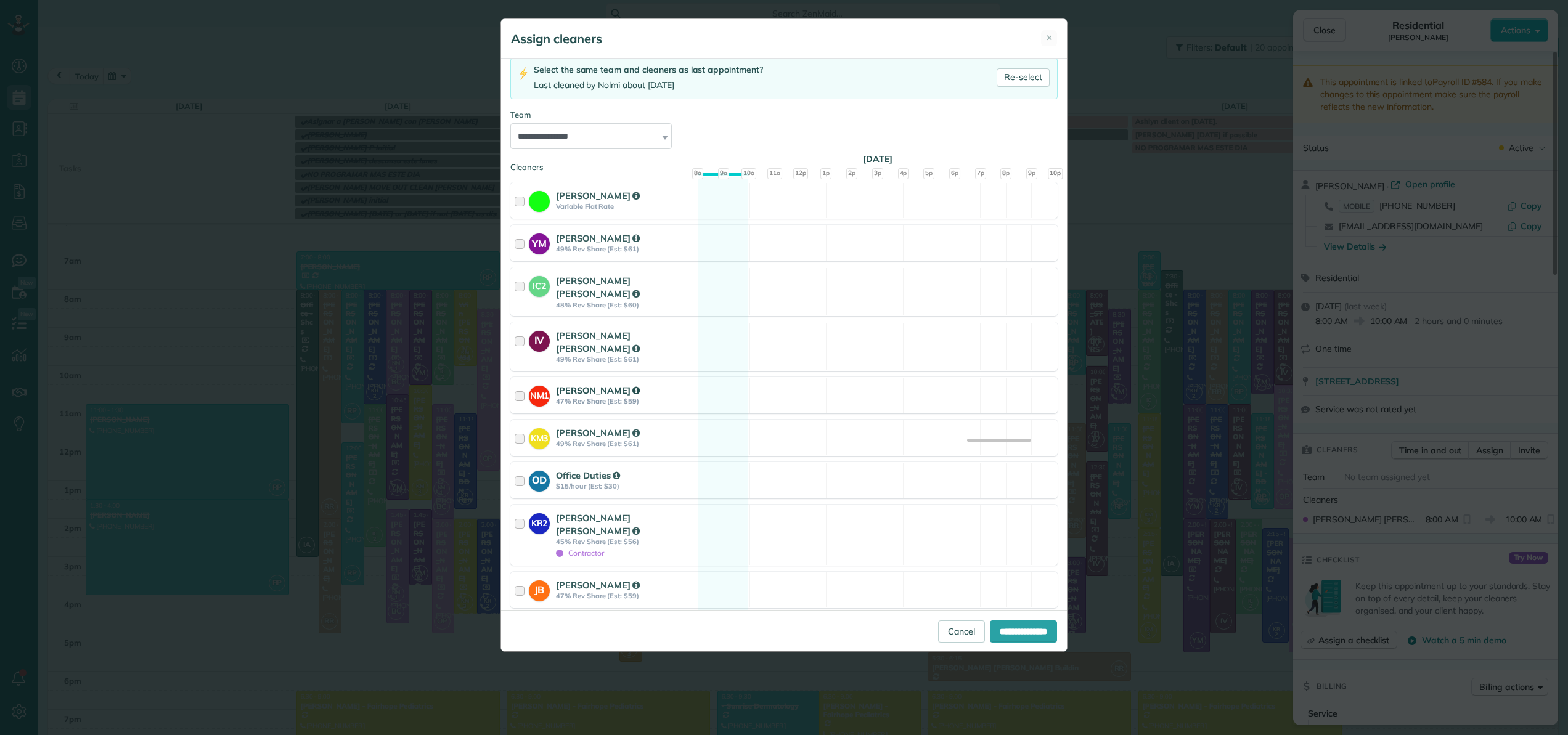
click at [519, 384] on div at bounding box center [521, 395] width 15 height 23
click at [1033, 627] on input "**********" at bounding box center [1023, 632] width 67 height 22
type input "**********"
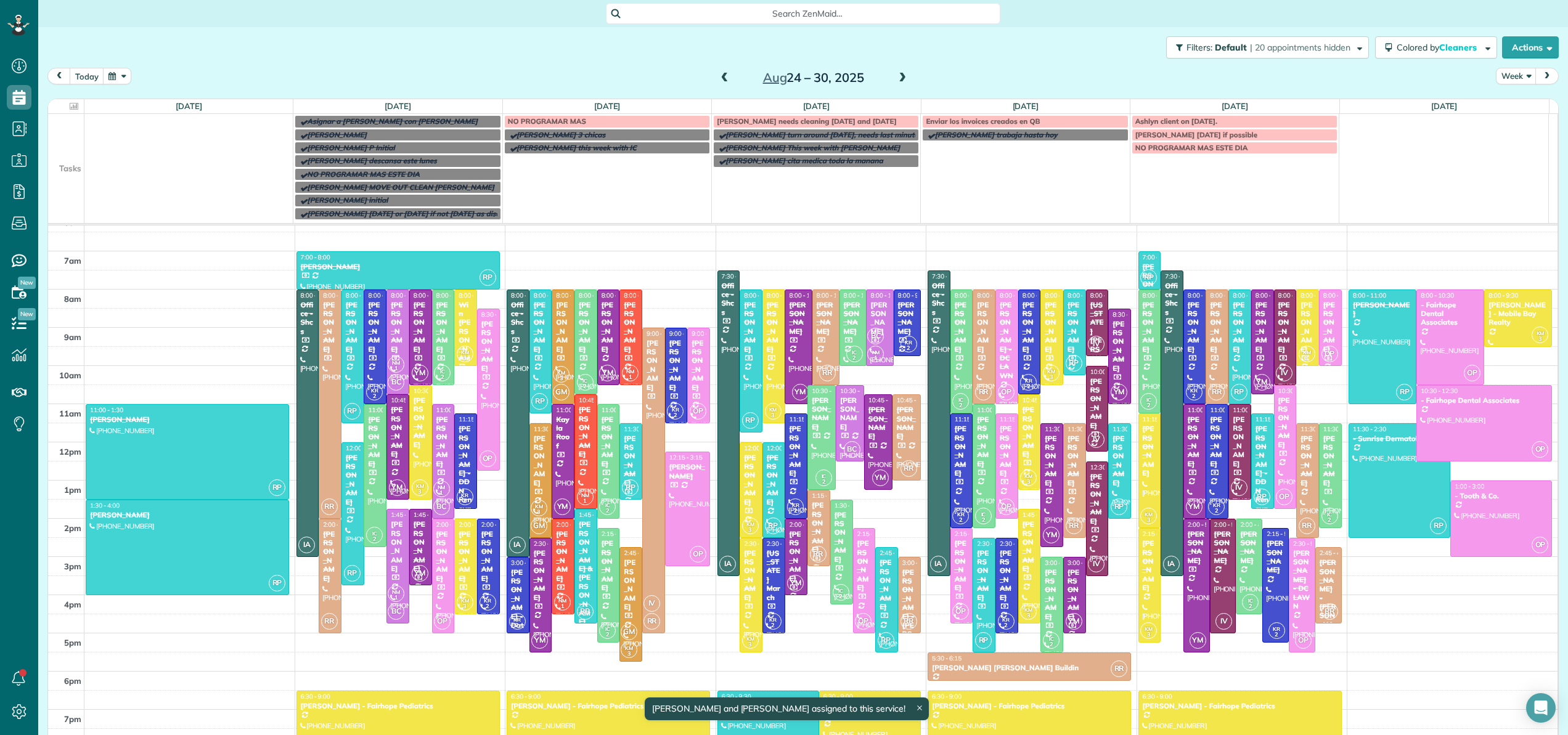
scroll to position [77, 0]
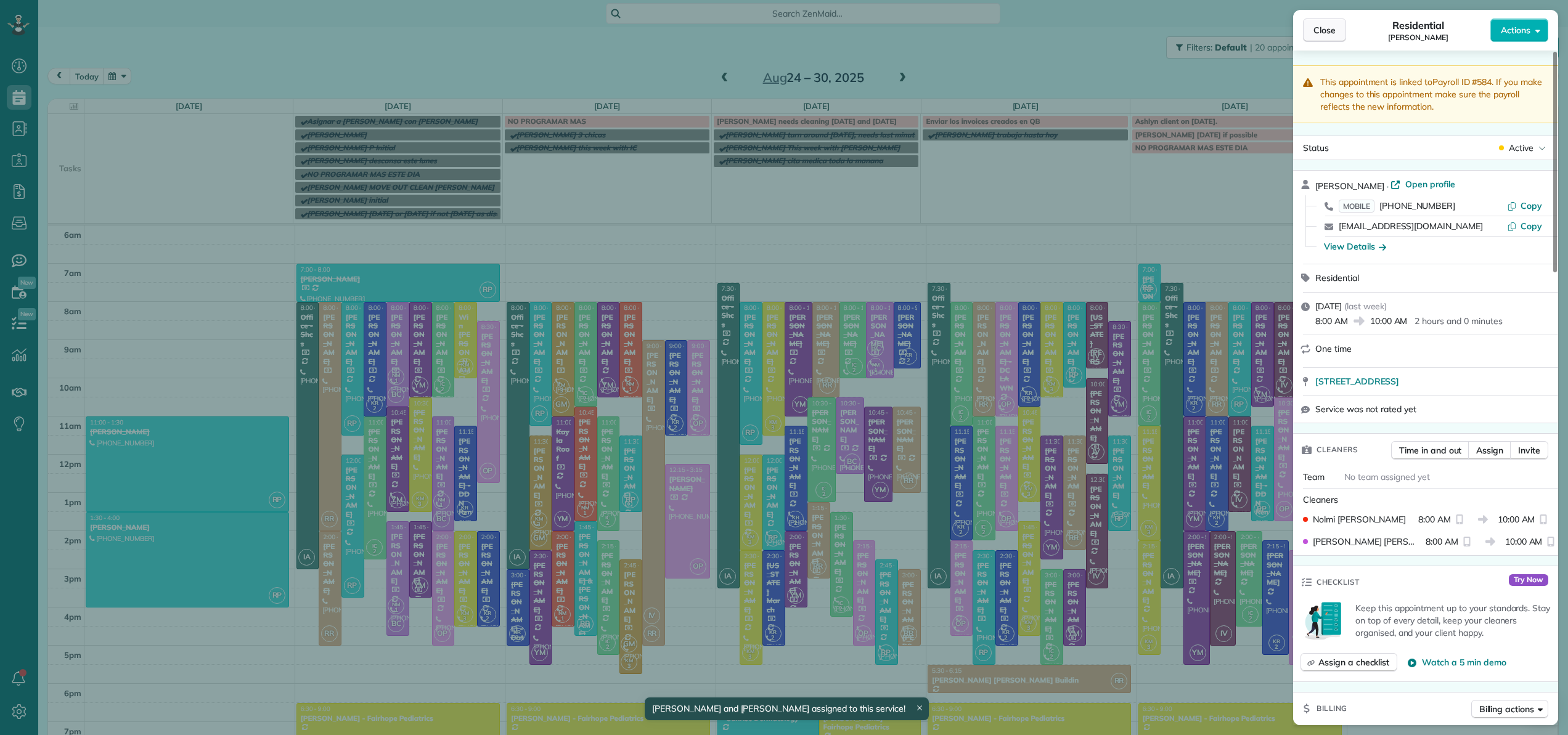
click at [1320, 26] on span "Close" at bounding box center [1325, 30] width 22 height 12
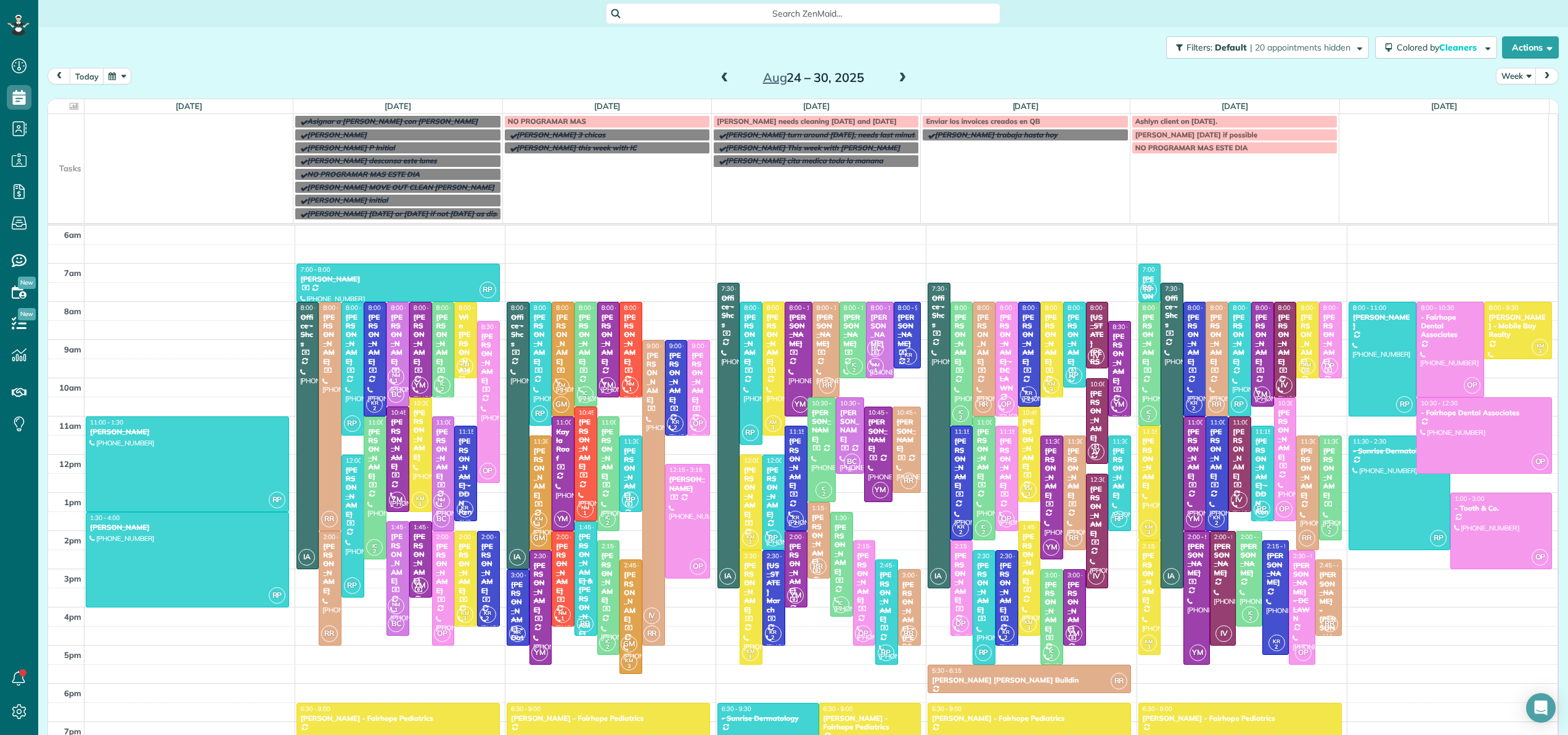
click at [843, 445] on div at bounding box center [850, 436] width 27 height 75
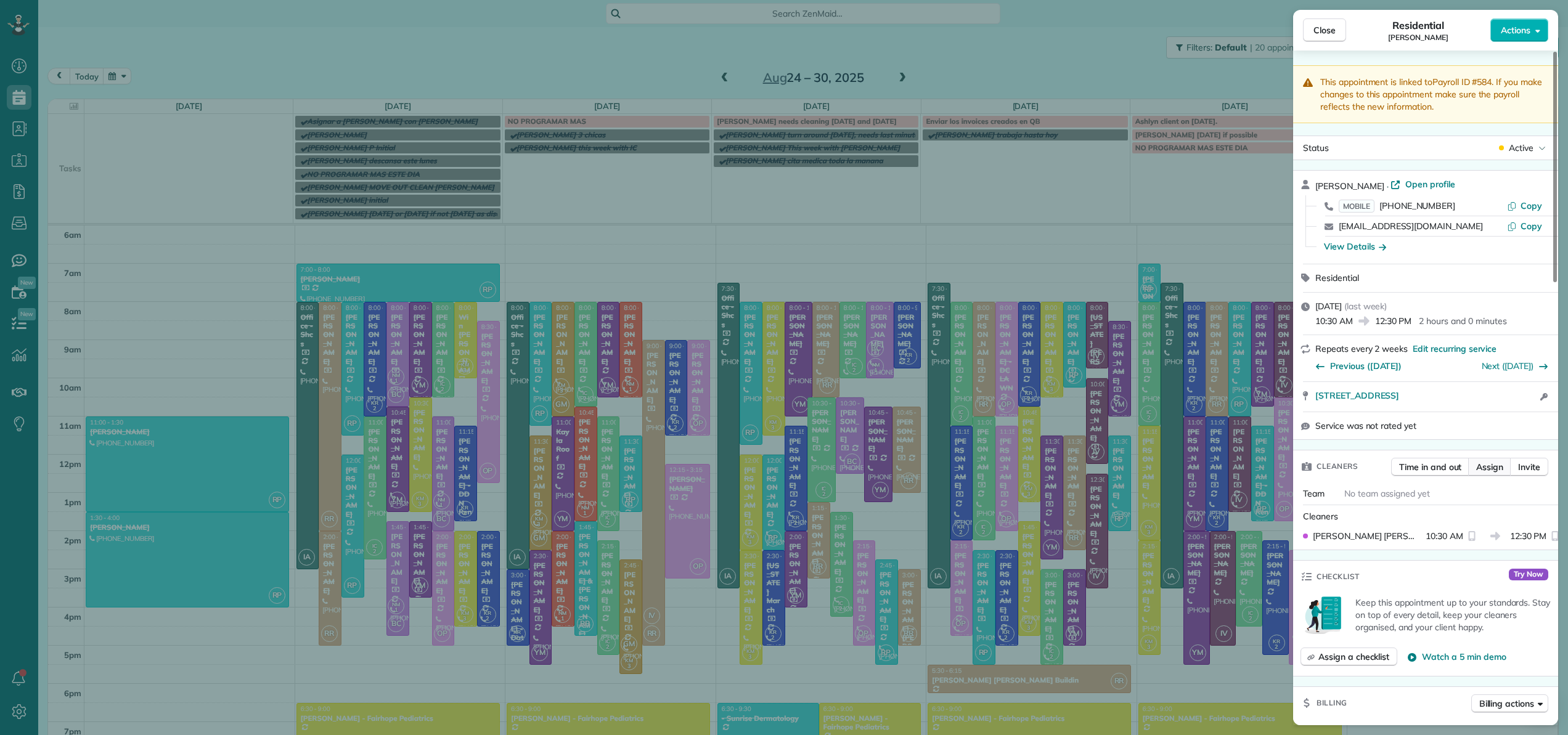
click at [1483, 467] on span "Assign" at bounding box center [1489, 467] width 27 height 12
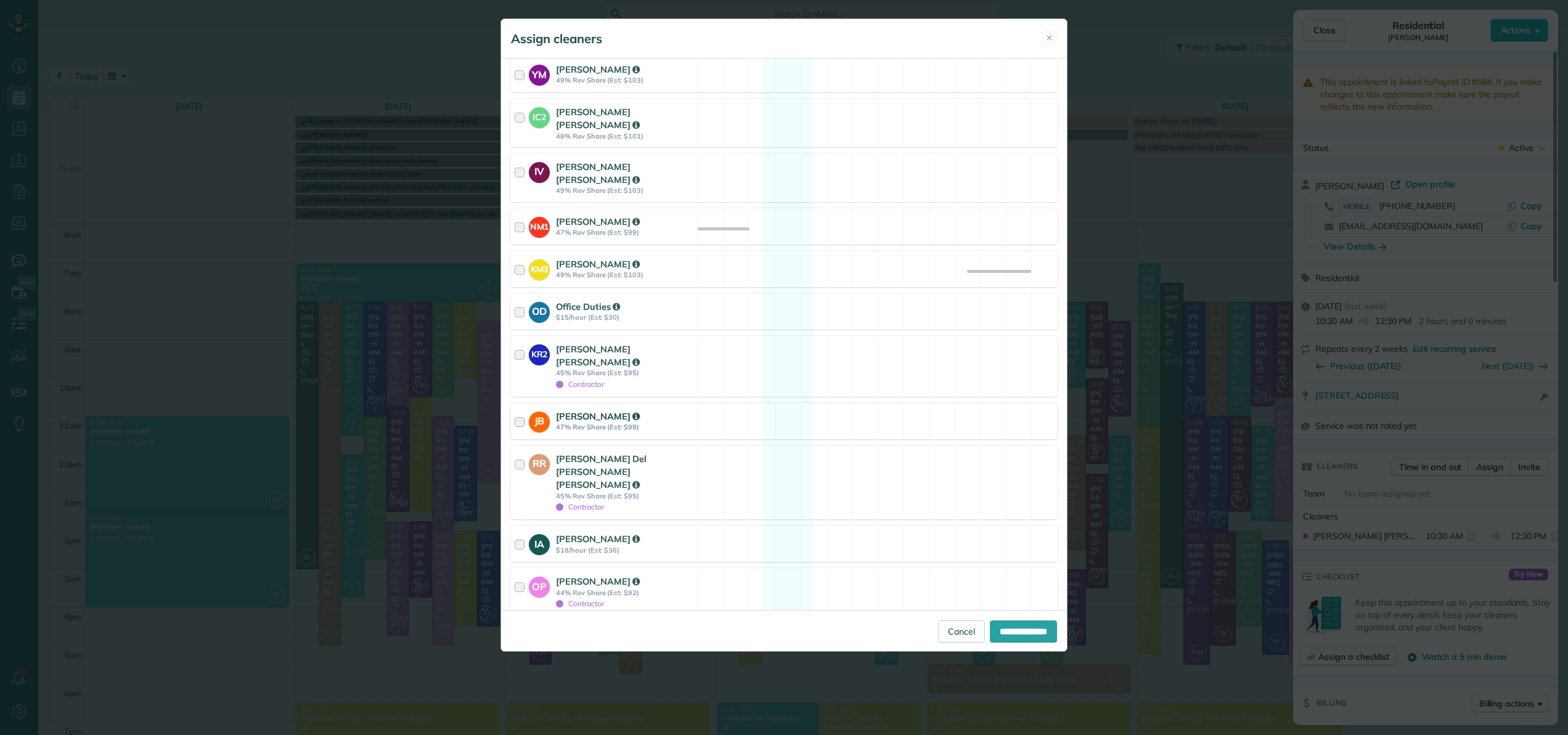
scroll to position [284, 0]
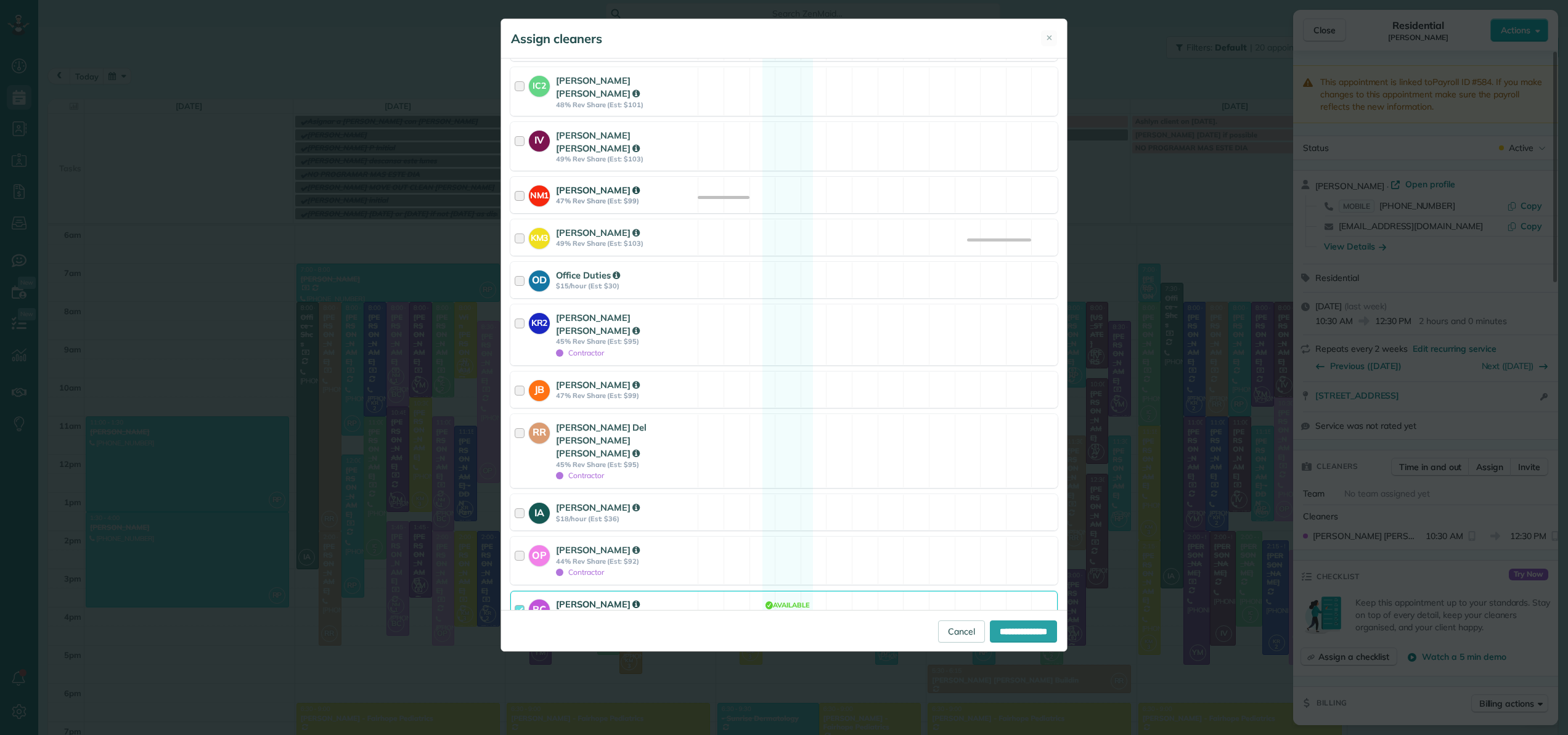
click at [517, 186] on div at bounding box center [521, 195] width 15 height 23
click at [1009, 631] on input "**********" at bounding box center [1023, 632] width 67 height 22
type input "**********"
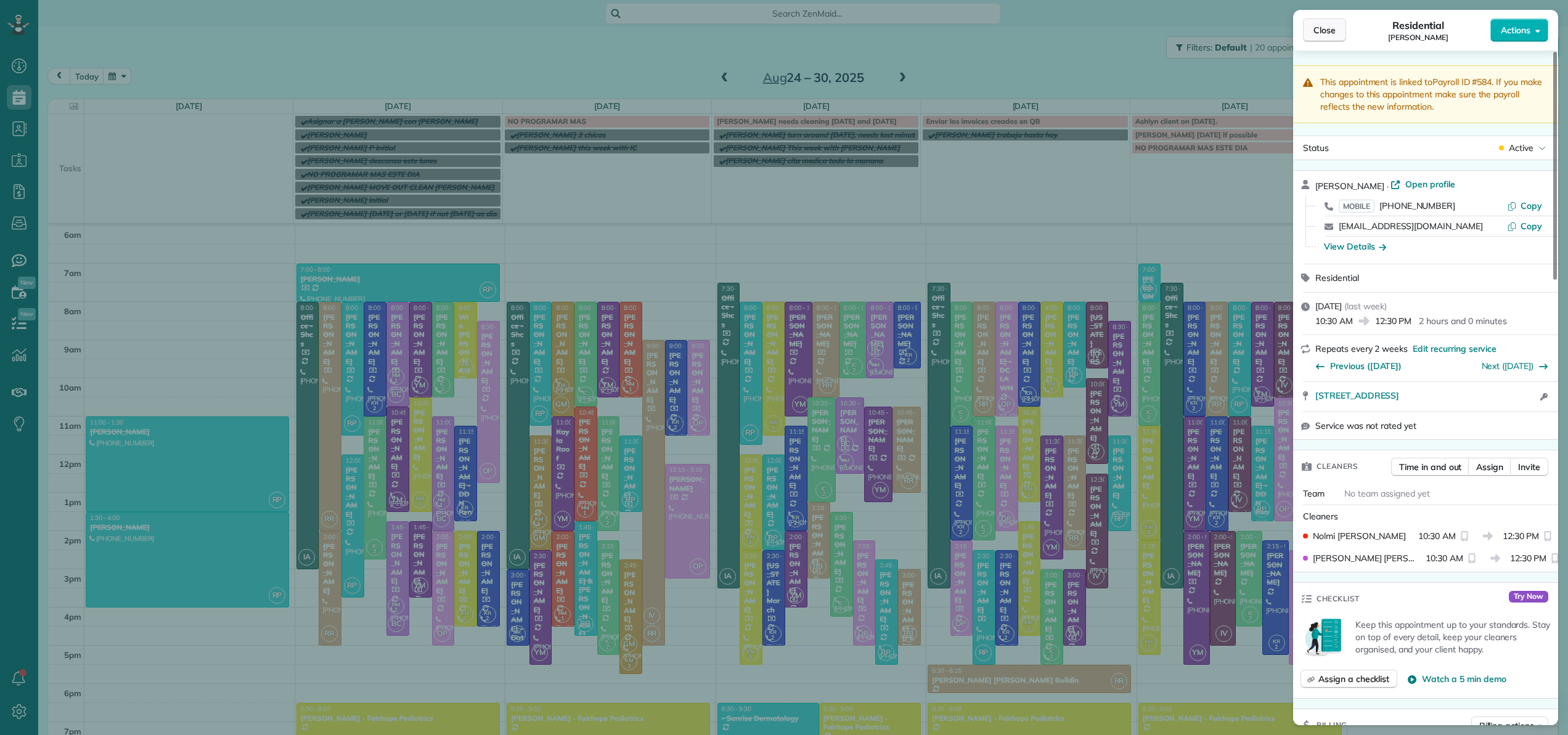
click at [1334, 33] on span "Close" at bounding box center [1325, 30] width 22 height 12
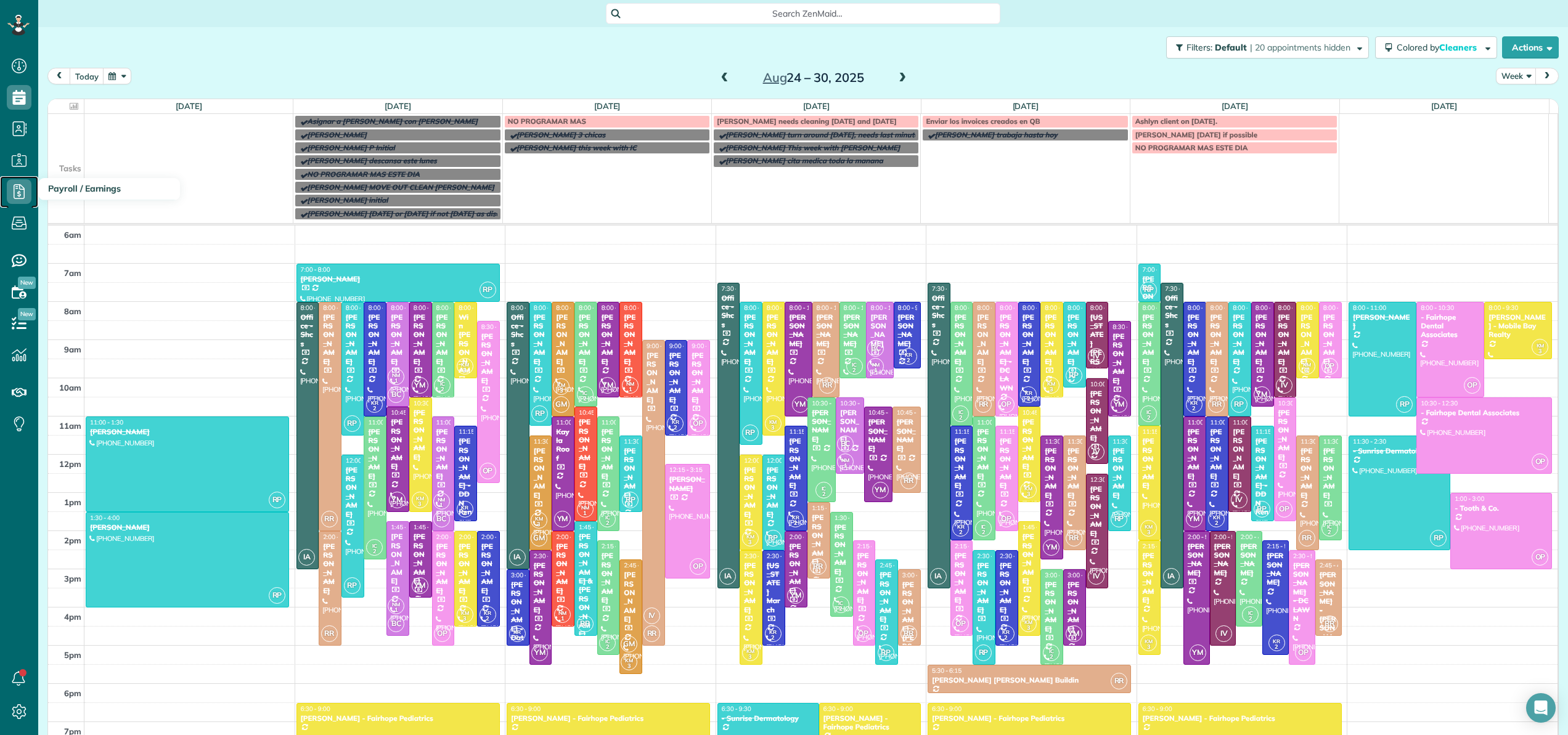
click at [21, 192] on icon at bounding box center [19, 192] width 25 height 25
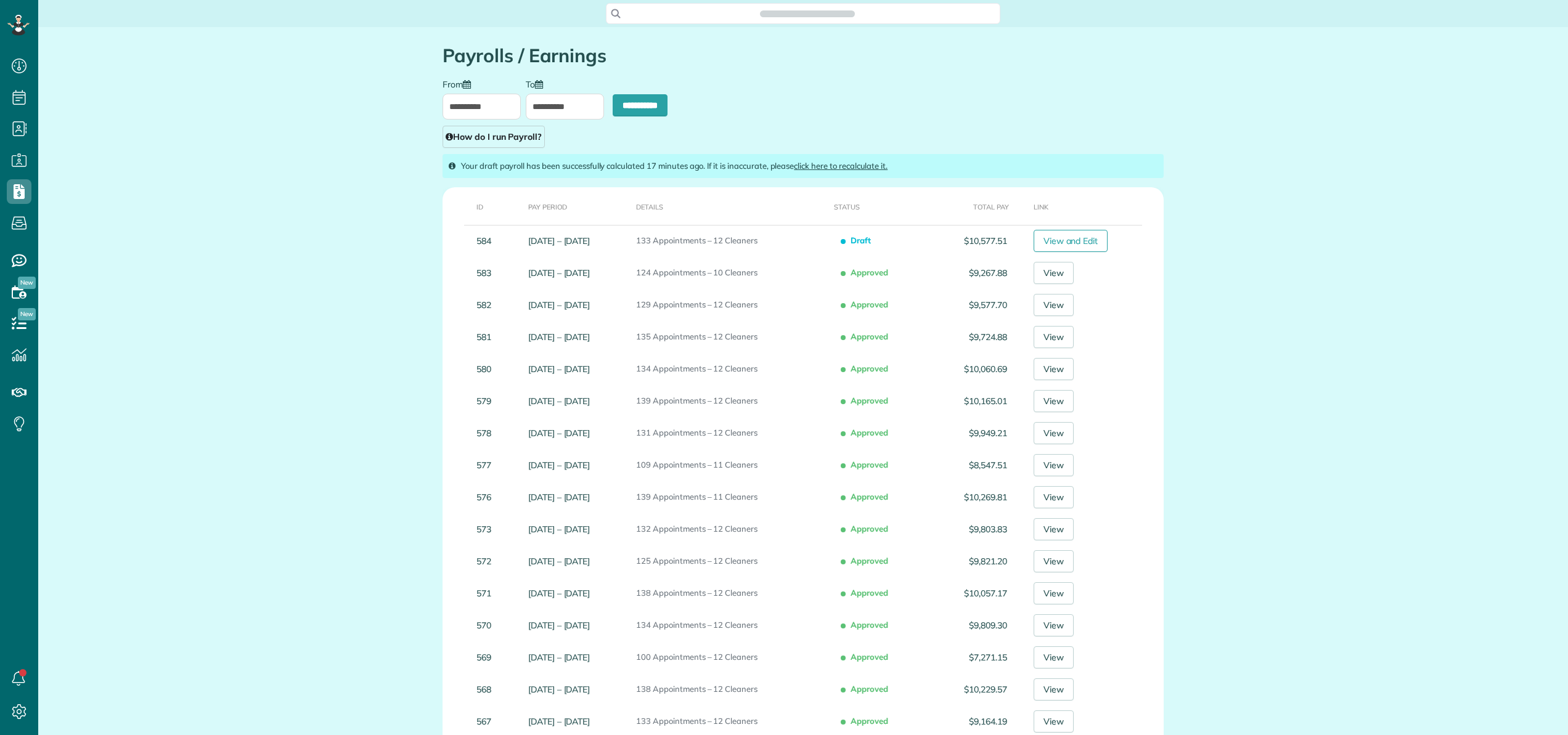
scroll to position [6, 6]
type input "**********"
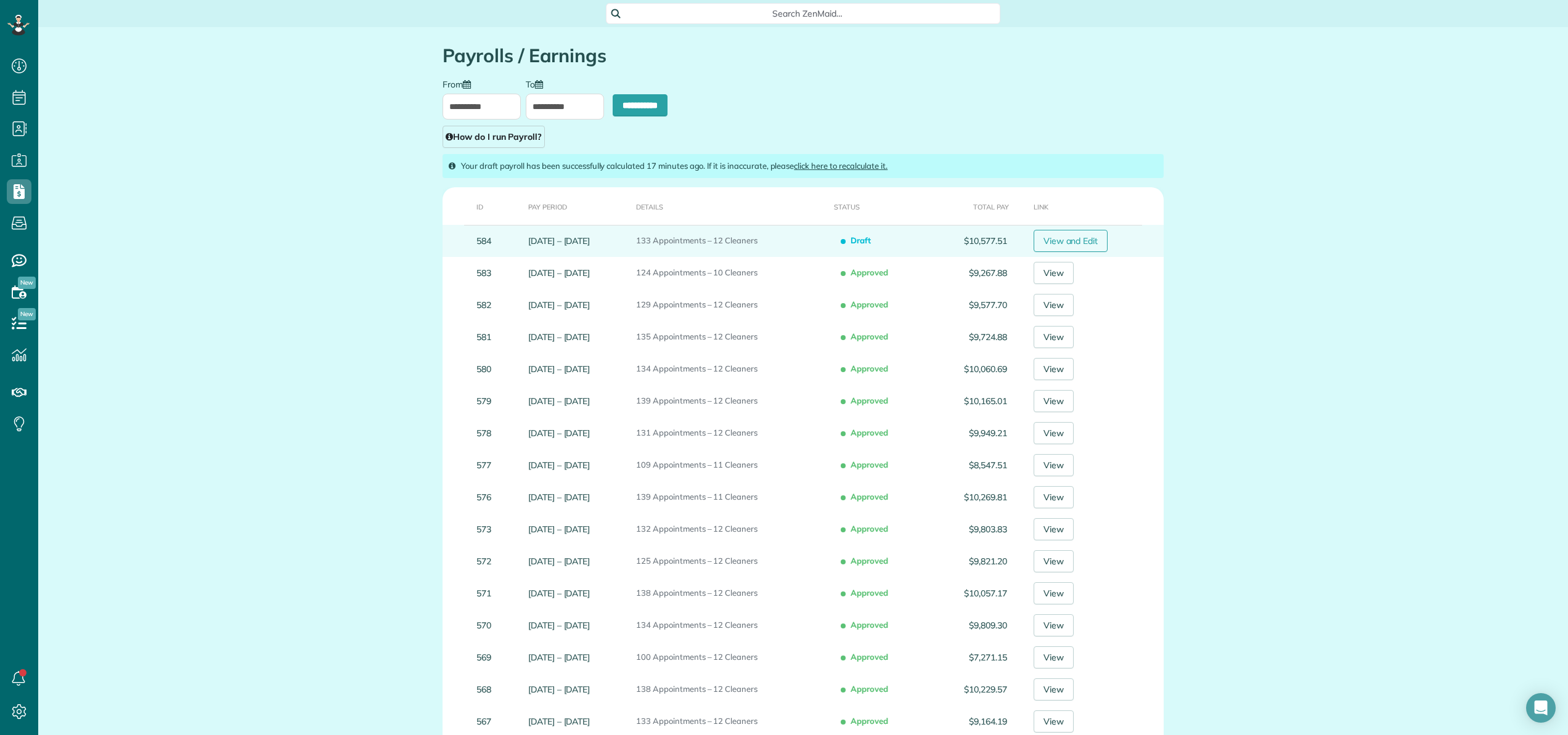
click at [1090, 239] on link "View and Edit" at bounding box center [1071, 241] width 75 height 22
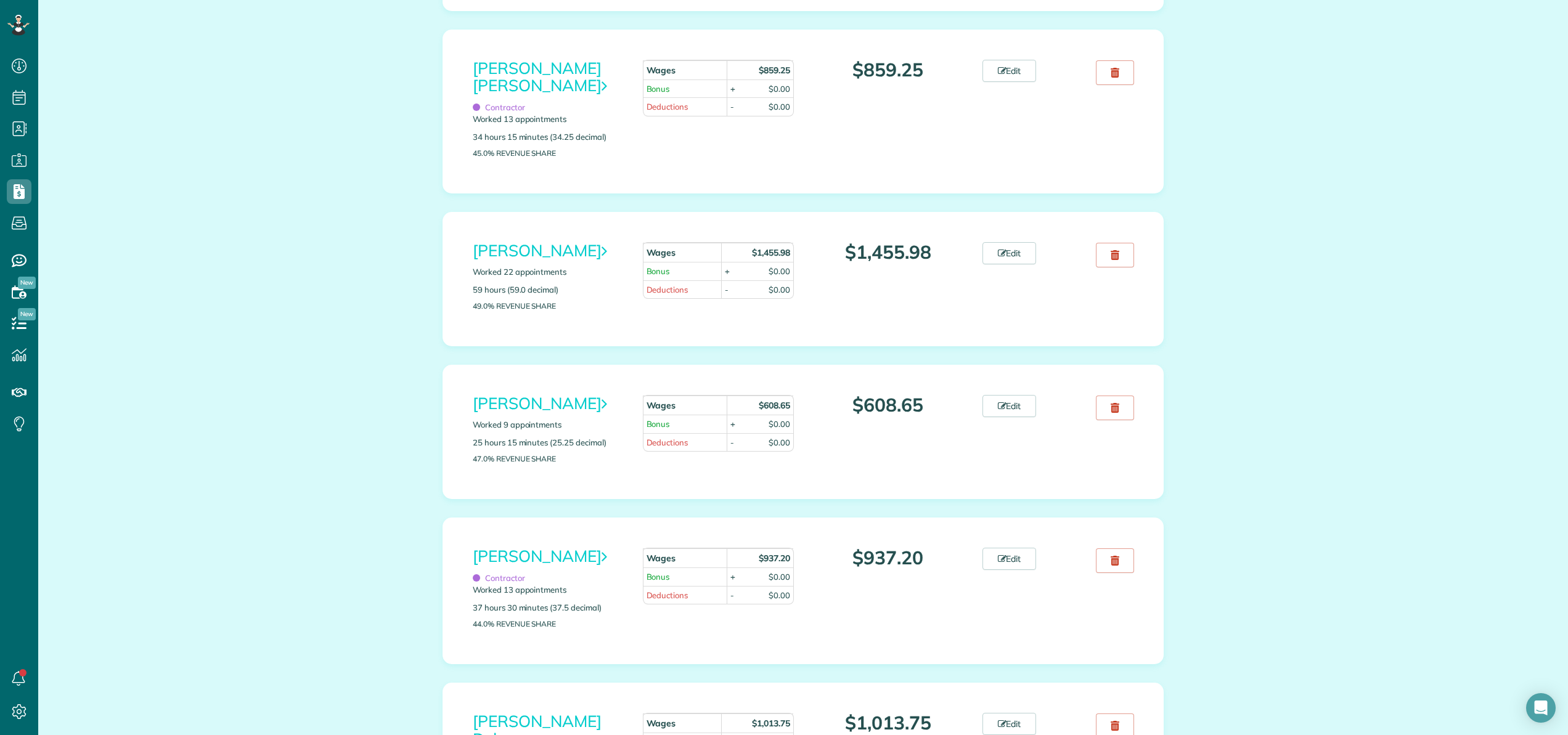
scroll to position [985, 0]
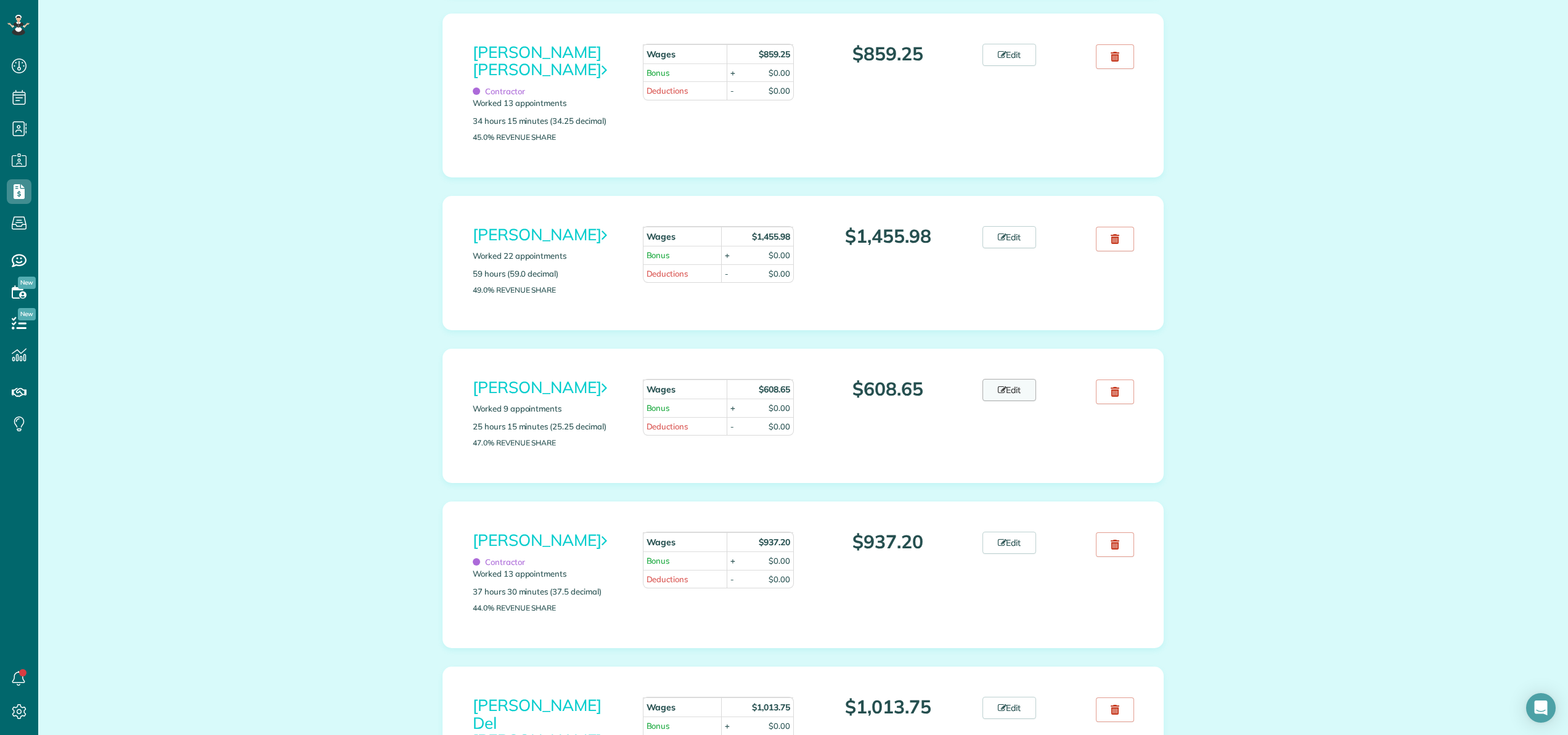
click at [1018, 401] on link "Edit" at bounding box center [1009, 390] width 54 height 22
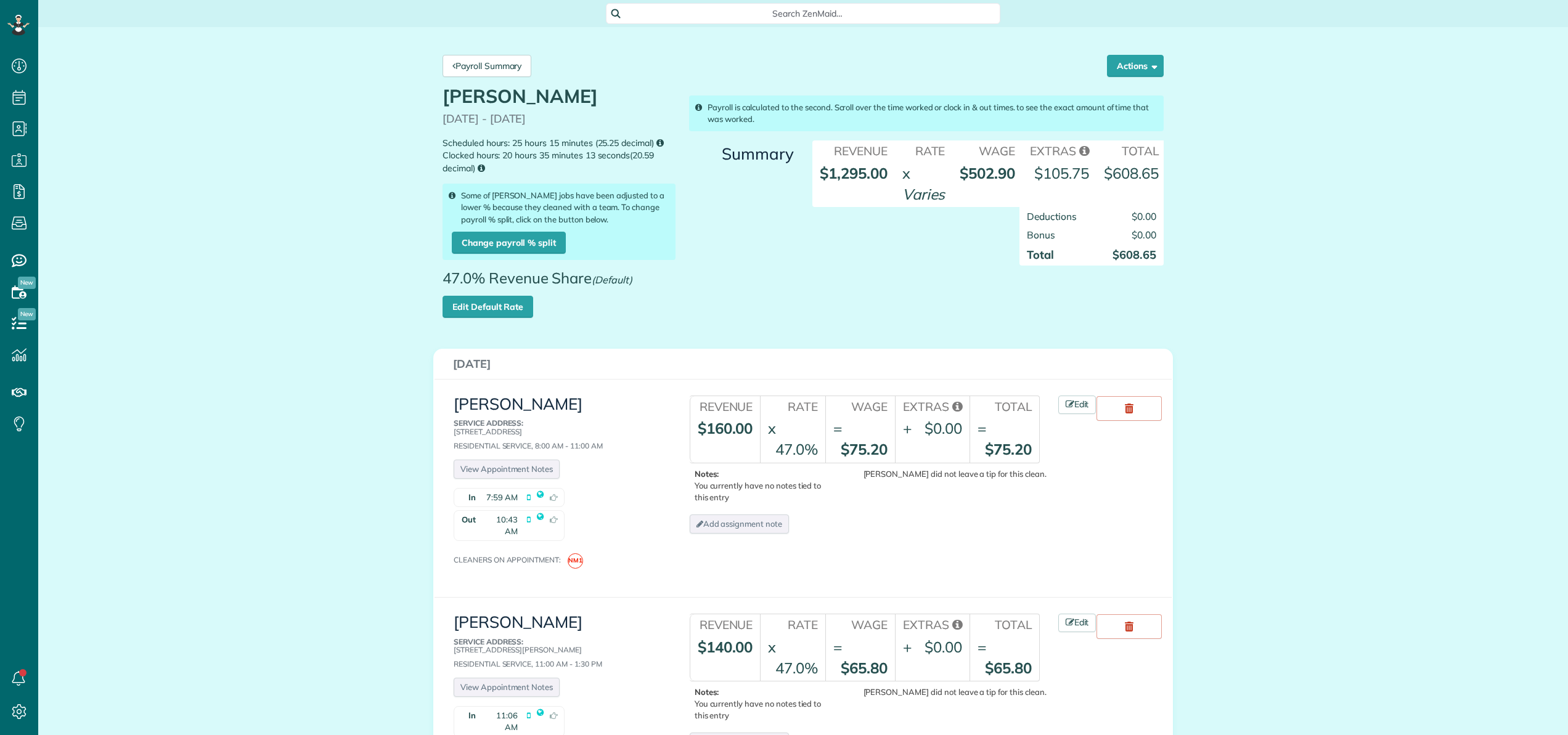
scroll to position [6, 6]
click at [1126, 66] on button "Actions" at bounding box center [1135, 66] width 57 height 22
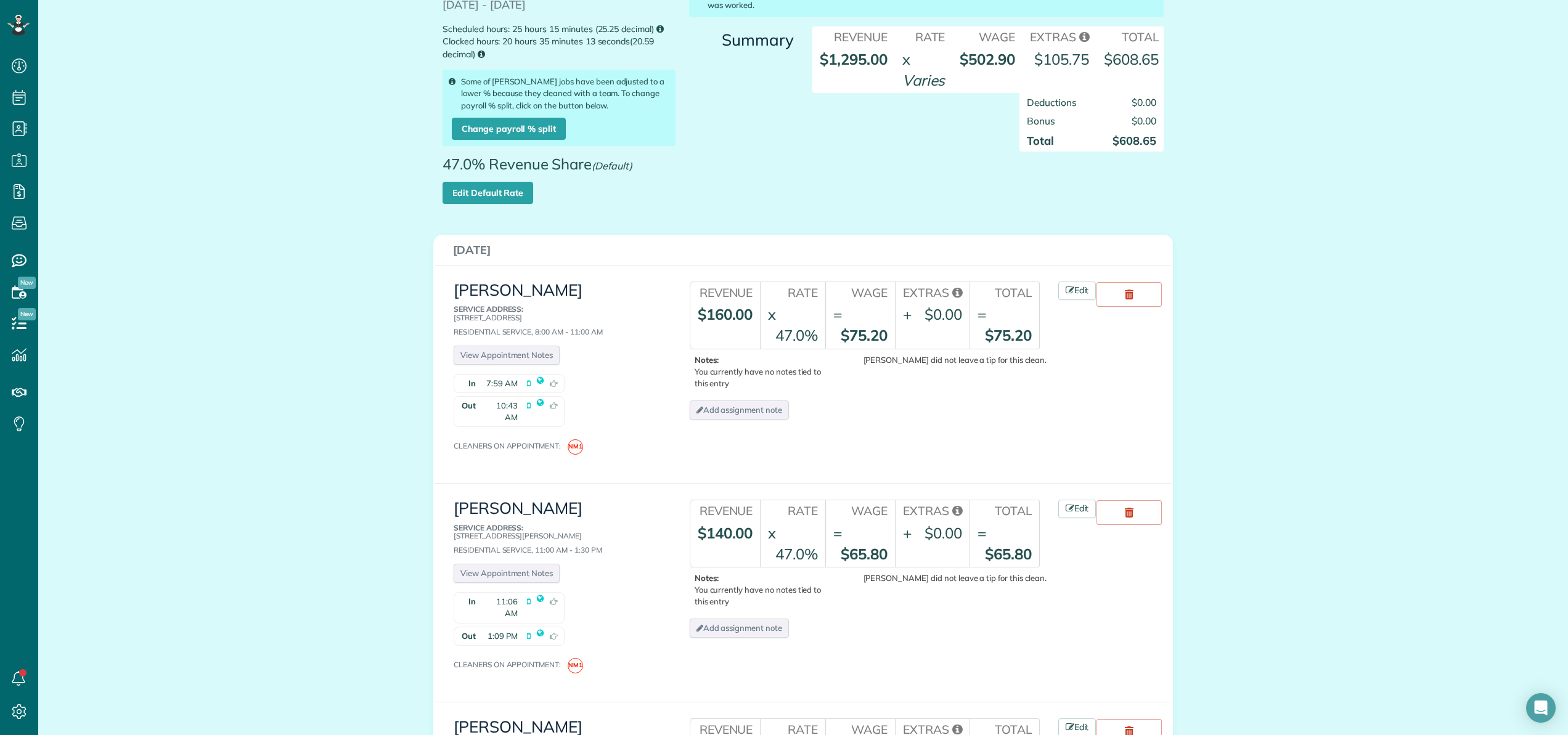
scroll to position [130, 0]
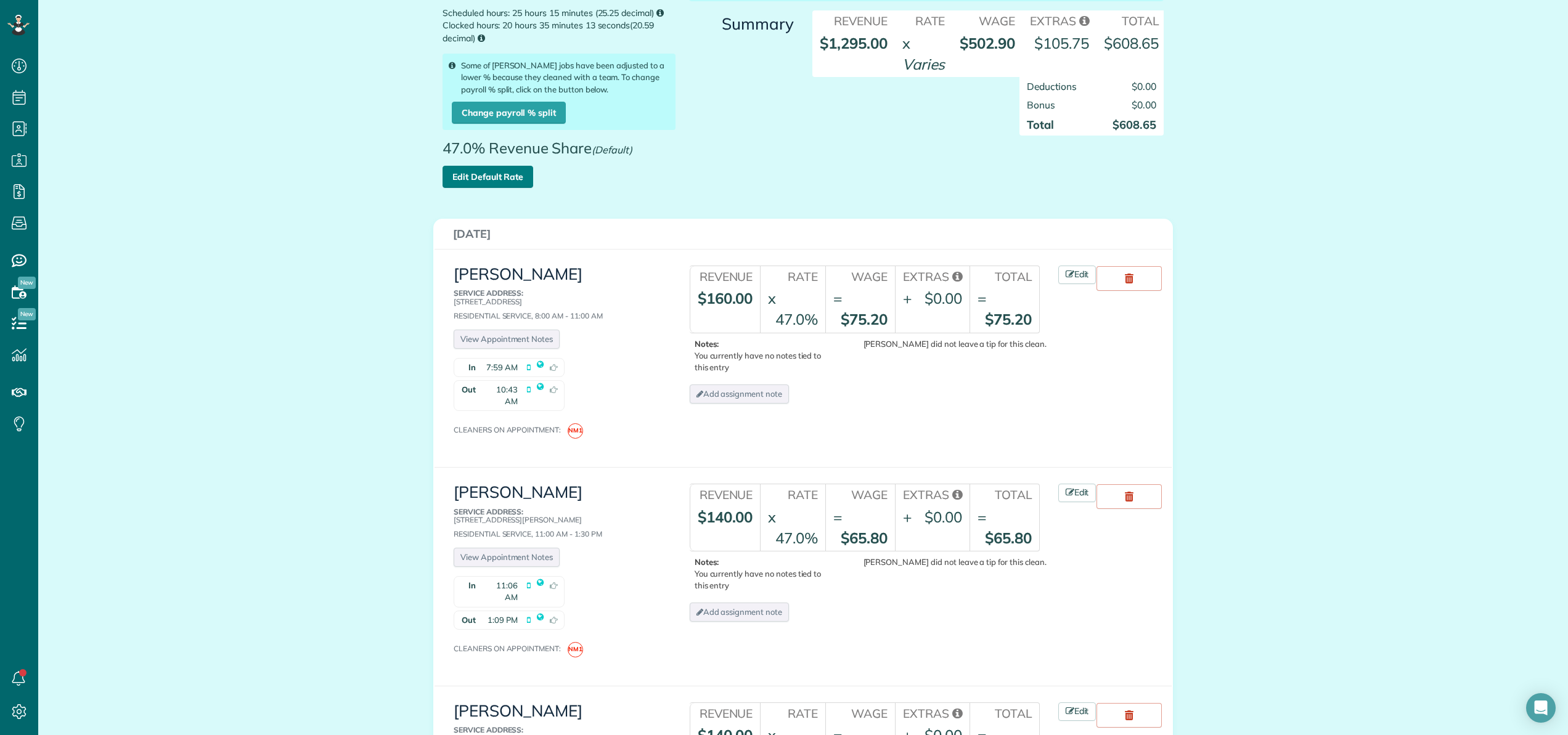
click at [496, 179] on link "Edit Default Rate" at bounding box center [487, 177] width 91 height 22
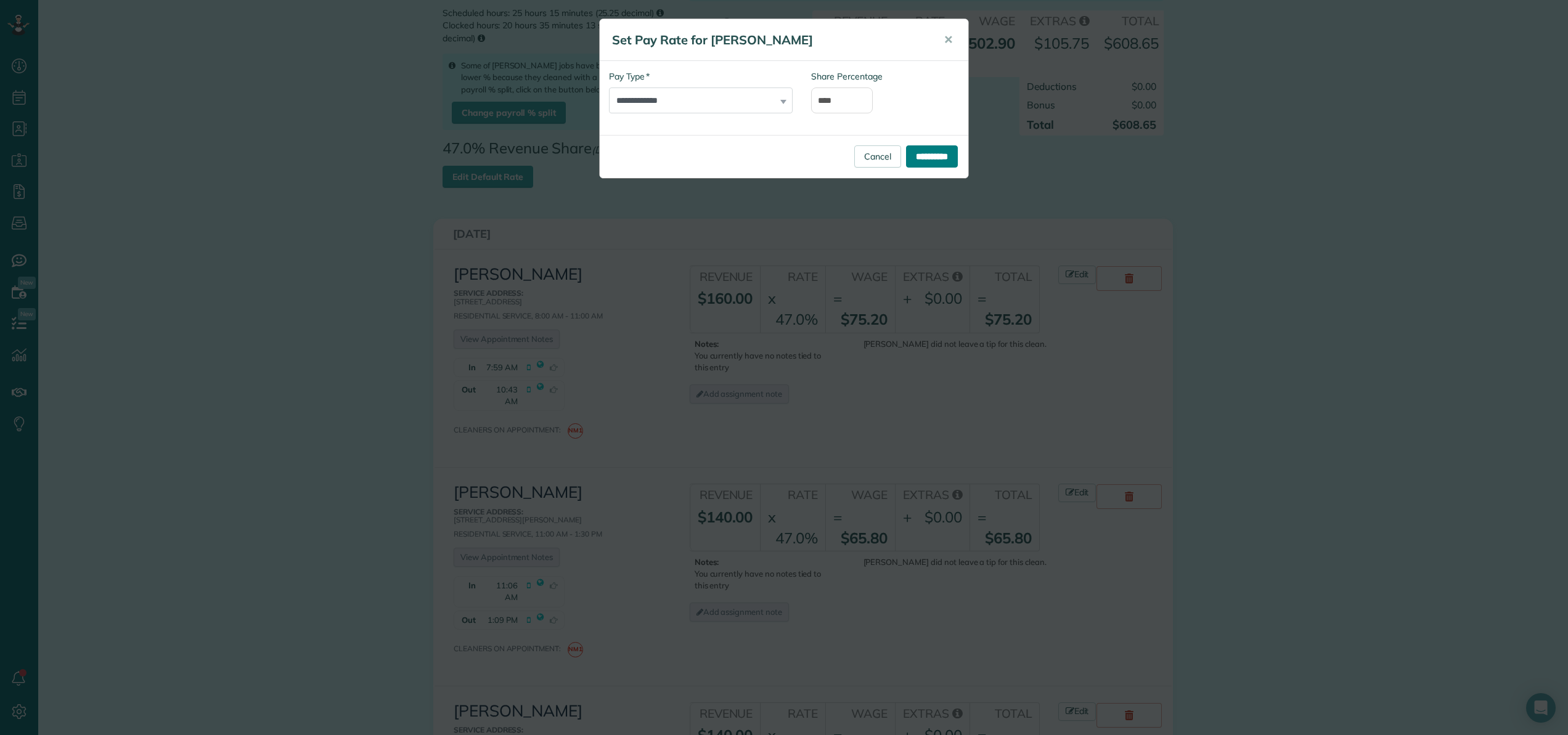
click at [922, 156] on input "**********" at bounding box center [931, 156] width 52 height 22
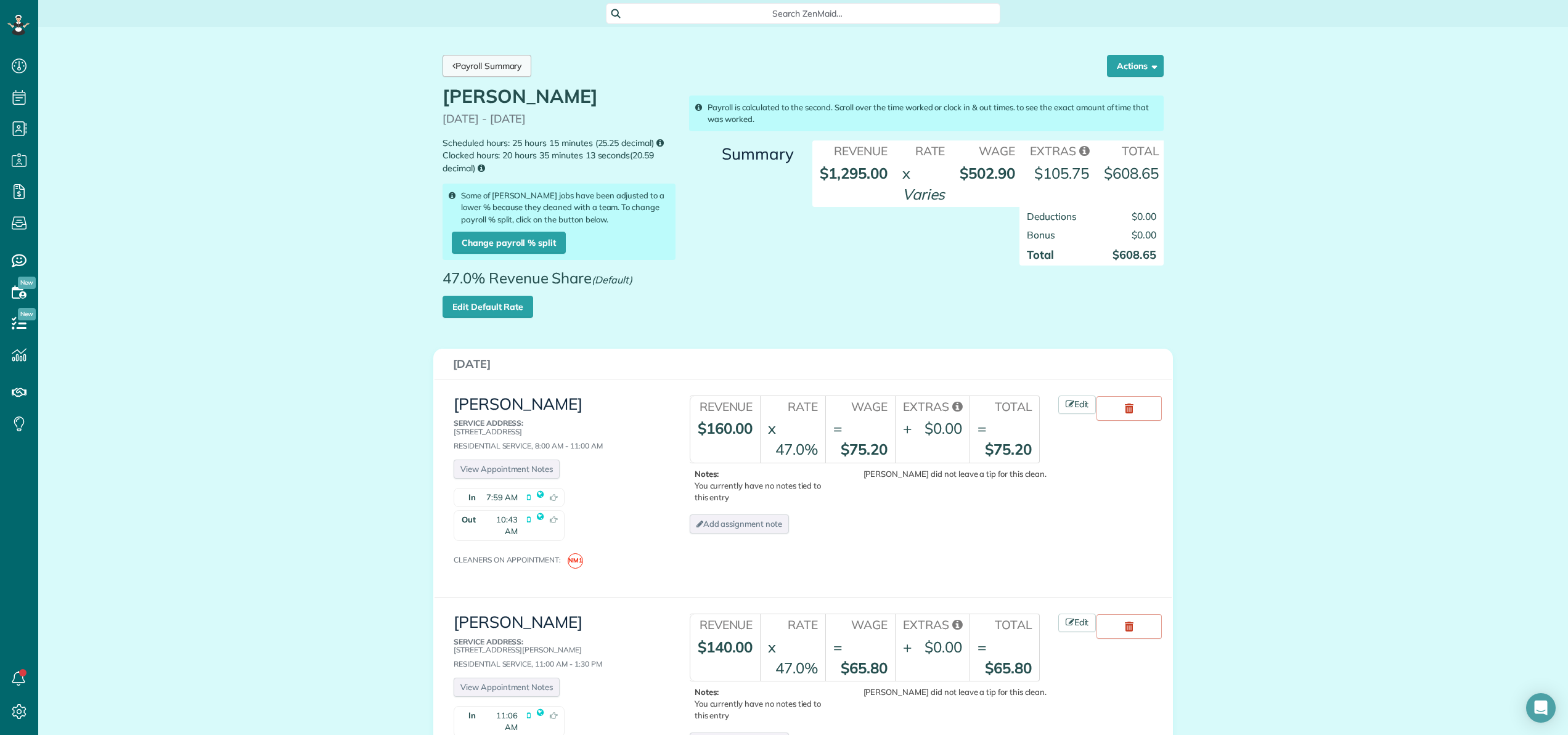
click at [502, 68] on link "Payroll Summary" at bounding box center [487, 66] width 88 height 22
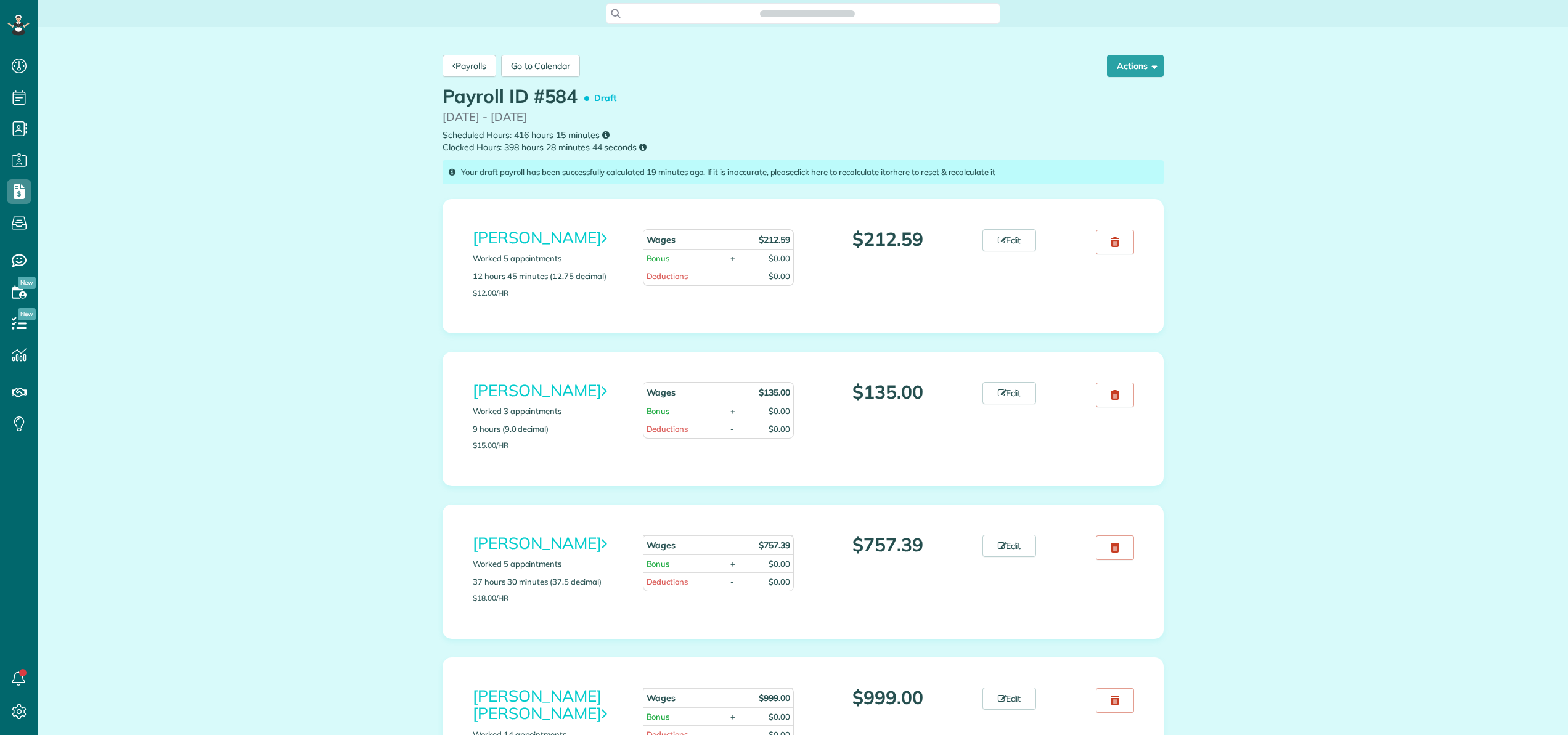
scroll to position [6, 6]
click at [1123, 64] on button "Actions" at bounding box center [1135, 66] width 57 height 22
click at [1101, 124] on link "Recalculate" at bounding box center [1103, 122] width 118 height 25
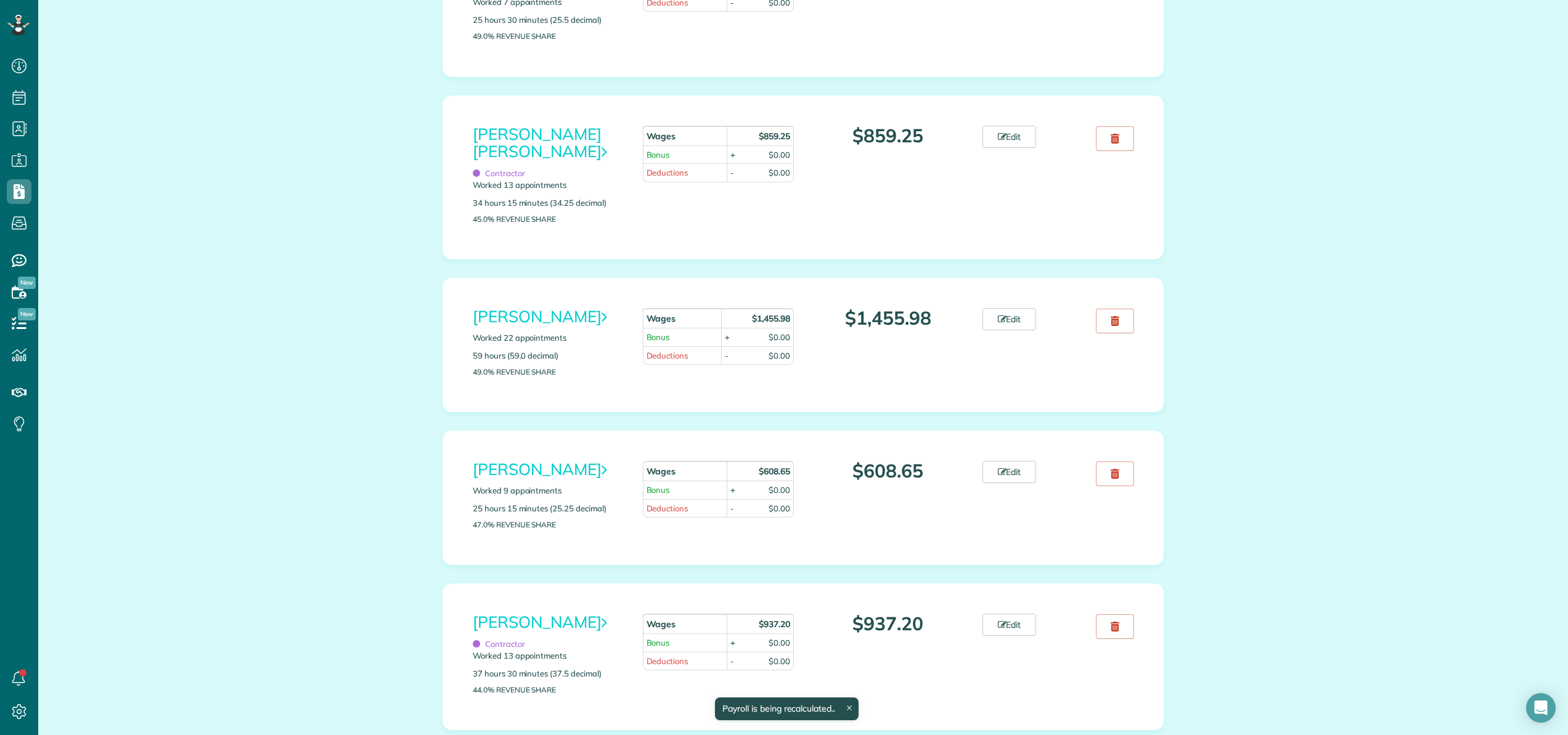
scroll to position [949, 0]
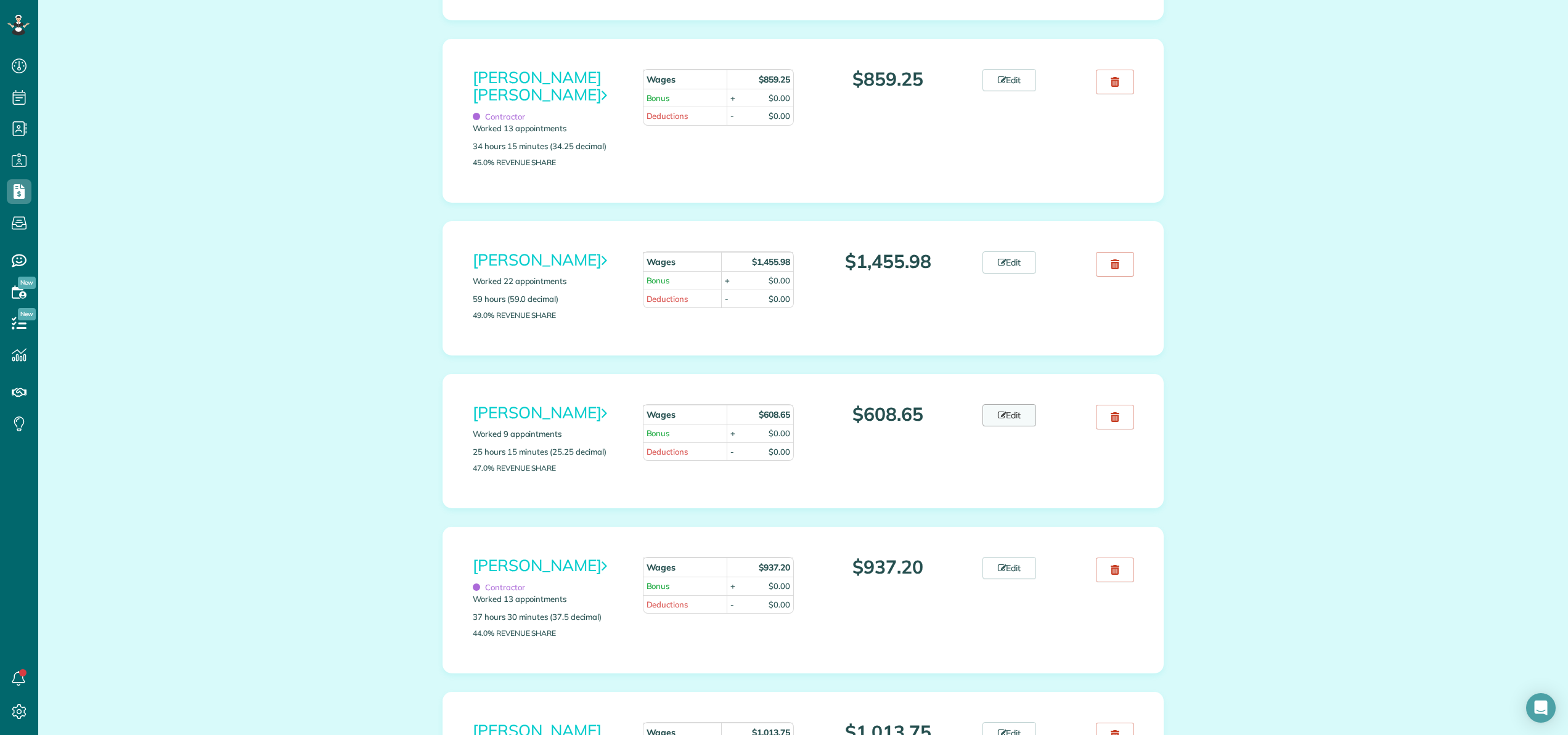
click at [1018, 427] on link "Edit" at bounding box center [1009, 416] width 54 height 22
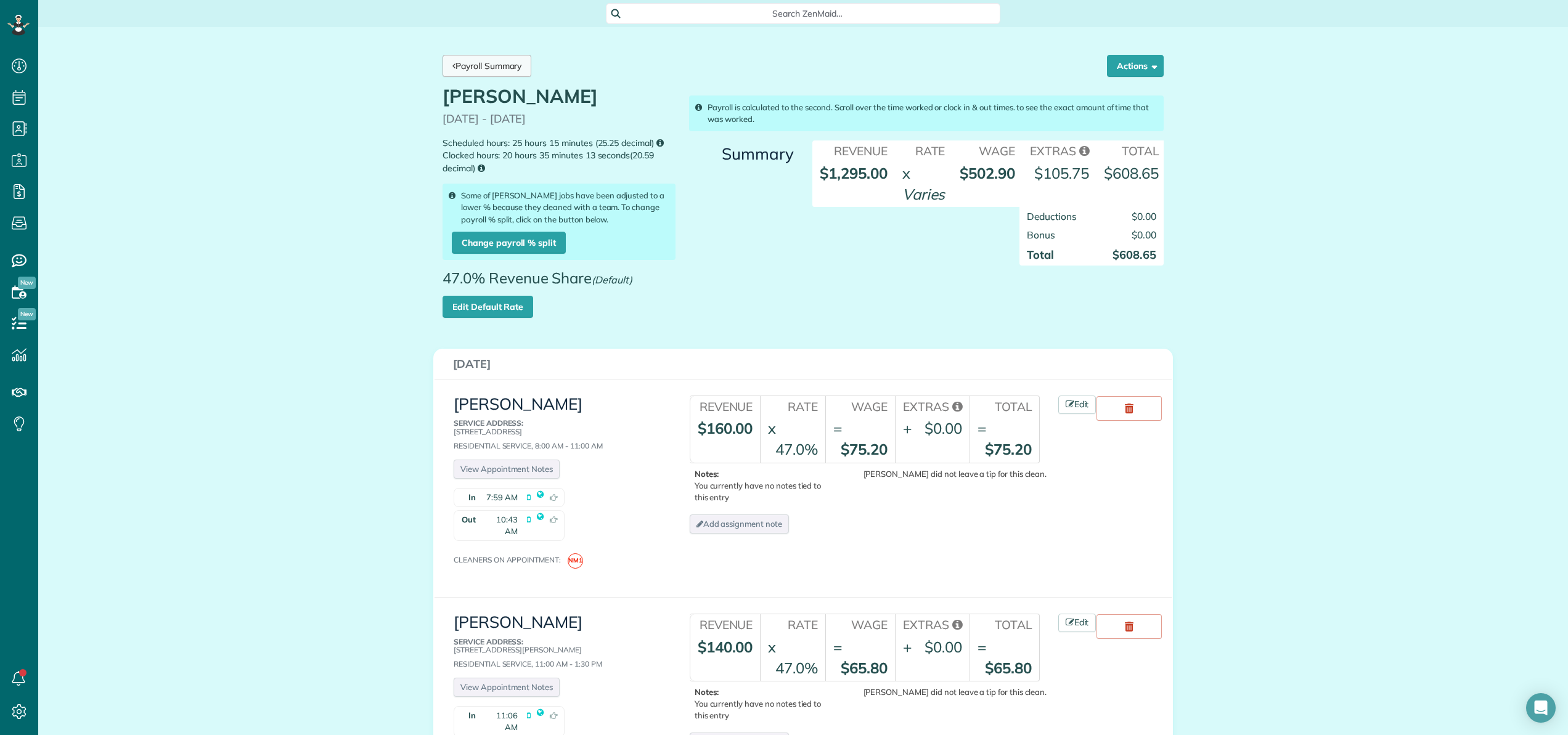
click at [505, 64] on link "Payroll Summary" at bounding box center [487, 66] width 88 height 22
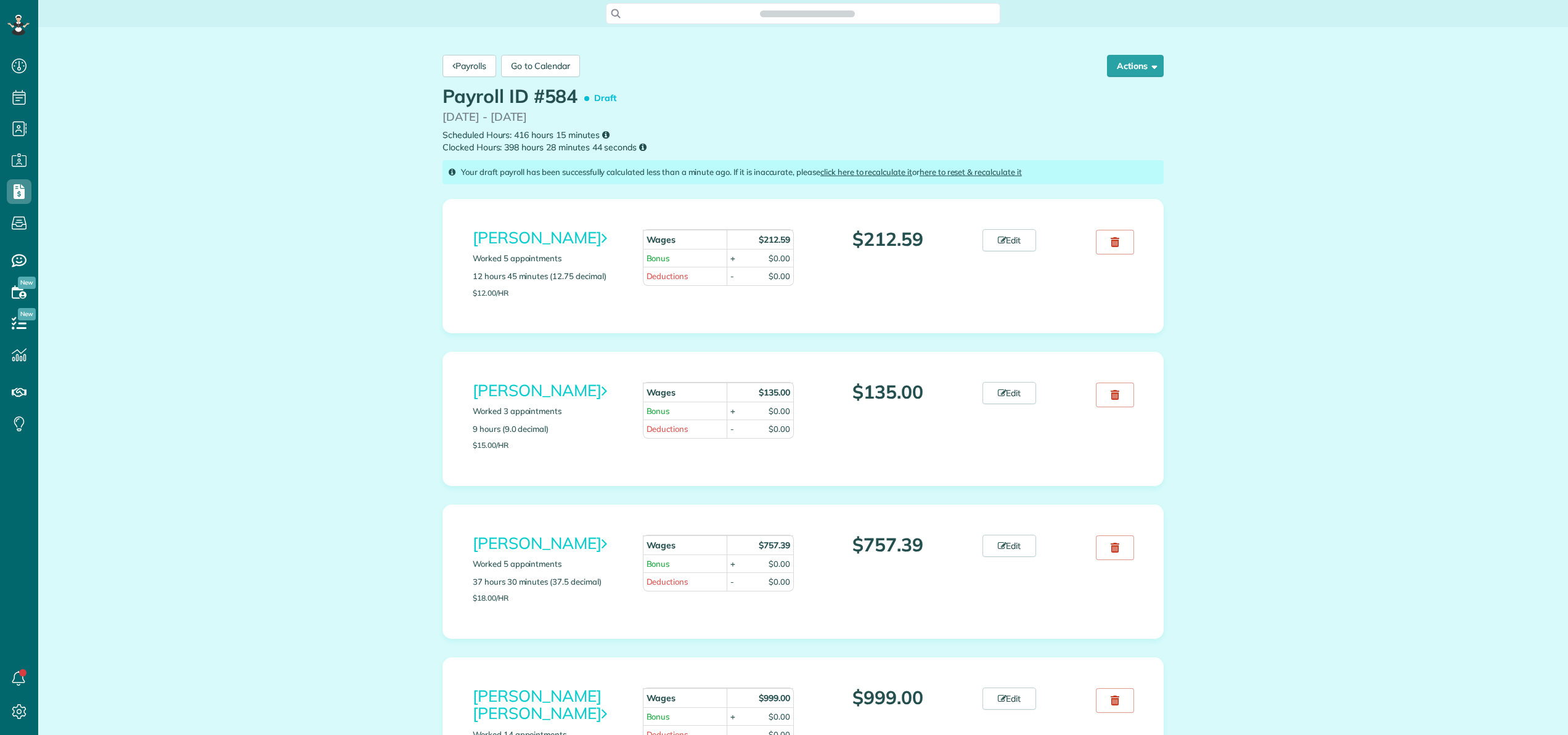
scroll to position [6, 6]
click at [1119, 64] on button "Actions" at bounding box center [1135, 66] width 57 height 22
click at [1101, 122] on link "Recalculate" at bounding box center [1103, 122] width 118 height 25
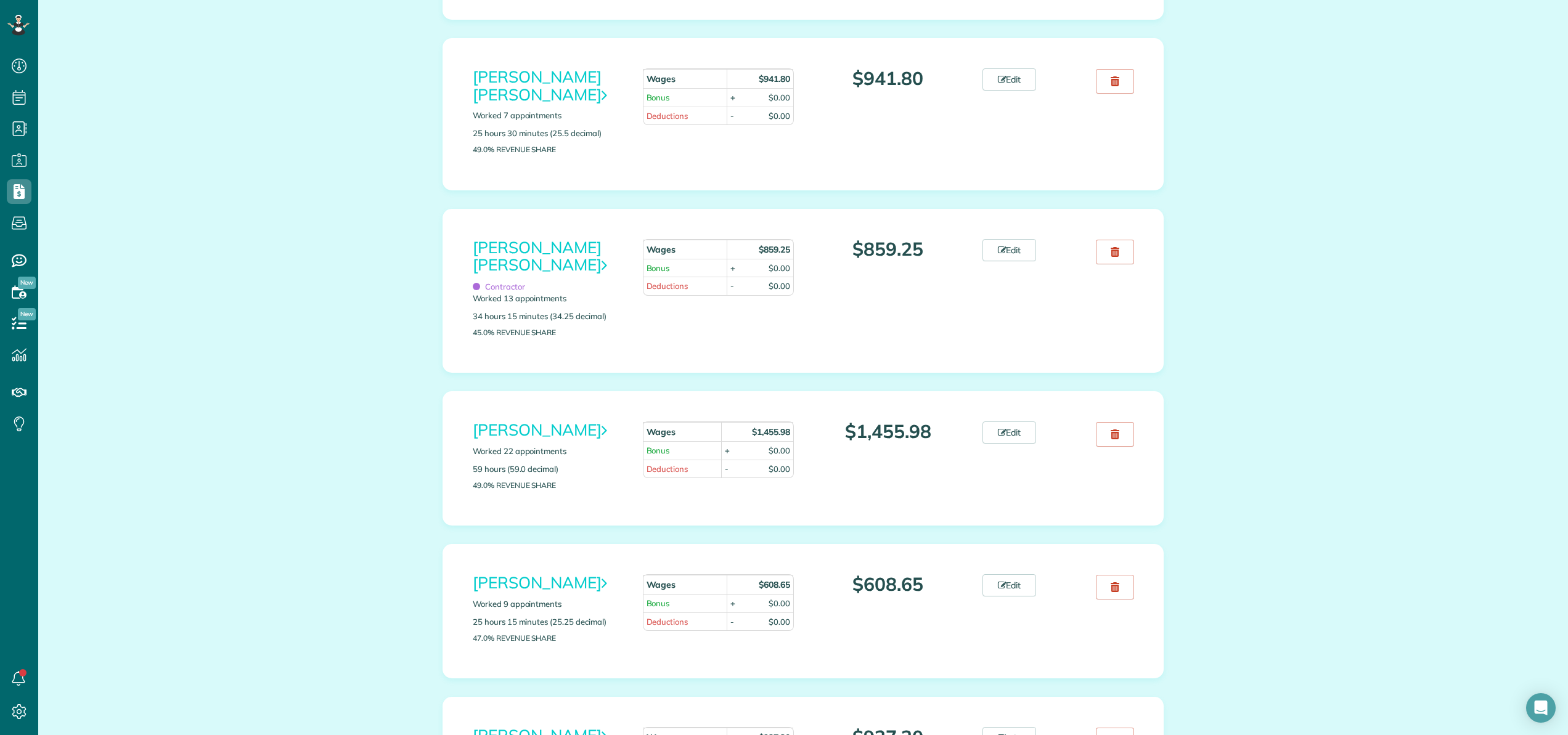
scroll to position [794, 0]
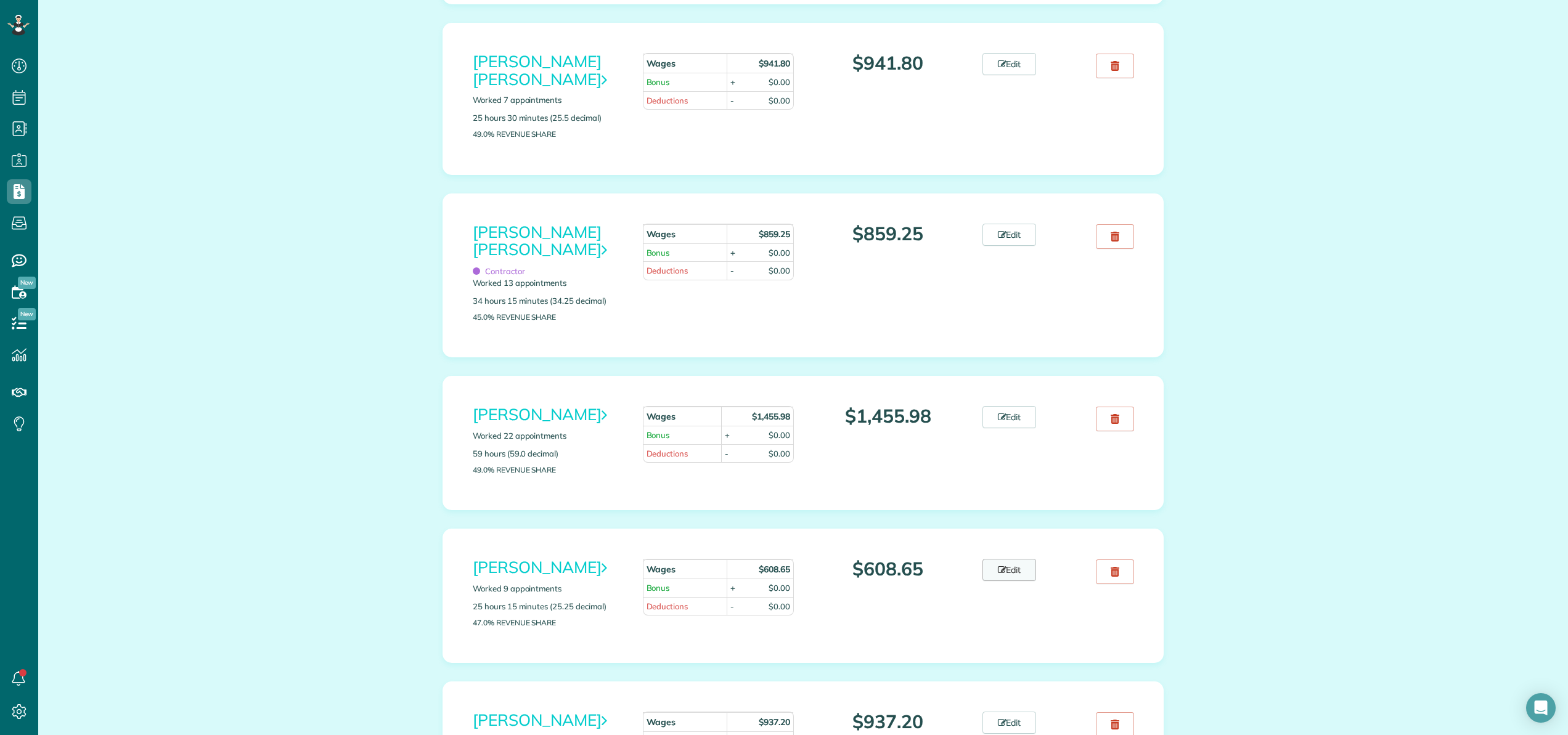
click at [1018, 582] on link "Edit" at bounding box center [1009, 570] width 54 height 22
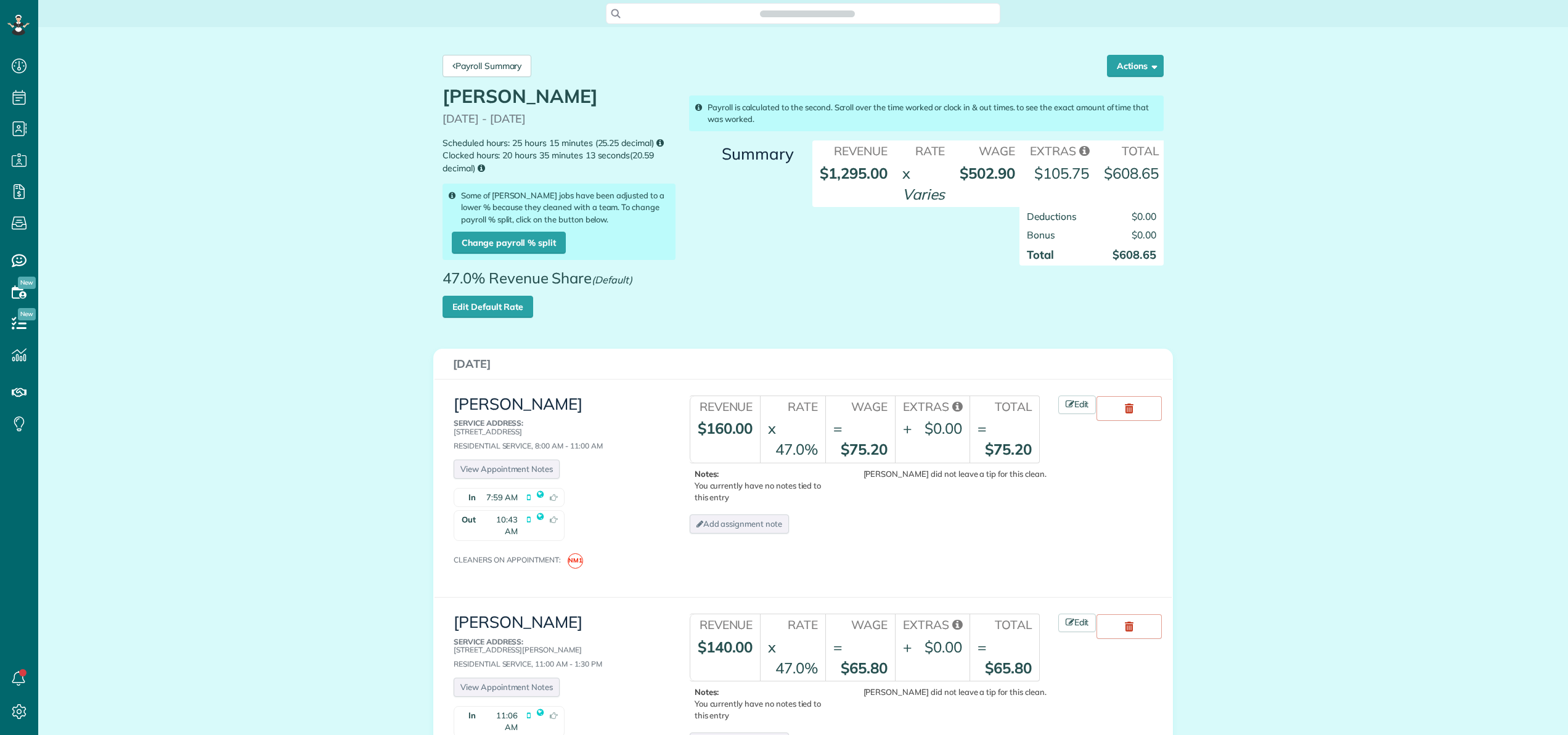
scroll to position [6, 6]
click at [507, 304] on link "Edit Default Rate" at bounding box center [487, 307] width 91 height 22
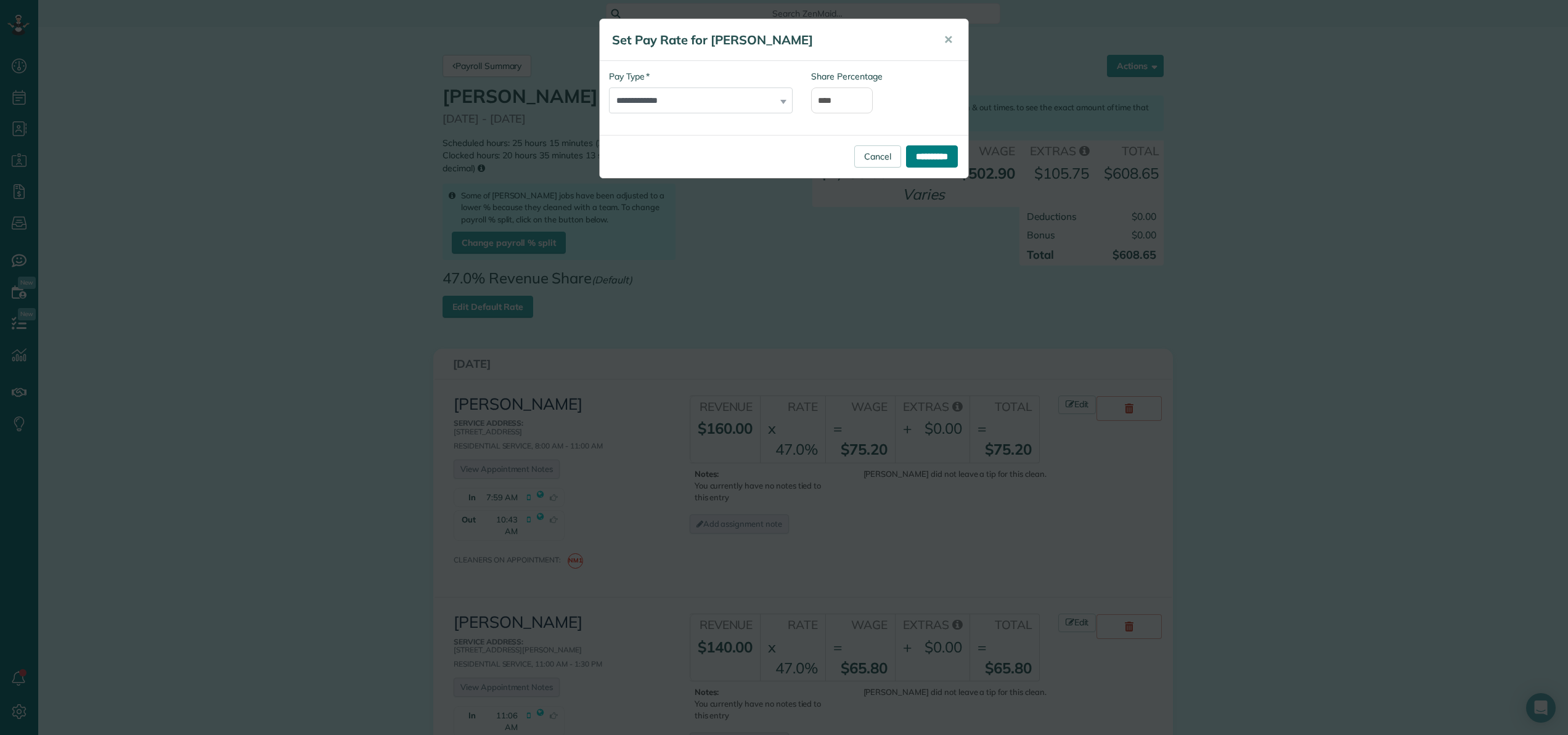
click at [930, 151] on input "**********" at bounding box center [931, 156] width 52 height 22
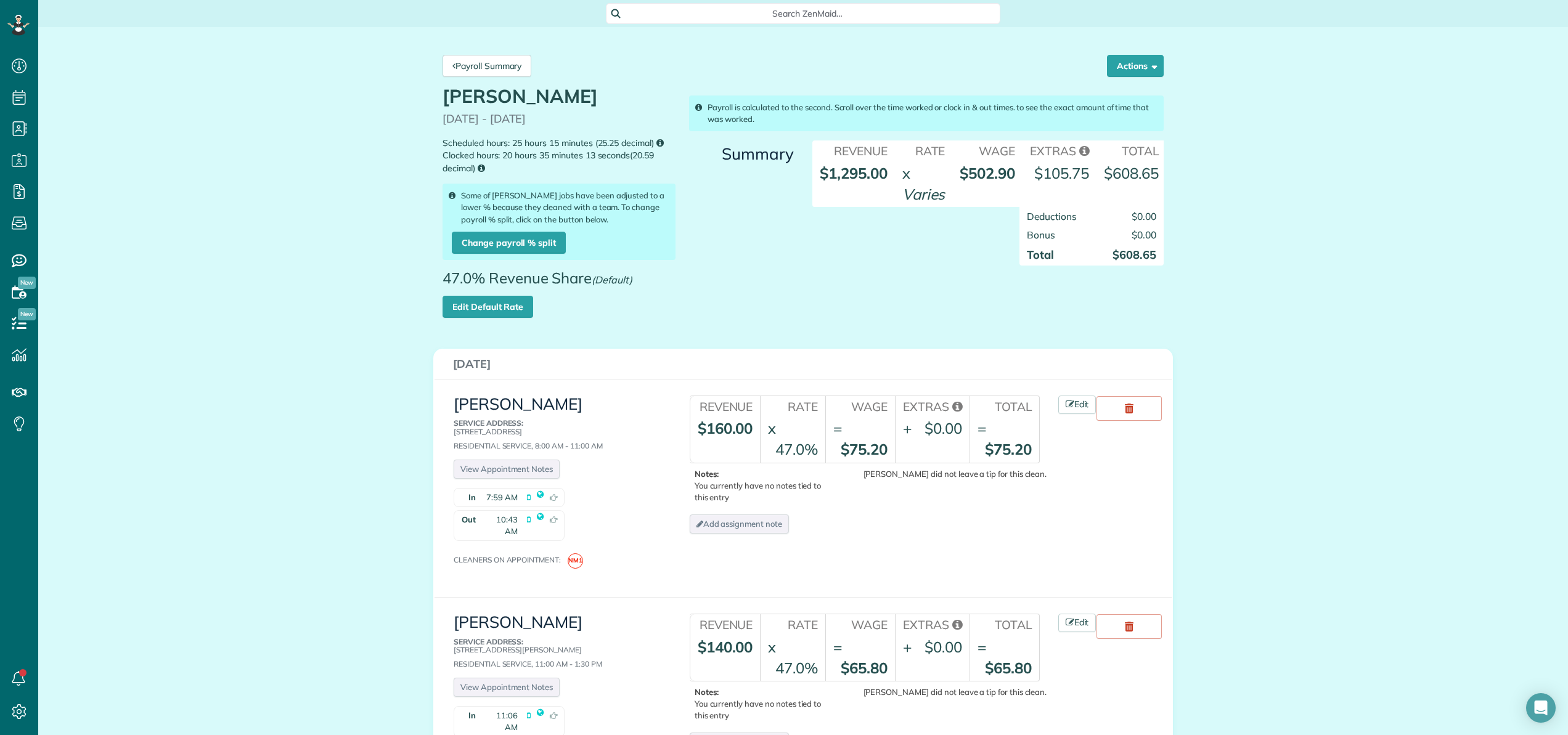
scroll to position [6, 6]
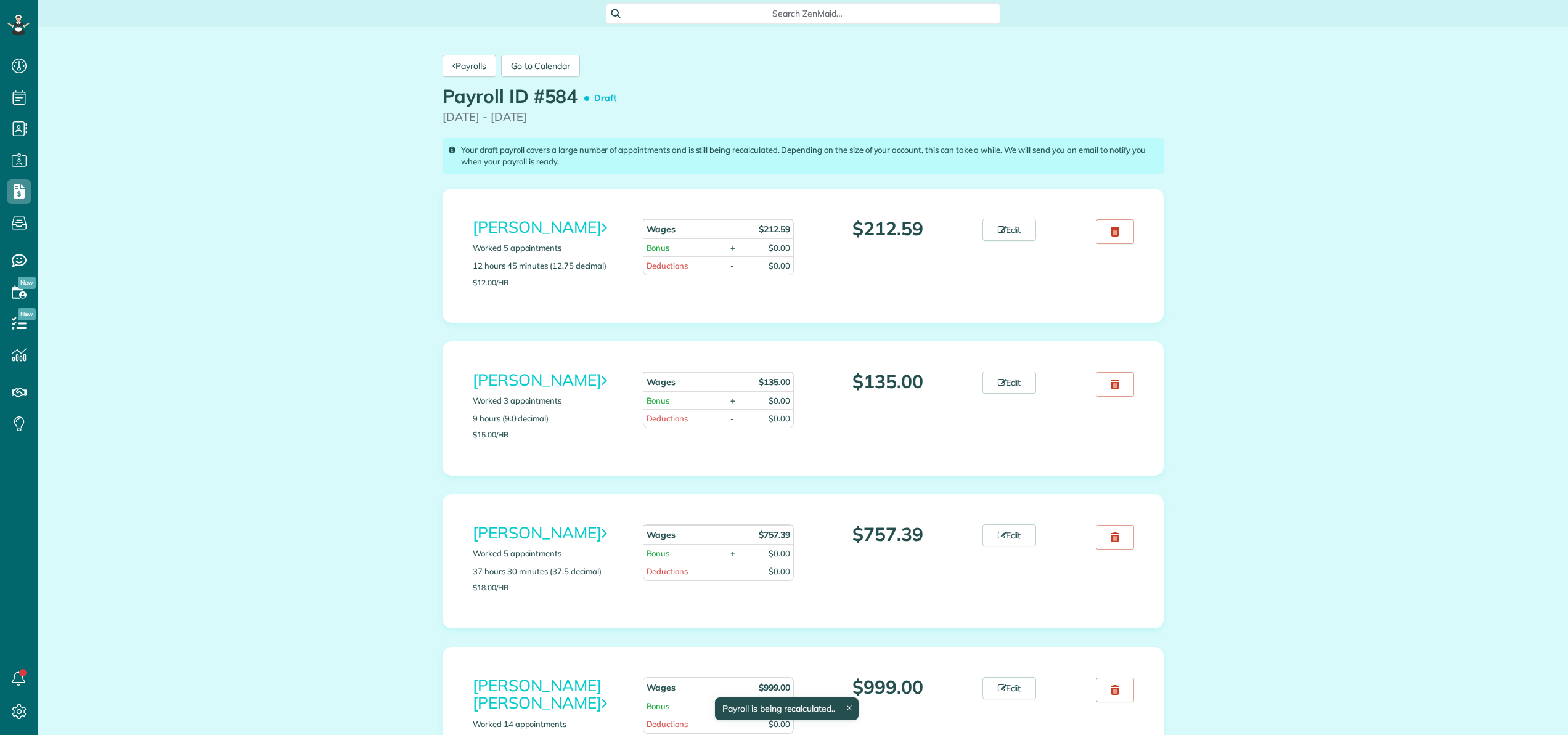
scroll to position [6, 6]
click at [468, 59] on link "Payrolls" at bounding box center [469, 66] width 54 height 22
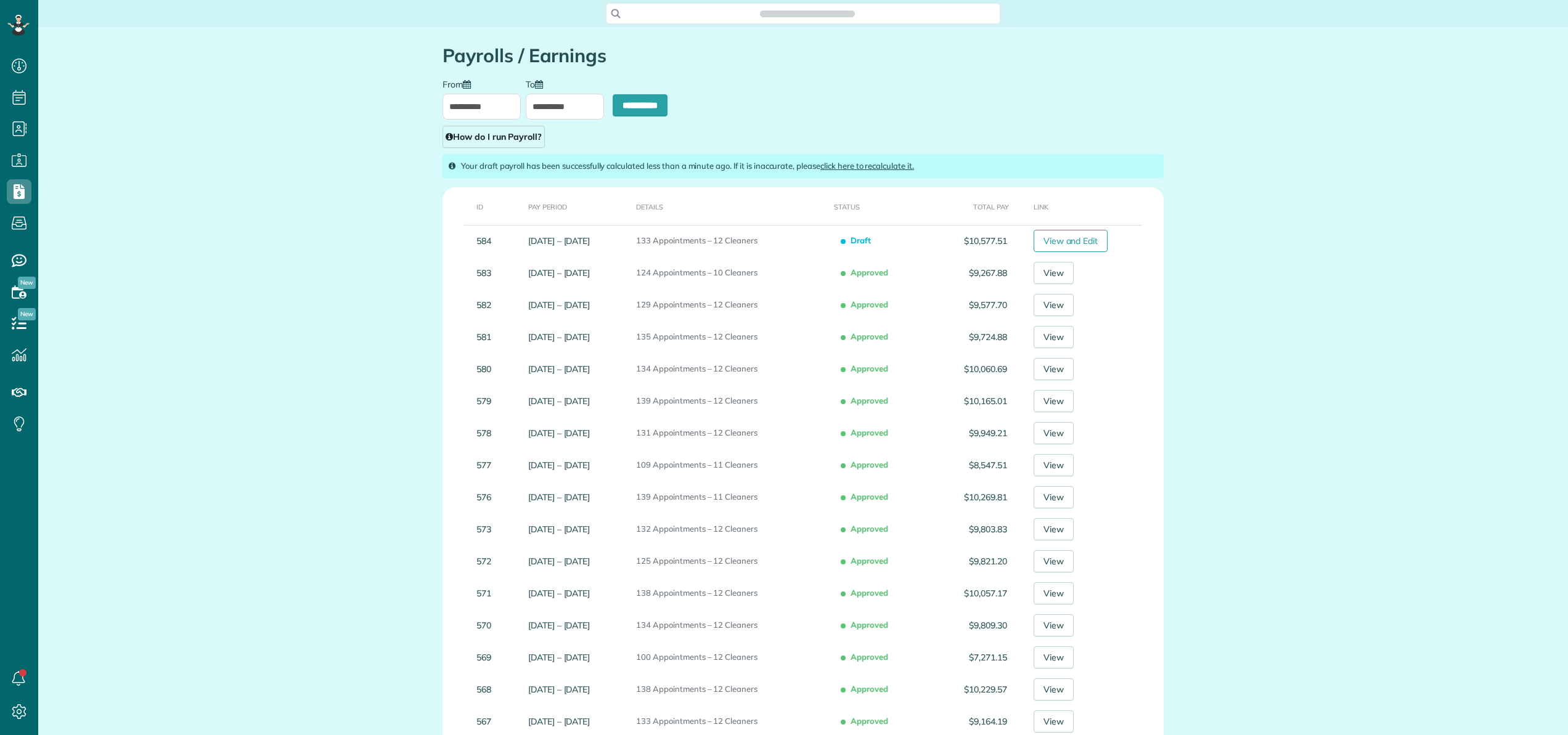
scroll to position [6, 6]
type input "**********"
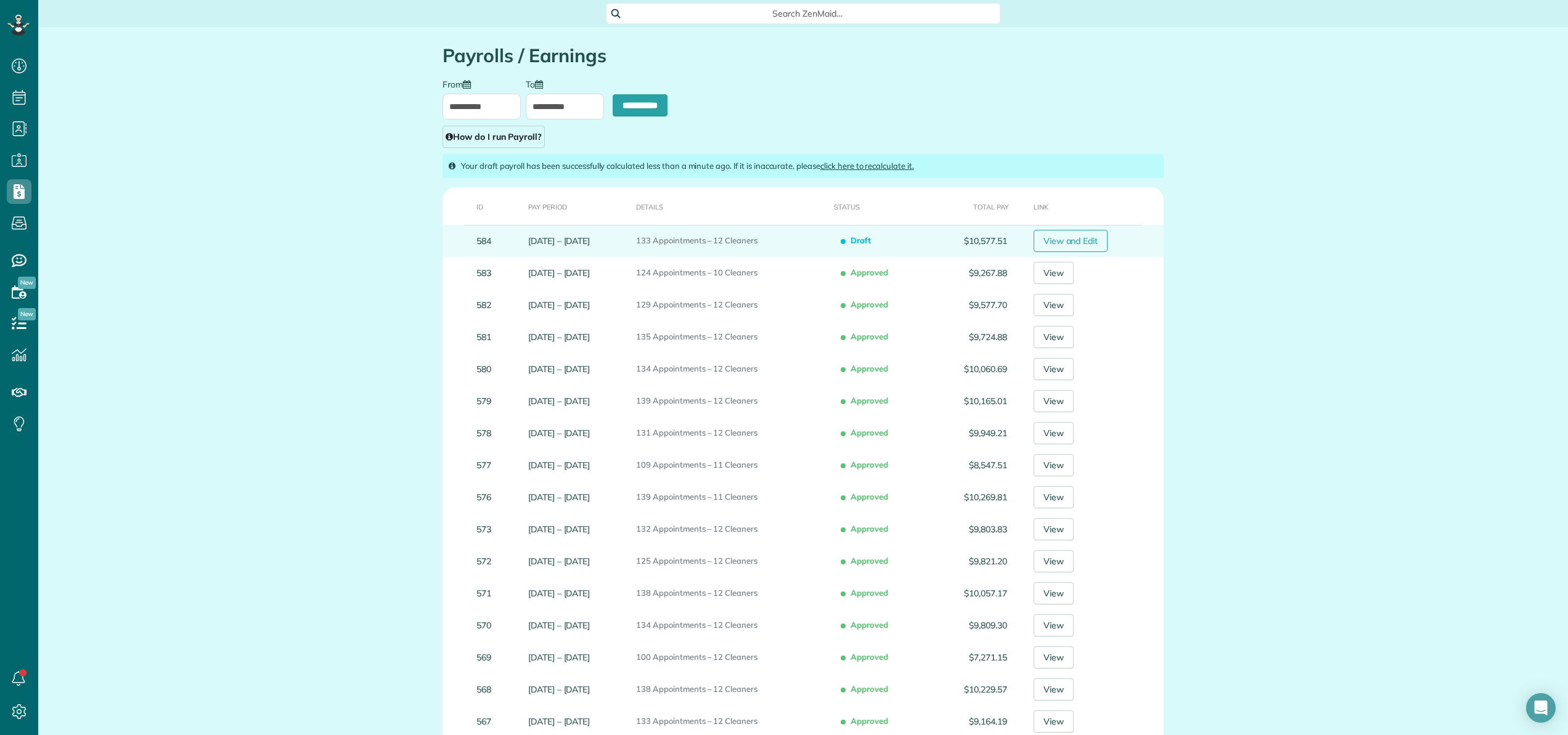
click at [1065, 243] on link "View and Edit" at bounding box center [1071, 241] width 75 height 22
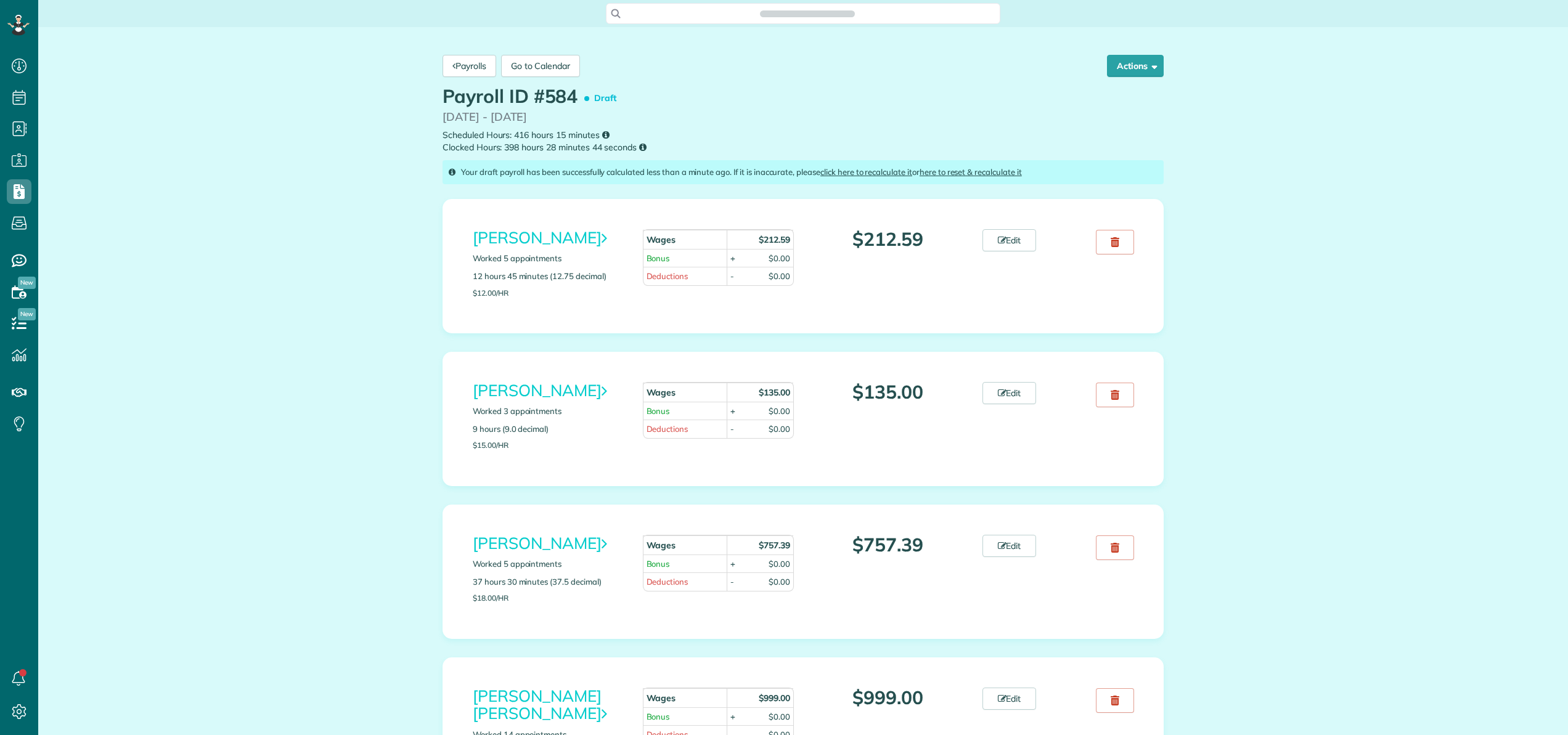
scroll to position [6, 6]
click at [1129, 62] on button "Actions" at bounding box center [1135, 66] width 57 height 22
click at [1120, 147] on link "Reset and Recalculate" at bounding box center [1103, 147] width 118 height 25
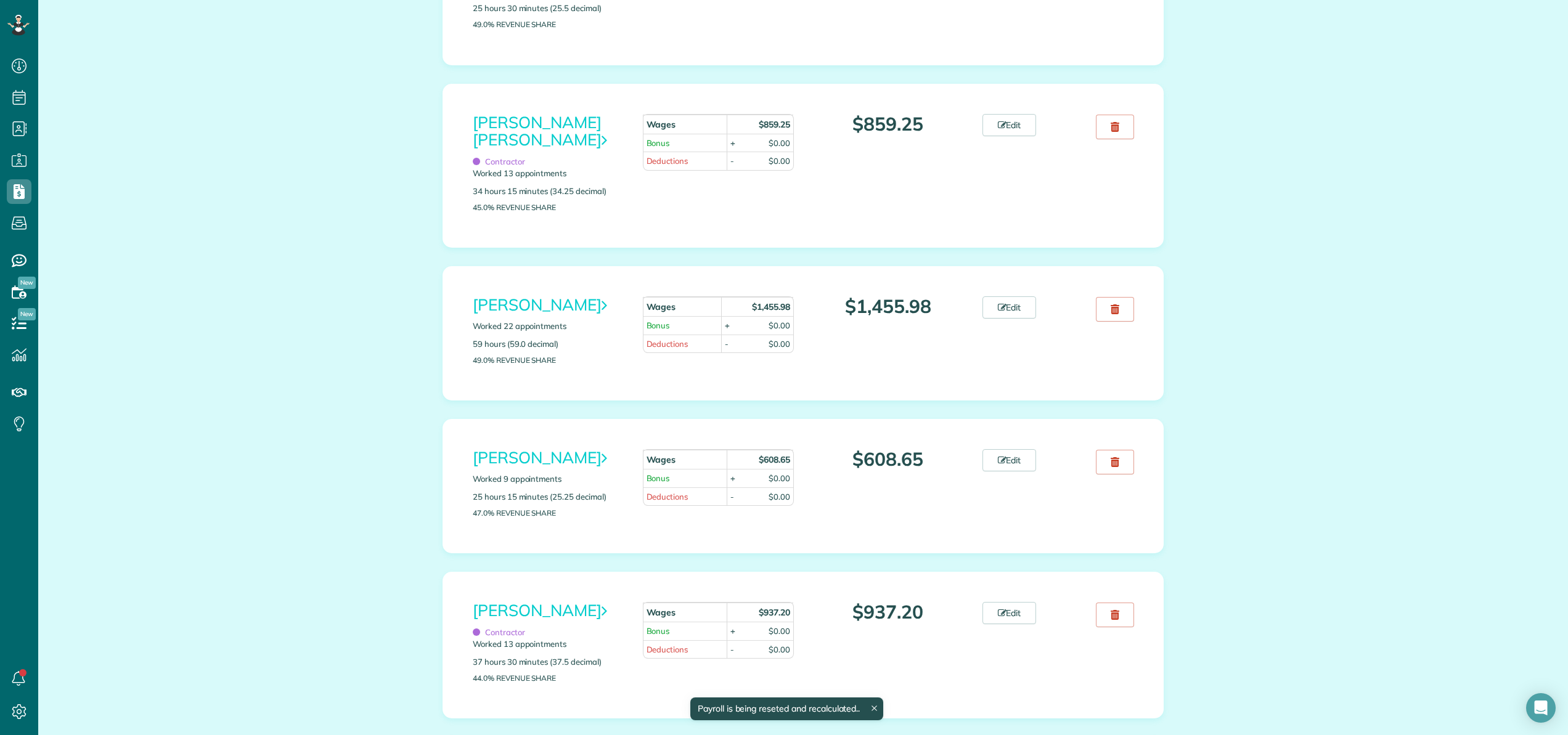
scroll to position [920, 0]
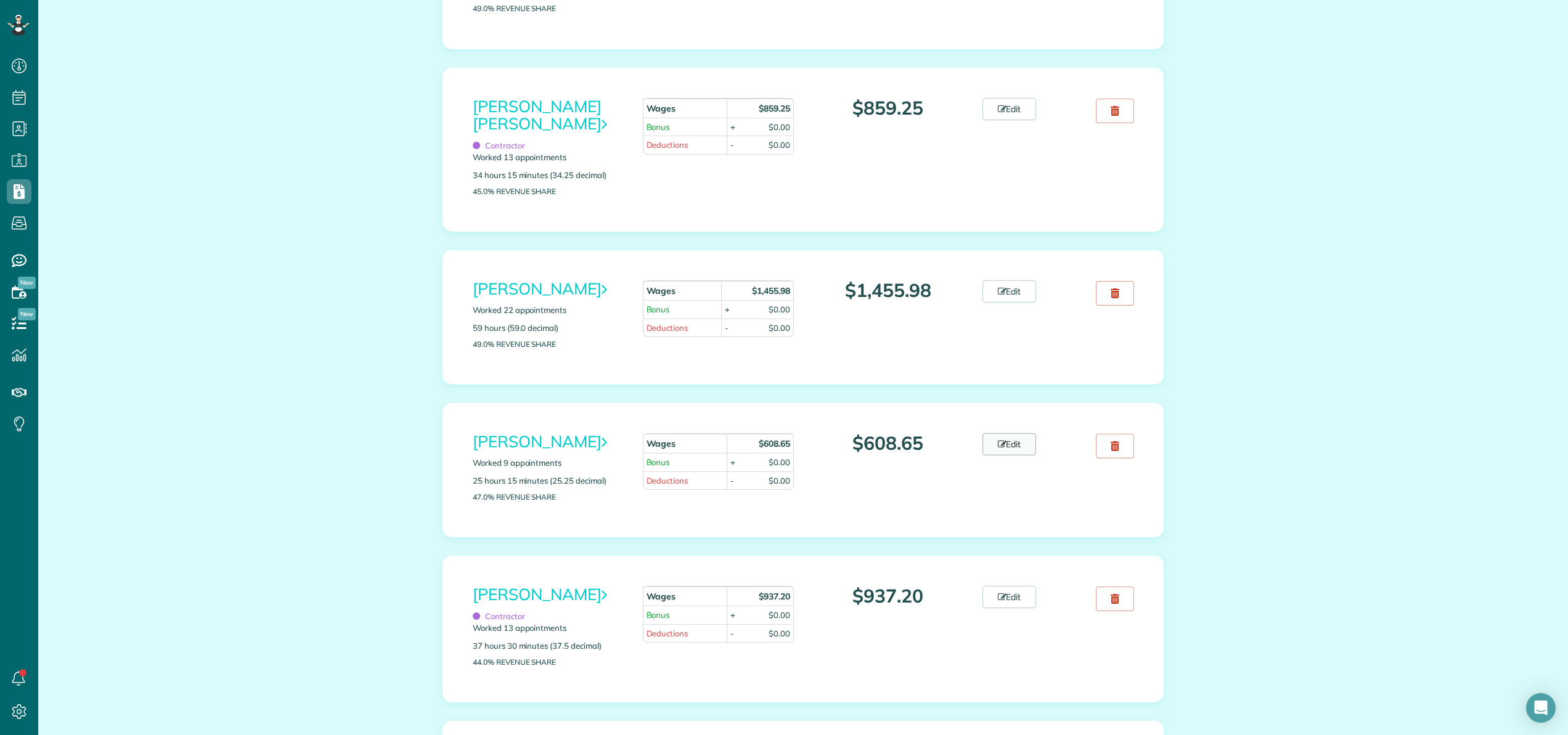
click at [1014, 456] on link "Edit" at bounding box center [1009, 445] width 54 height 22
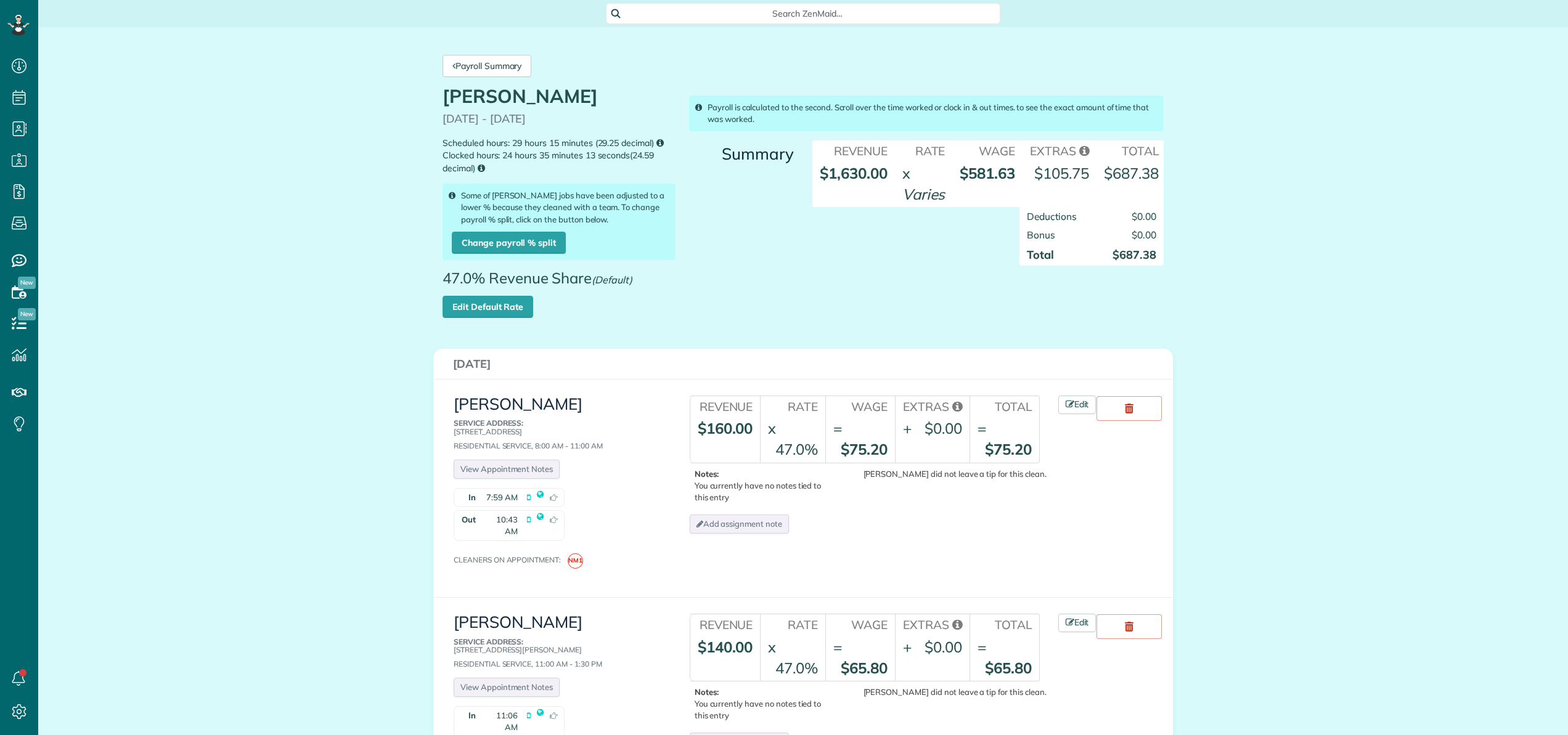
scroll to position [6, 6]
click at [485, 310] on link "Edit Default Rate" at bounding box center [487, 307] width 91 height 22
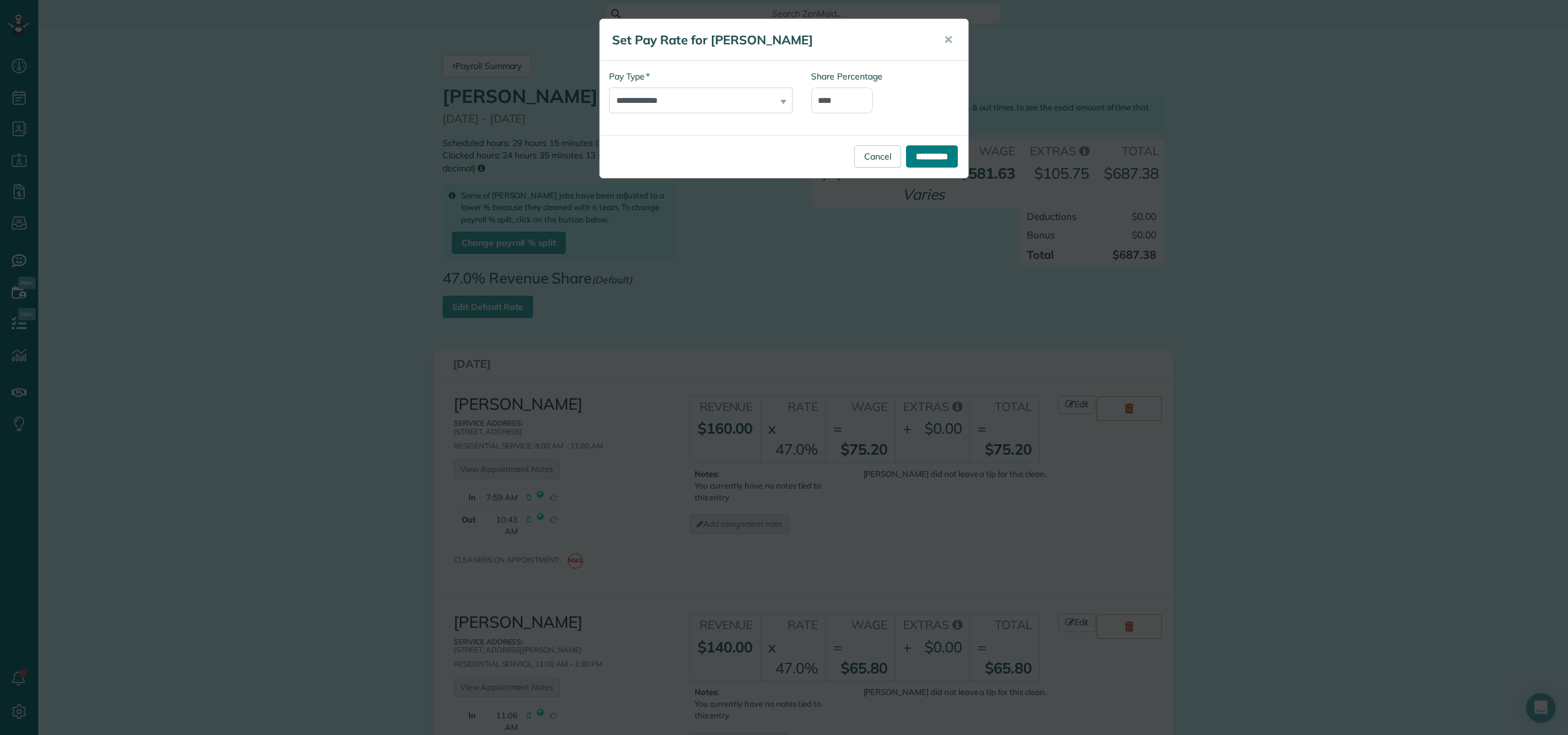
click at [940, 158] on input "**********" at bounding box center [931, 156] width 52 height 22
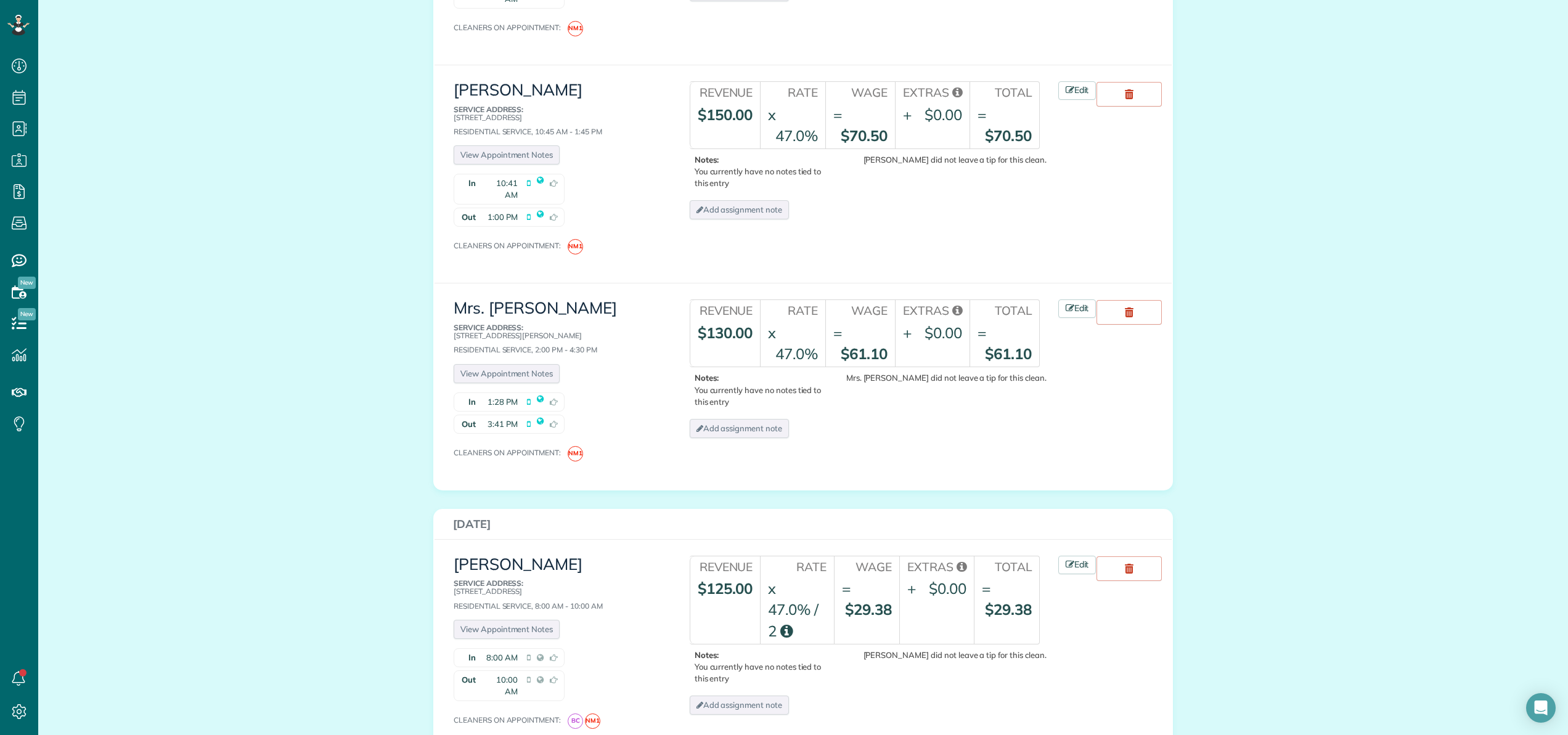
scroll to position [2097, 0]
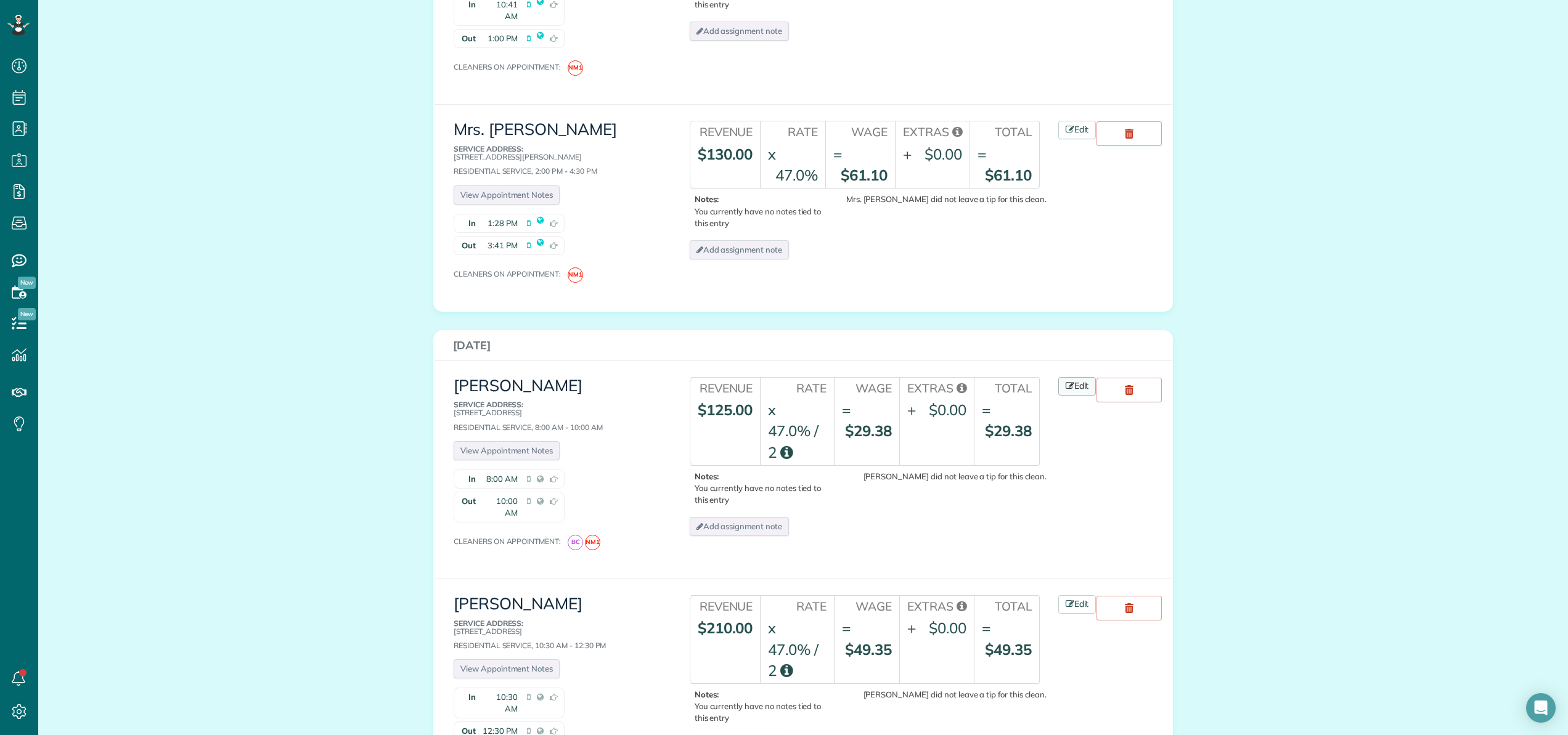
click at [1083, 378] on link "Edit" at bounding box center [1077, 387] width 38 height 19
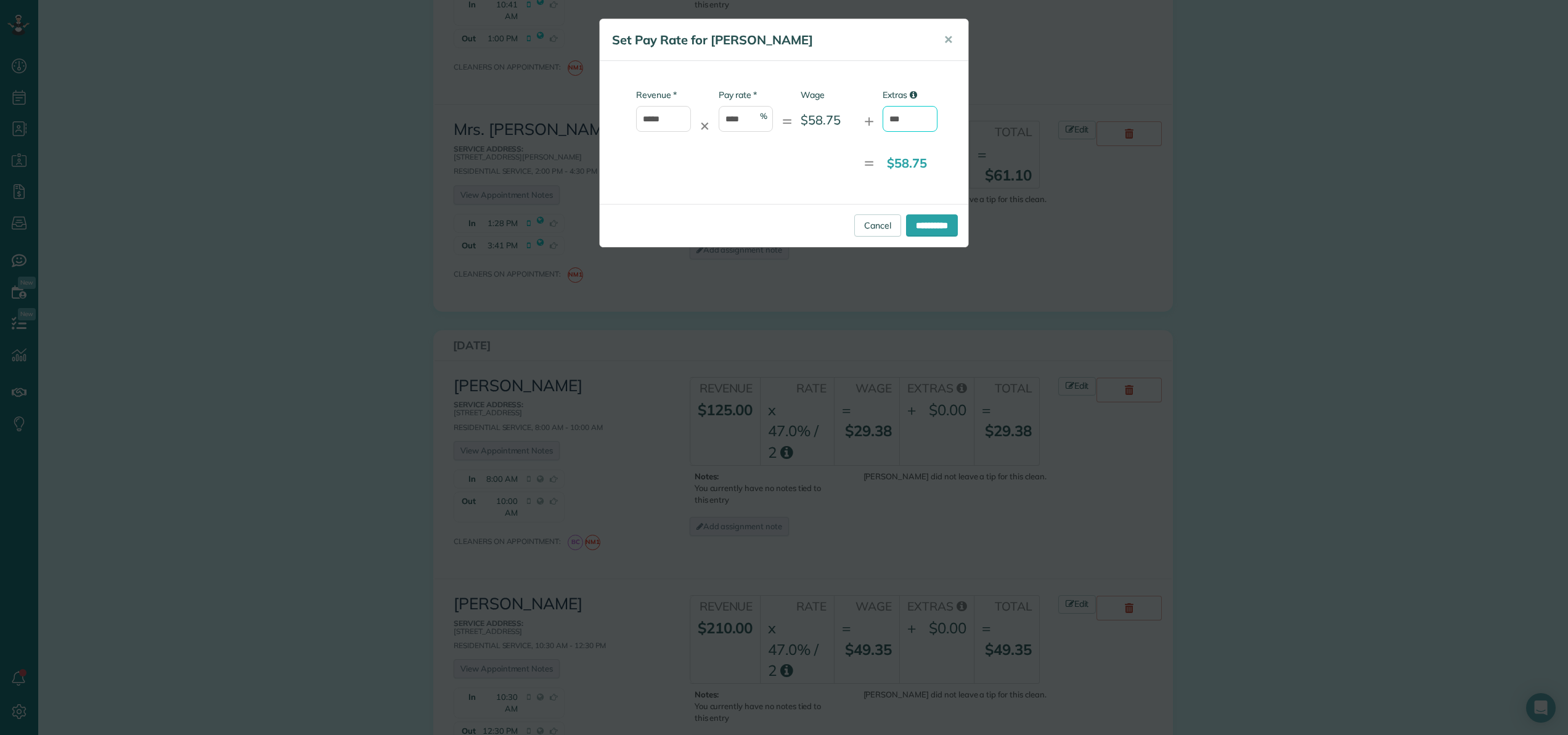
click at [922, 116] on input "***" at bounding box center [910, 118] width 55 height 26
type input "*"
type input "*****"
click at [911, 224] on input "**********" at bounding box center [931, 225] width 52 height 22
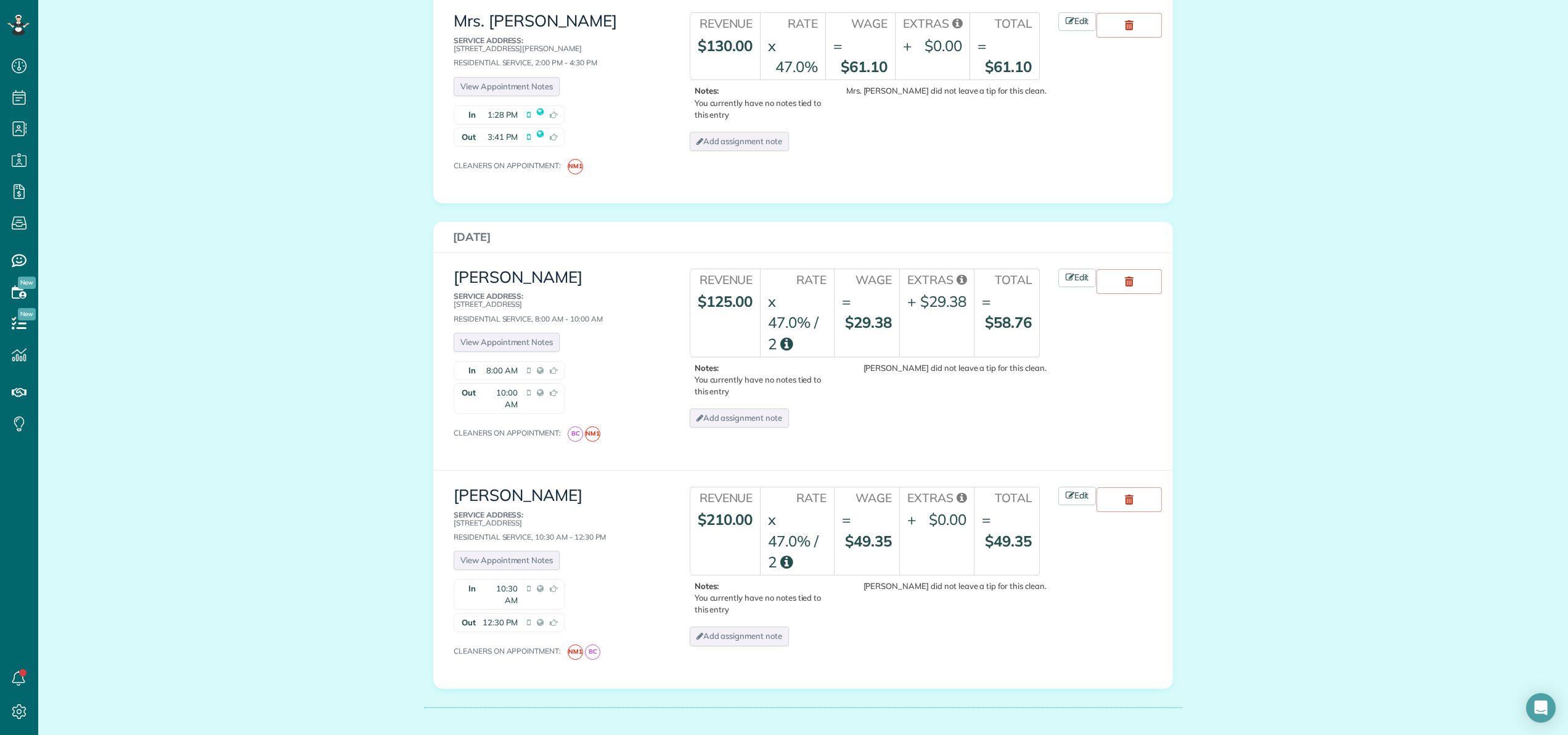
scroll to position [2229, 0]
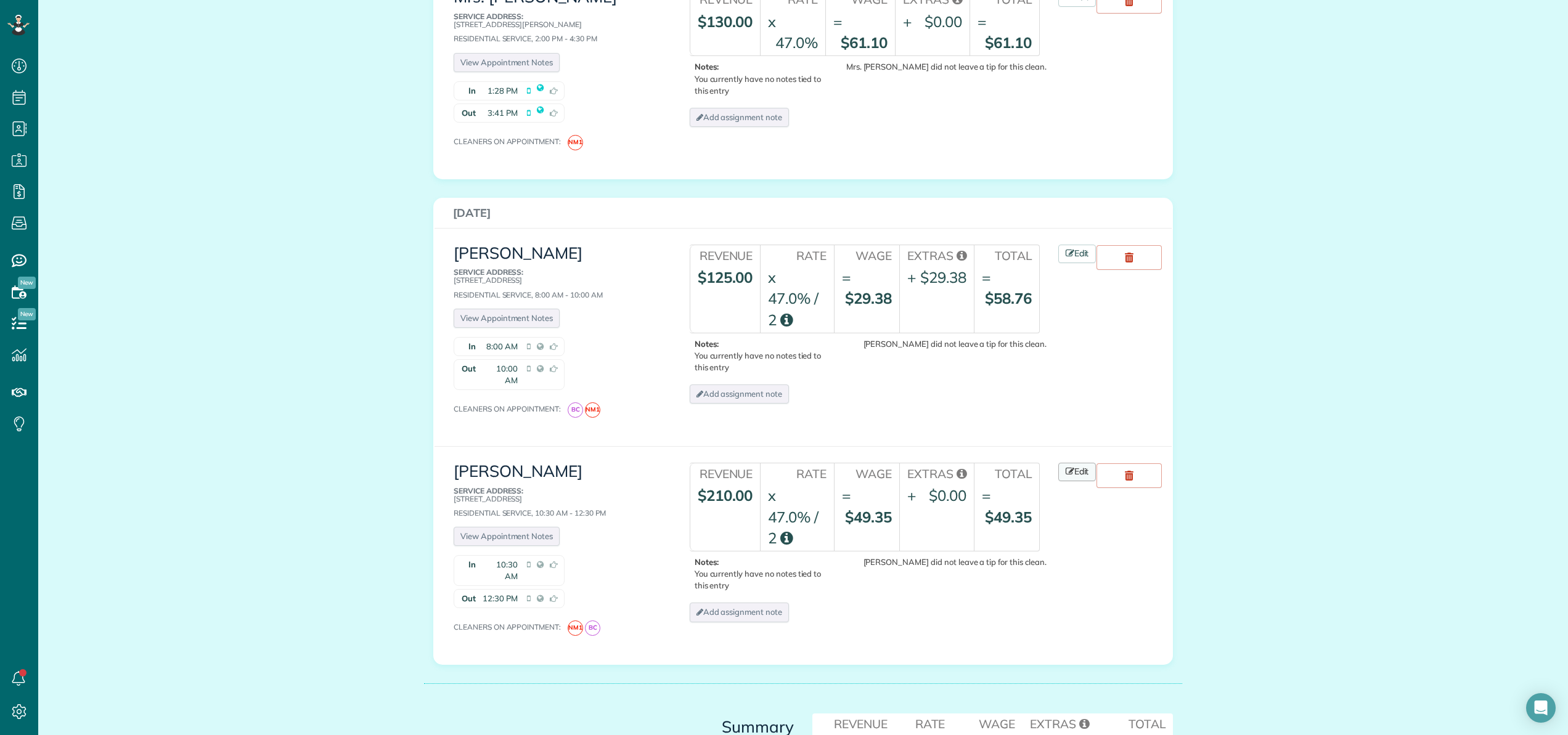
click at [1074, 463] on link "Edit" at bounding box center [1077, 472] width 38 height 19
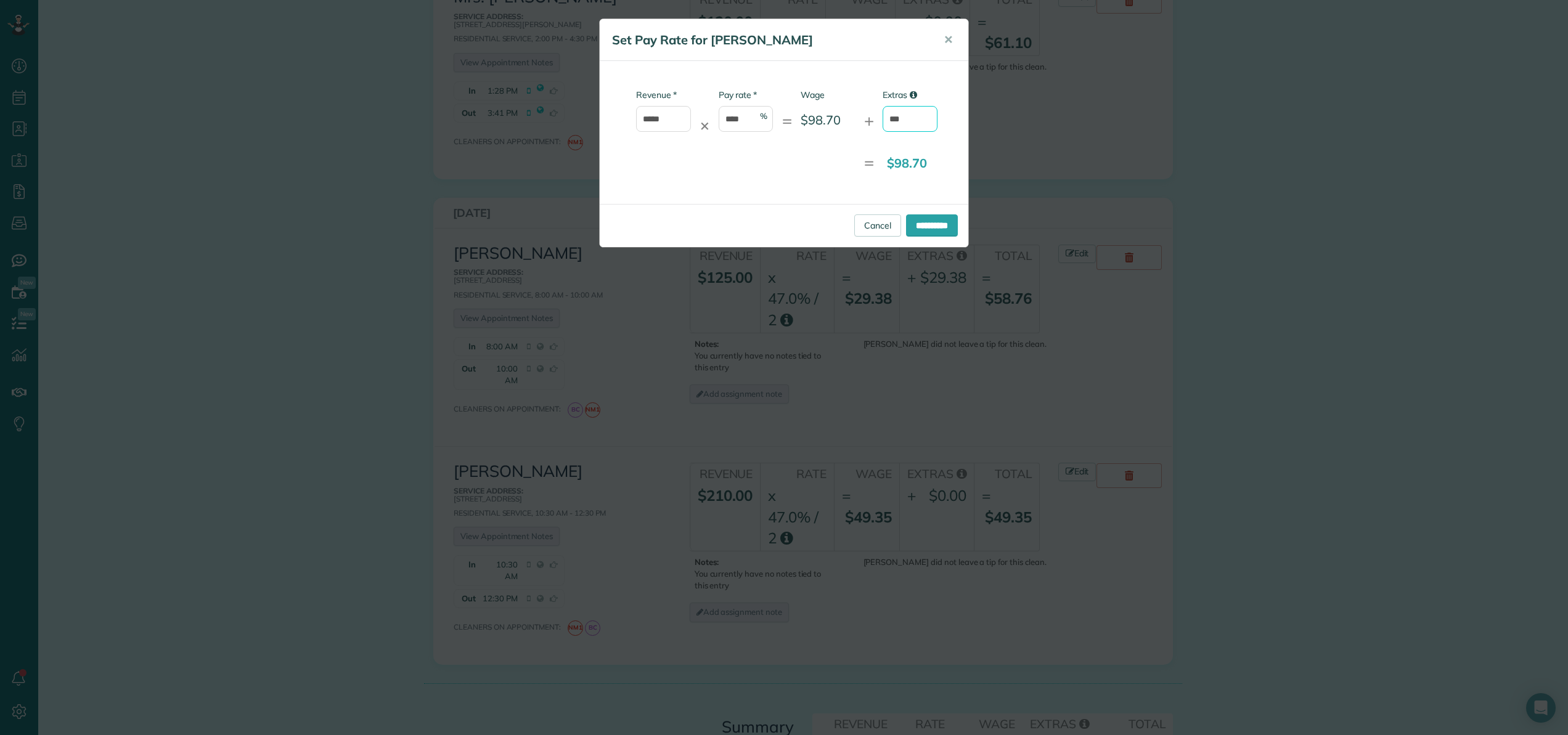
click at [906, 119] on input "***" at bounding box center [910, 118] width 55 height 26
type input "*"
type input "*****"
click at [922, 227] on input "**********" at bounding box center [931, 225] width 52 height 22
